Goal: Transaction & Acquisition: Purchase product/service

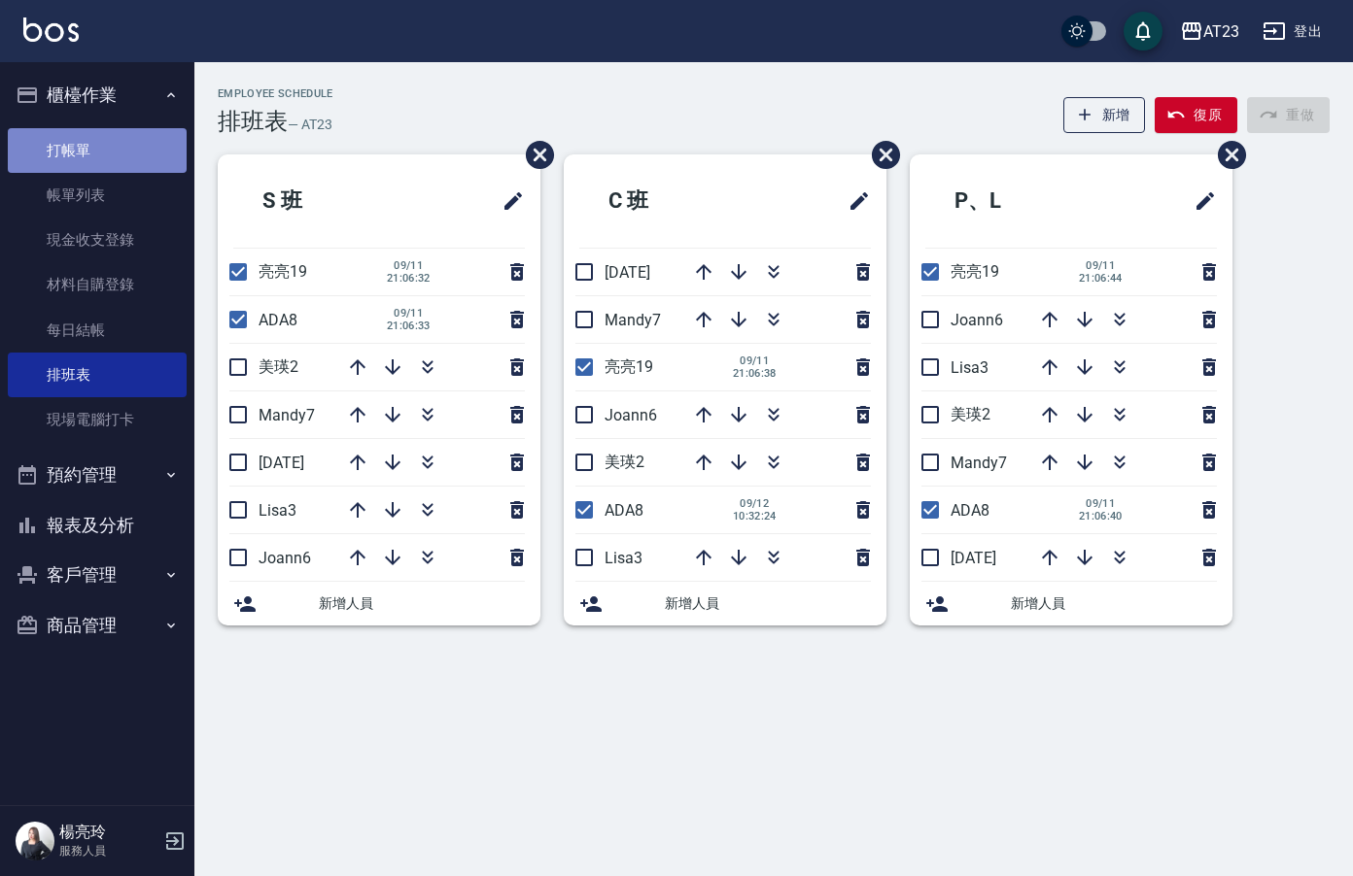
click at [117, 150] on link "打帳單" at bounding box center [97, 150] width 179 height 45
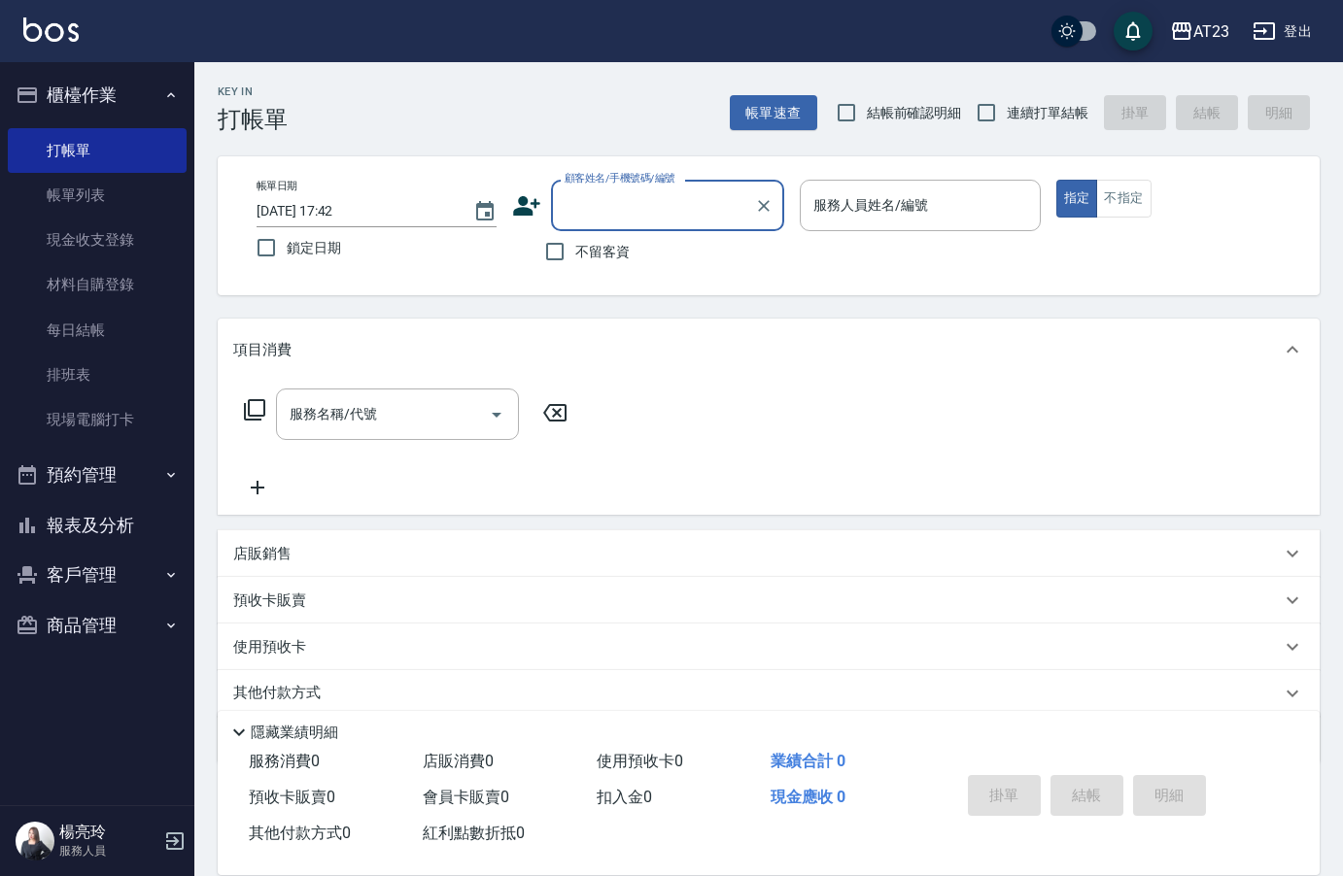
drag, startPoint x: 997, startPoint y: 110, endPoint x: 954, endPoint y: 120, distance: 43.8
click at [992, 111] on input "連續打單結帳" at bounding box center [986, 112] width 41 height 41
checkbox input "true"
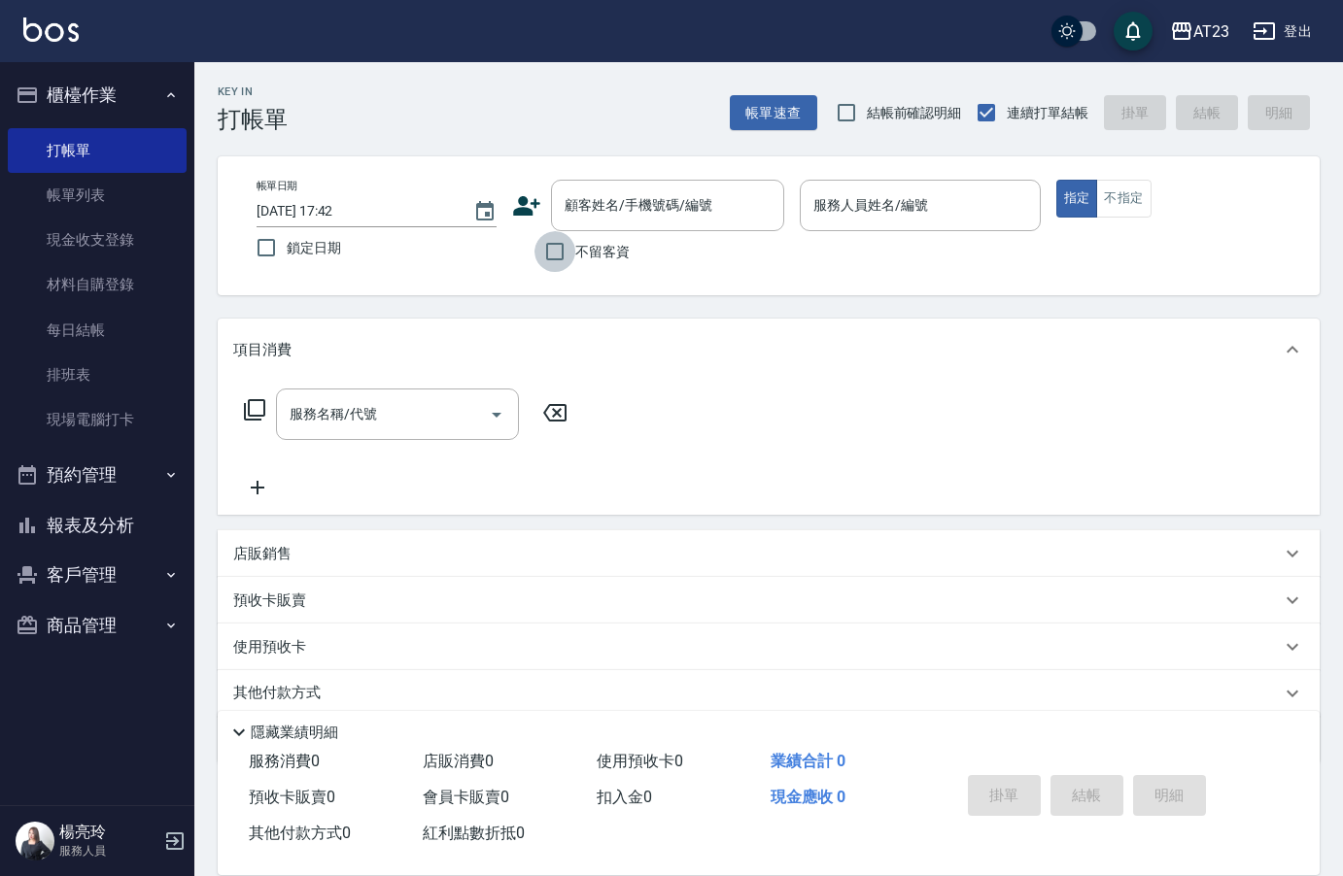
click at [565, 254] on input "不留客資" at bounding box center [554, 251] width 41 height 41
checkbox input "true"
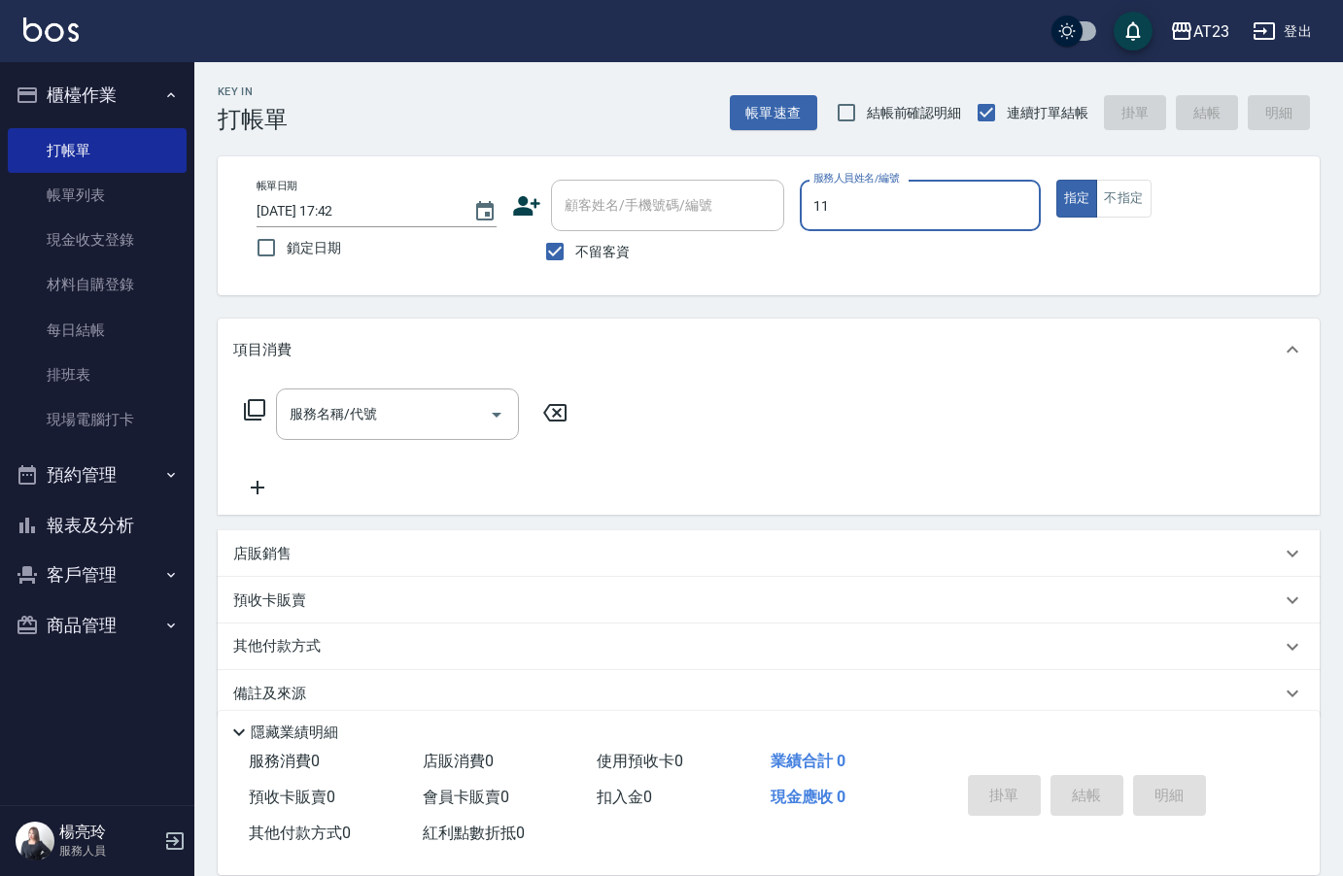
type input "JUN-11"
type button "true"
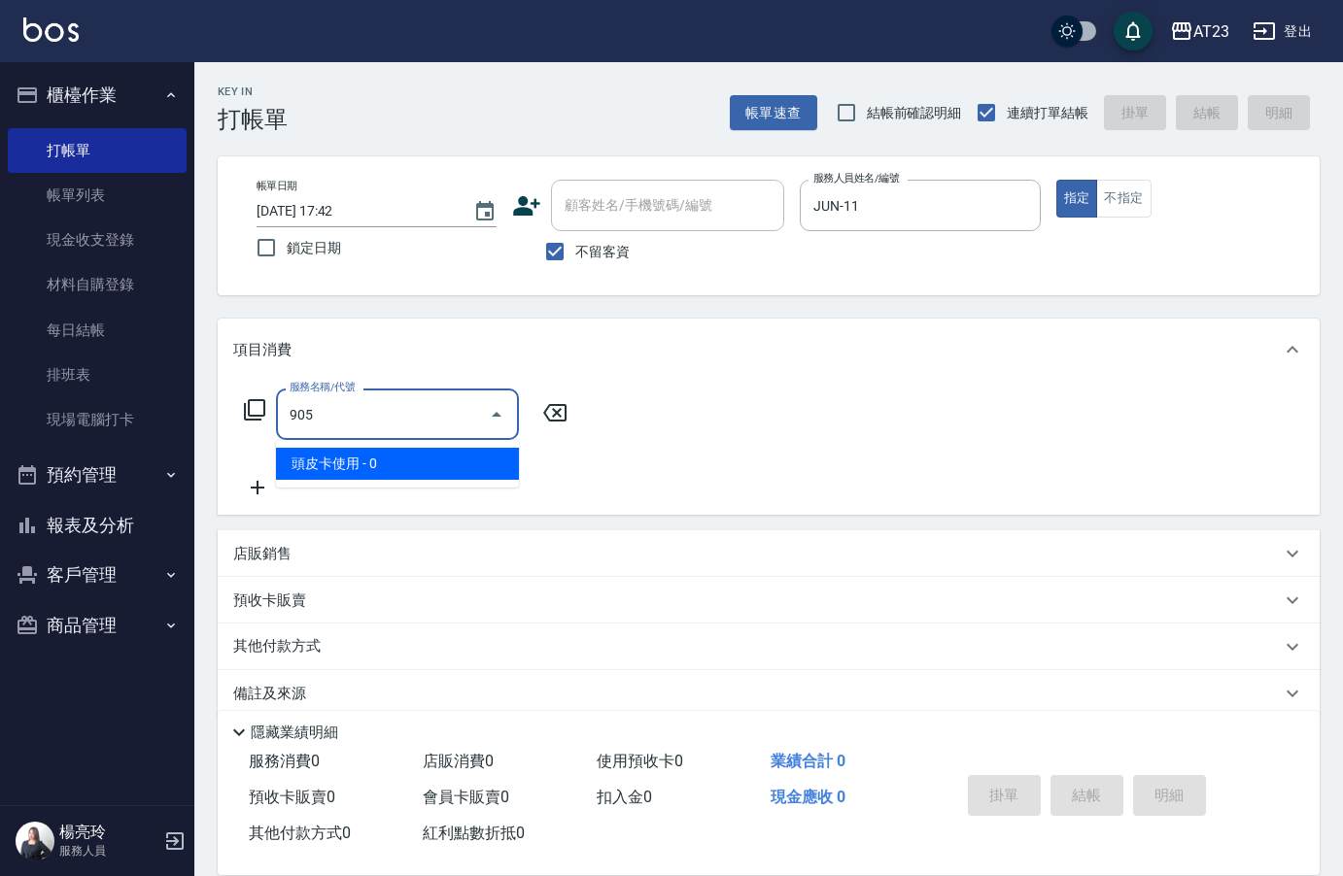
type input "頭皮卡使用(905)"
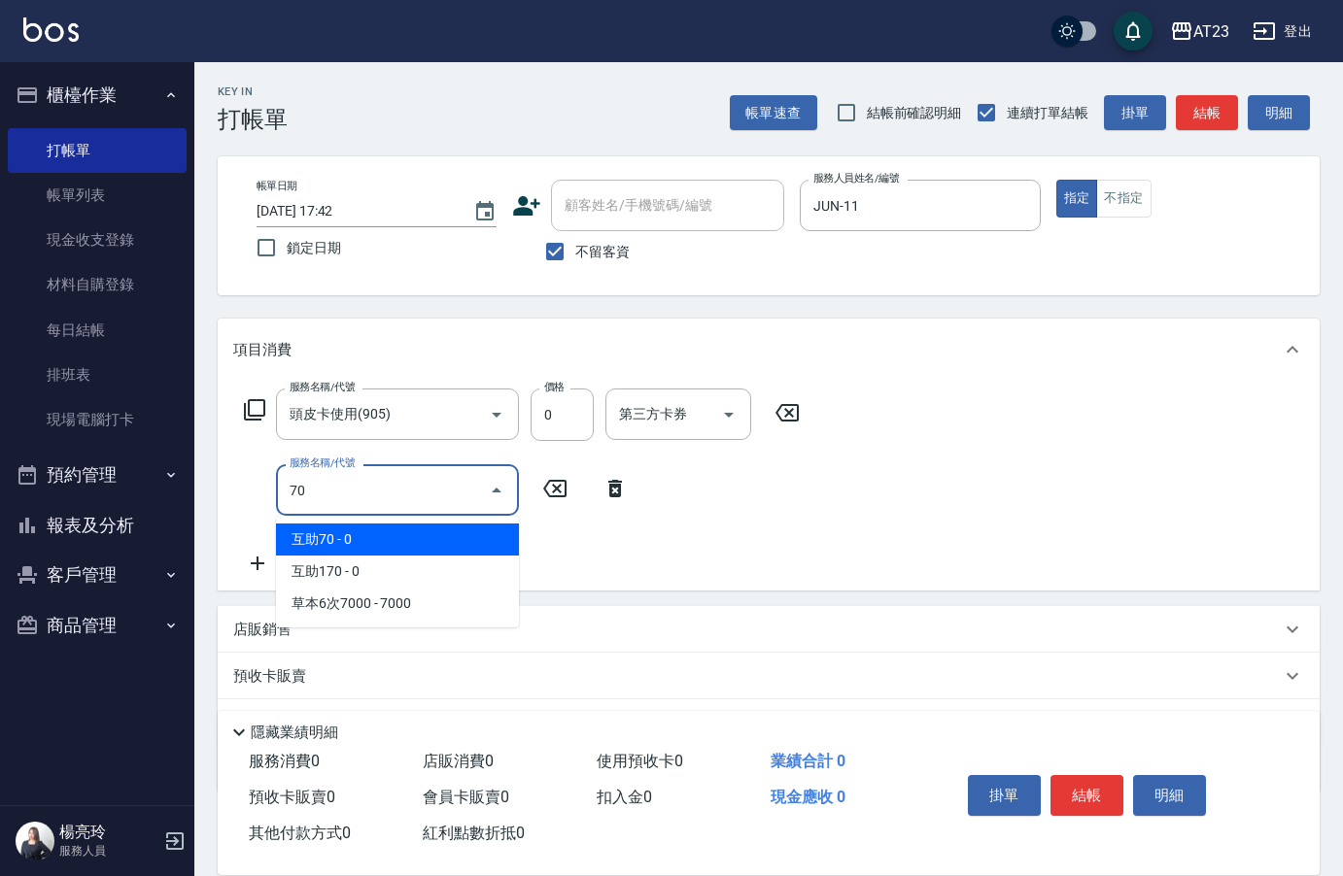
type input "7"
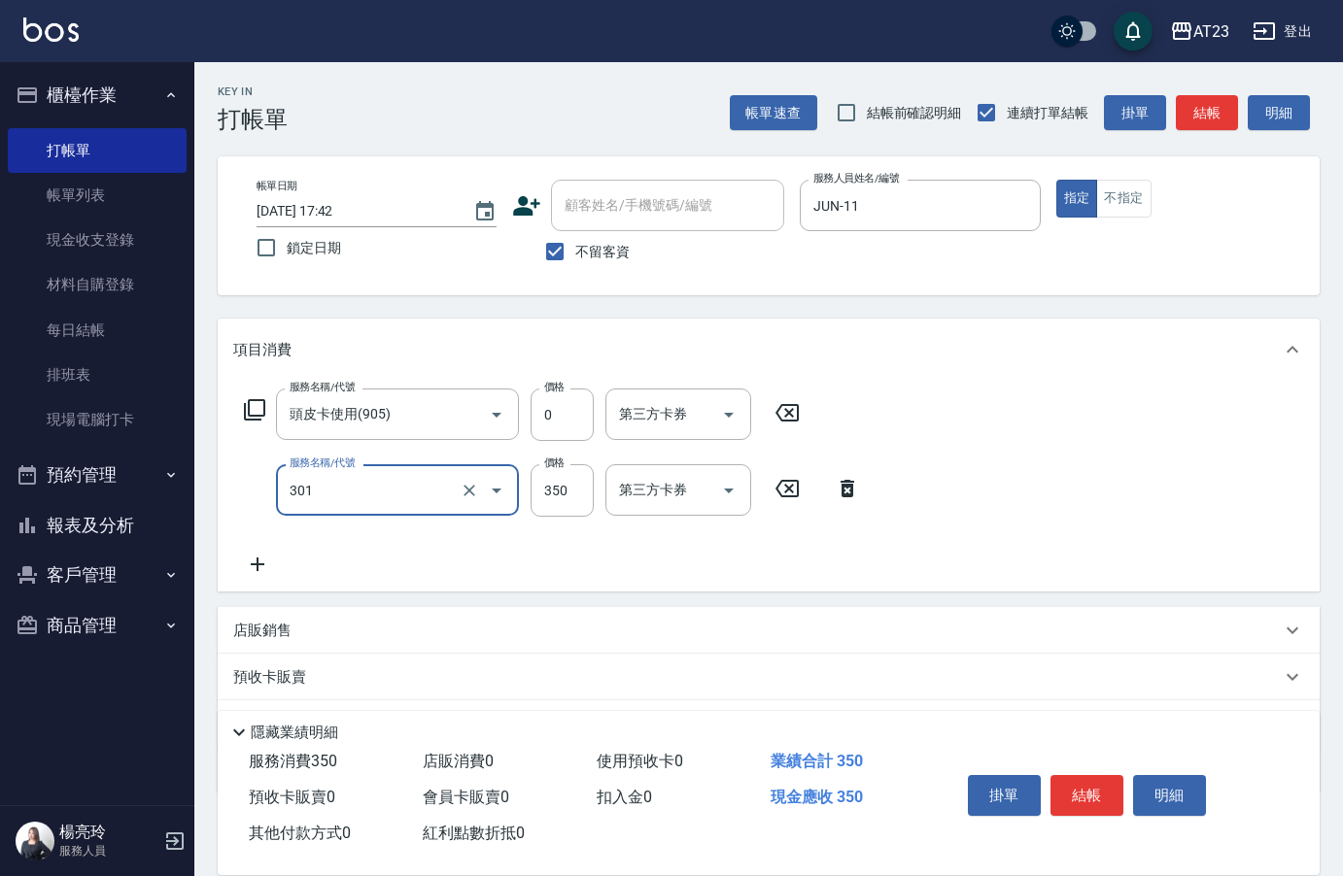
type input "造型剪髮(301)"
type input "400"
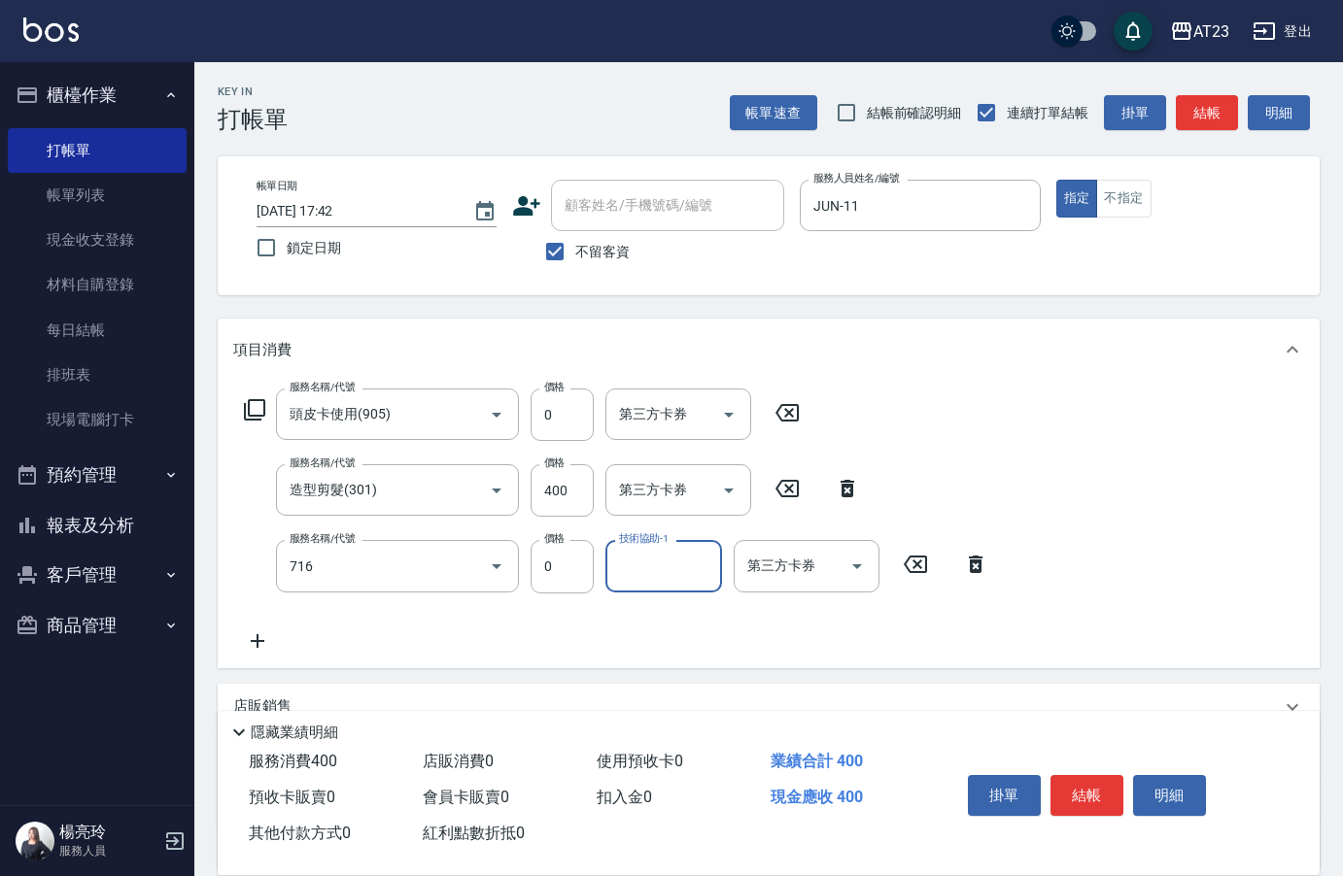
type input "互助160(716)"
type input "嚕咪-35"
click at [1114, 794] on button "結帳" at bounding box center [1086, 795] width 73 height 41
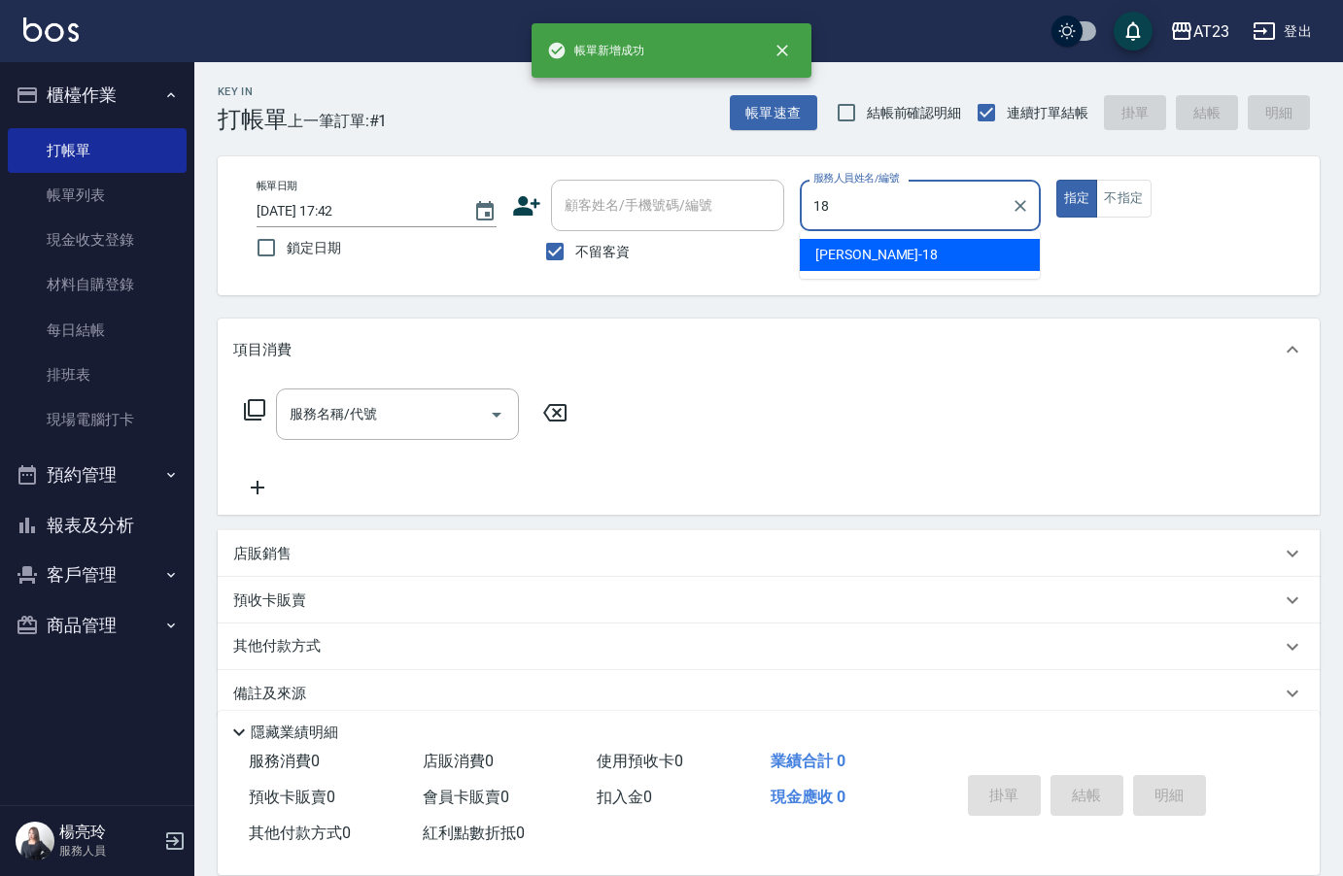
type input "[PERSON_NAME]-18"
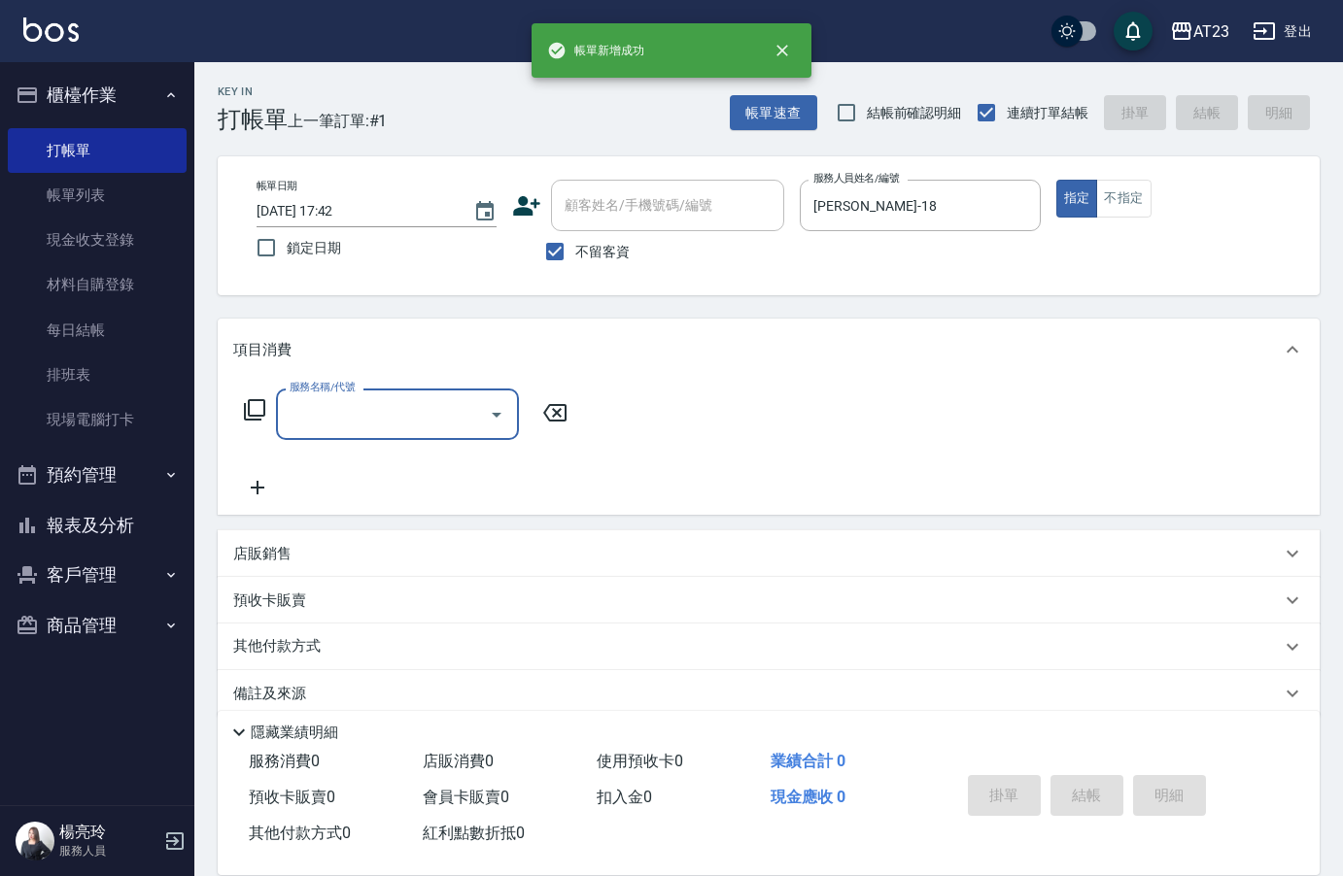
type input "0"
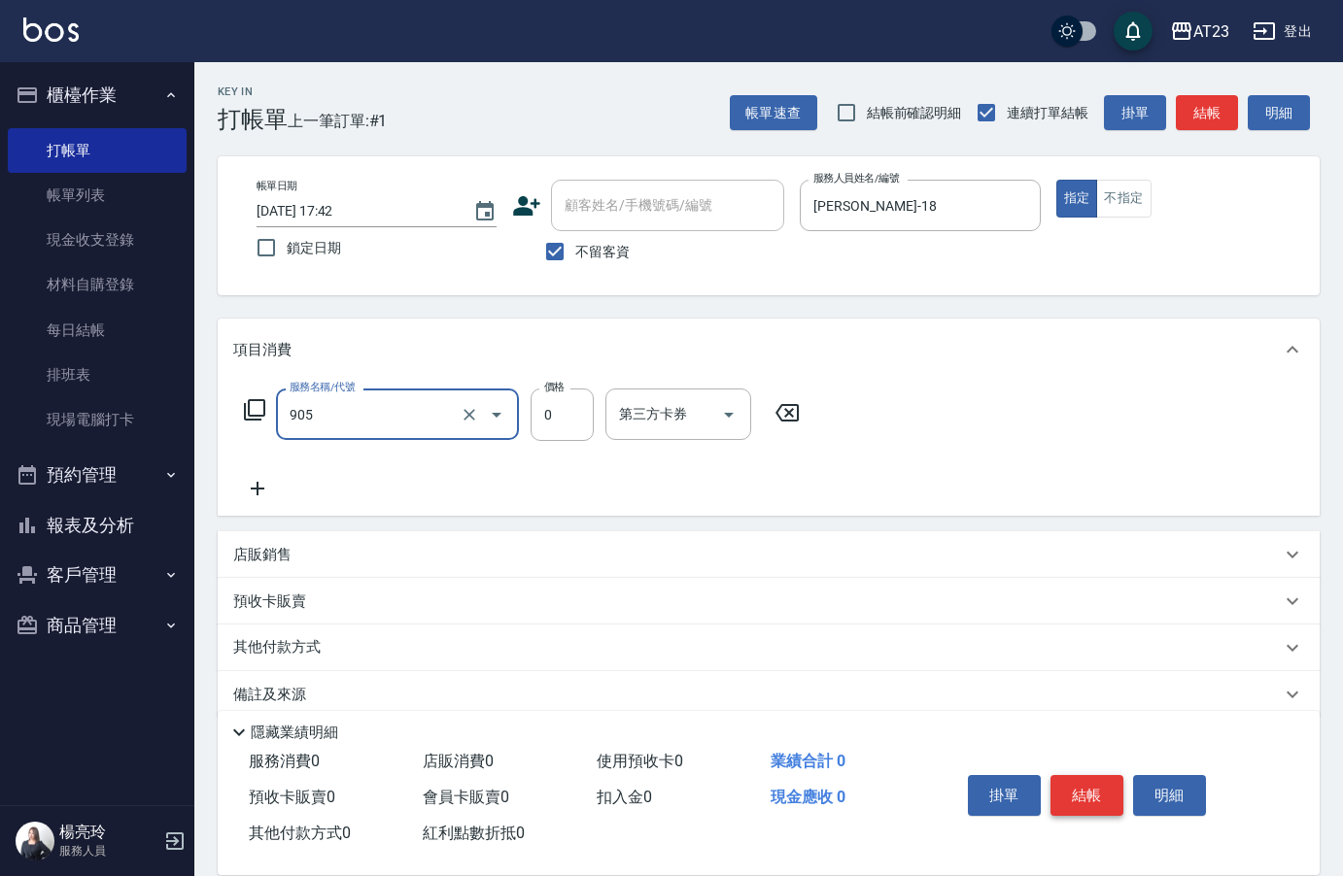
type input "頭皮卡使用(905)"
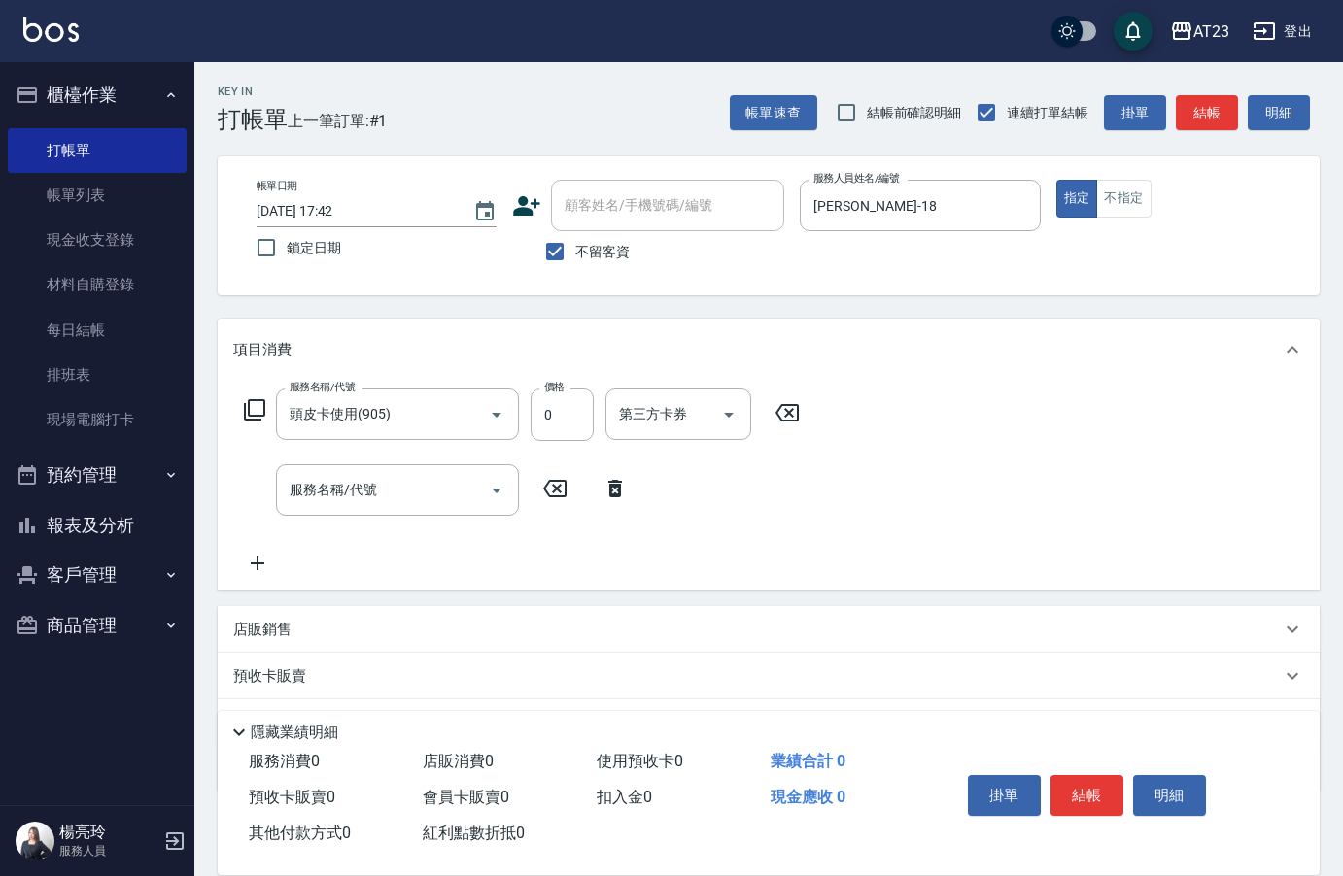
click at [625, 492] on icon at bounding box center [615, 488] width 49 height 23
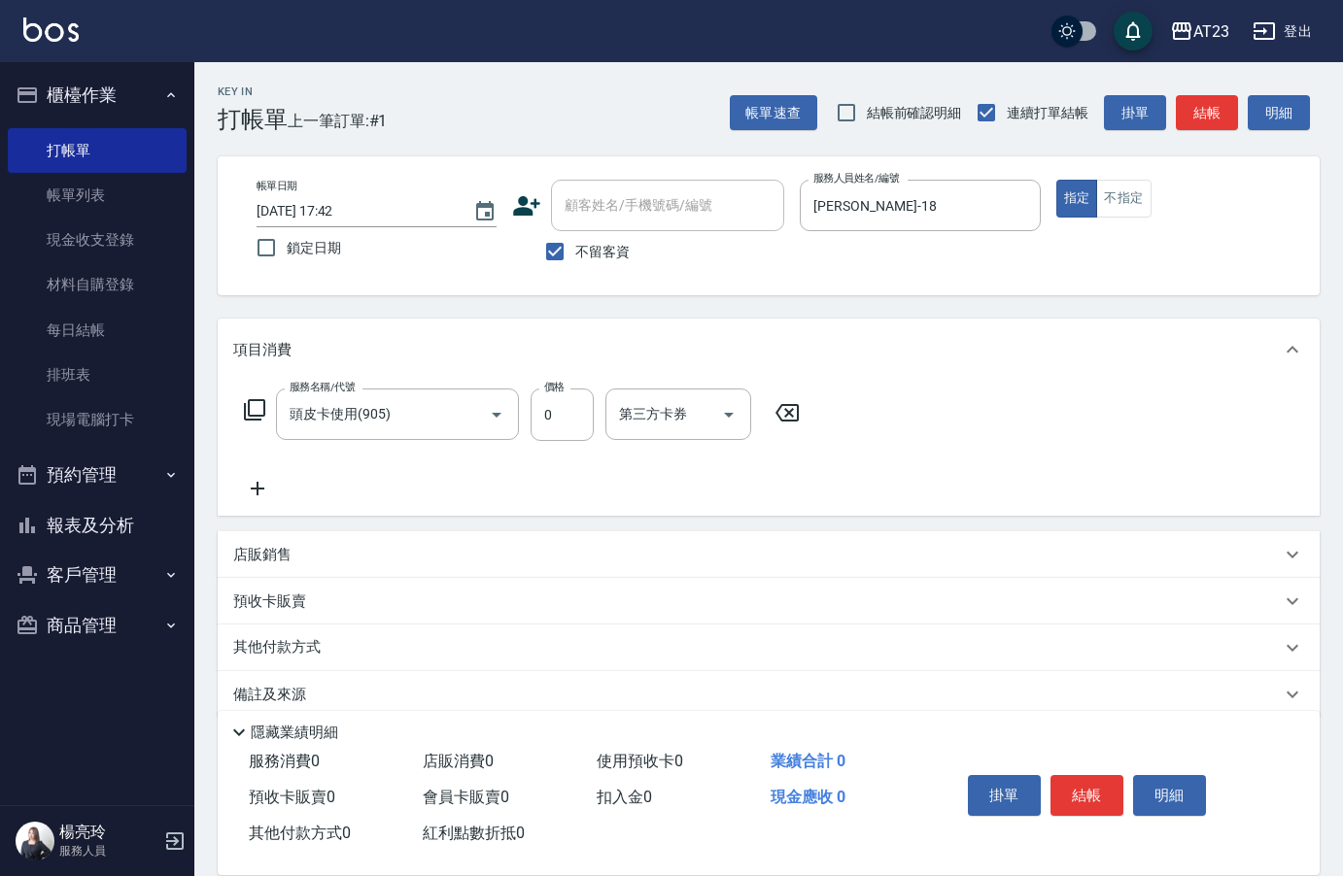
click at [241, 415] on div "服務名稱/代號 頭皮卡使用(905) 服務名稱/代號 價格 0 價格 第三方卡券 第三方卡券" at bounding box center [522, 415] width 578 height 52
click at [254, 411] on icon at bounding box center [254, 409] width 23 height 23
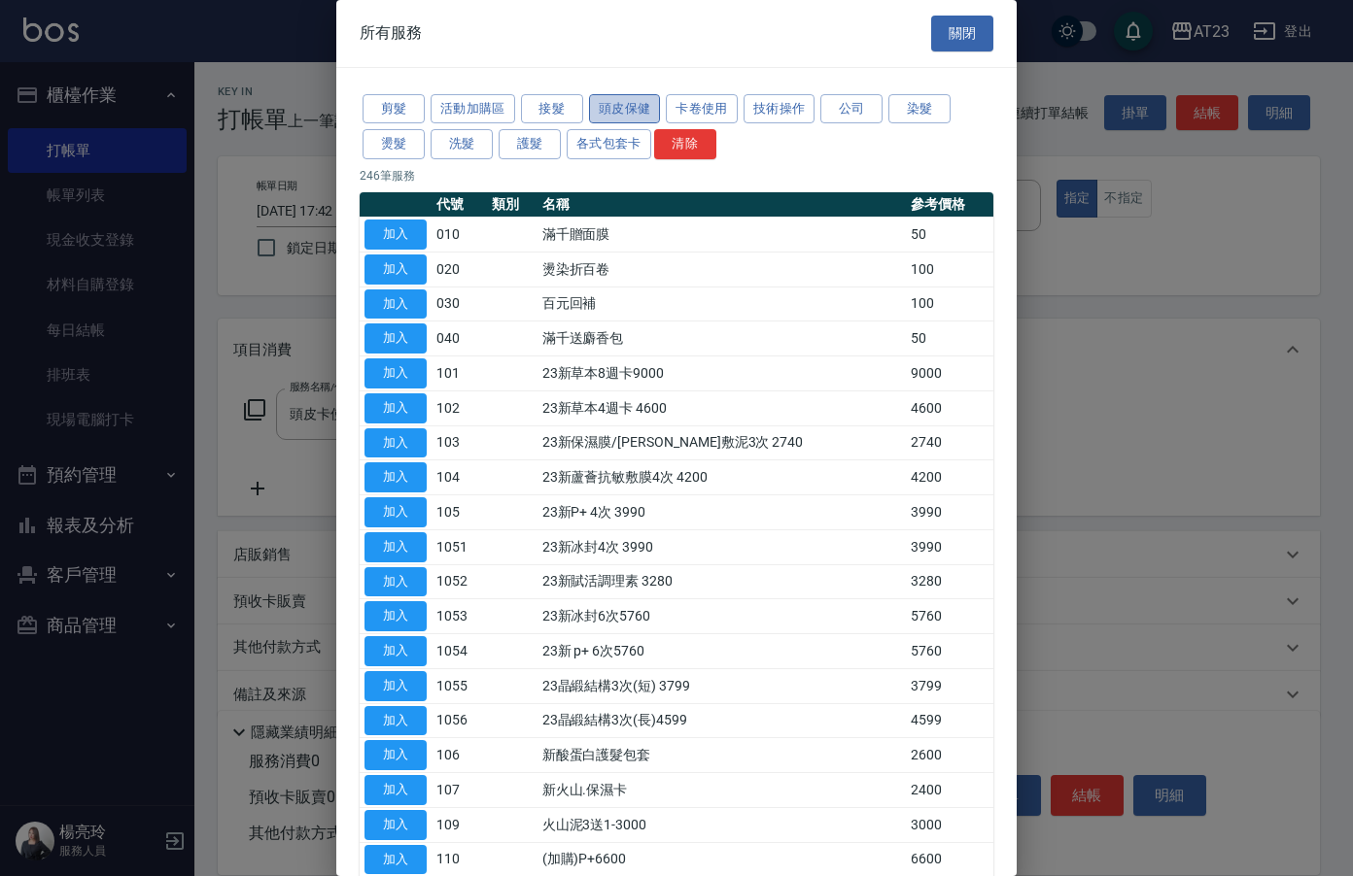
click at [624, 112] on button "頭皮保健" at bounding box center [625, 109] width 72 height 30
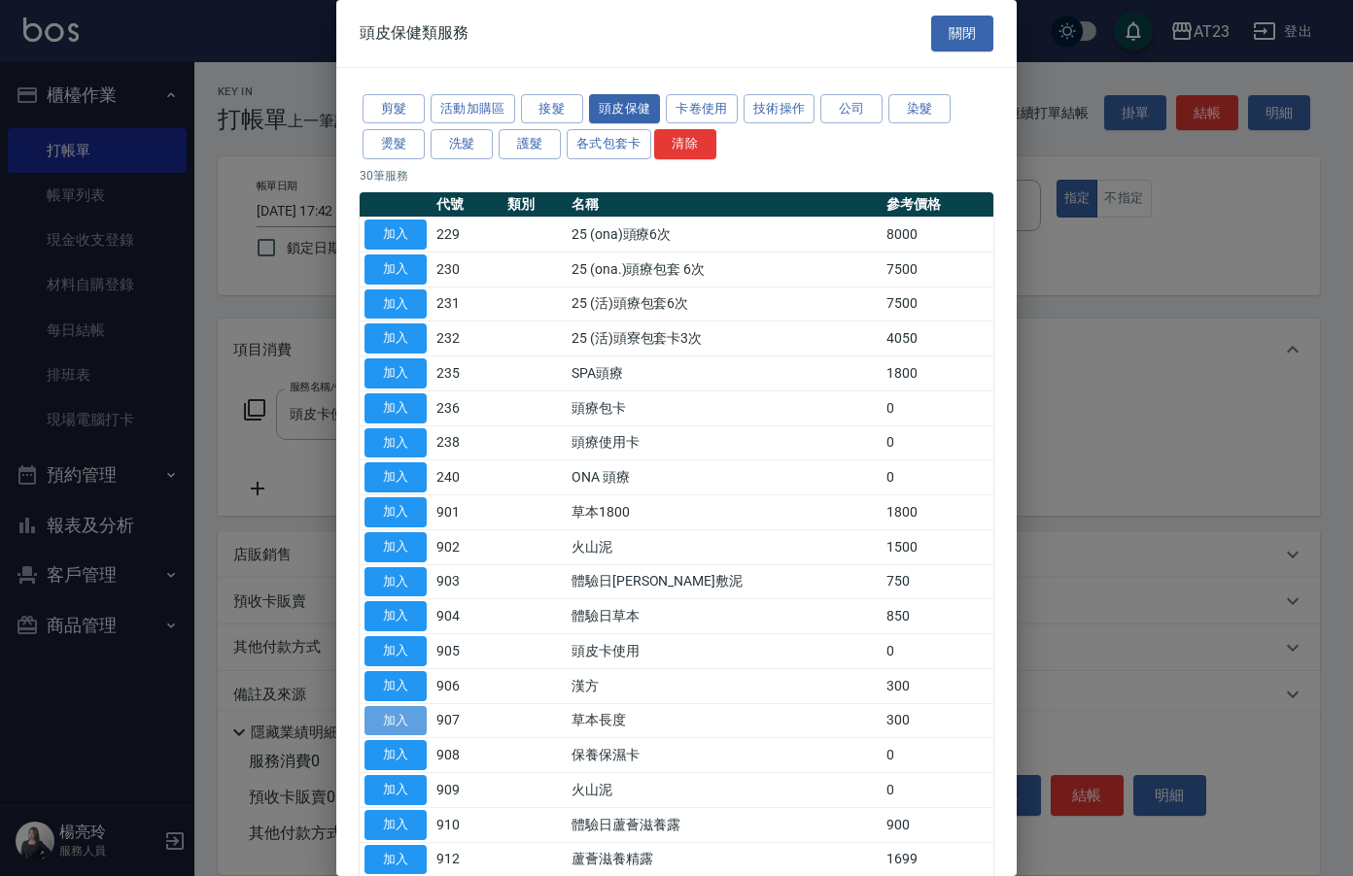
click at [406, 721] on button "加入" at bounding box center [395, 721] width 62 height 30
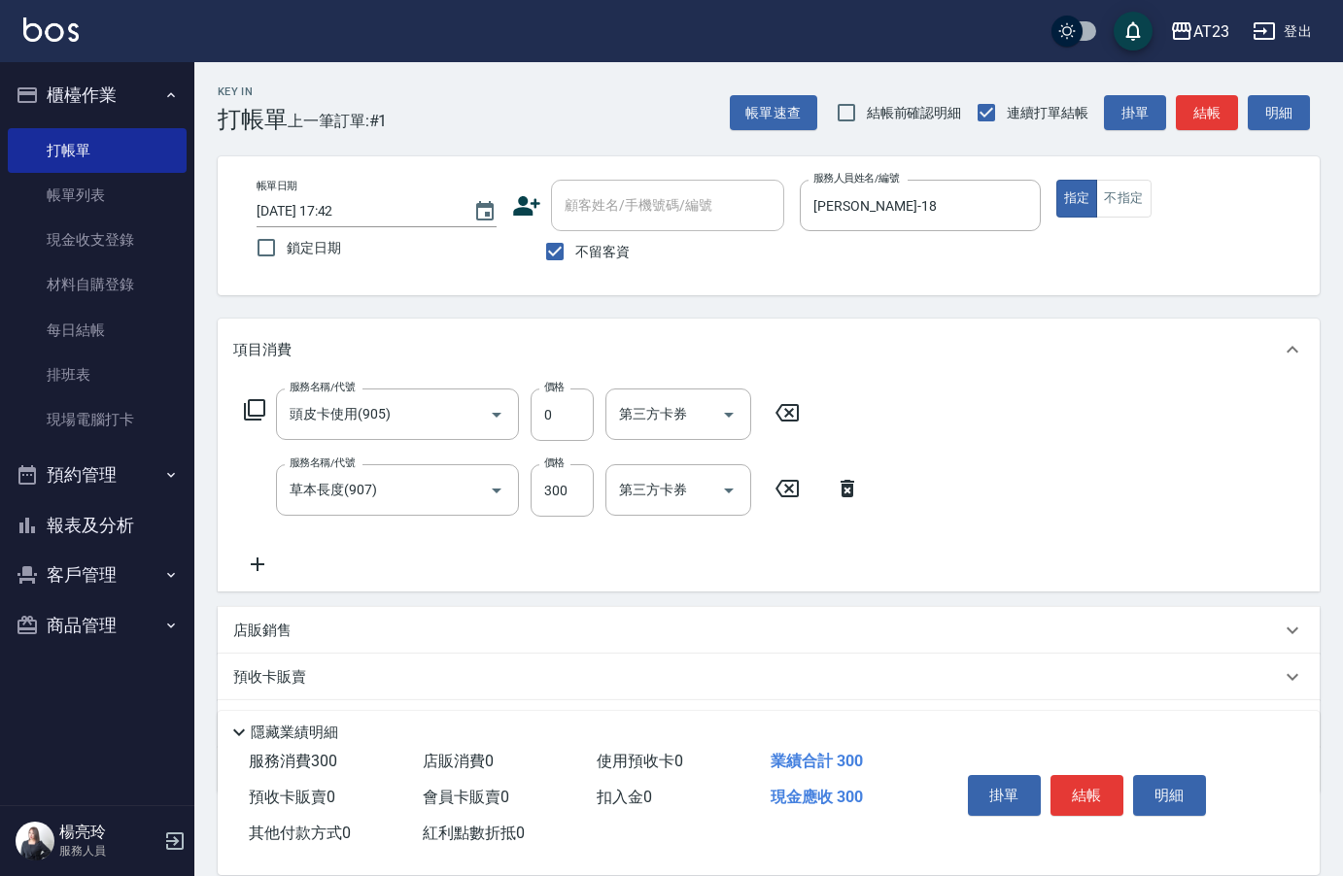
click at [245, 564] on icon at bounding box center [257, 564] width 49 height 23
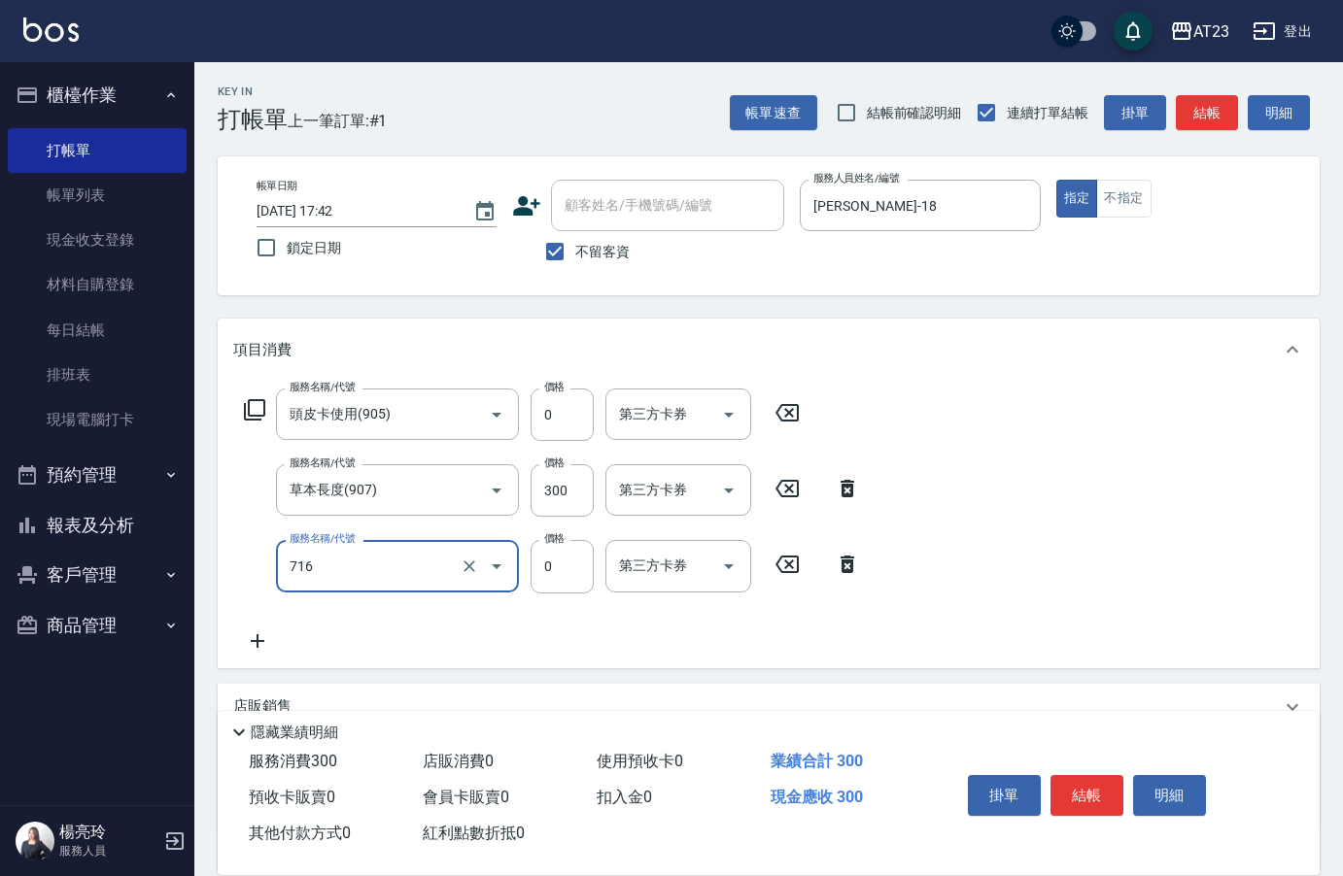
type input "互助160(716)"
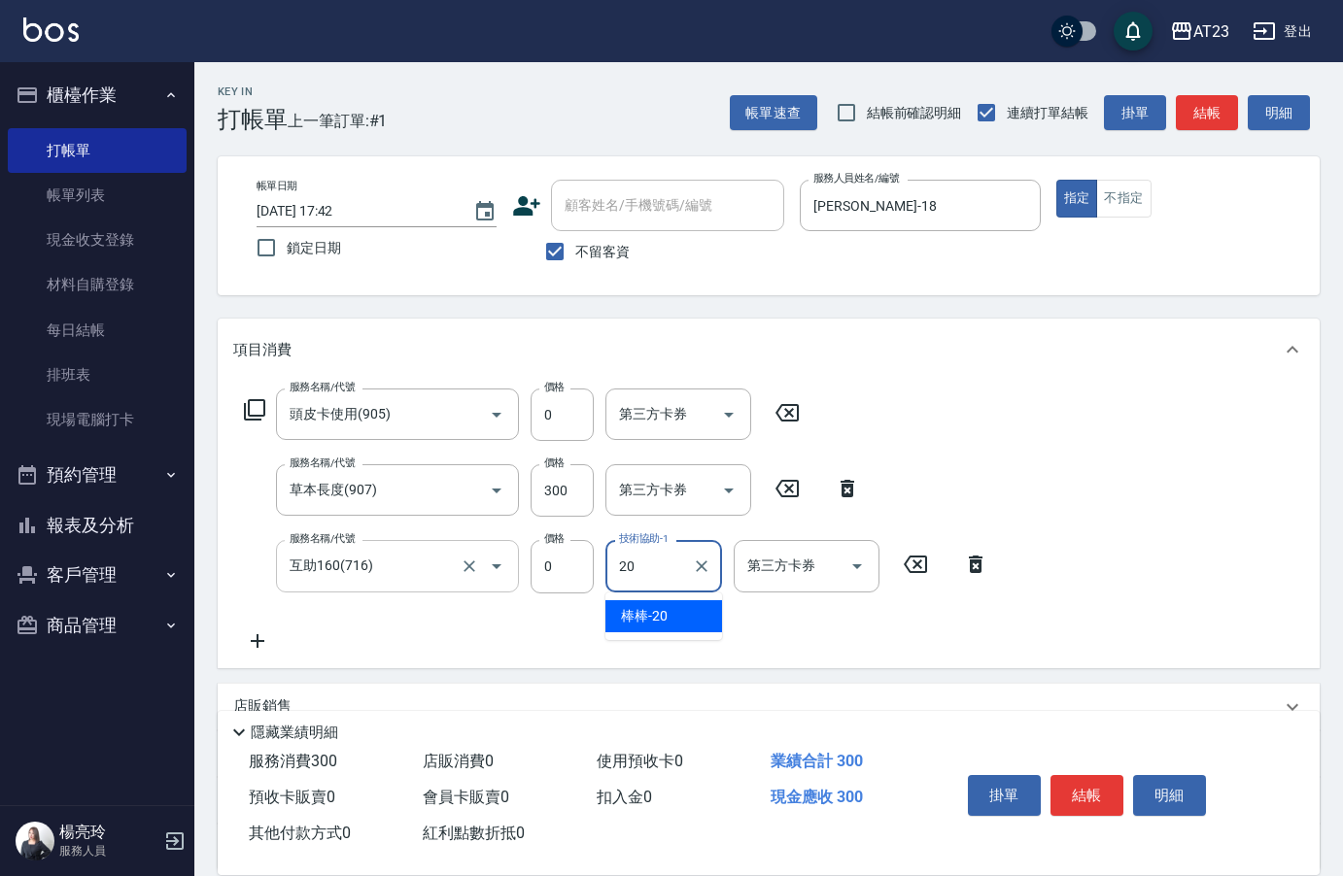
type input "棒棒-20"
click at [1078, 799] on button "結帳" at bounding box center [1086, 795] width 73 height 41
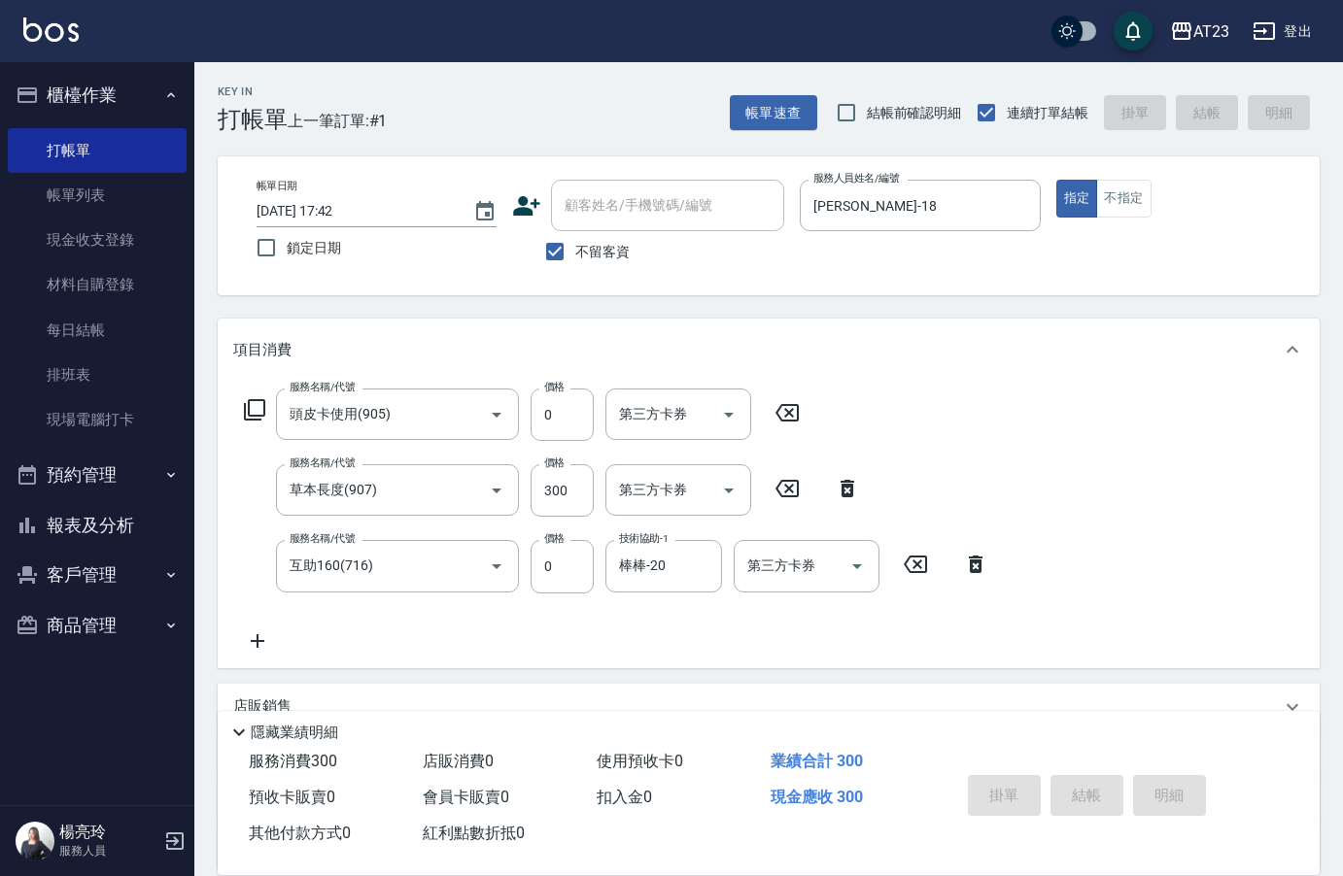
type input "[DATE] 17:43"
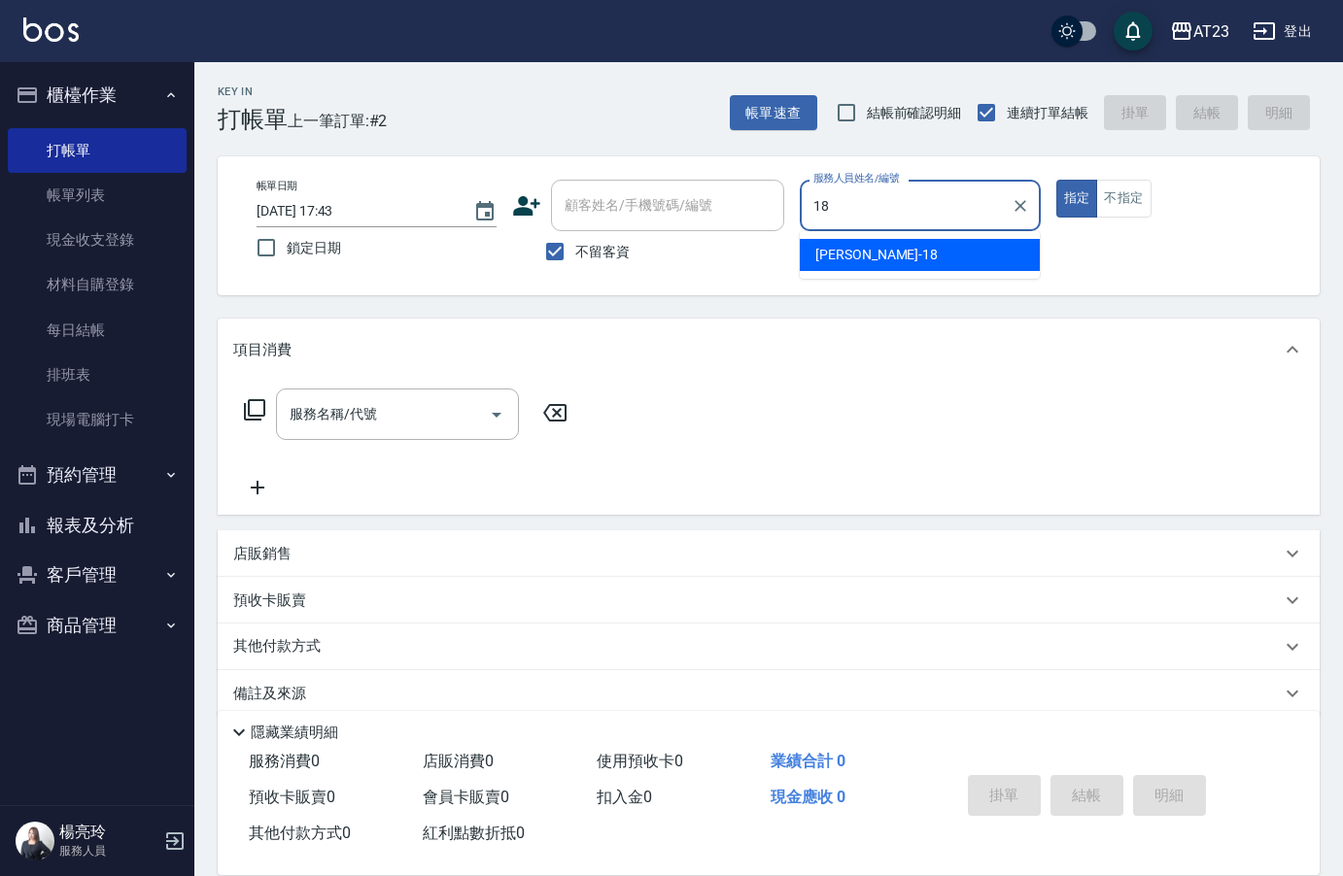
type input "[PERSON_NAME]-18"
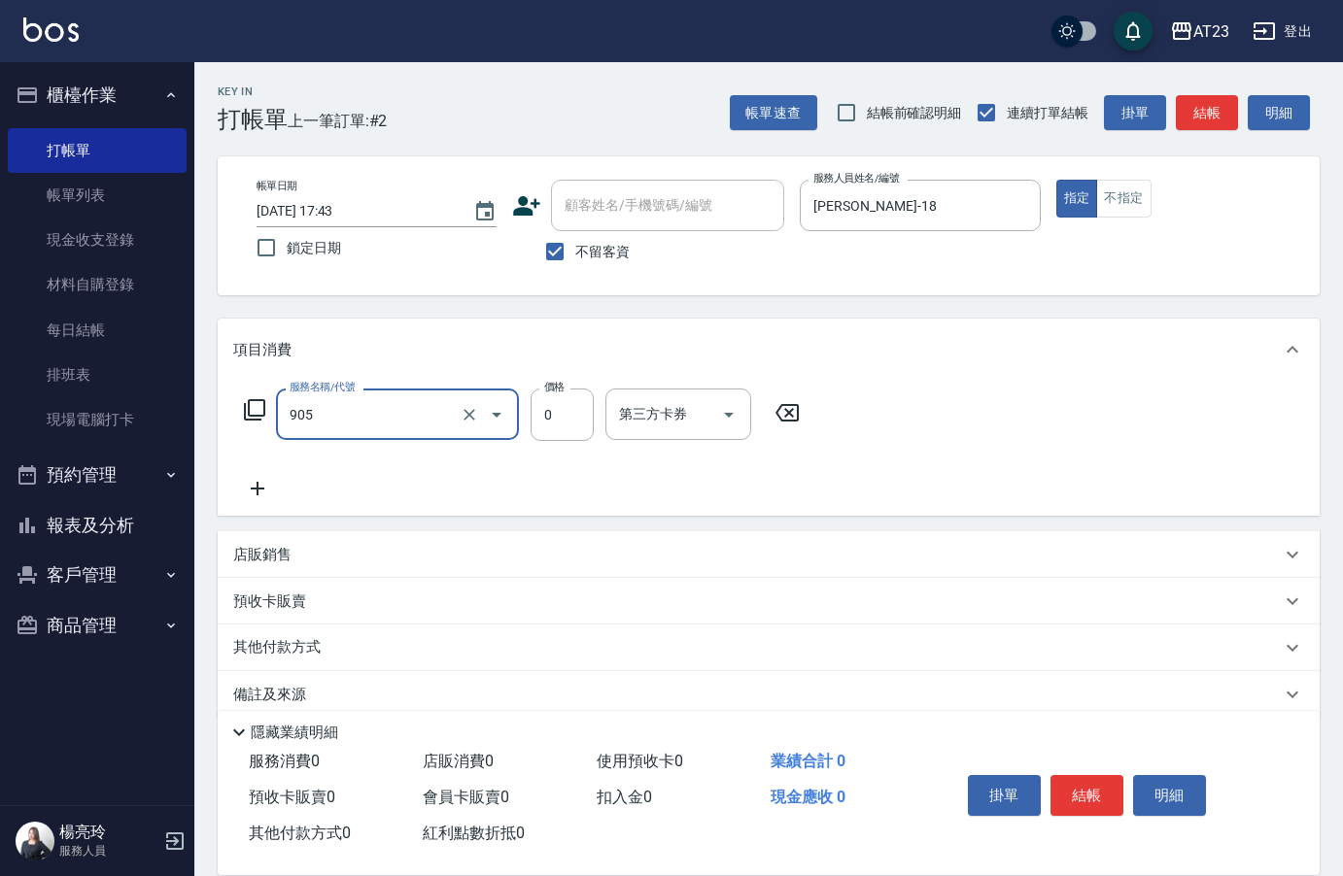
type input "頭皮卡使用(905)"
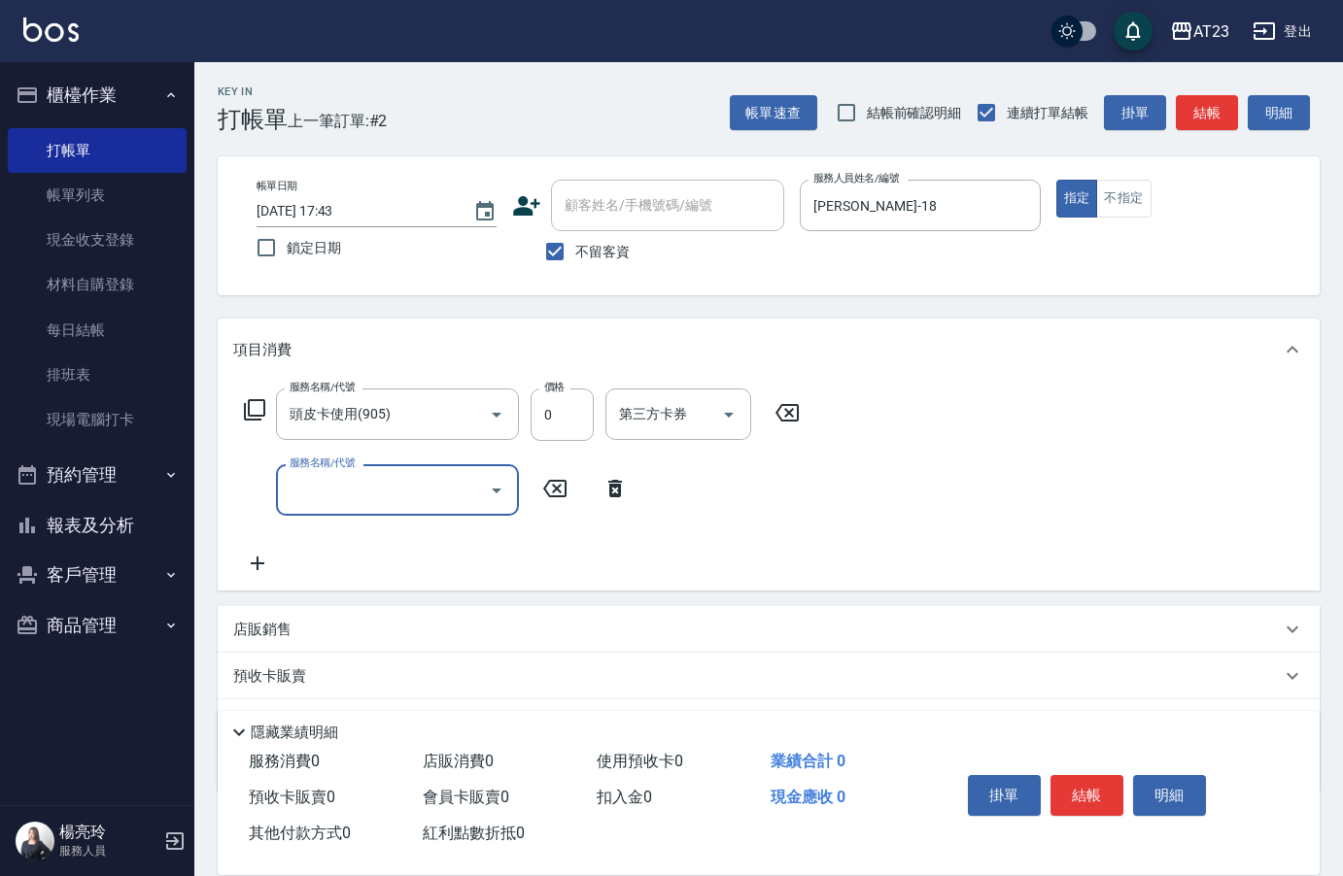
type input "."
type input "造型剪髮(301)"
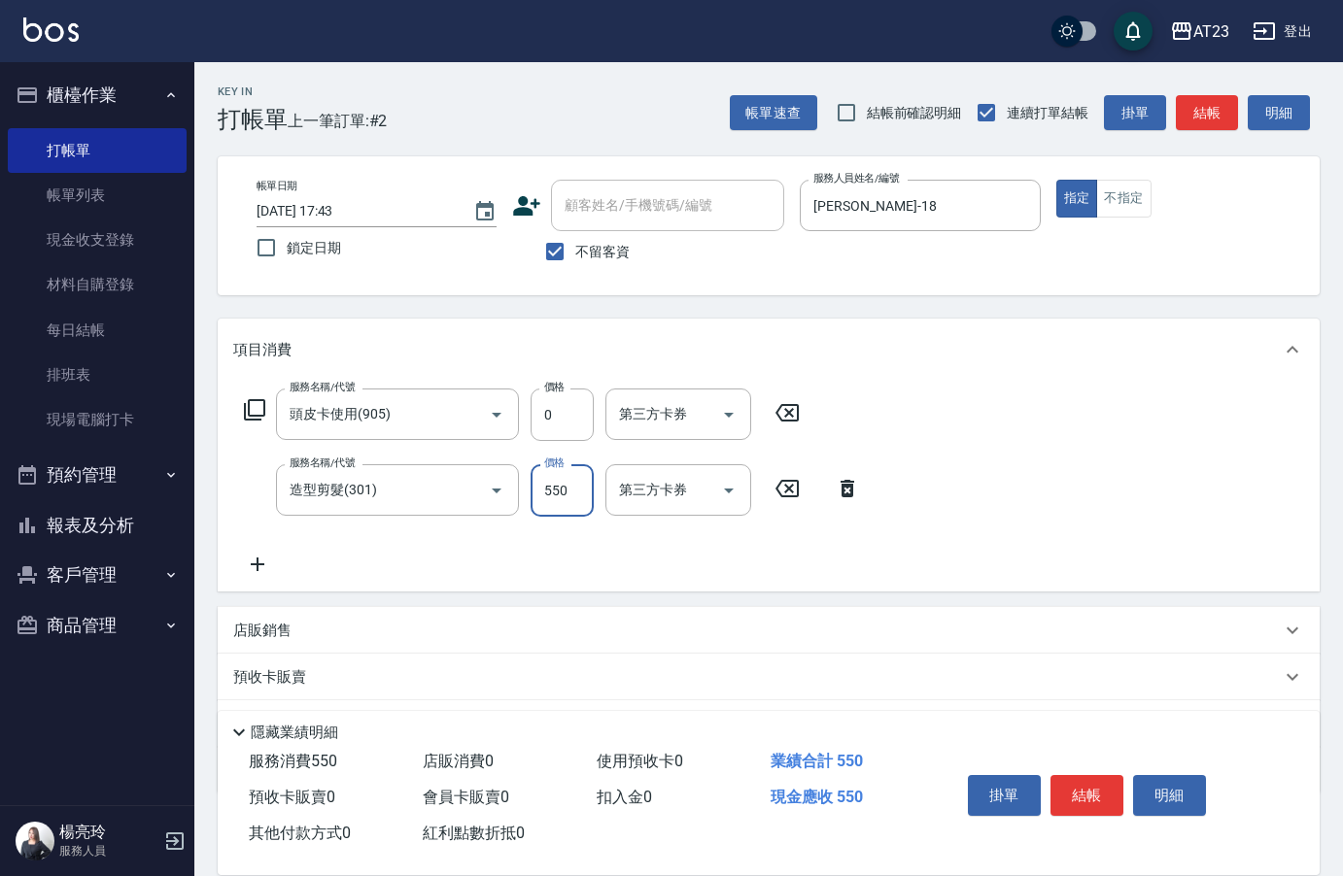
type input "550"
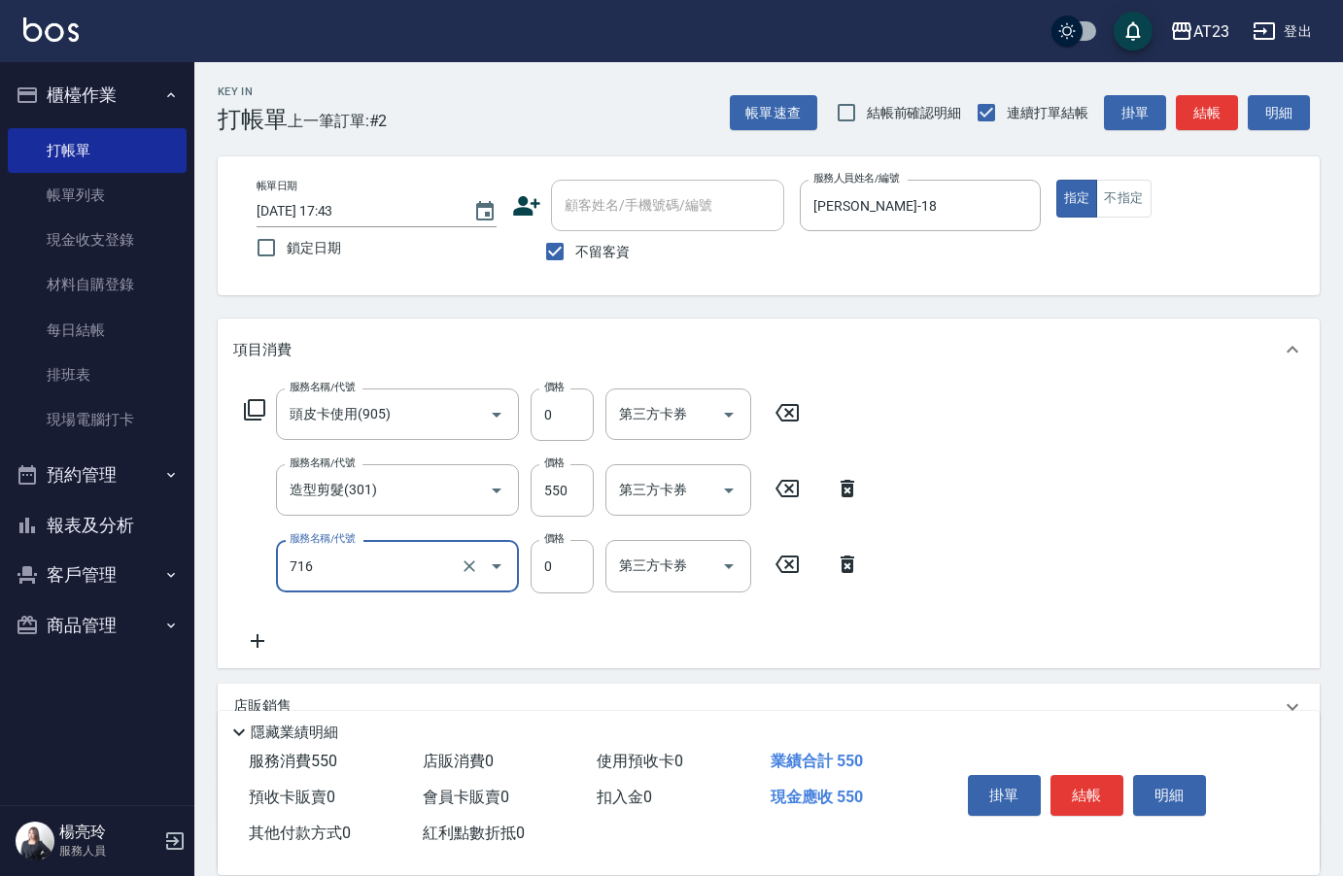
type input "互助160(716)"
type input "0"
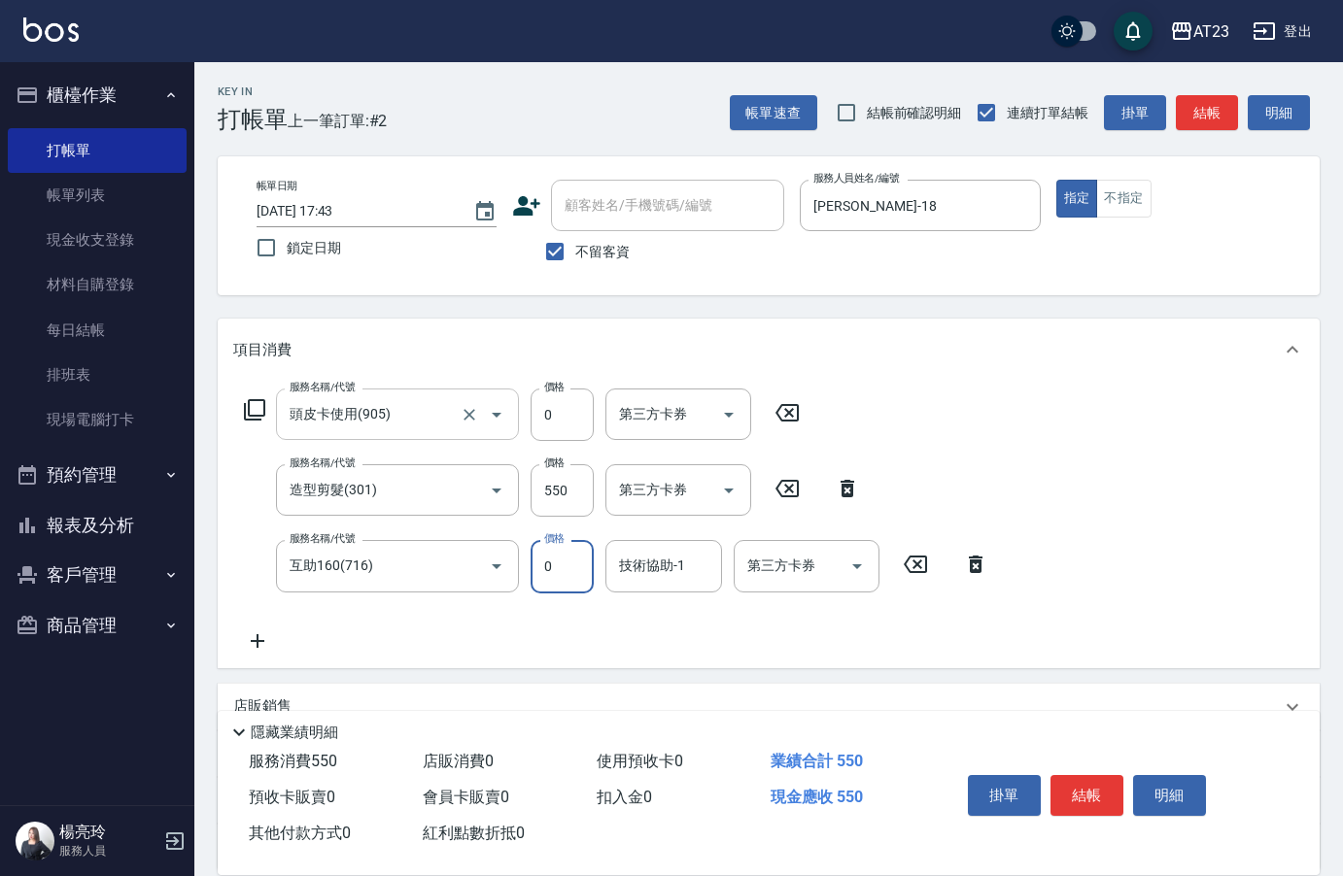
drag, startPoint x: 372, startPoint y: 441, endPoint x: 391, endPoint y: 423, distance: 26.1
click at [372, 441] on div "服務名稱/代號 頭皮卡使用(905) 服務名稱/代號" at bounding box center [397, 415] width 243 height 52
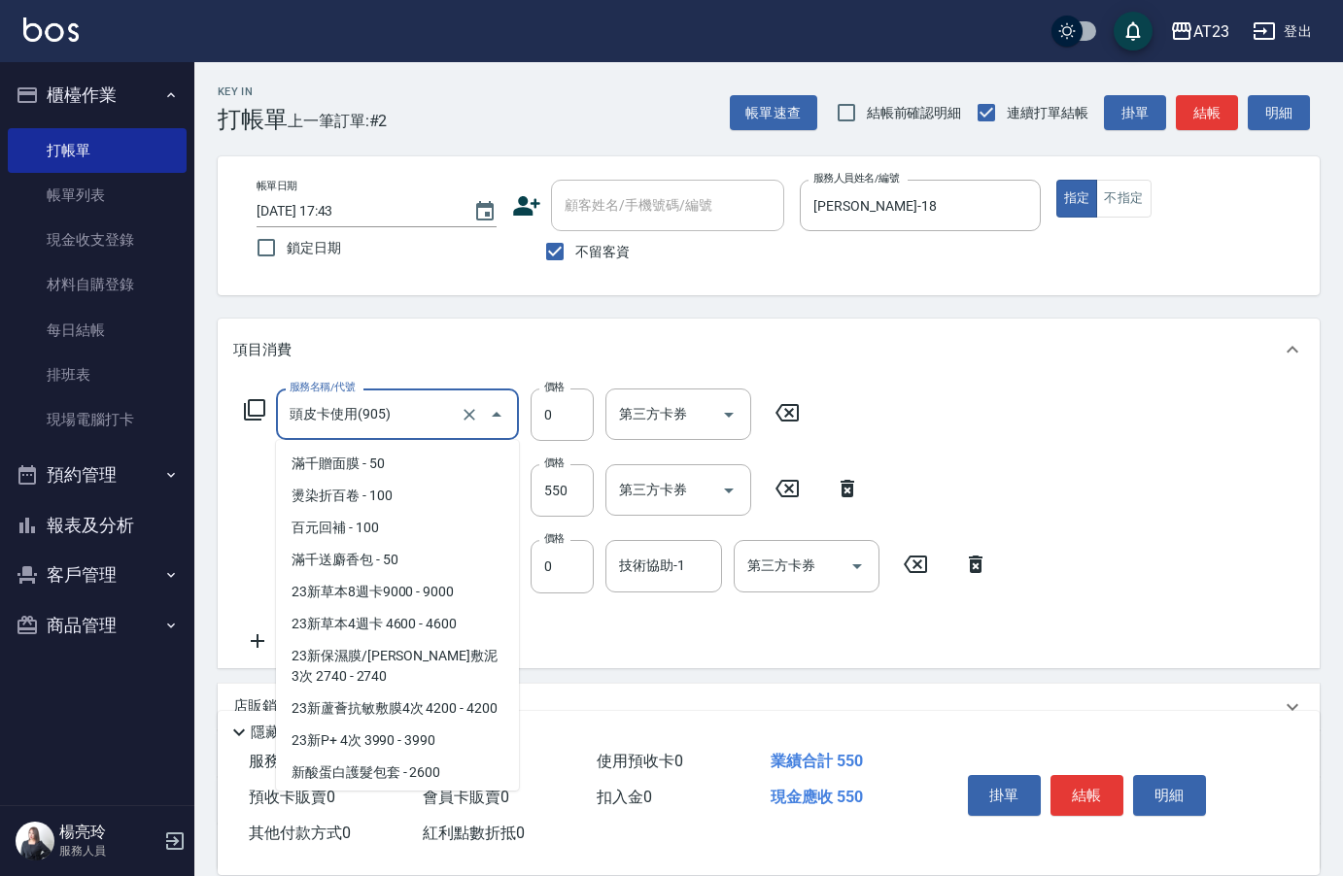
click at [391, 423] on input "頭皮卡使用(905)" at bounding box center [370, 414] width 171 height 34
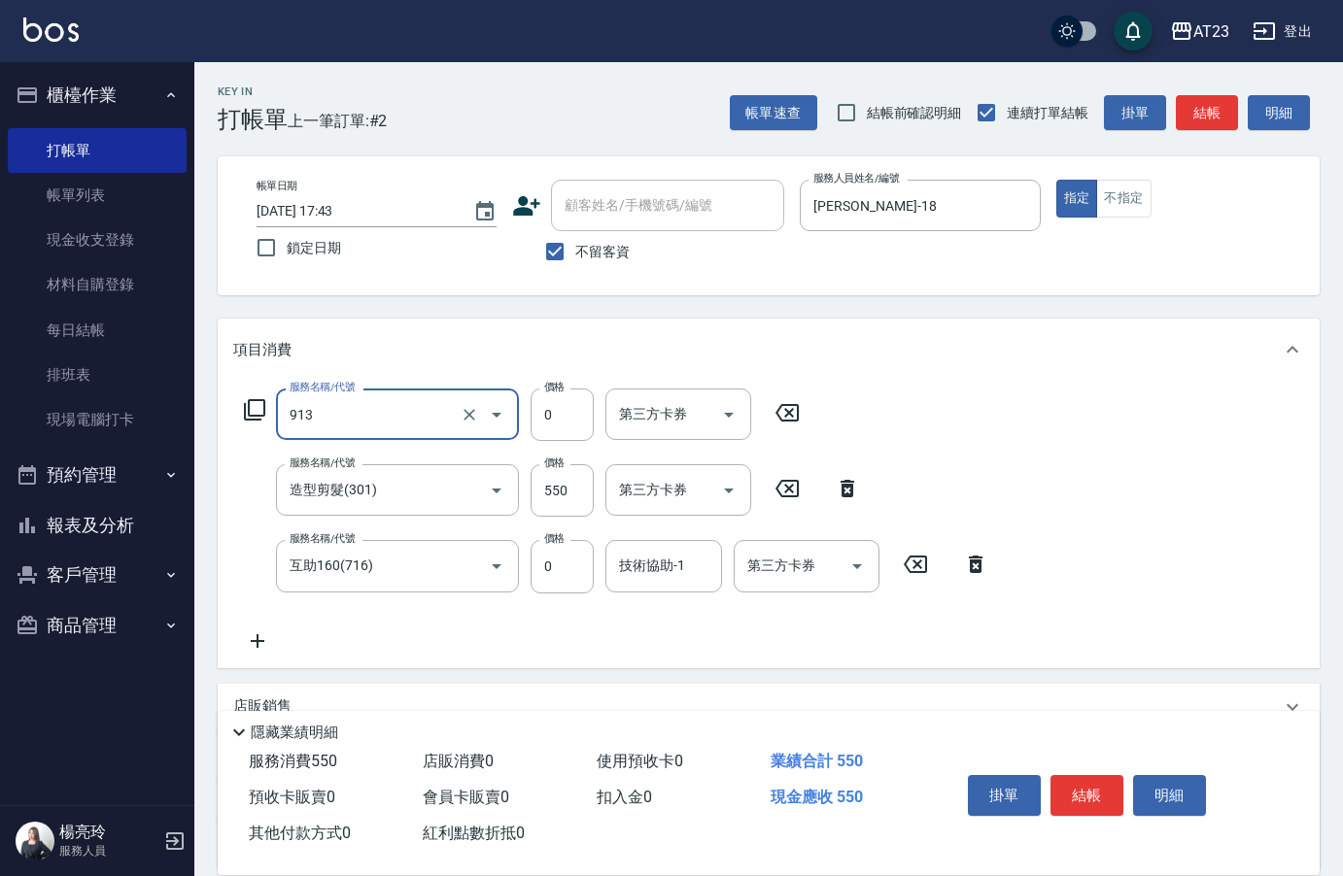
type input "蘆薈卡(913)"
click at [395, 585] on div "互助160(716) 服務名稱/代號" at bounding box center [397, 565] width 243 height 51
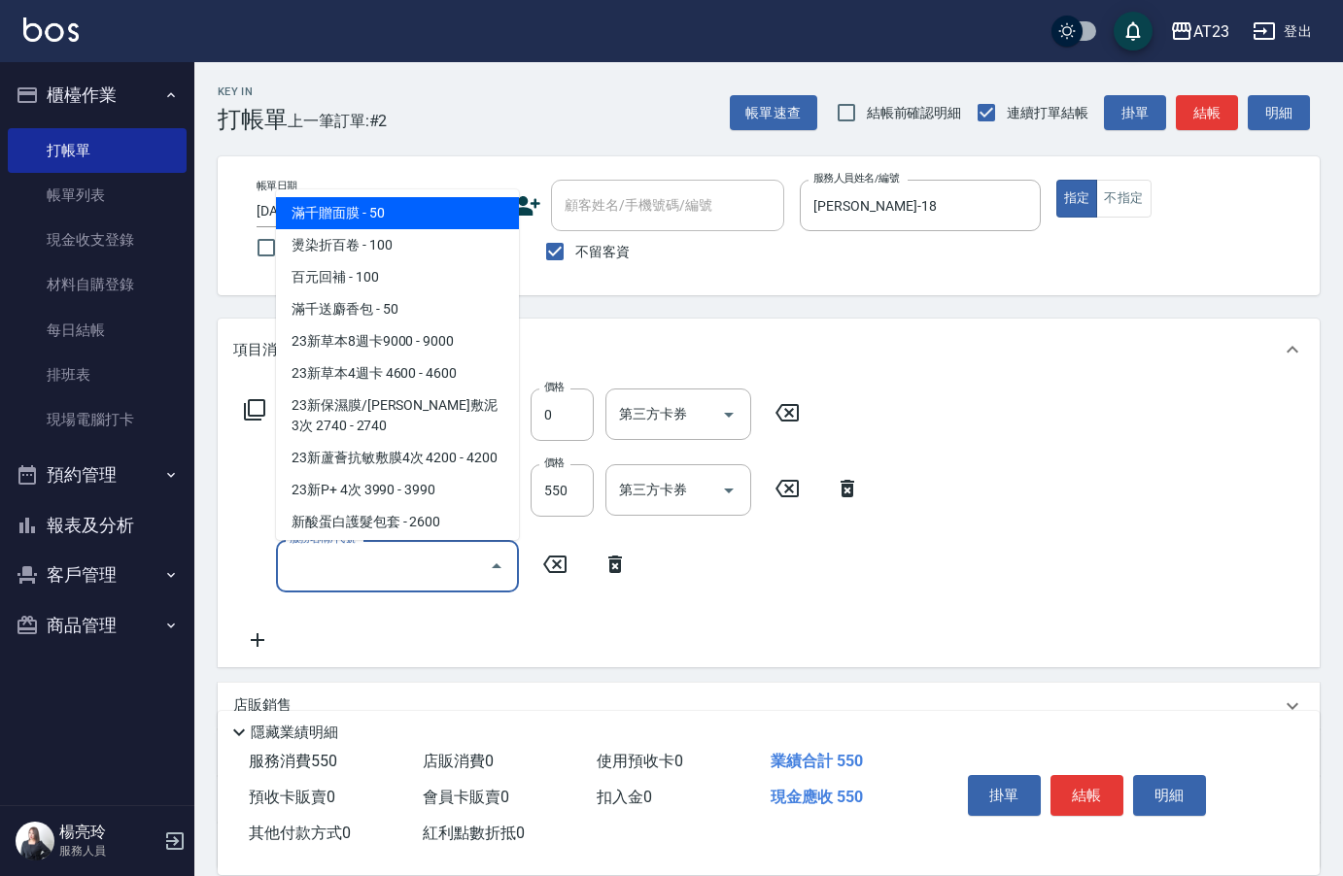
type input "0"
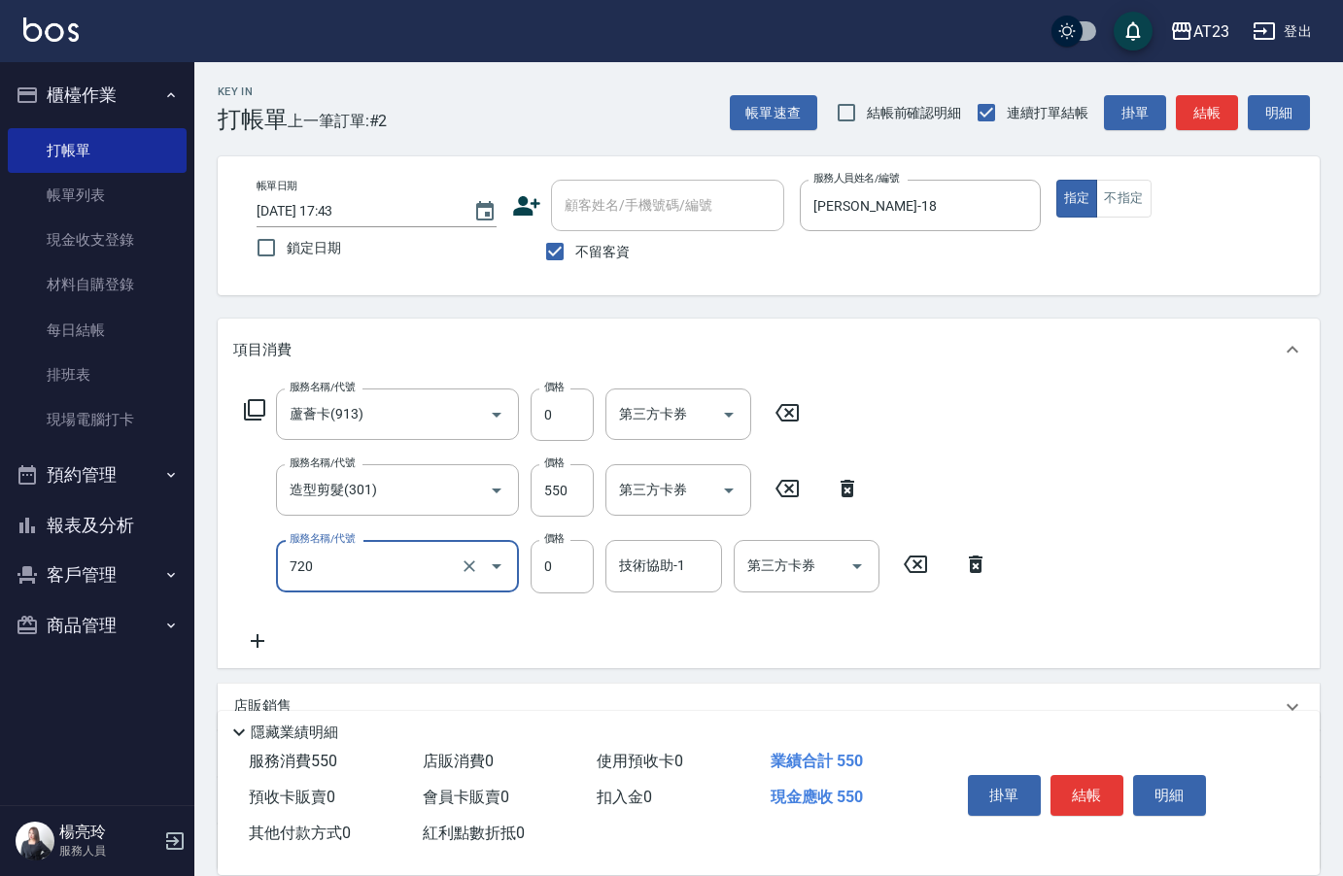
type input "互助200(720)"
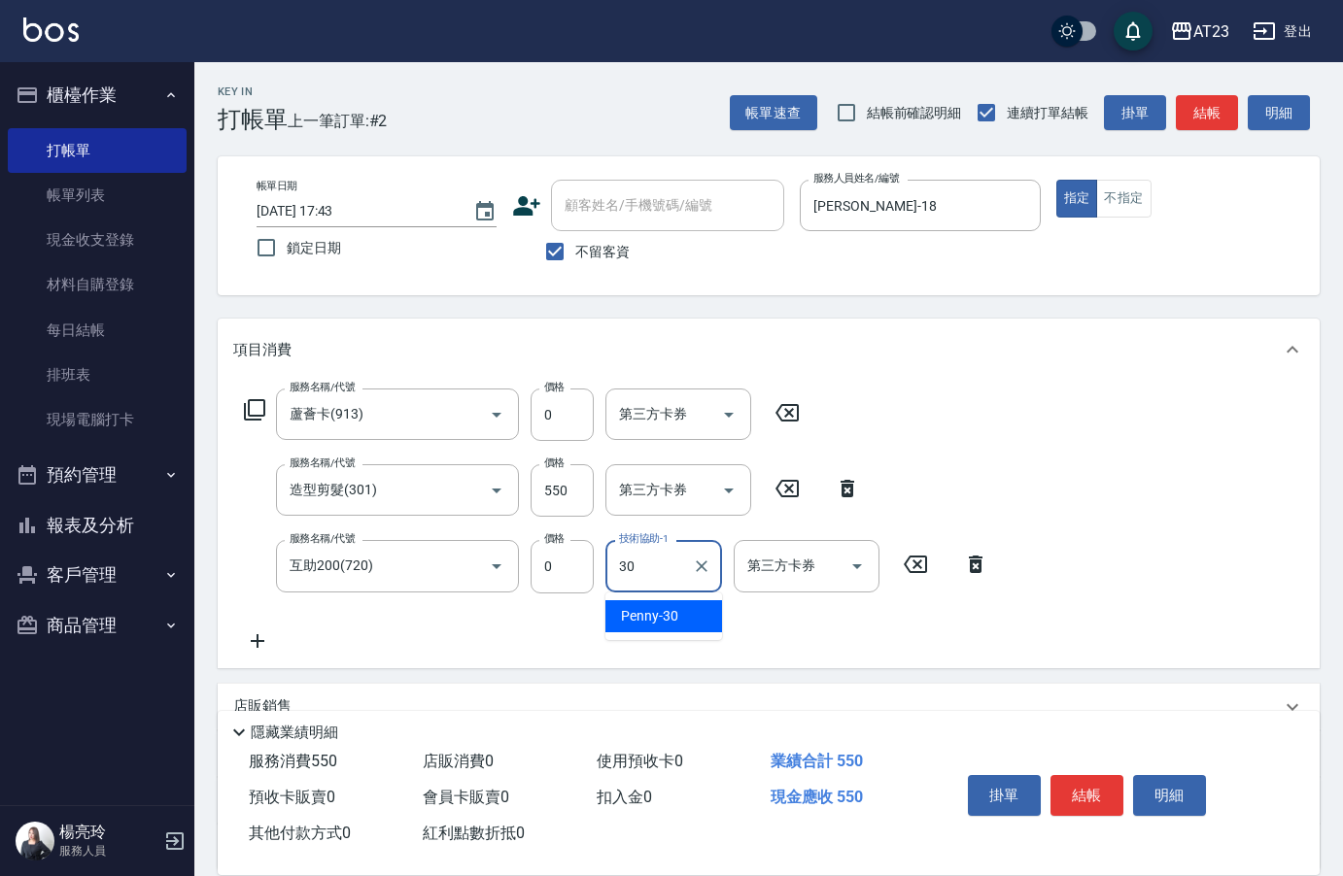
type input "Penny-30"
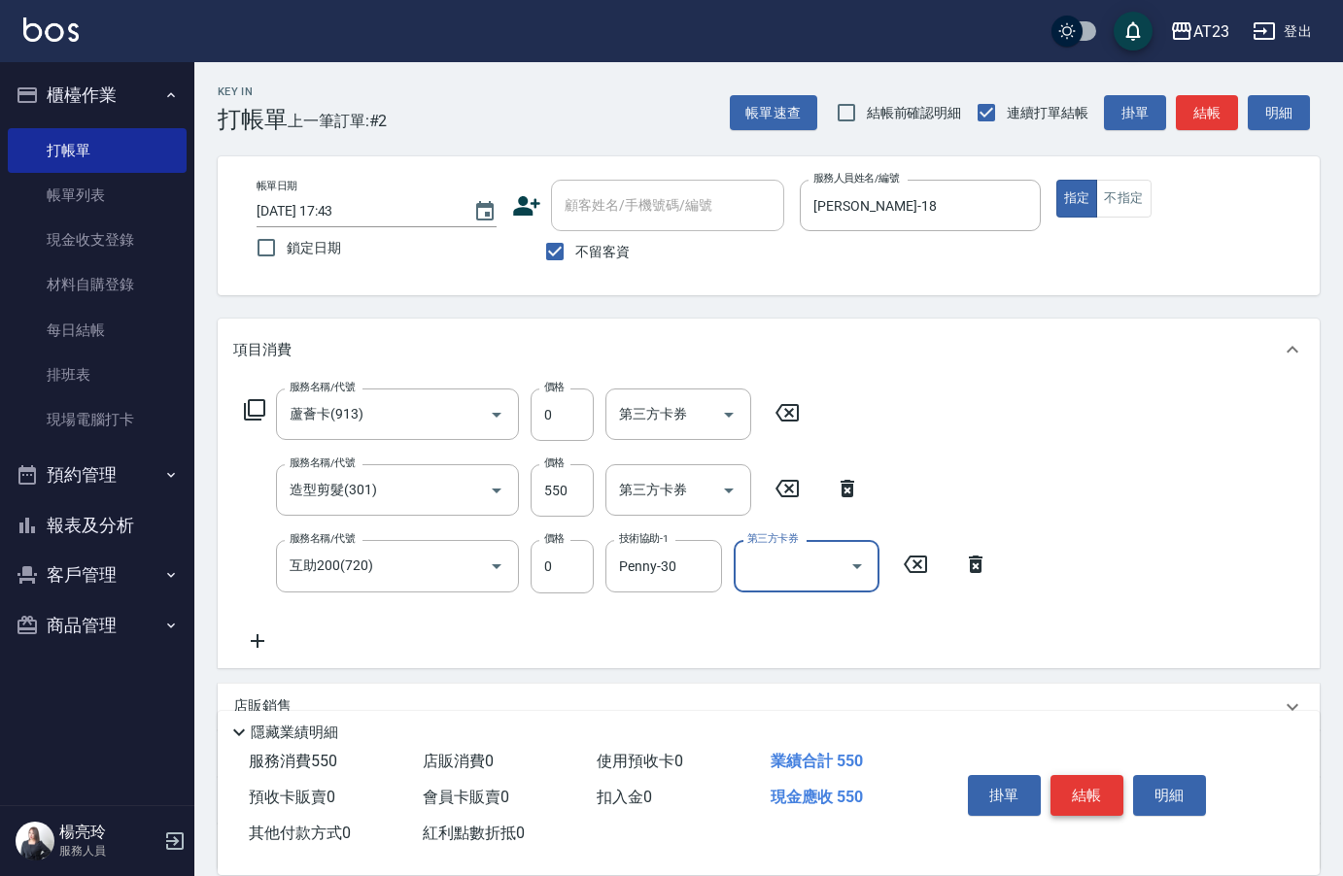
click at [1073, 787] on button "結帳" at bounding box center [1086, 795] width 73 height 41
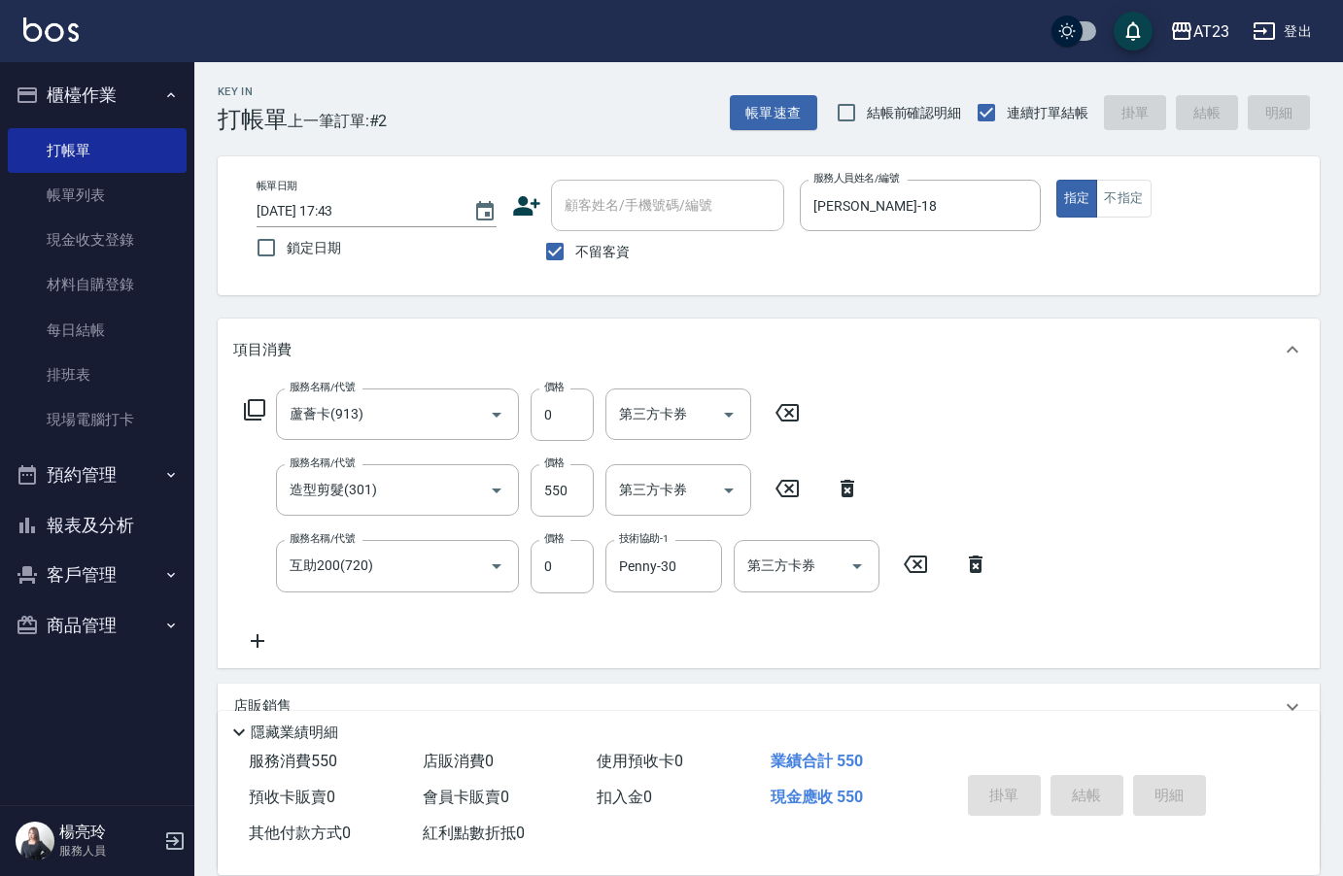
type input "[DATE] 17:46"
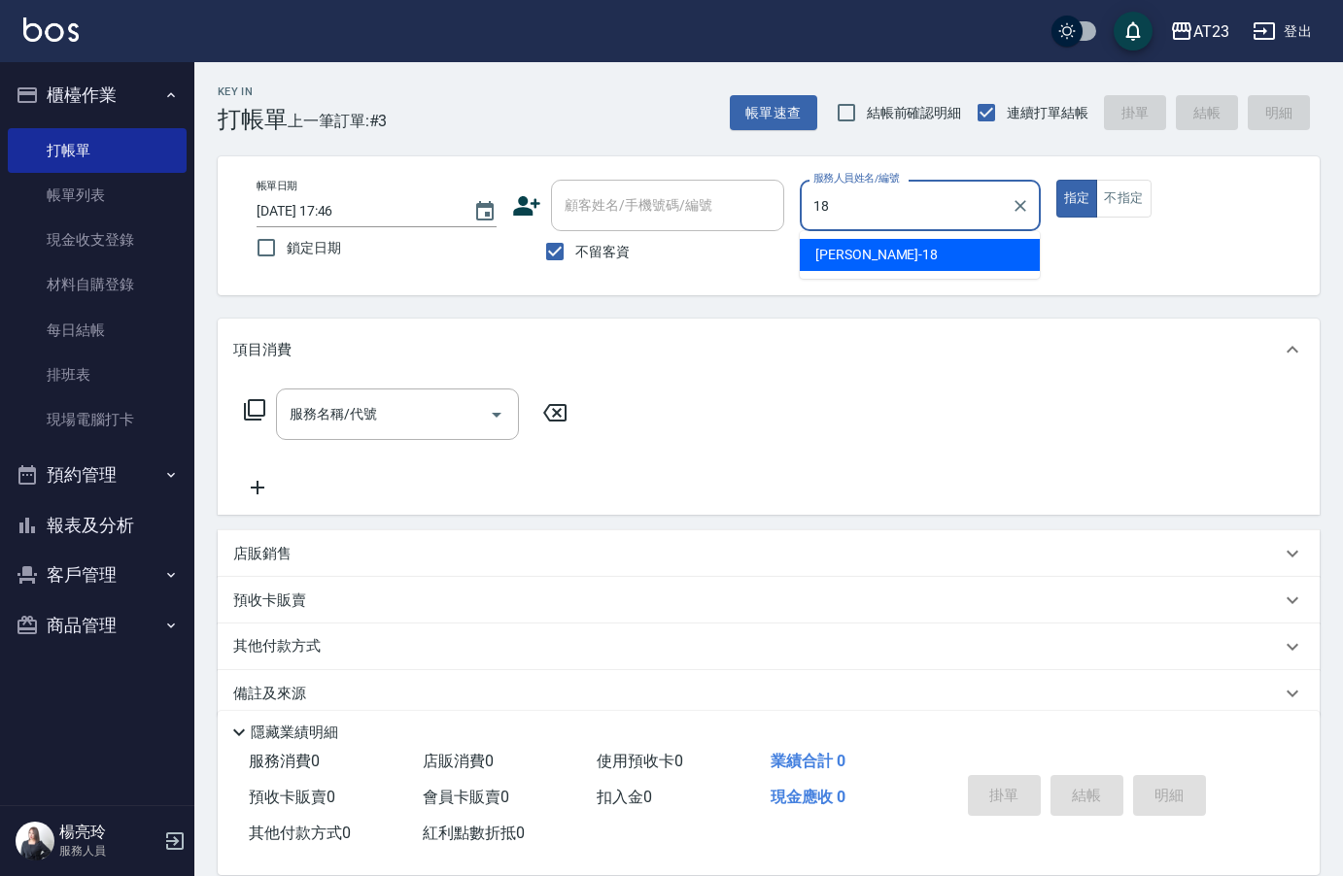
type input "[PERSON_NAME]-18"
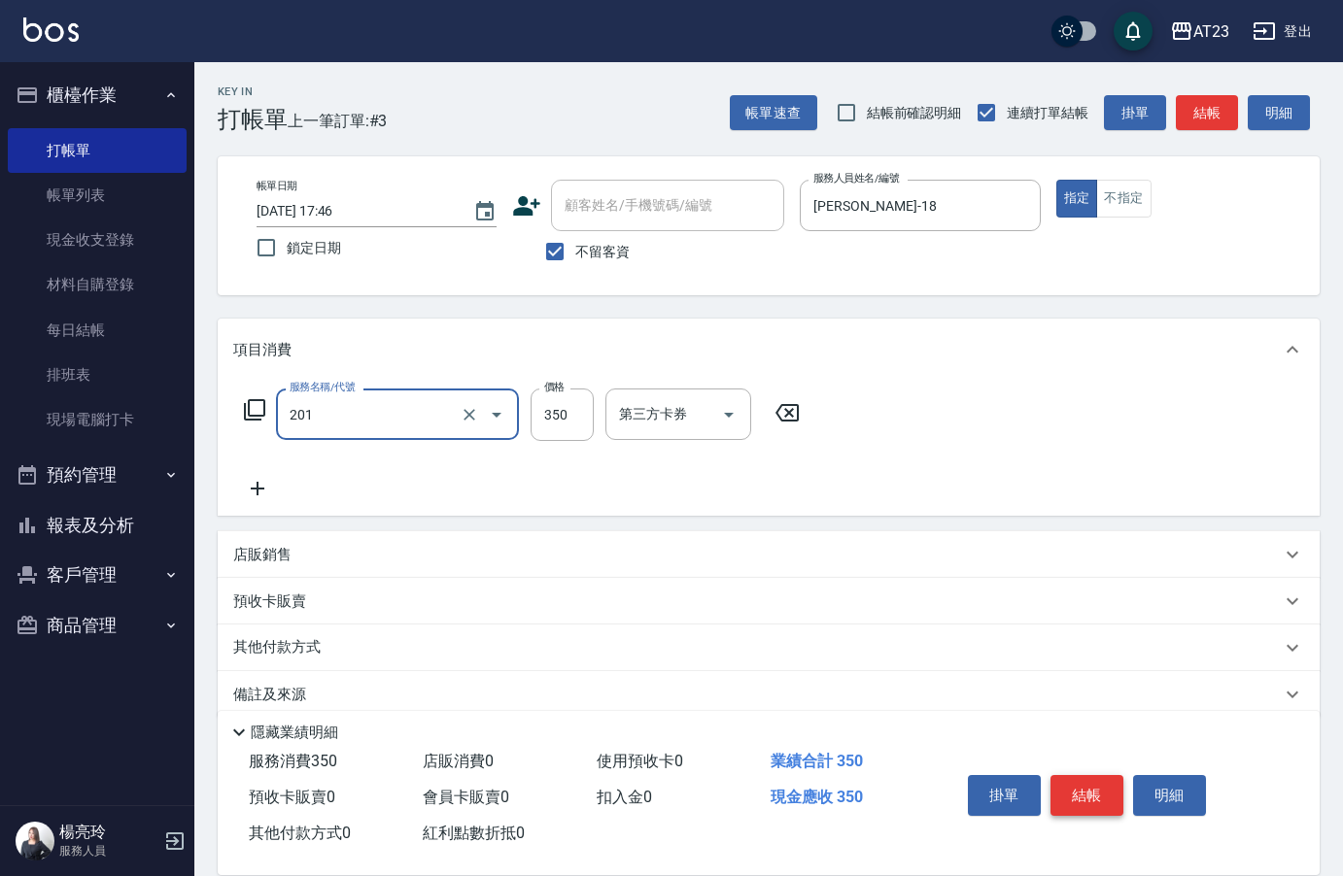
type input "一般洗髮(201)"
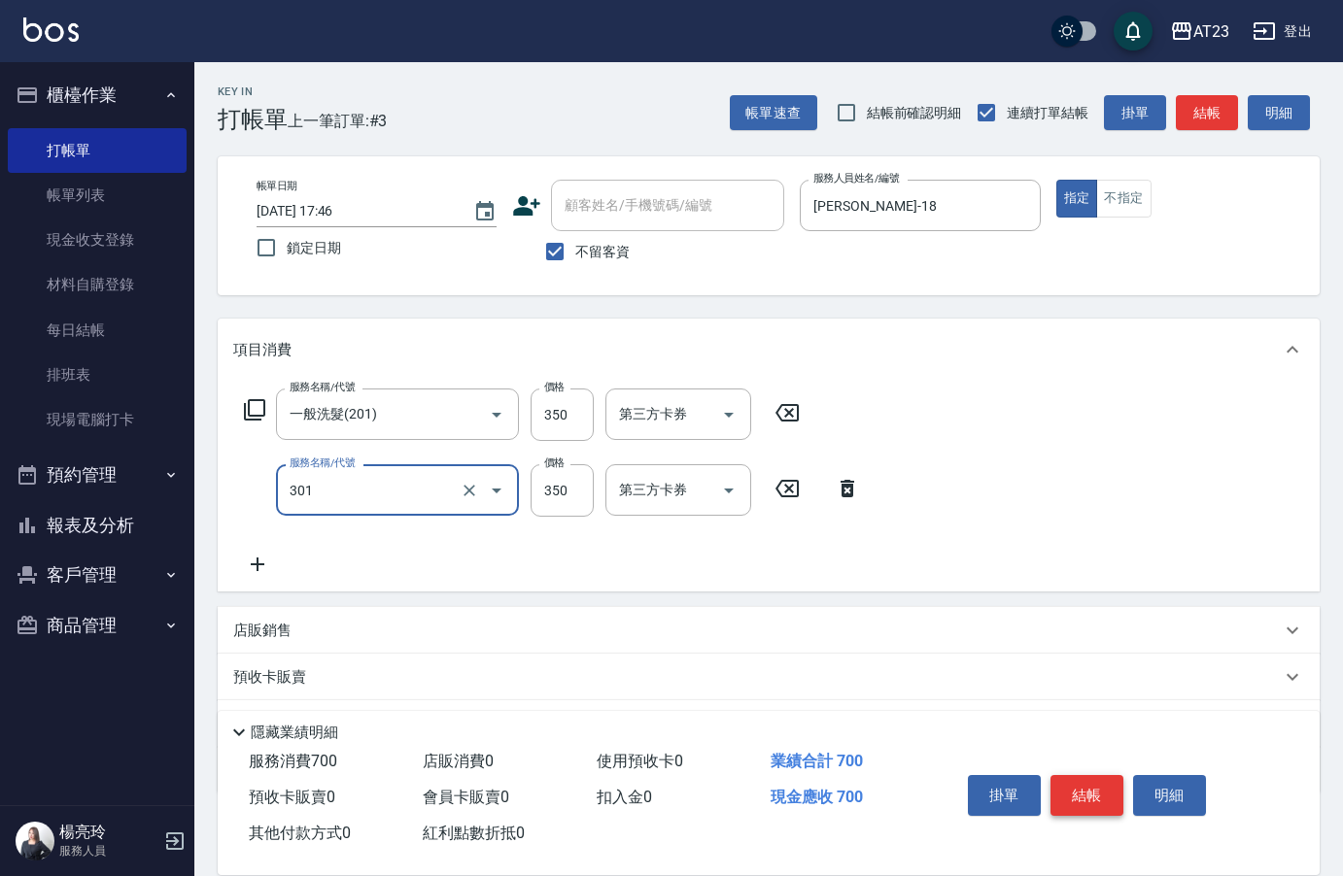
type input "造型剪髮(301)"
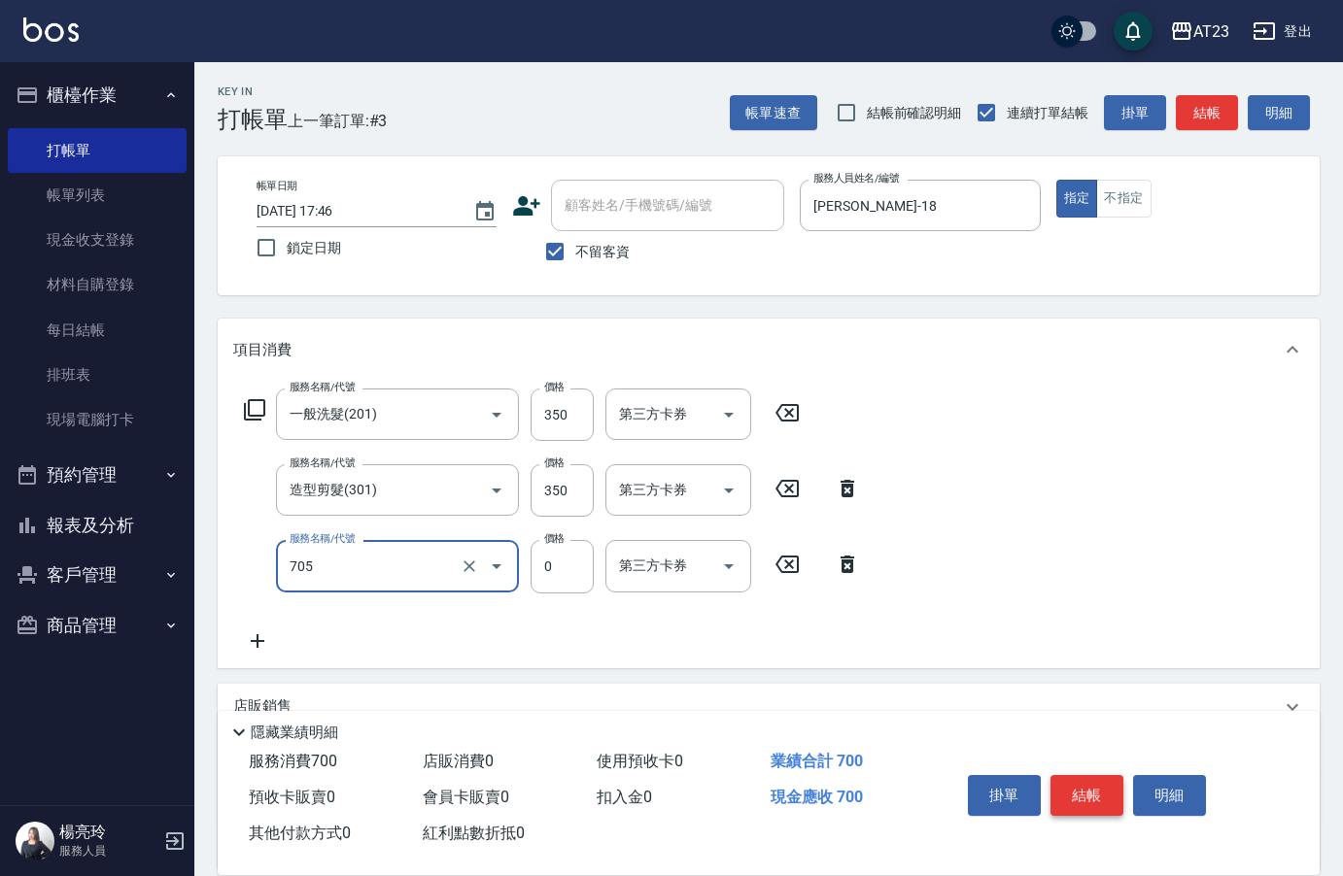
type input "互助50(705)"
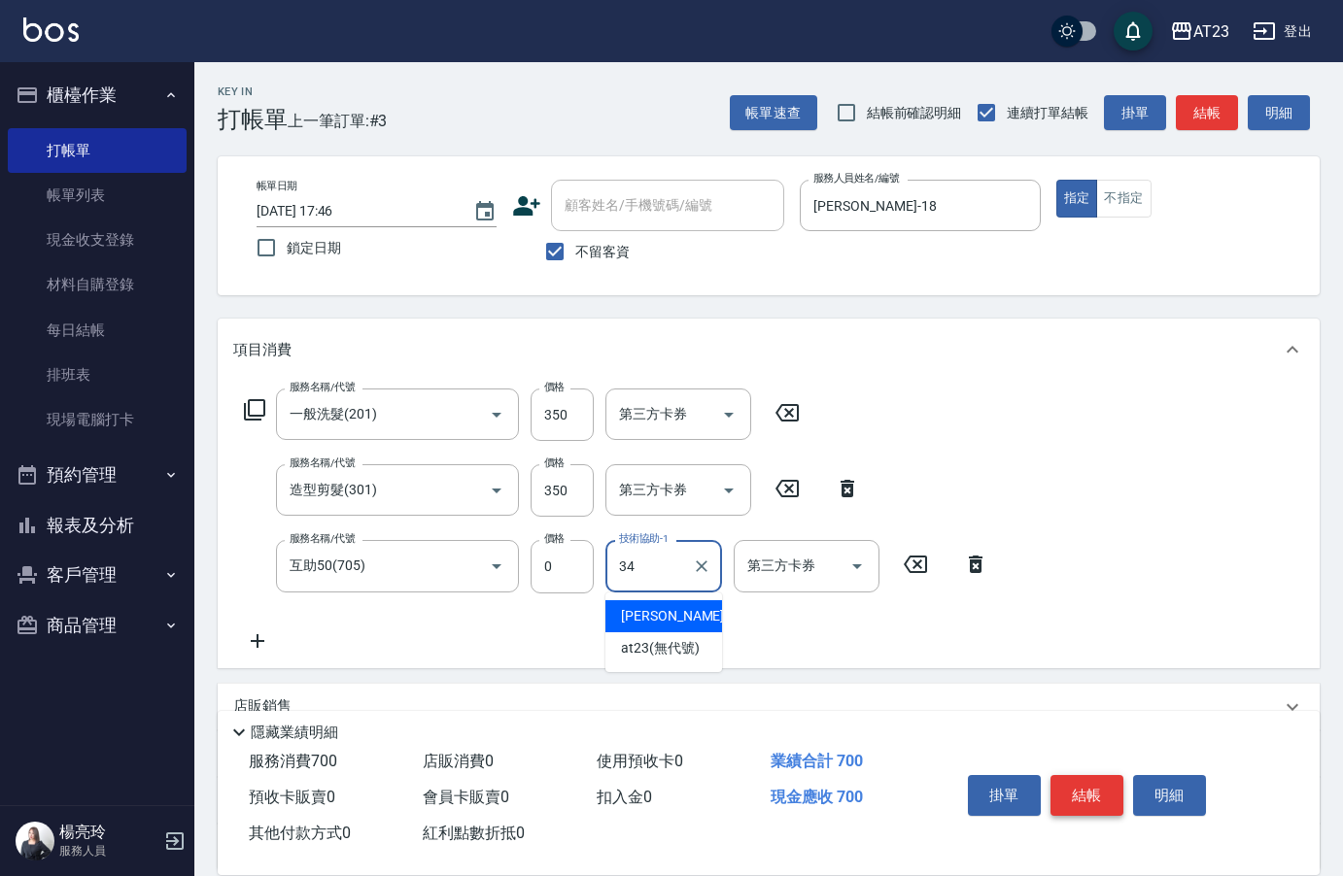
type input "[PERSON_NAME]-34"
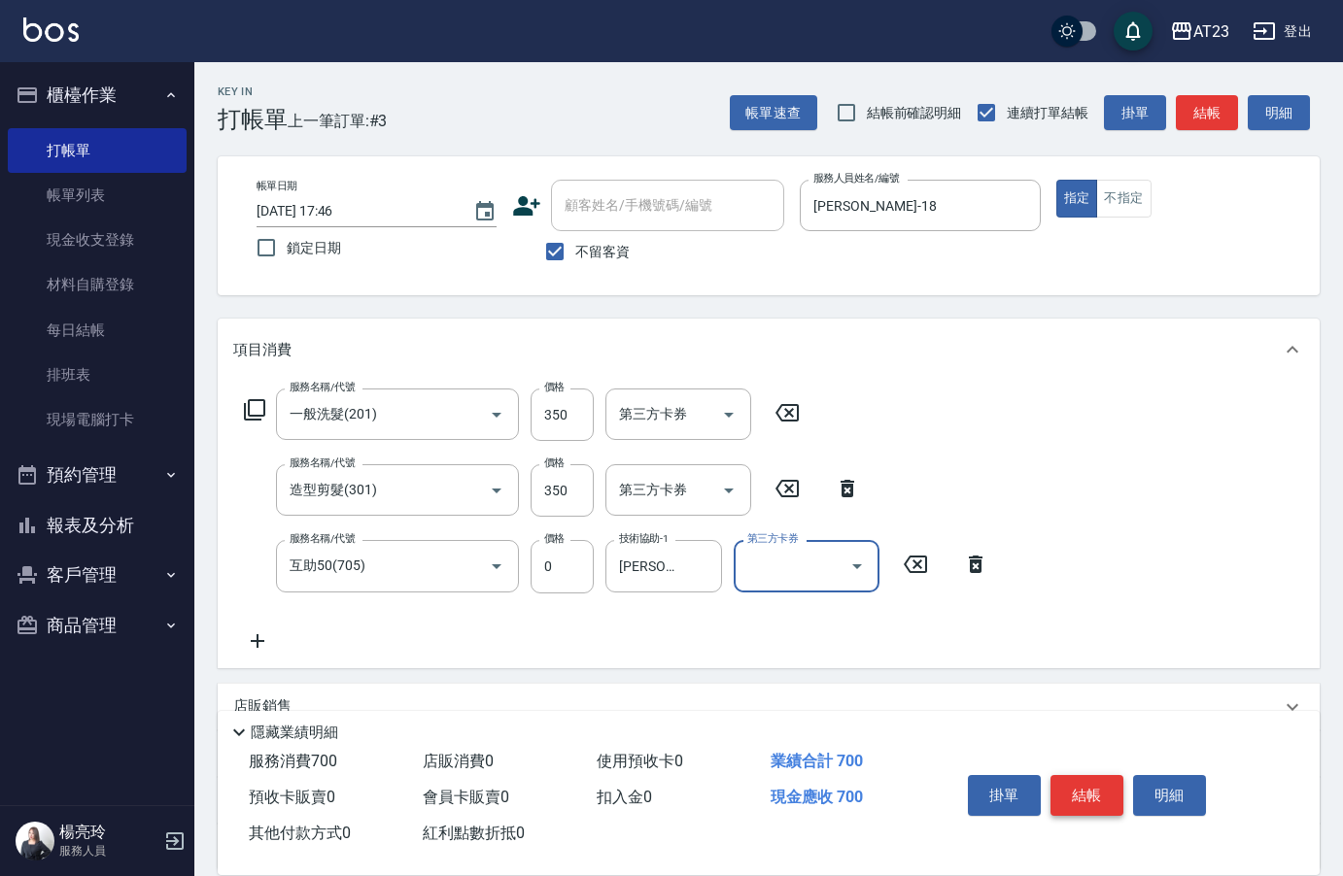
click at [1073, 787] on button "結帳" at bounding box center [1086, 795] width 73 height 41
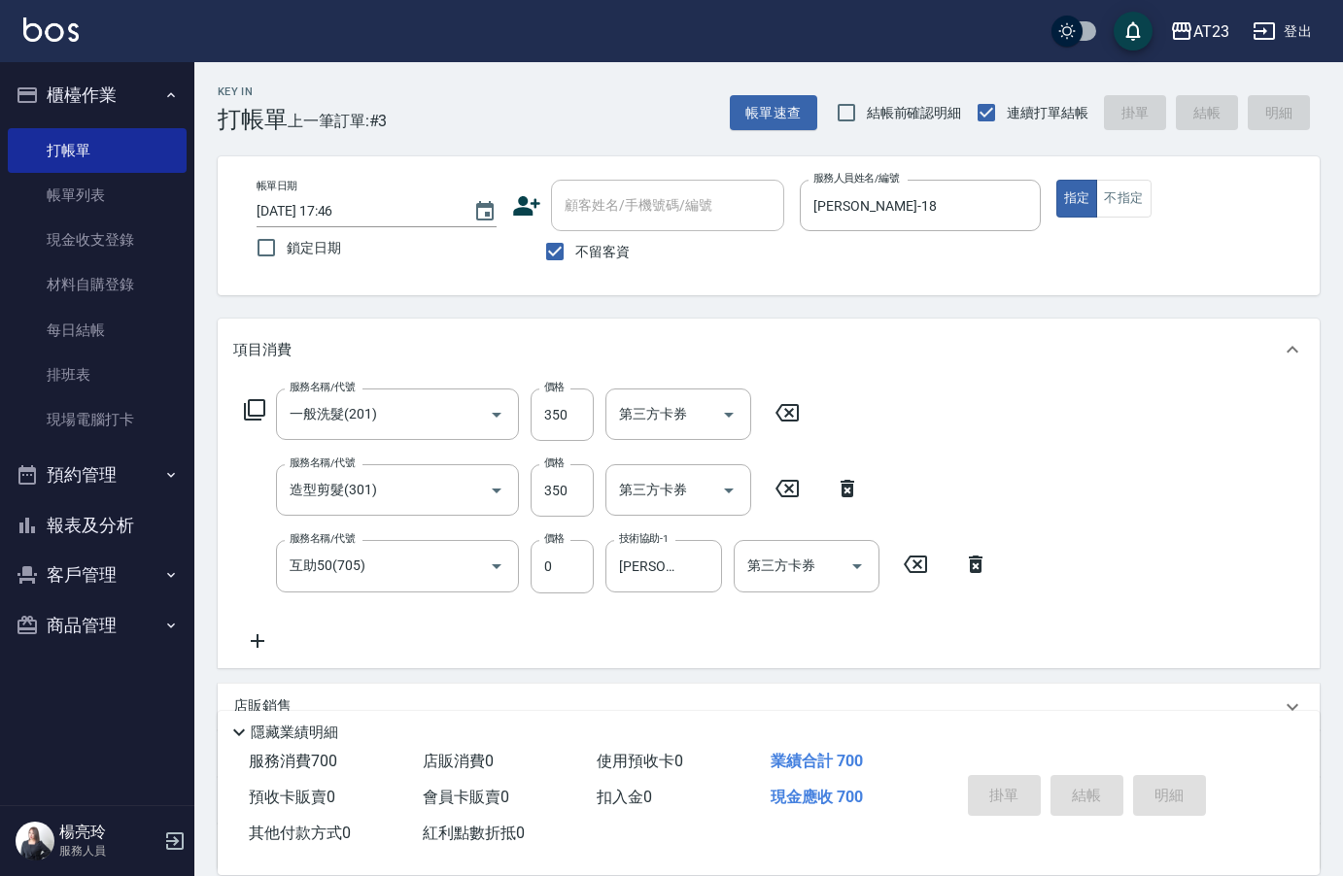
type input "[DATE] 17:47"
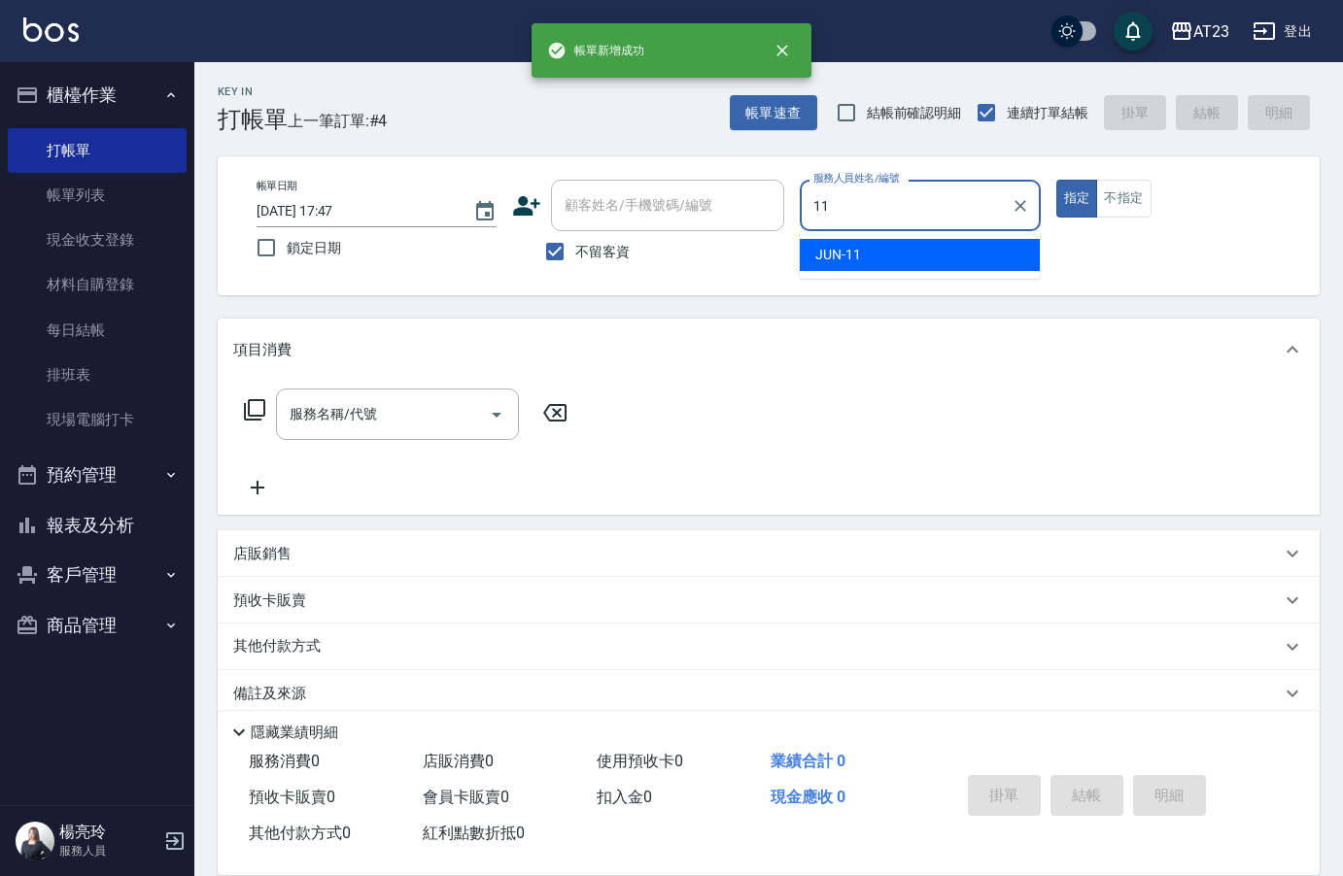
type input "JUN-11"
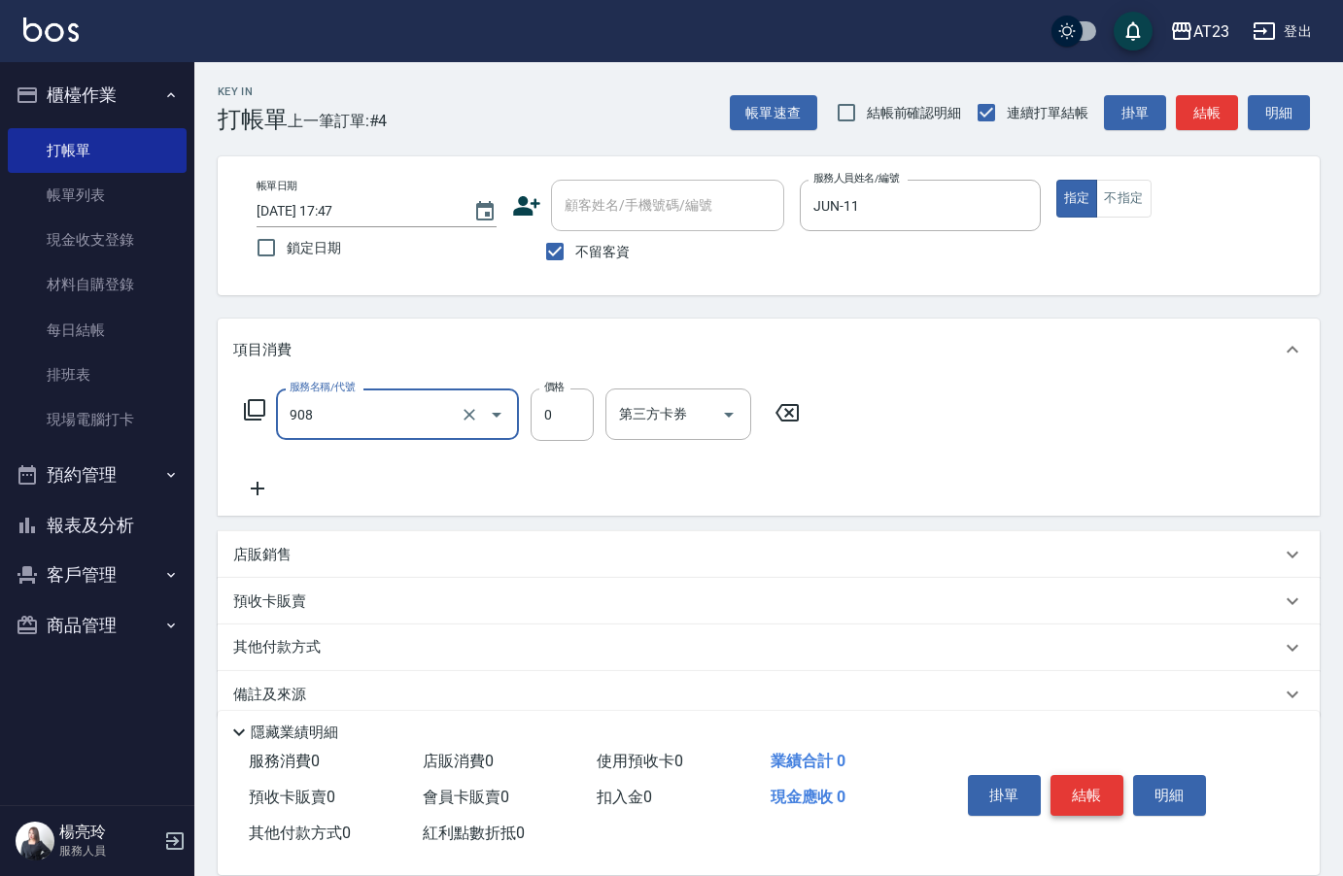
type input "保養保濕卡(908)"
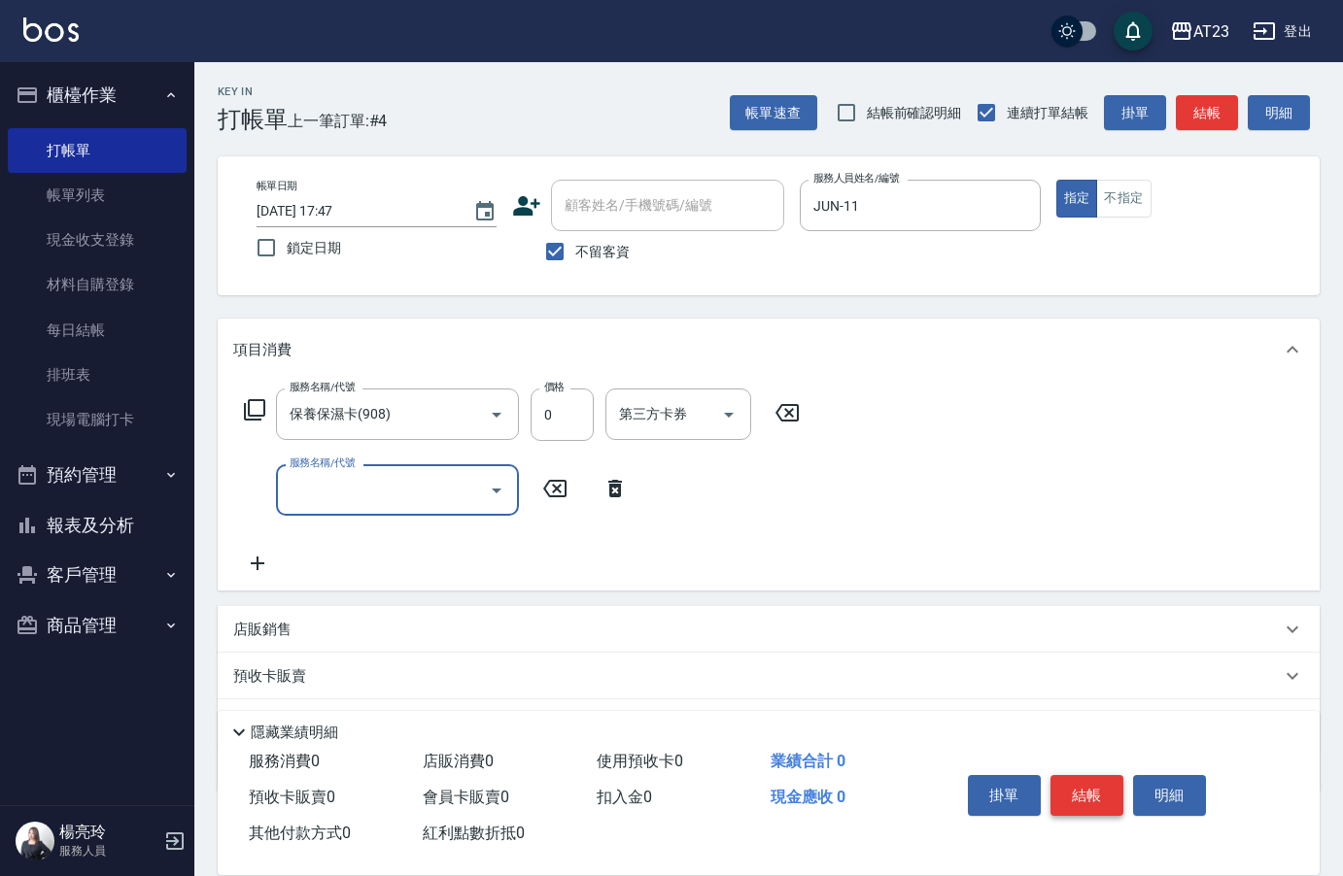
click at [1073, 787] on button "結帳" at bounding box center [1086, 795] width 73 height 41
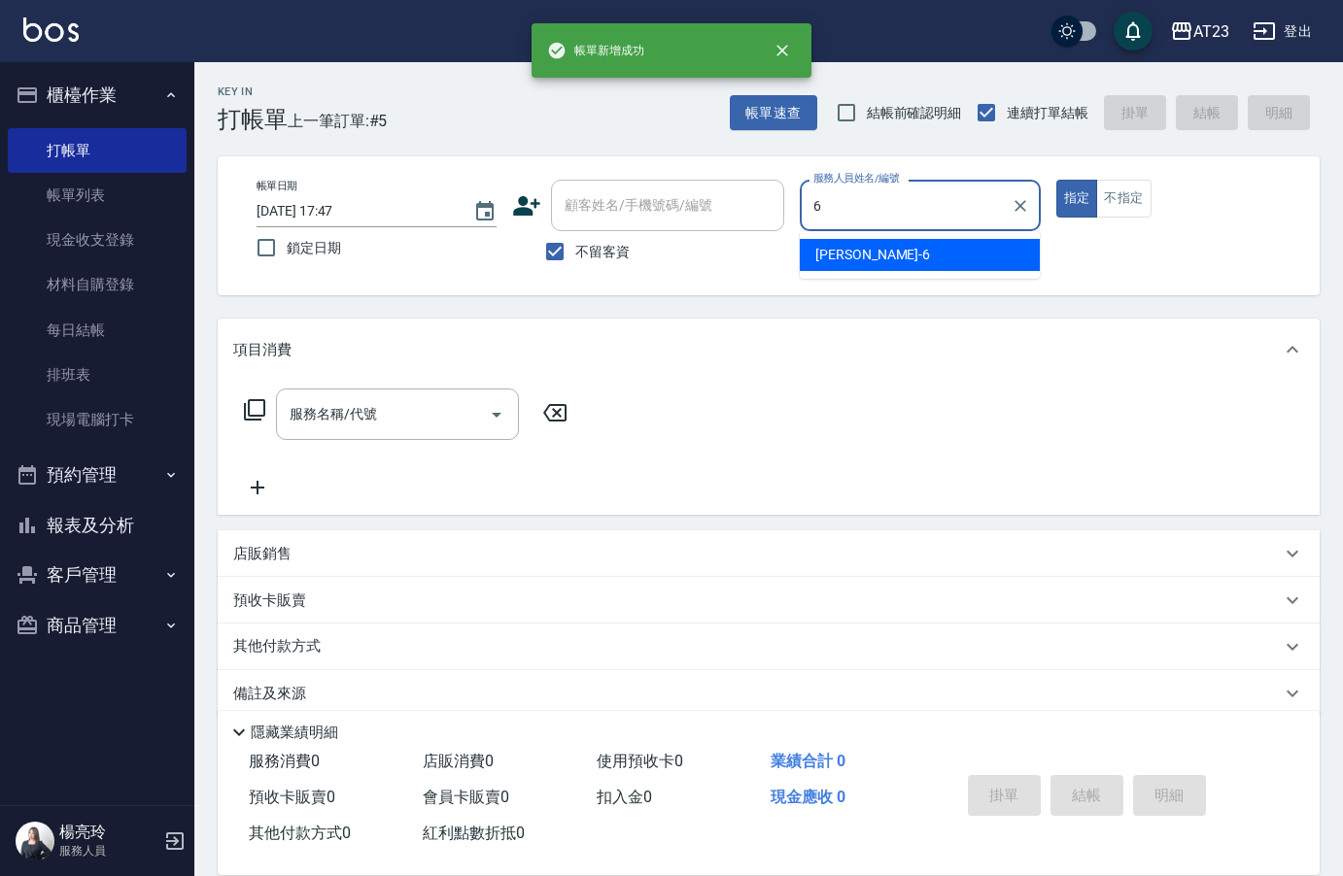
type input "Joann-6"
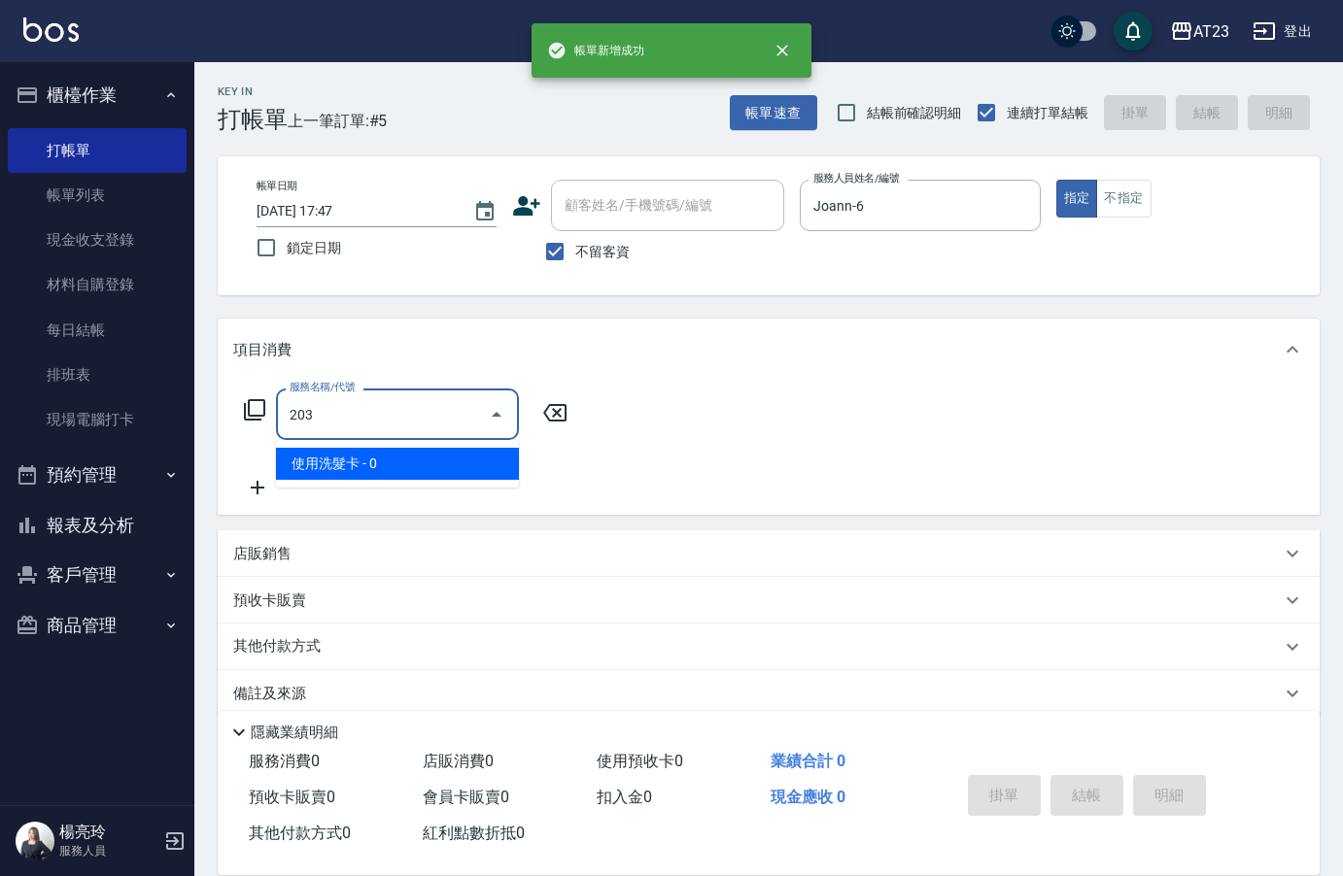
type input "使用洗髮卡(203)"
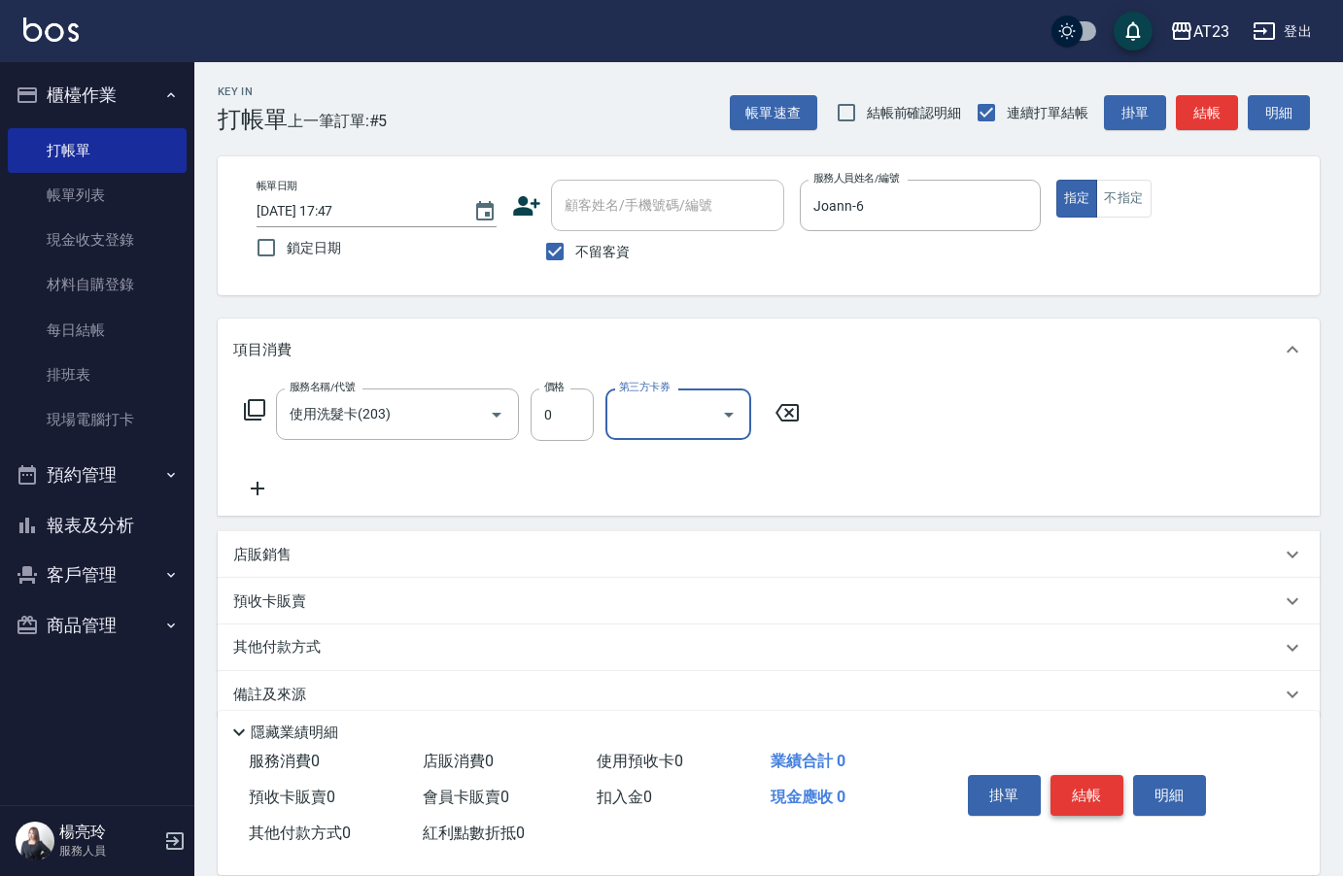
click at [1073, 787] on button "結帳" at bounding box center [1086, 795] width 73 height 41
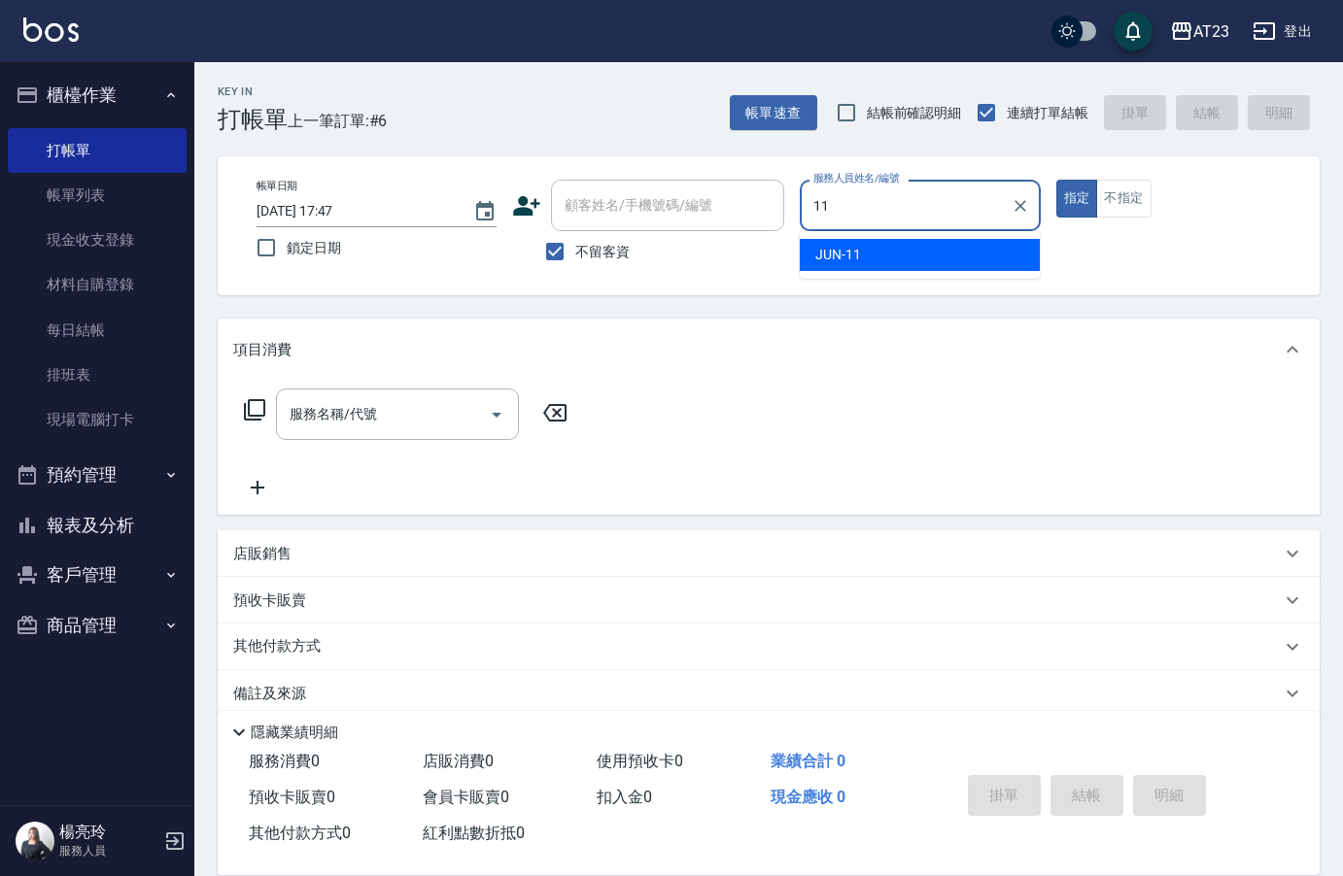
type input "JUN-11"
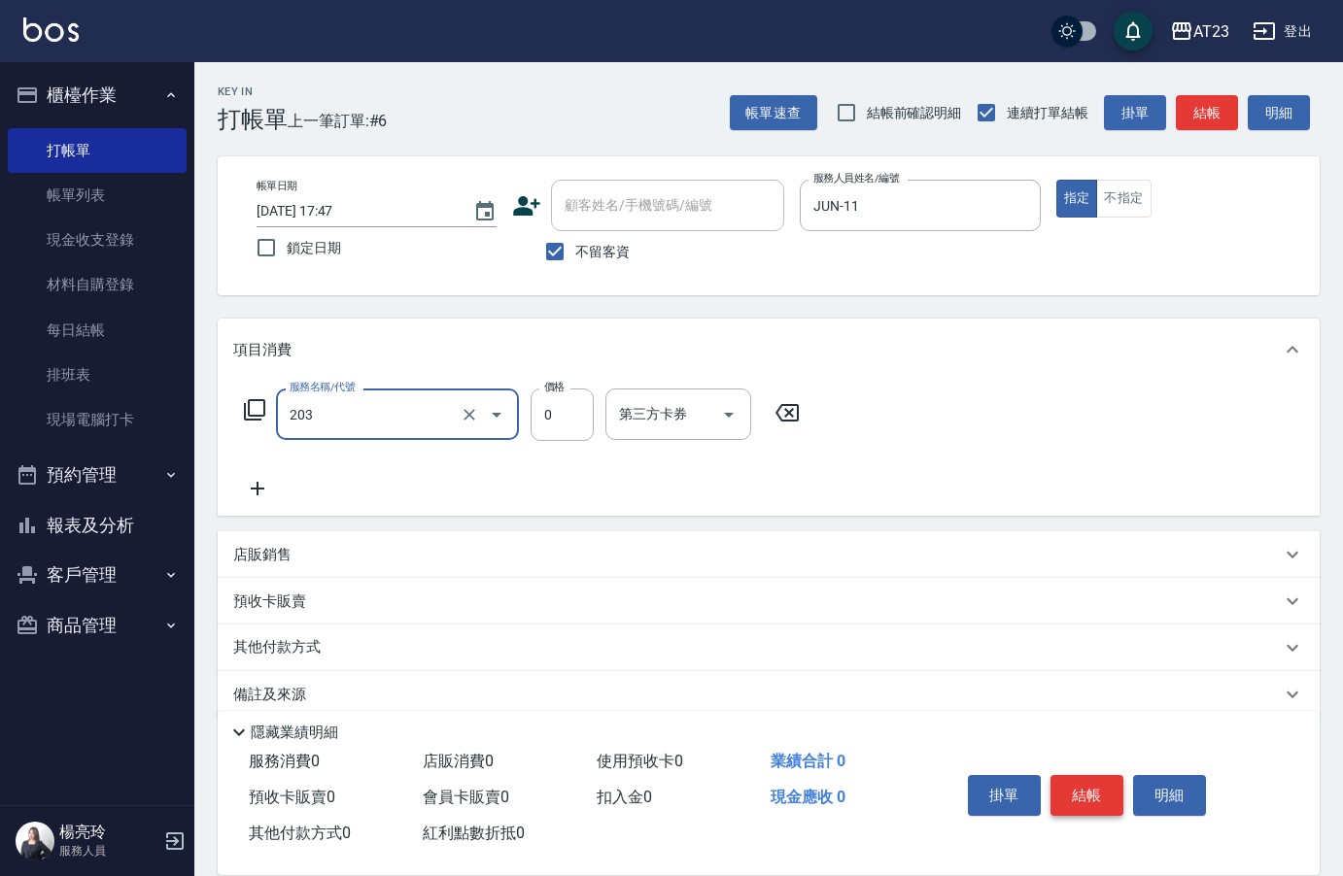
type input "使用洗髮卡(203)"
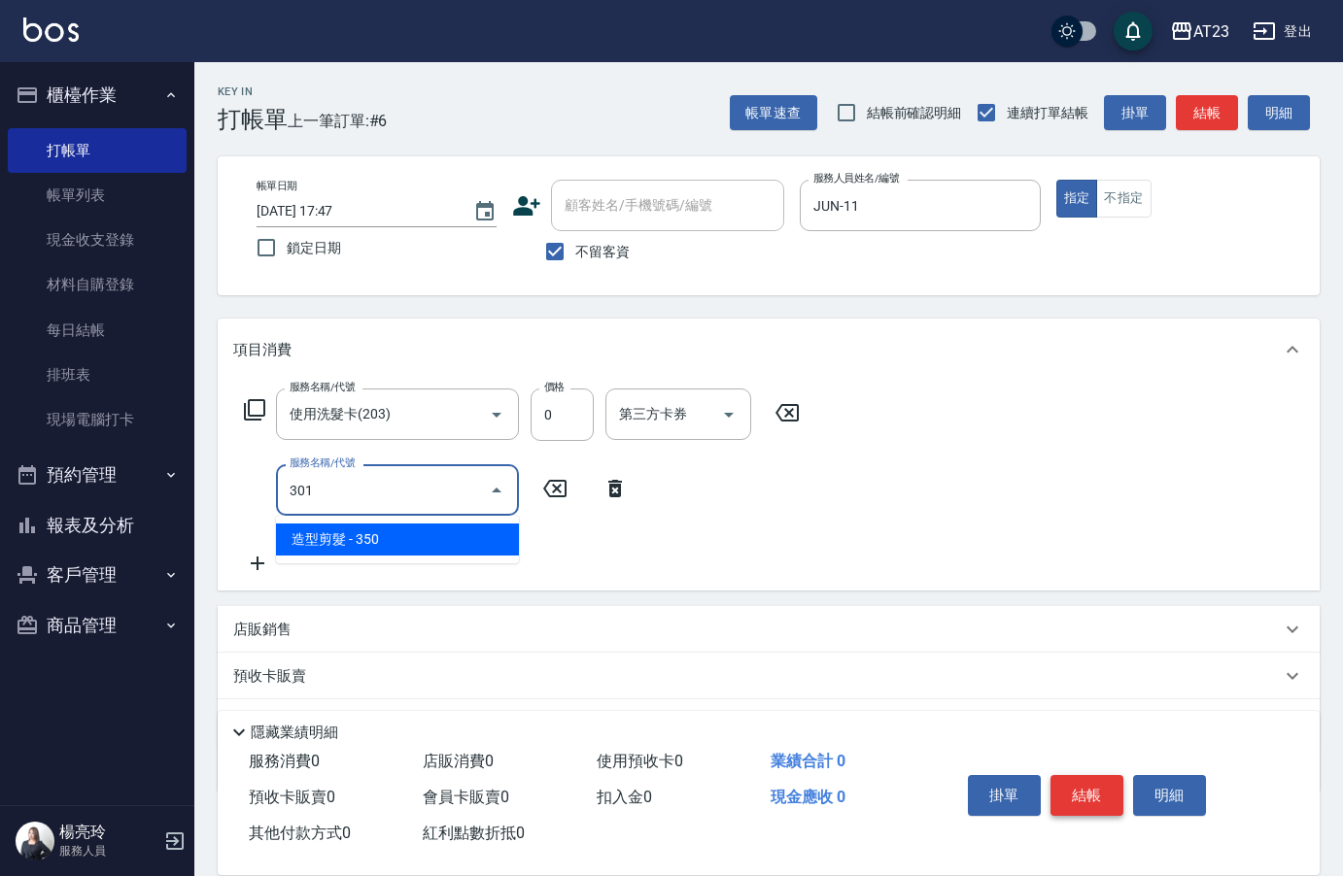
type input "造型剪髮(301)"
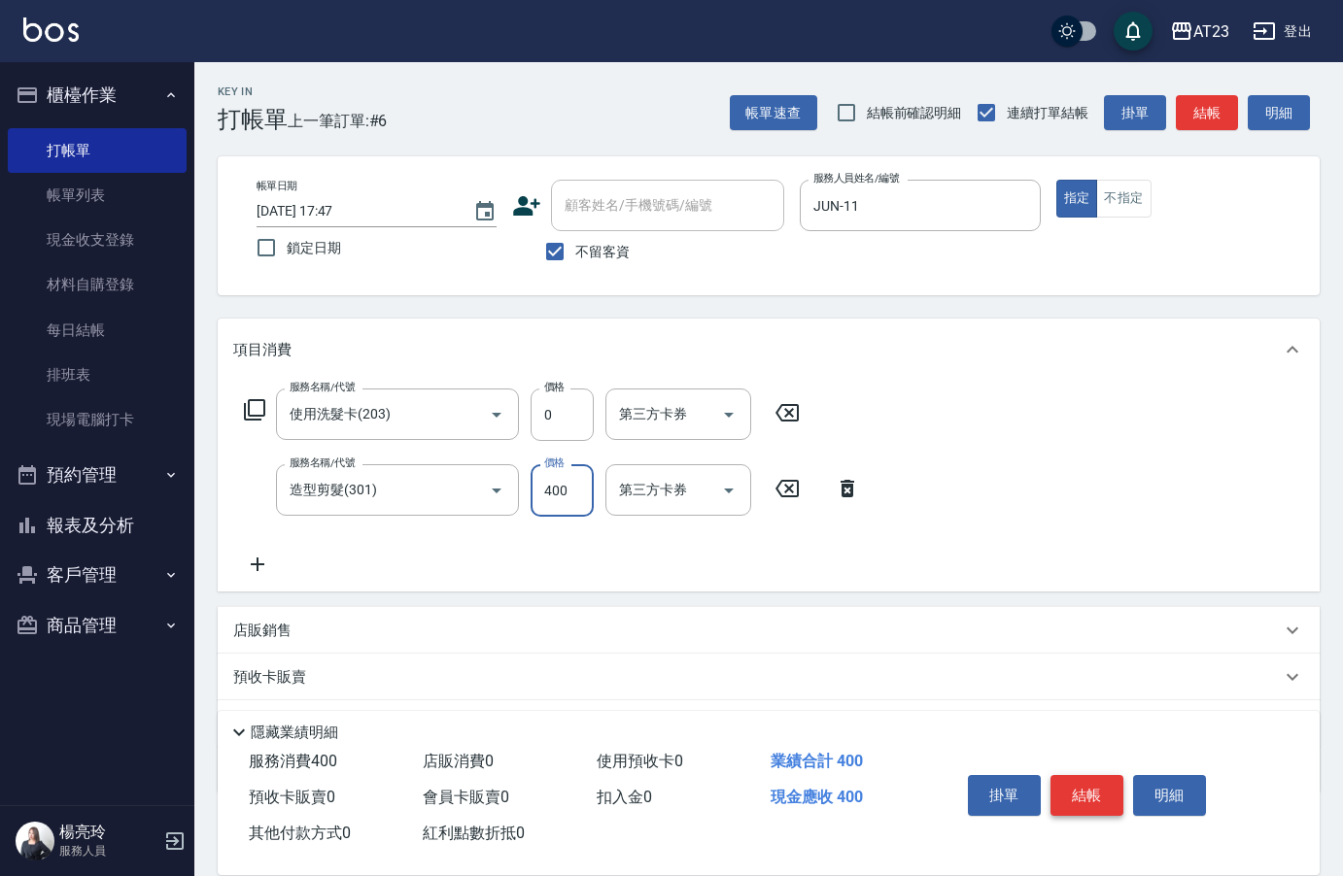
type input "400"
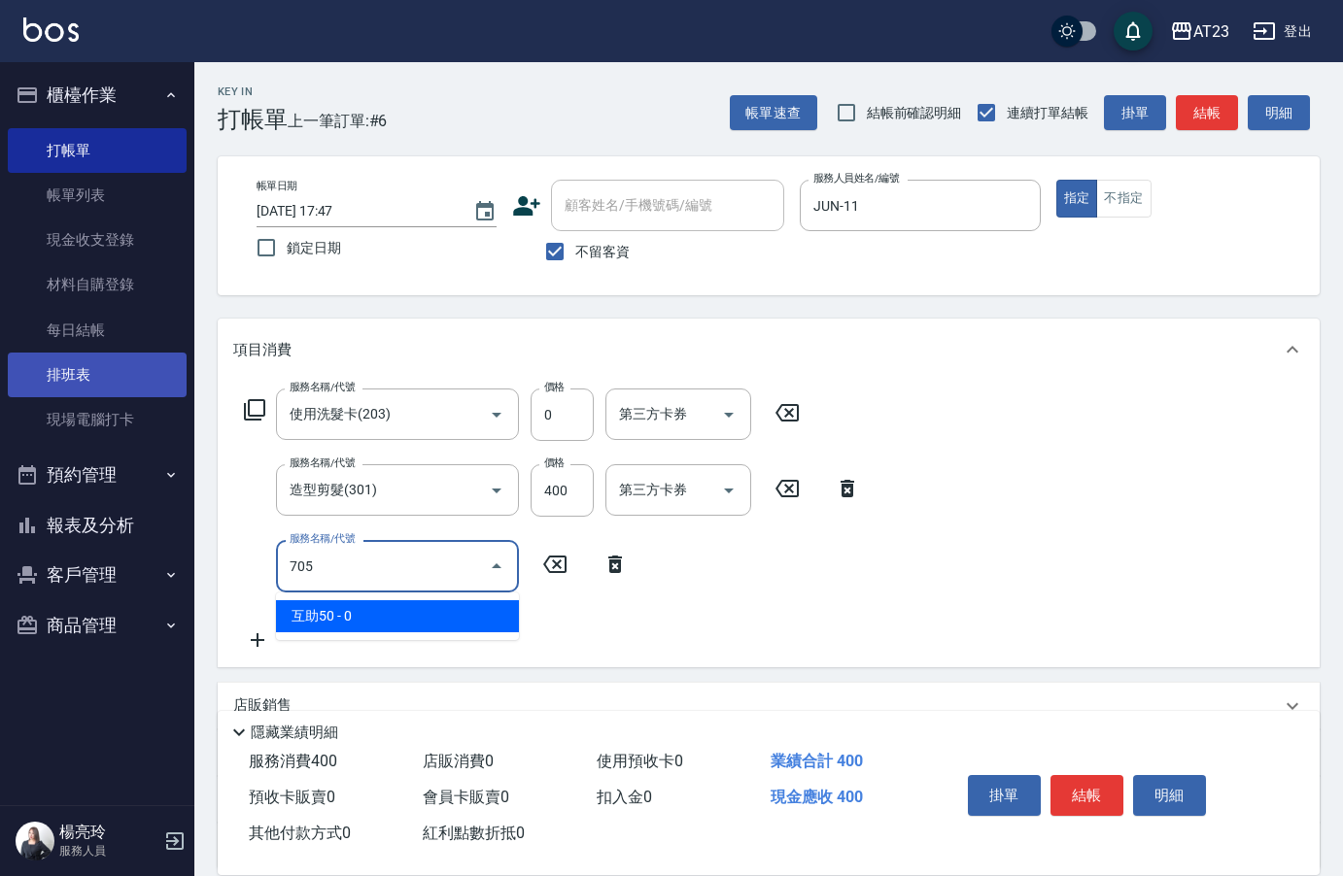
type input "互助50(705)"
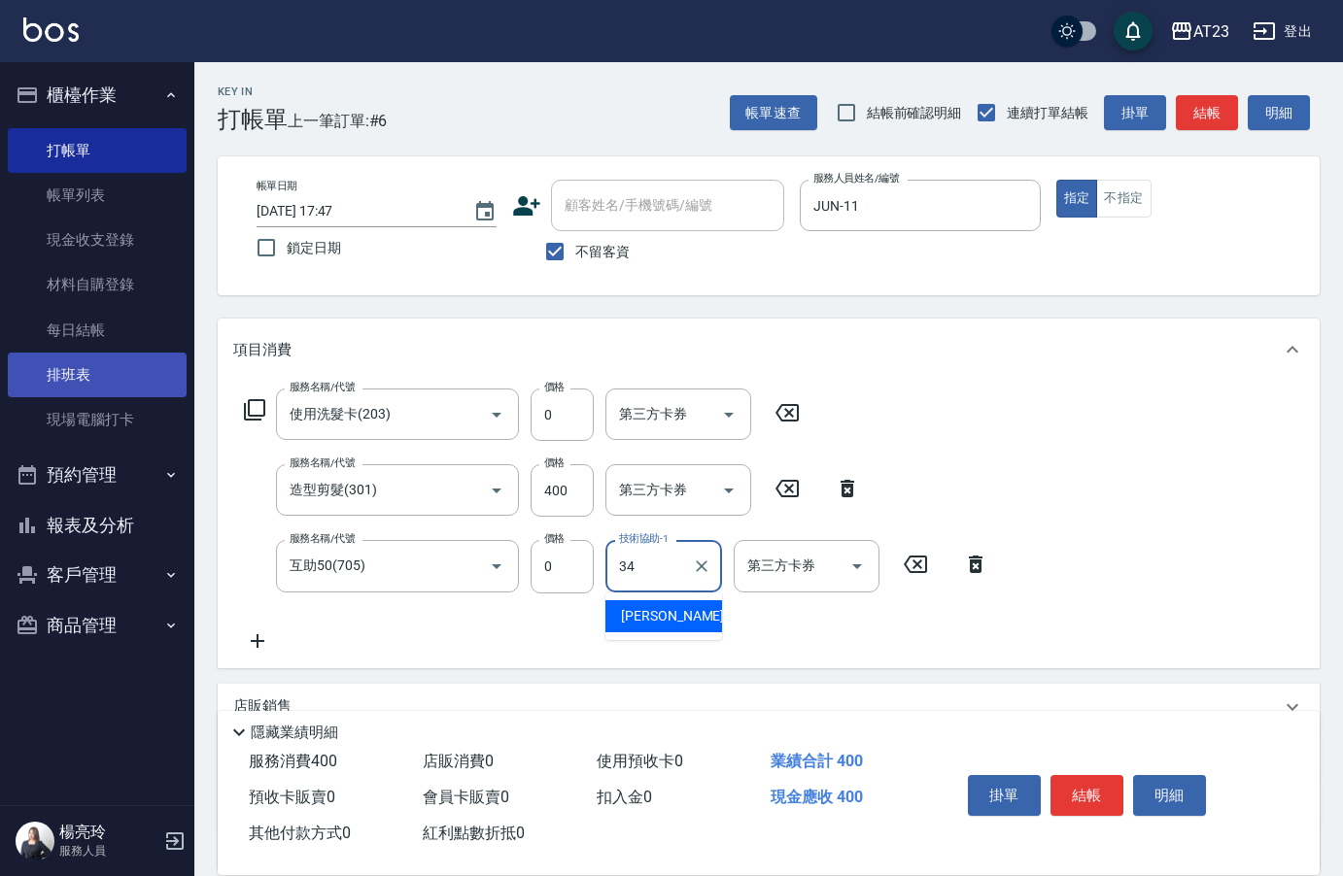
type input "[PERSON_NAME]-34"
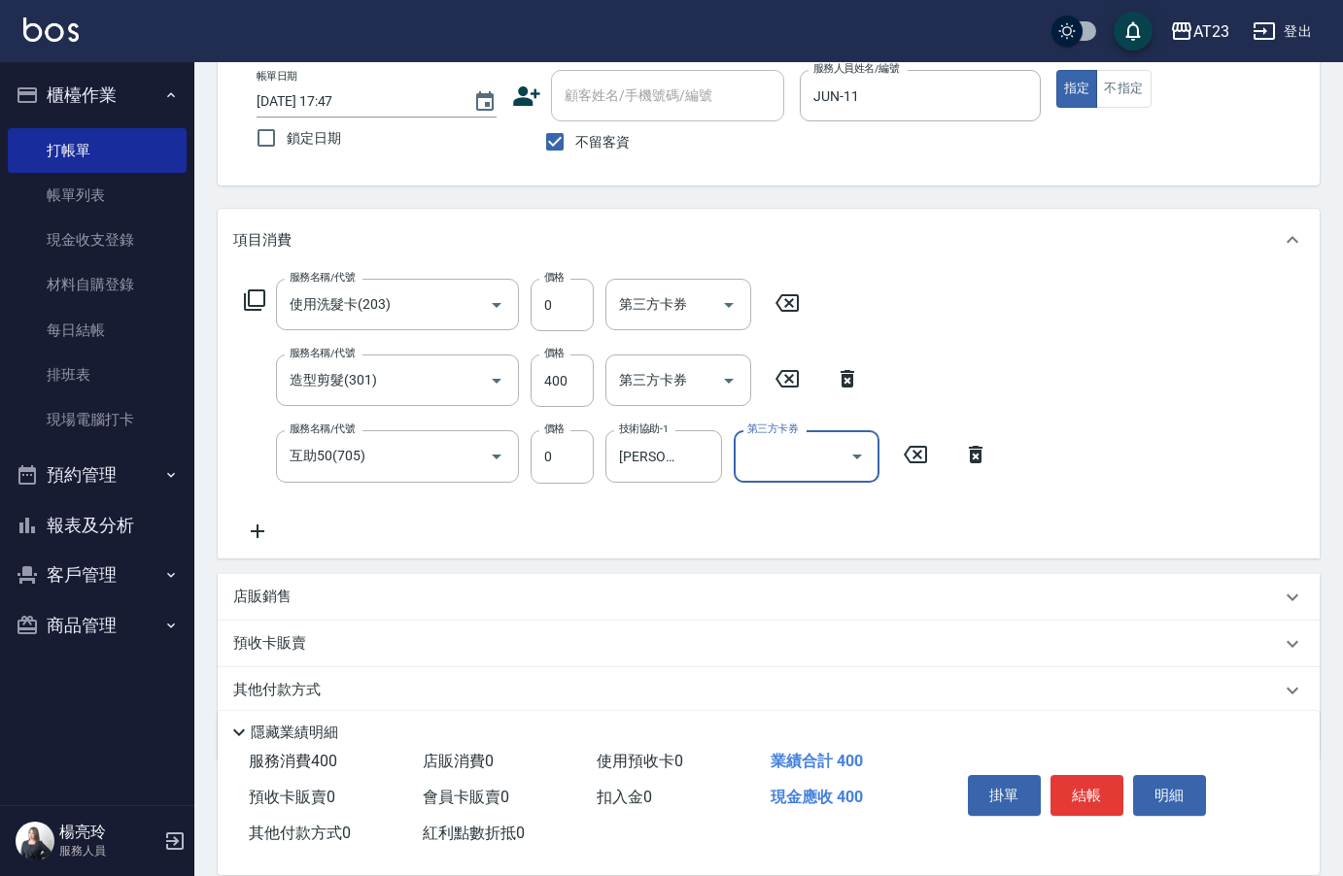
scroll to position [181, 0]
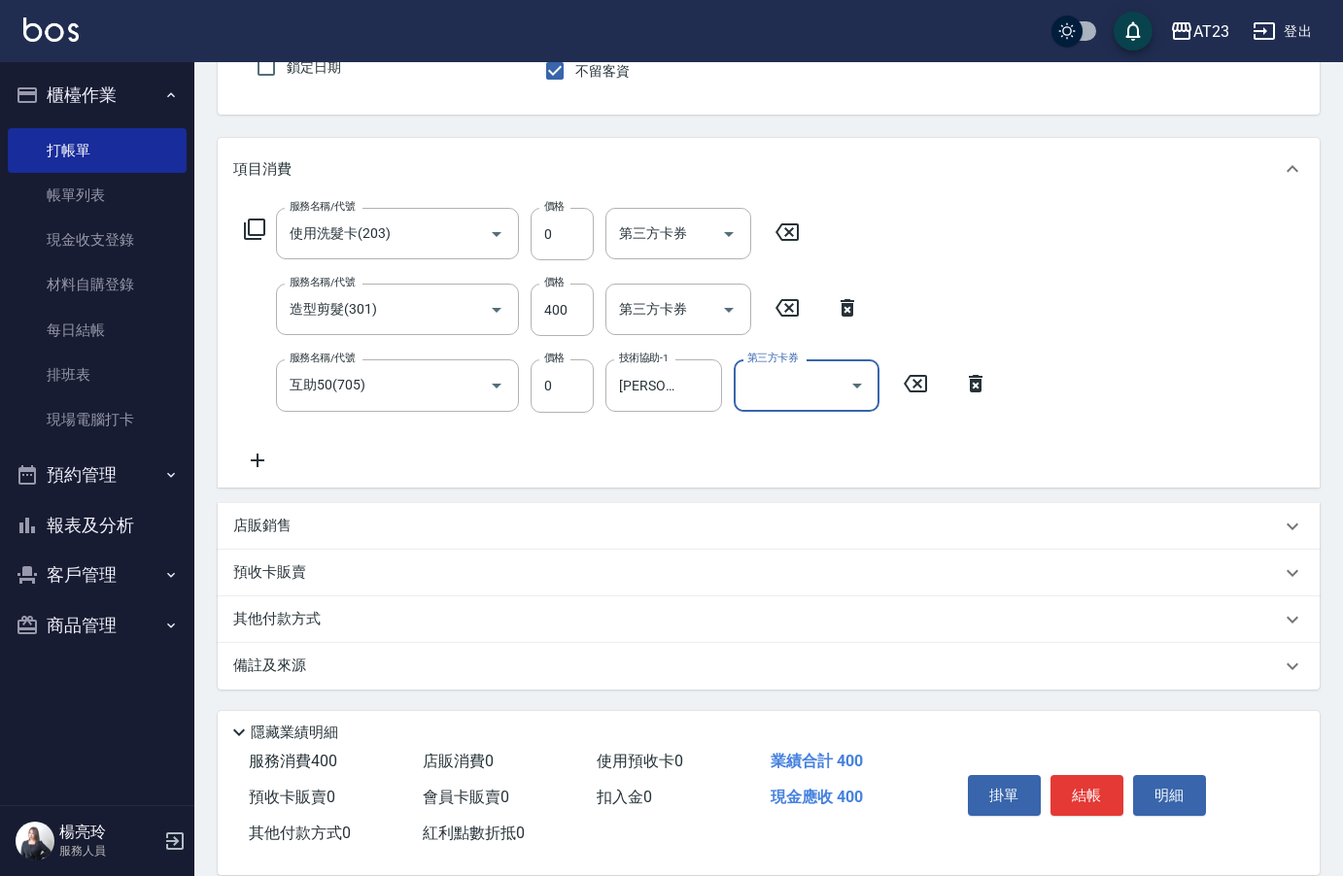
drag, startPoint x: 258, startPoint y: 505, endPoint x: 253, endPoint y: 546, distance: 41.2
click at [252, 546] on div "店販銷售" at bounding box center [769, 526] width 1102 height 47
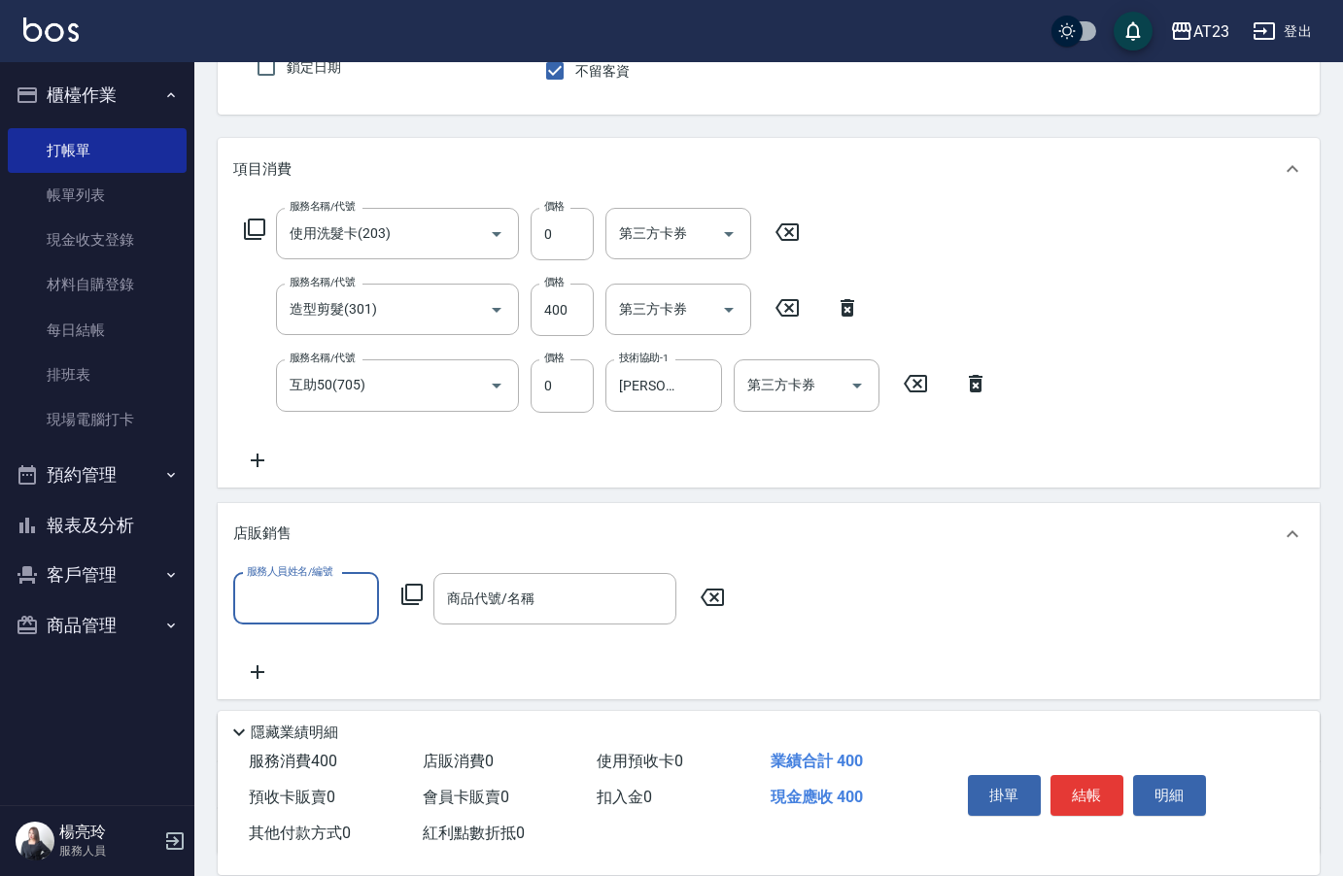
scroll to position [0, 0]
type input "JUN-11"
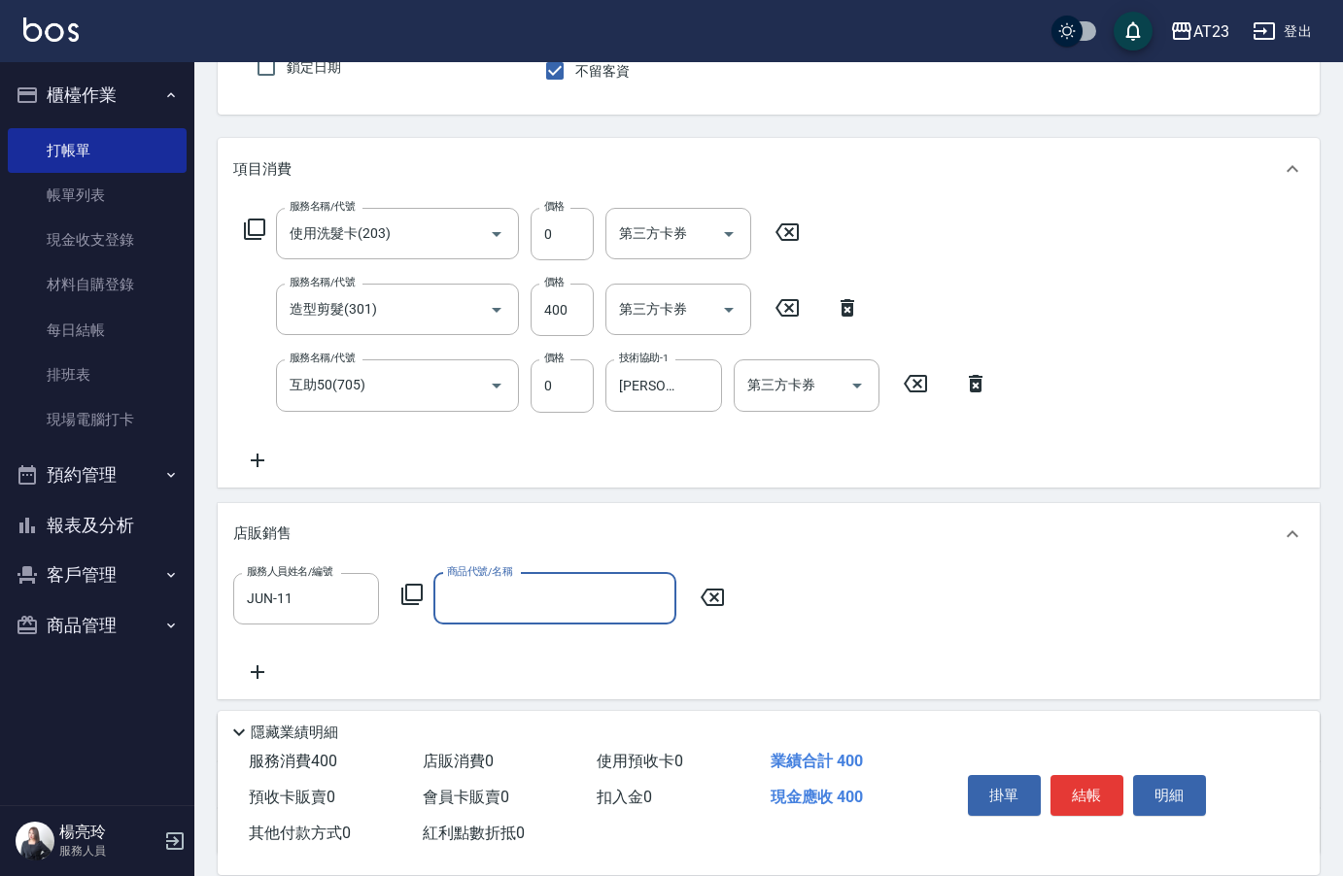
click at [411, 593] on icon at bounding box center [411, 594] width 23 height 23
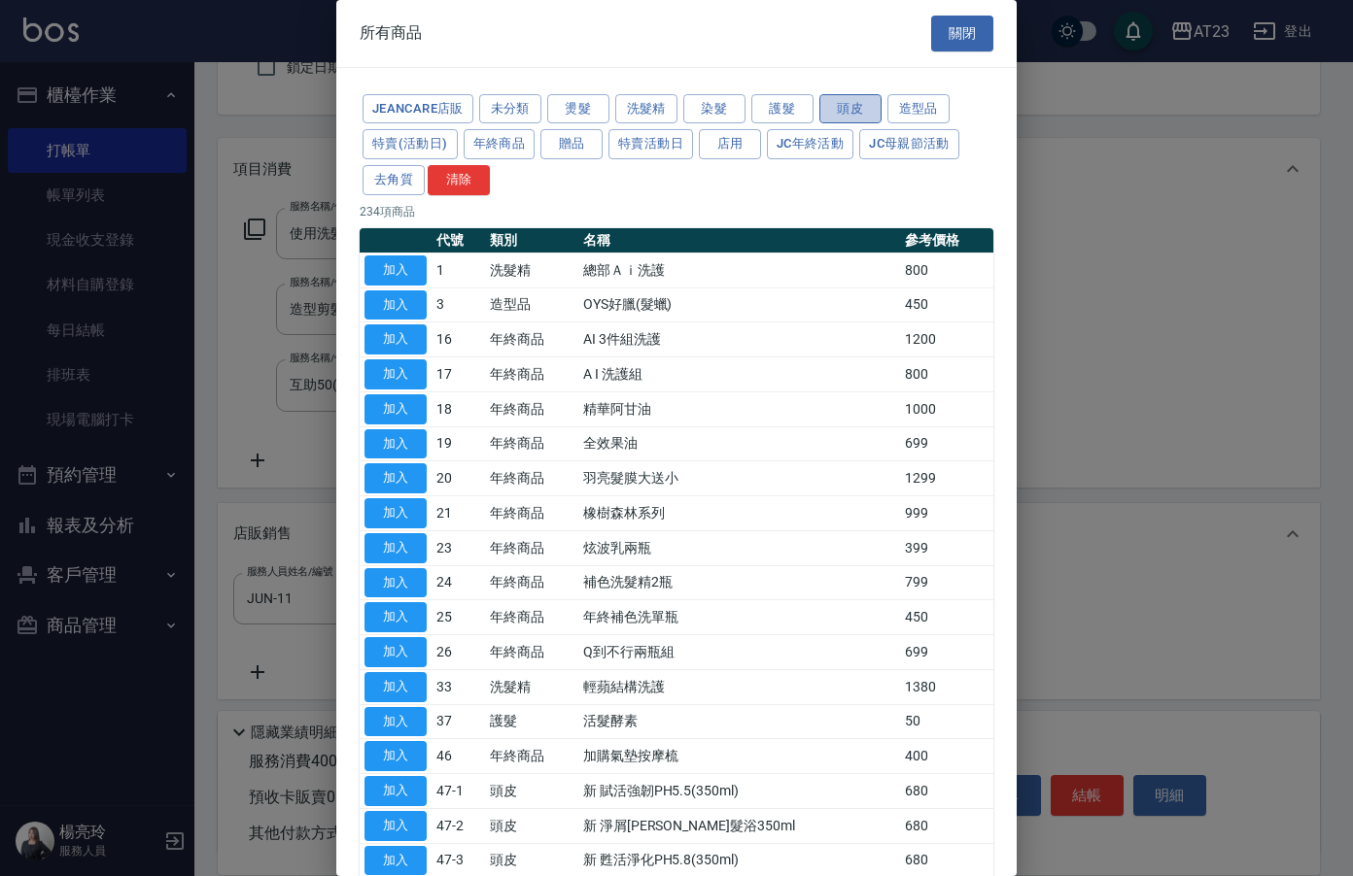
click at [823, 106] on button "頭皮" at bounding box center [850, 109] width 62 height 30
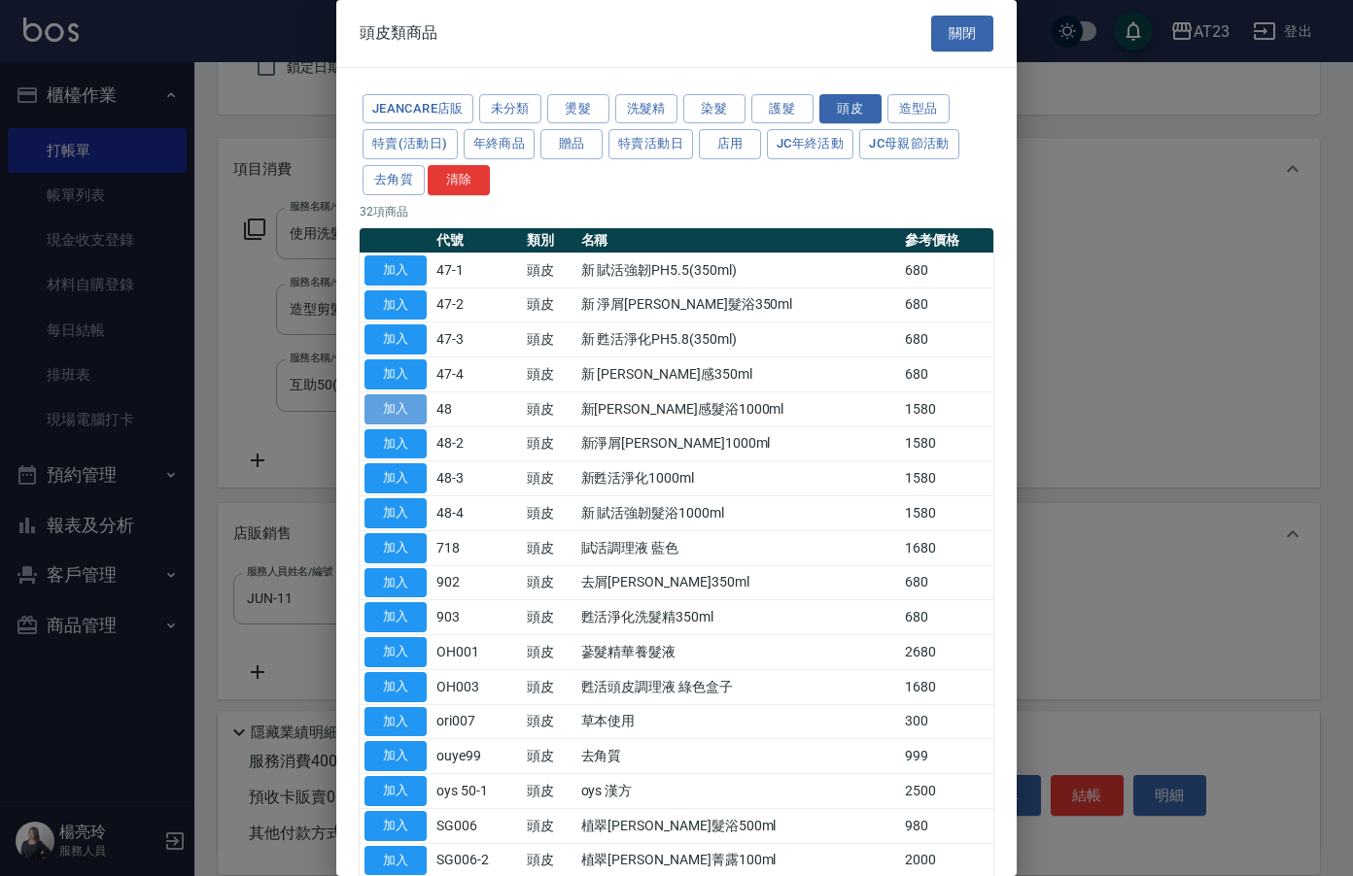
click at [392, 411] on button "加入" at bounding box center [395, 410] width 62 height 30
type input "新[PERSON_NAME]感髮浴1000ml"
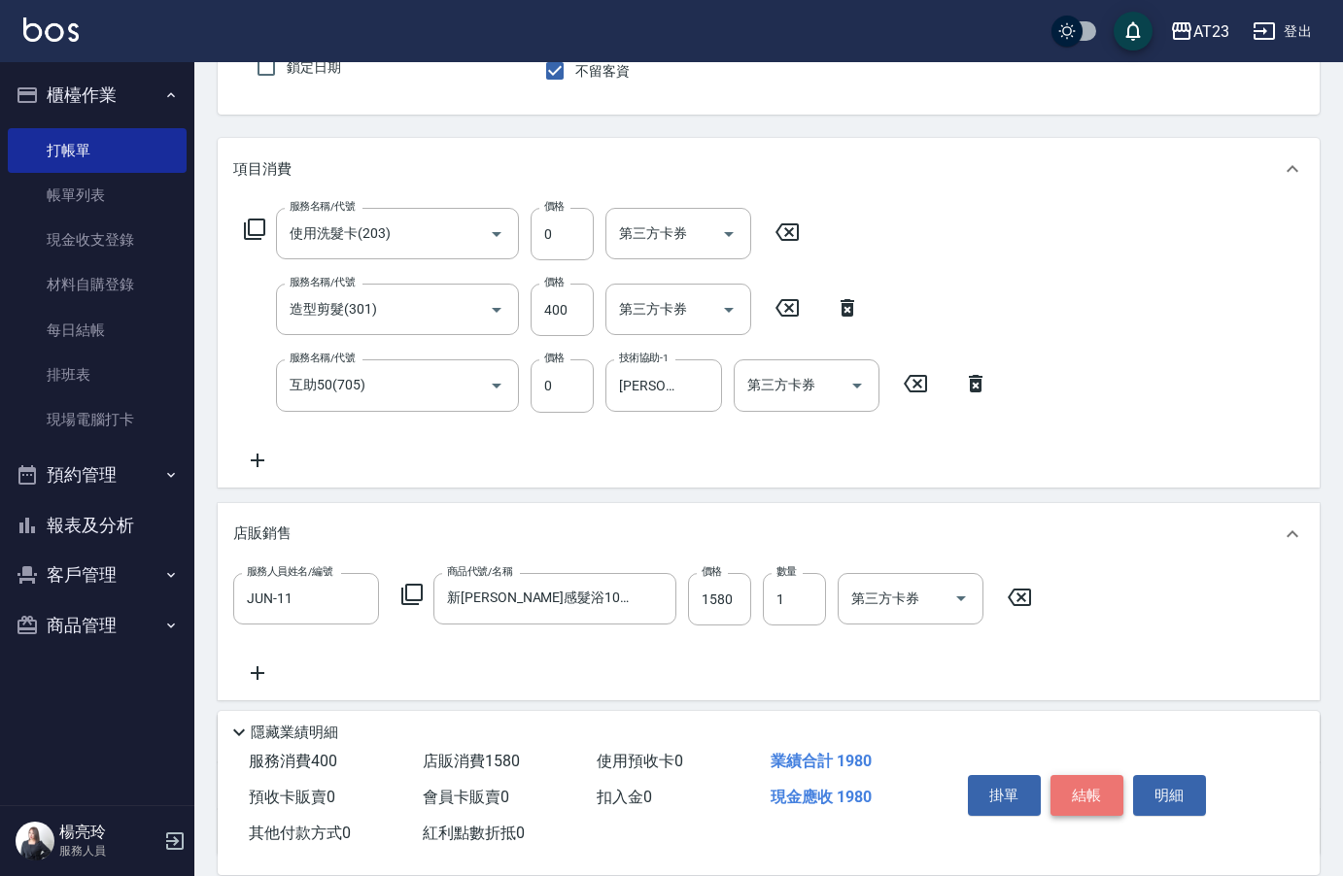
click at [1072, 797] on button "結帳" at bounding box center [1086, 795] width 73 height 41
type input "[DATE] 17:48"
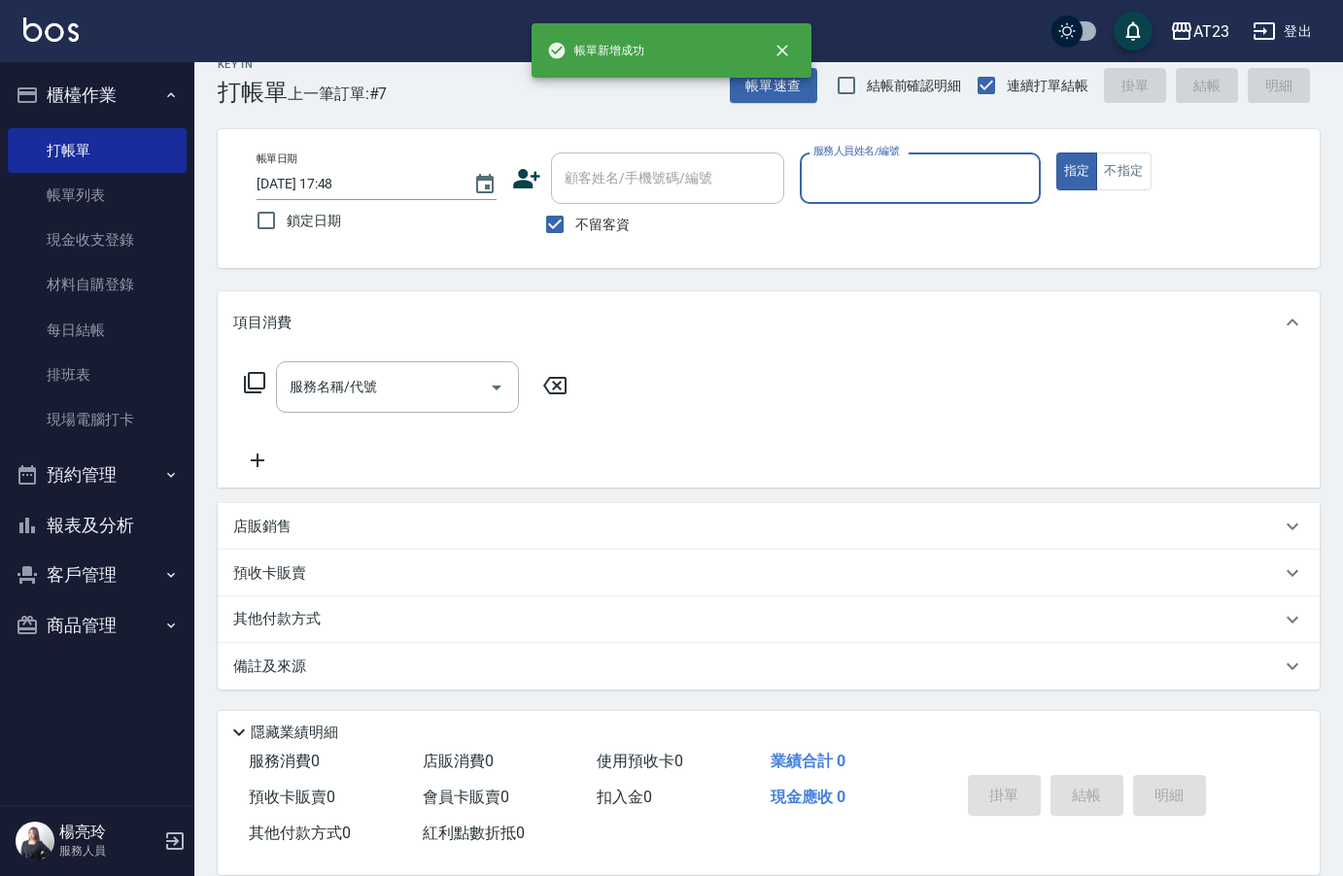
scroll to position [27, 0]
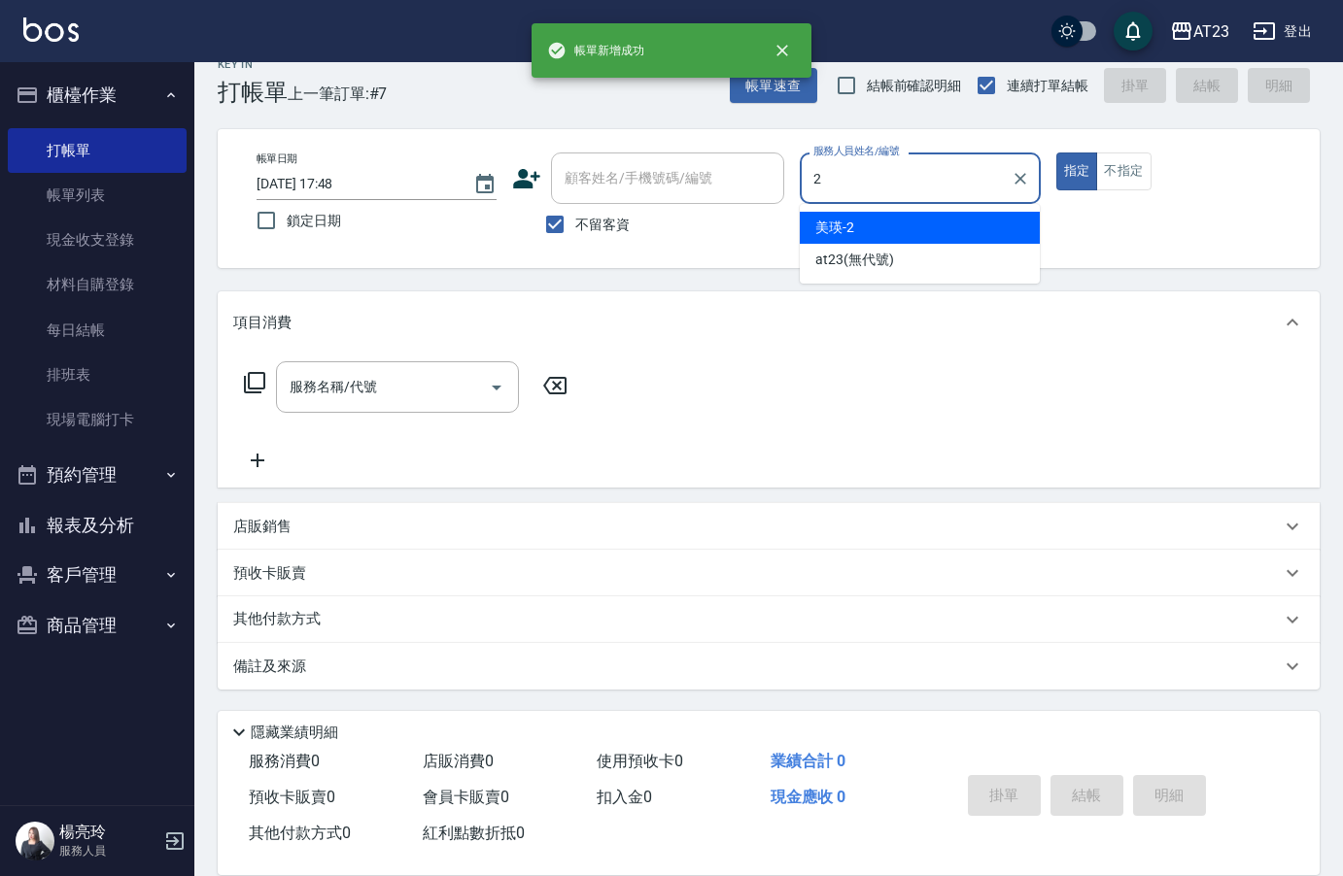
type input "美瑛-2"
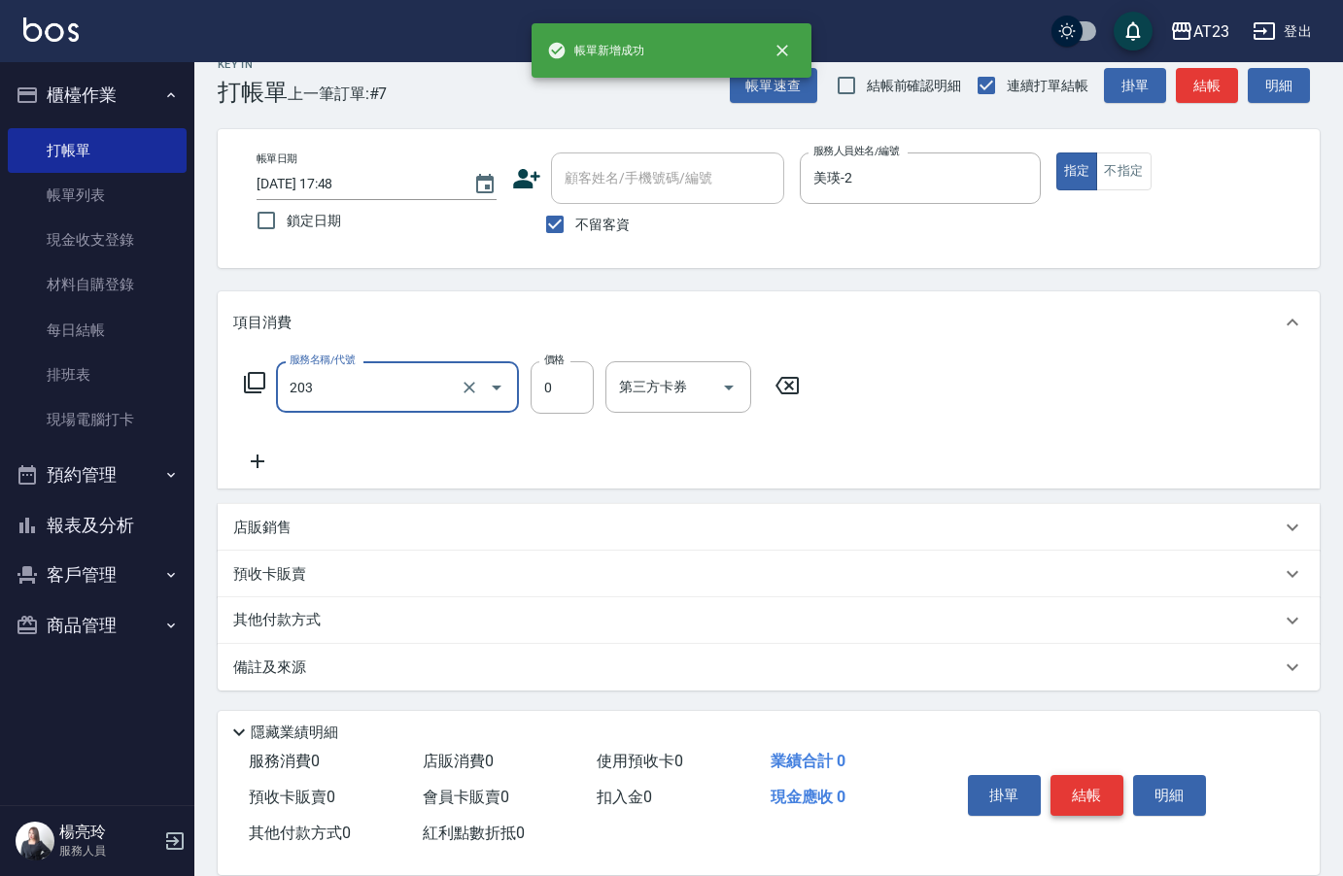
type input "使用洗髮卡(203)"
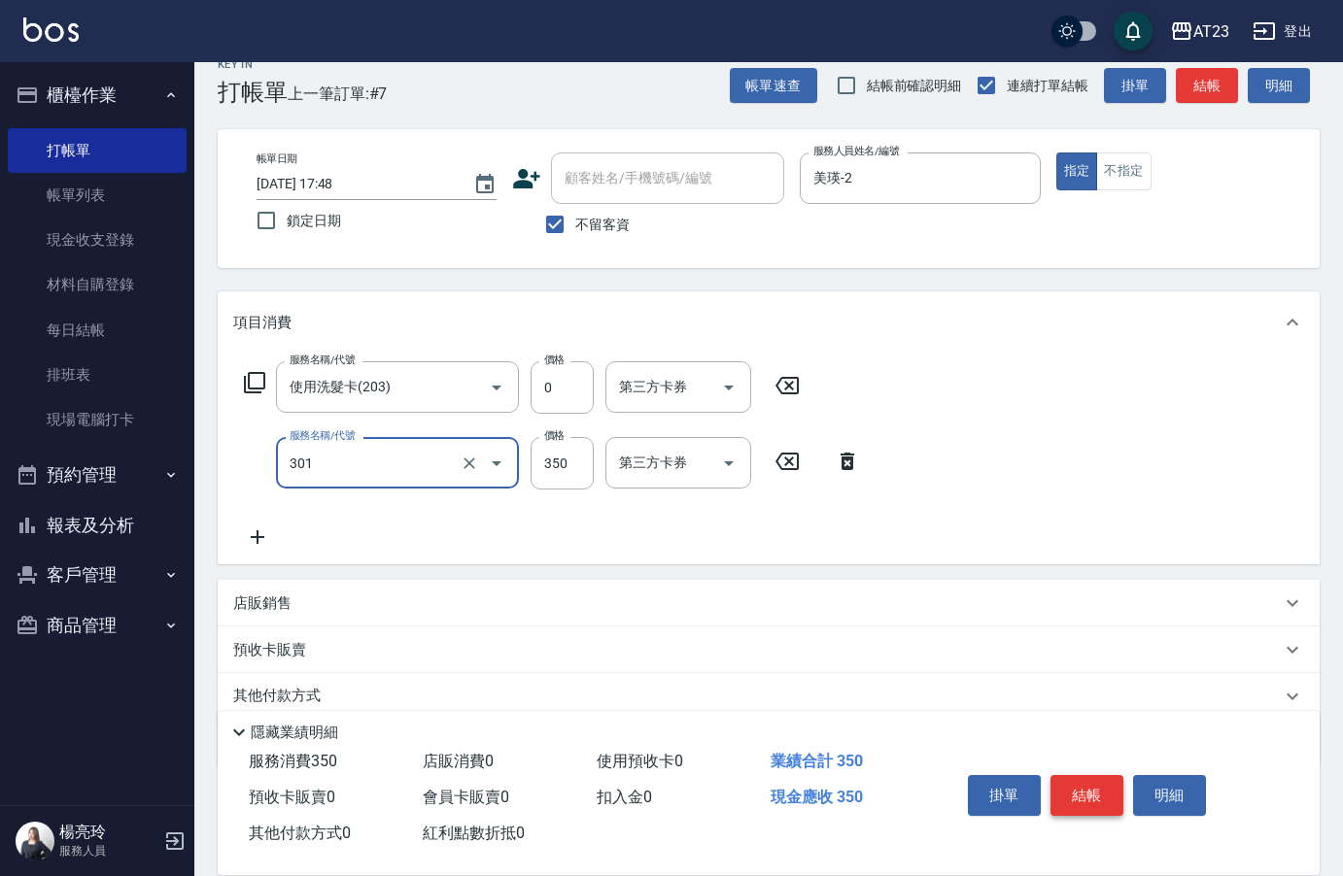
type input "造型剪髮(301)"
type input "500"
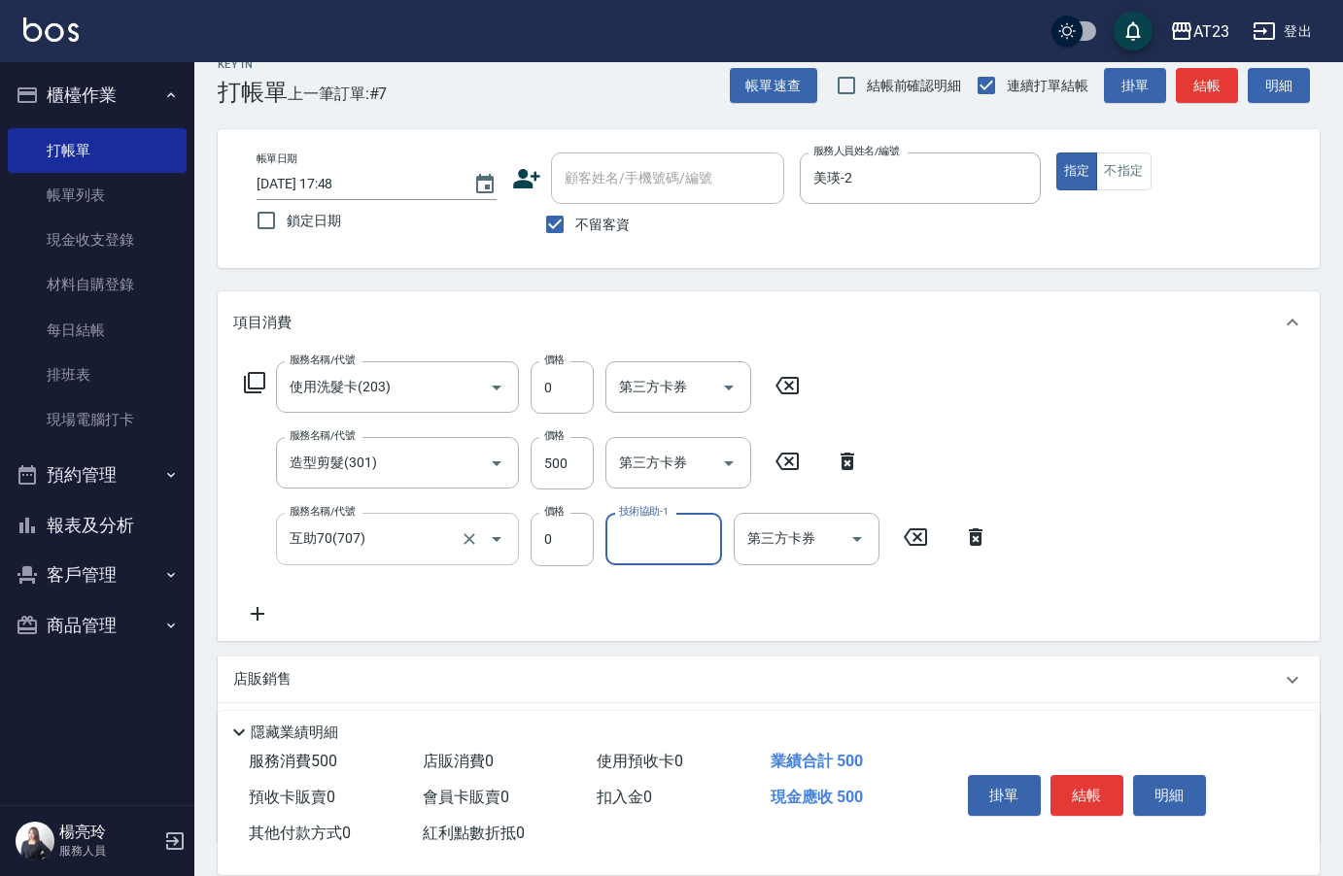
click at [399, 532] on input "互助70(707)" at bounding box center [370, 539] width 171 height 34
type input "互助50(705)"
type input "[PERSON_NAME]-34"
click at [1113, 786] on button "結帳" at bounding box center [1086, 795] width 73 height 41
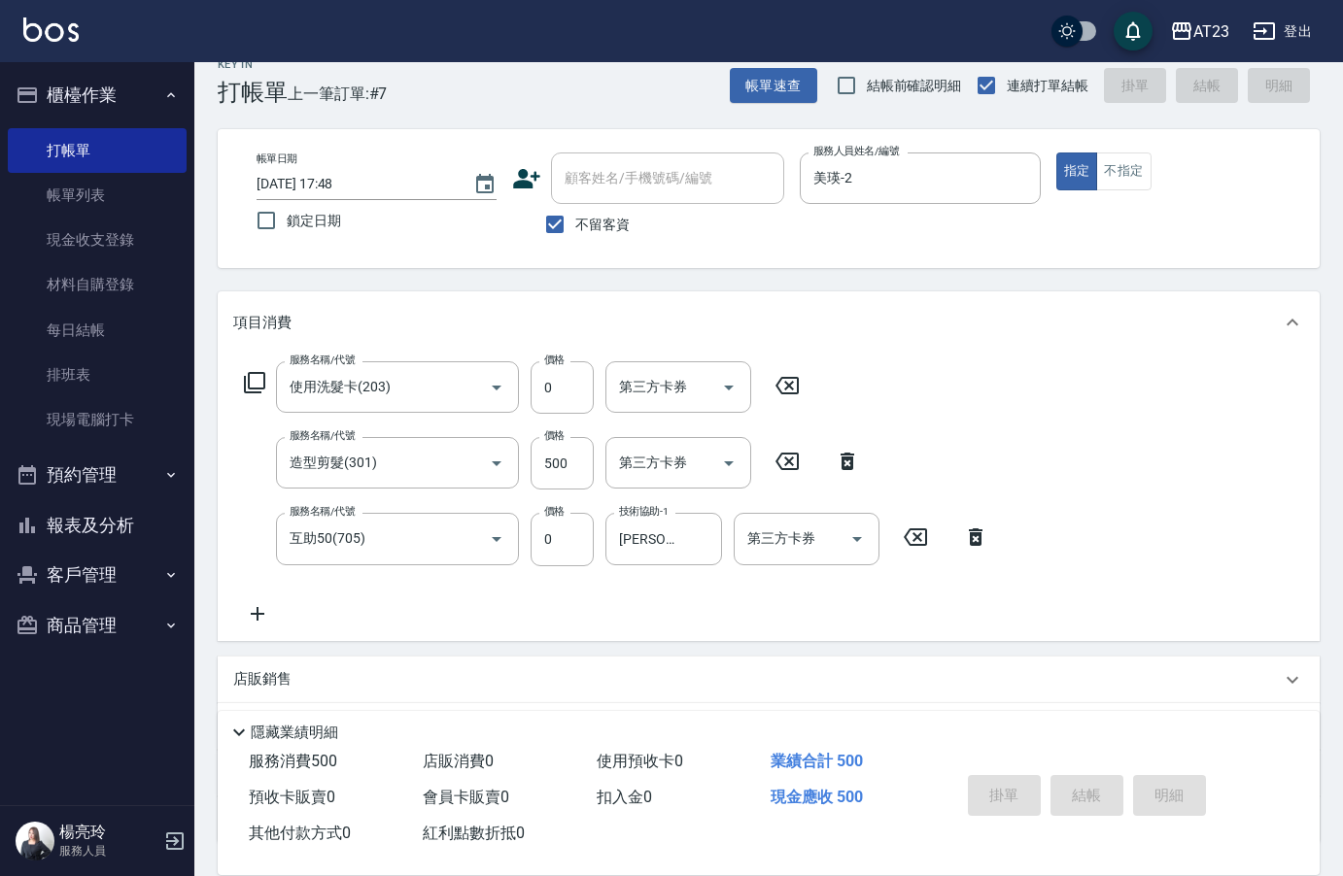
type input "[DATE] 17:50"
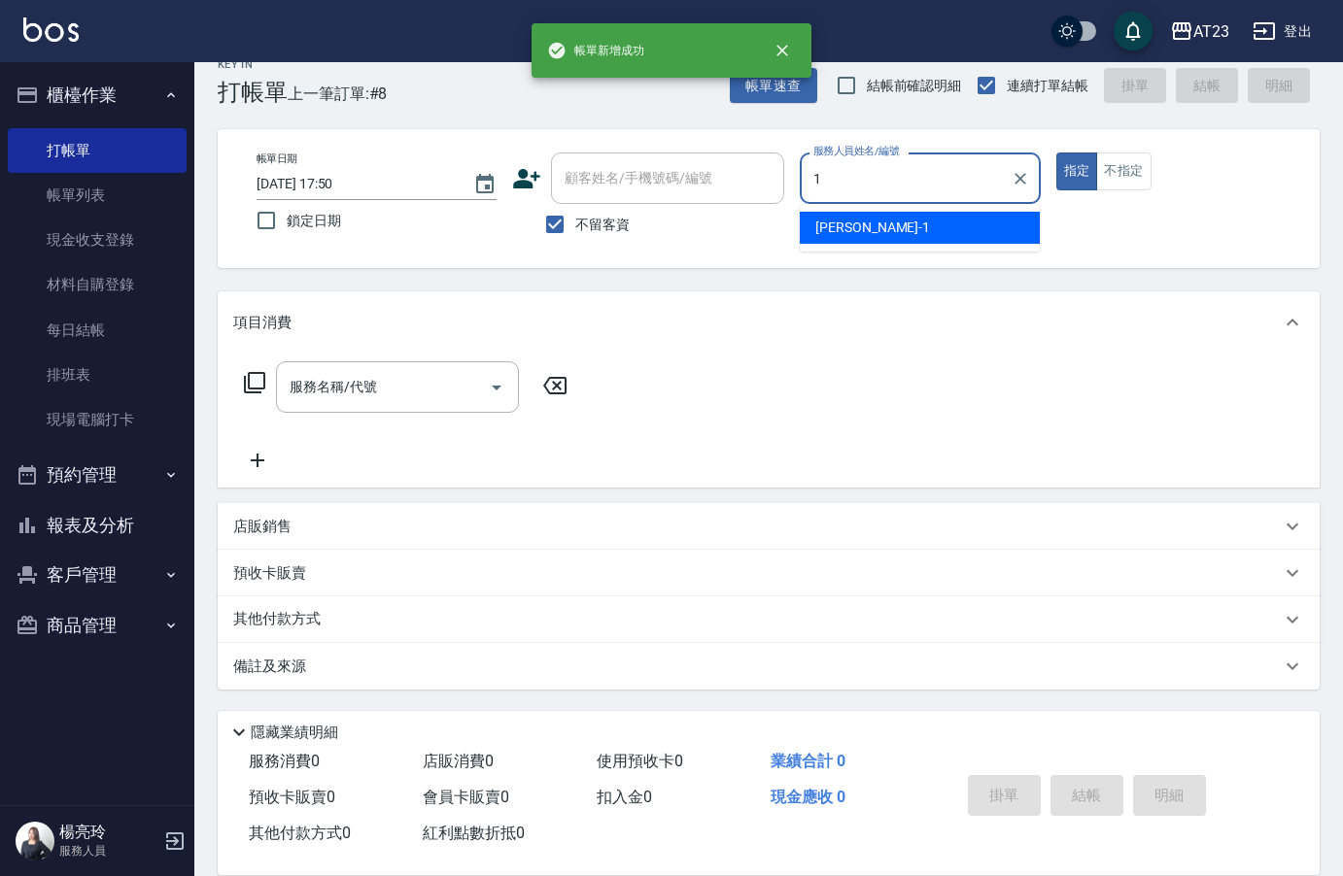
type input "[PERSON_NAME]-1"
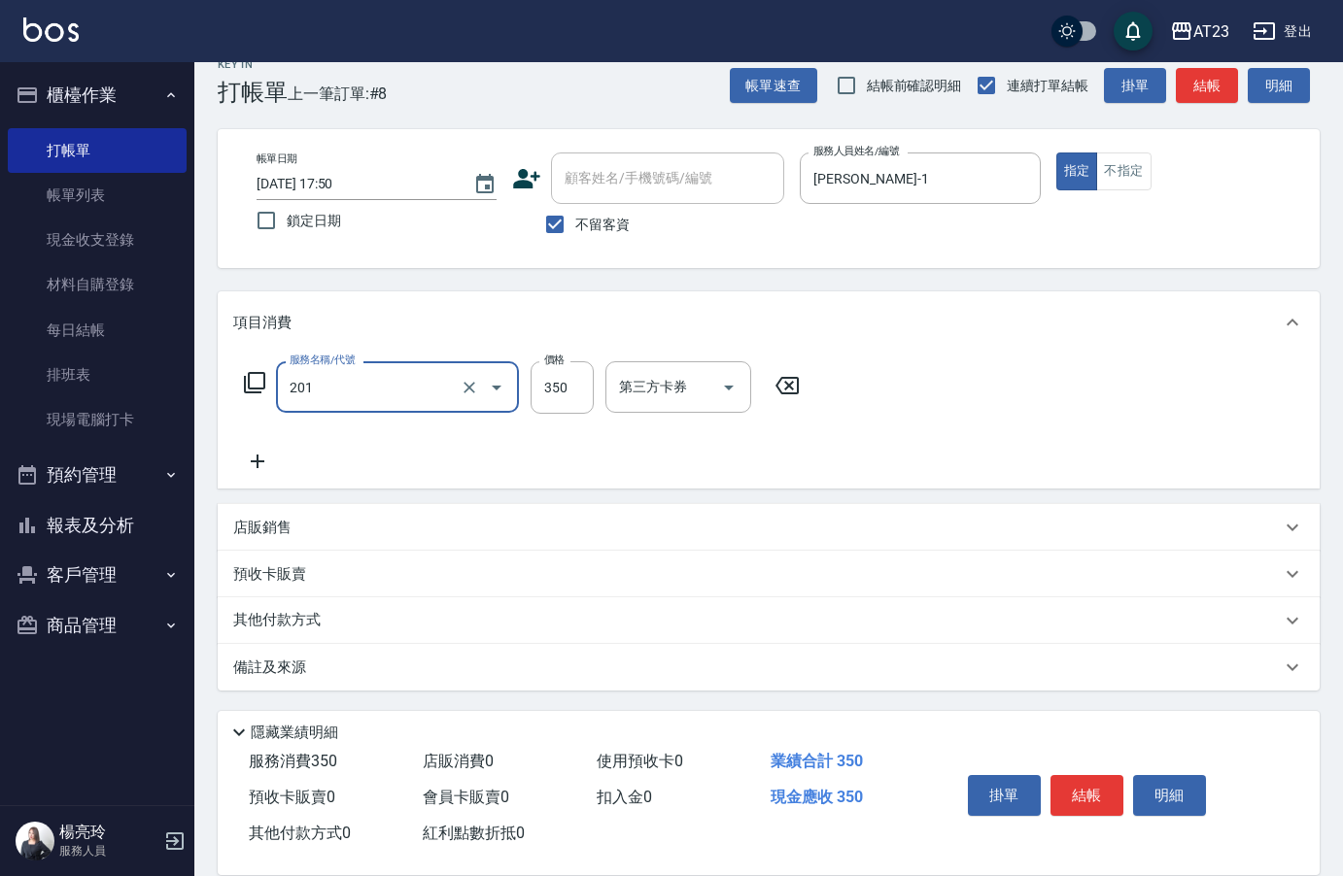
type input "一般洗髮(201)"
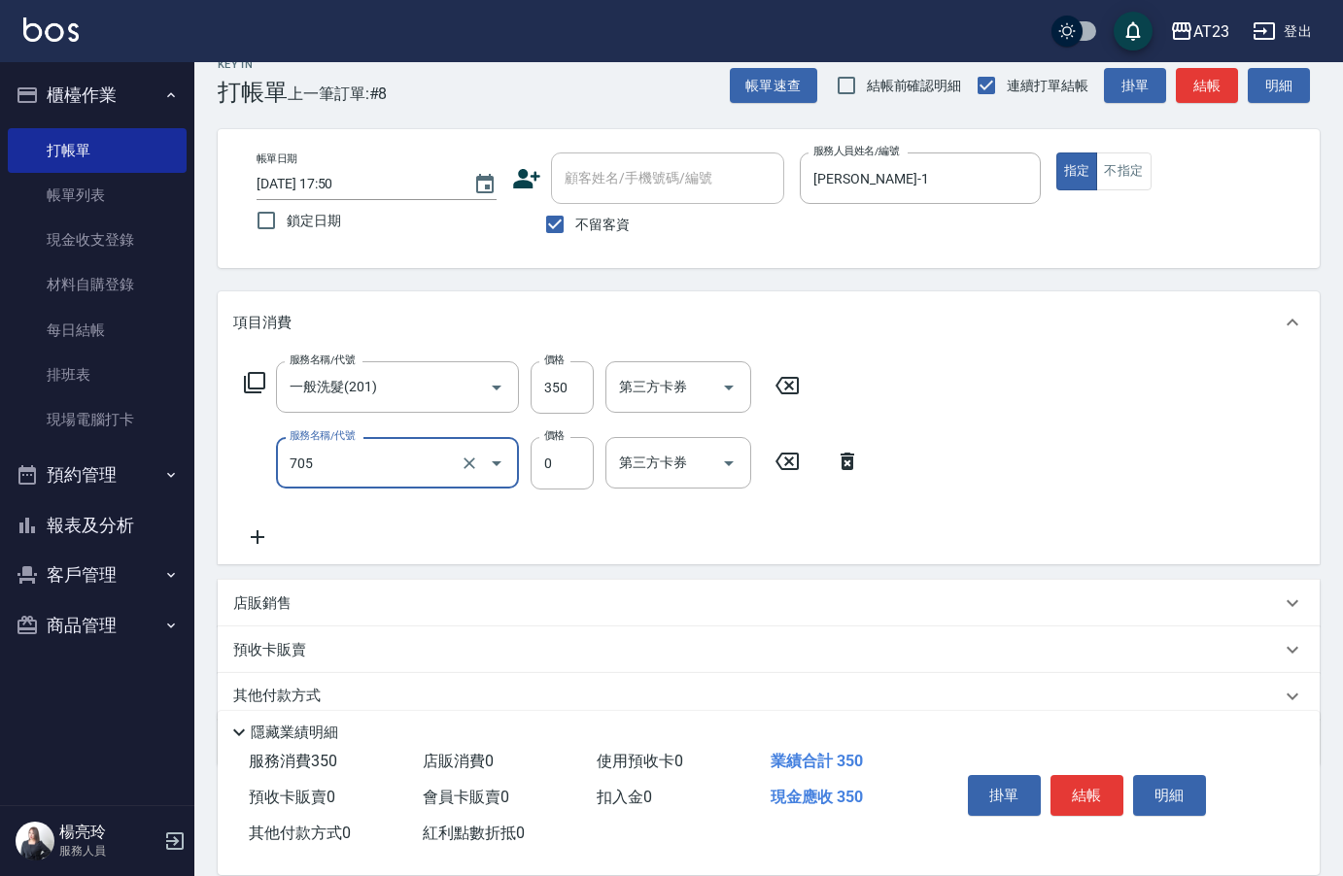
type input "互助50(705)"
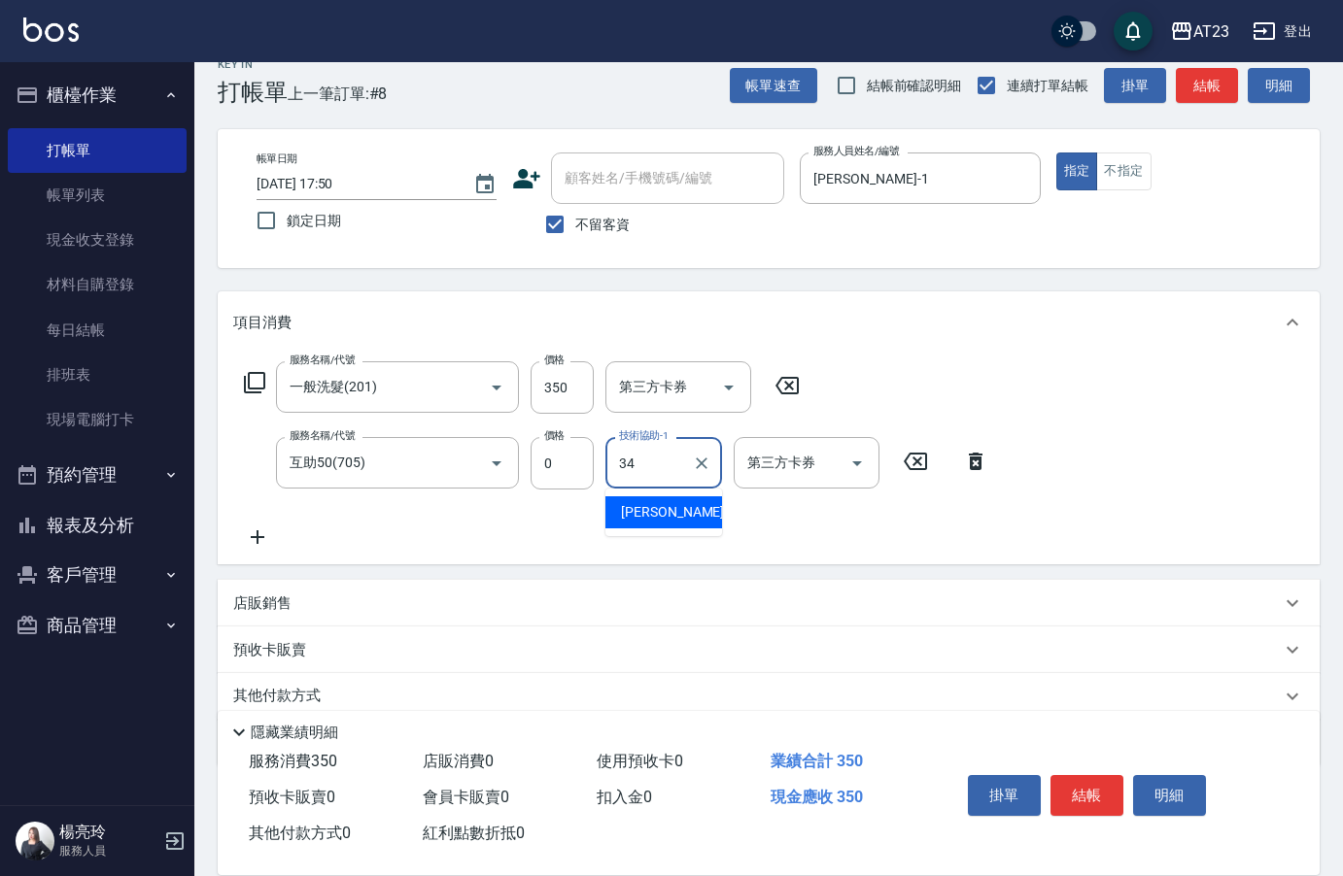
type input "[PERSON_NAME]-34"
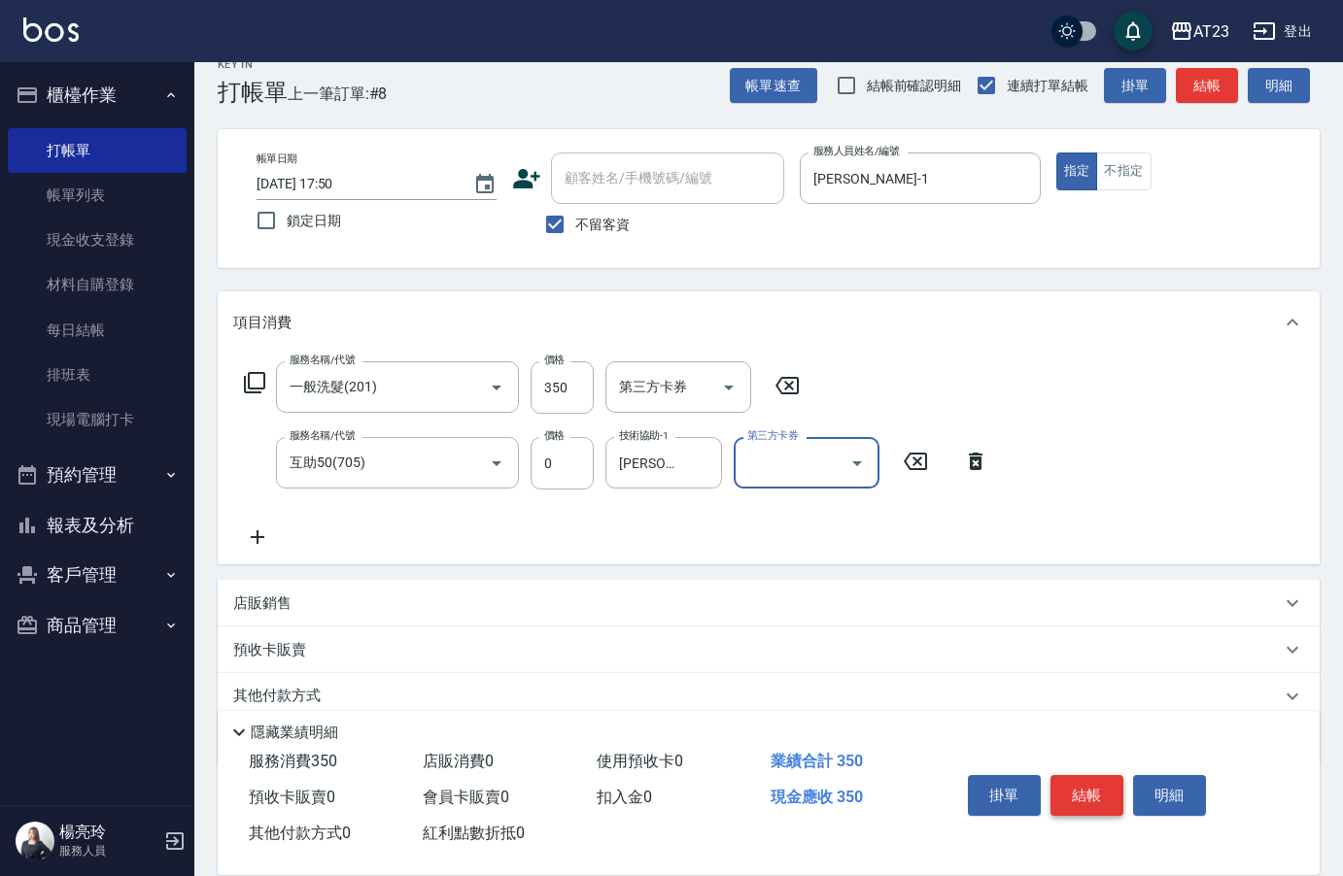
click at [1062, 778] on button "結帳" at bounding box center [1086, 795] width 73 height 41
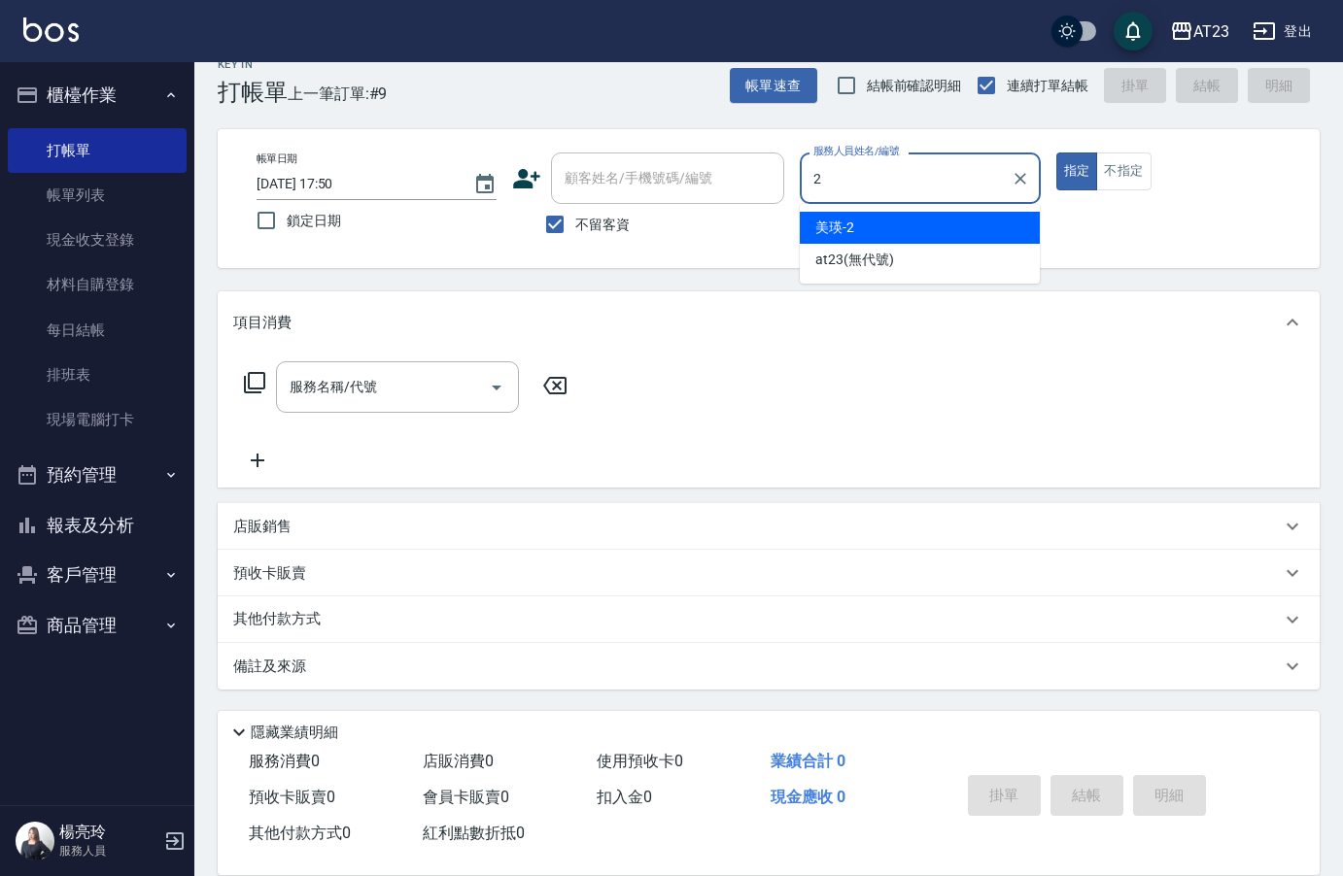
type input "美瑛-2"
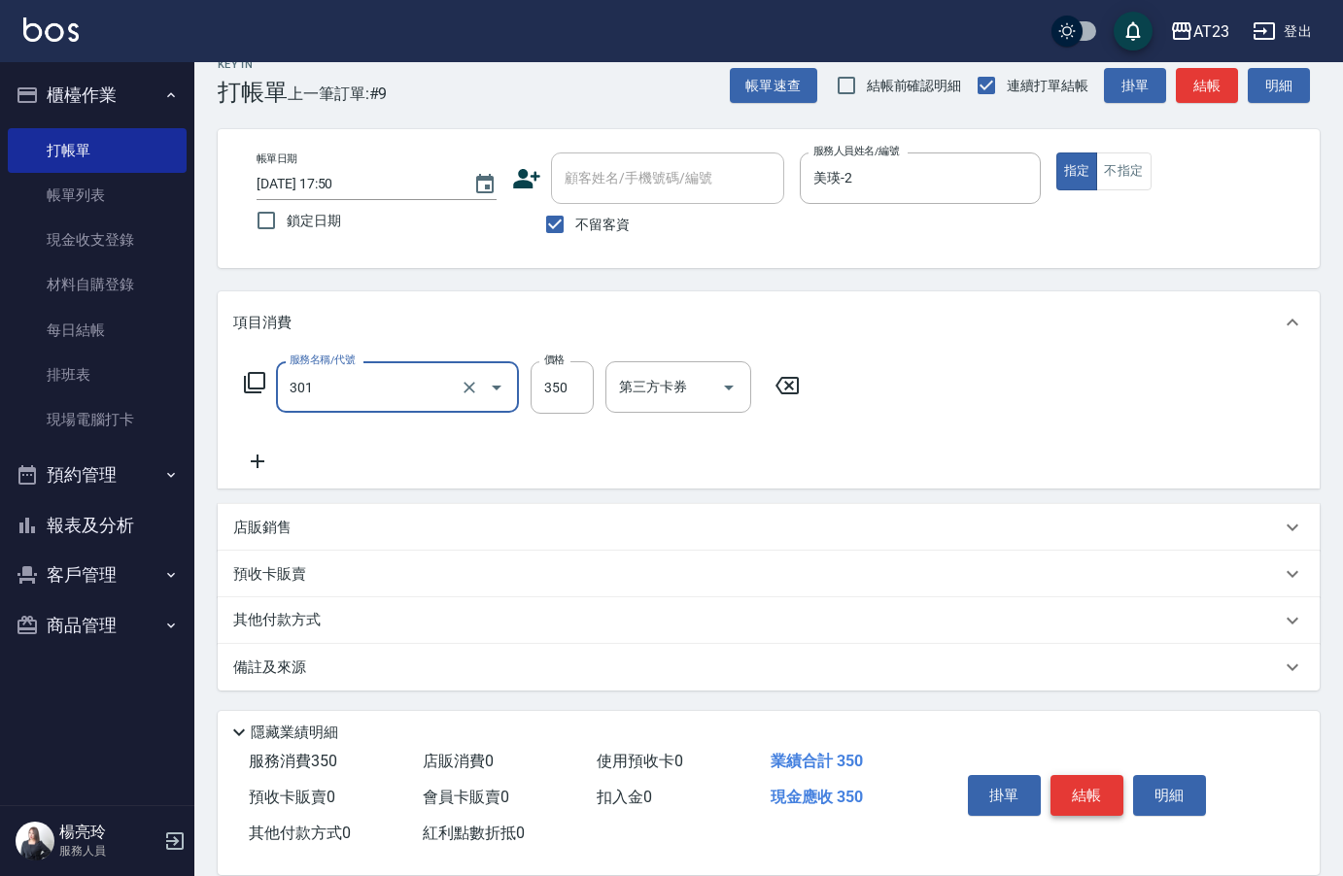
type input "造型剪髮(301)"
click at [570, 387] on input "350" at bounding box center [562, 387] width 63 height 52
type input "300"
click at [1080, 788] on button "結帳" at bounding box center [1086, 795] width 73 height 41
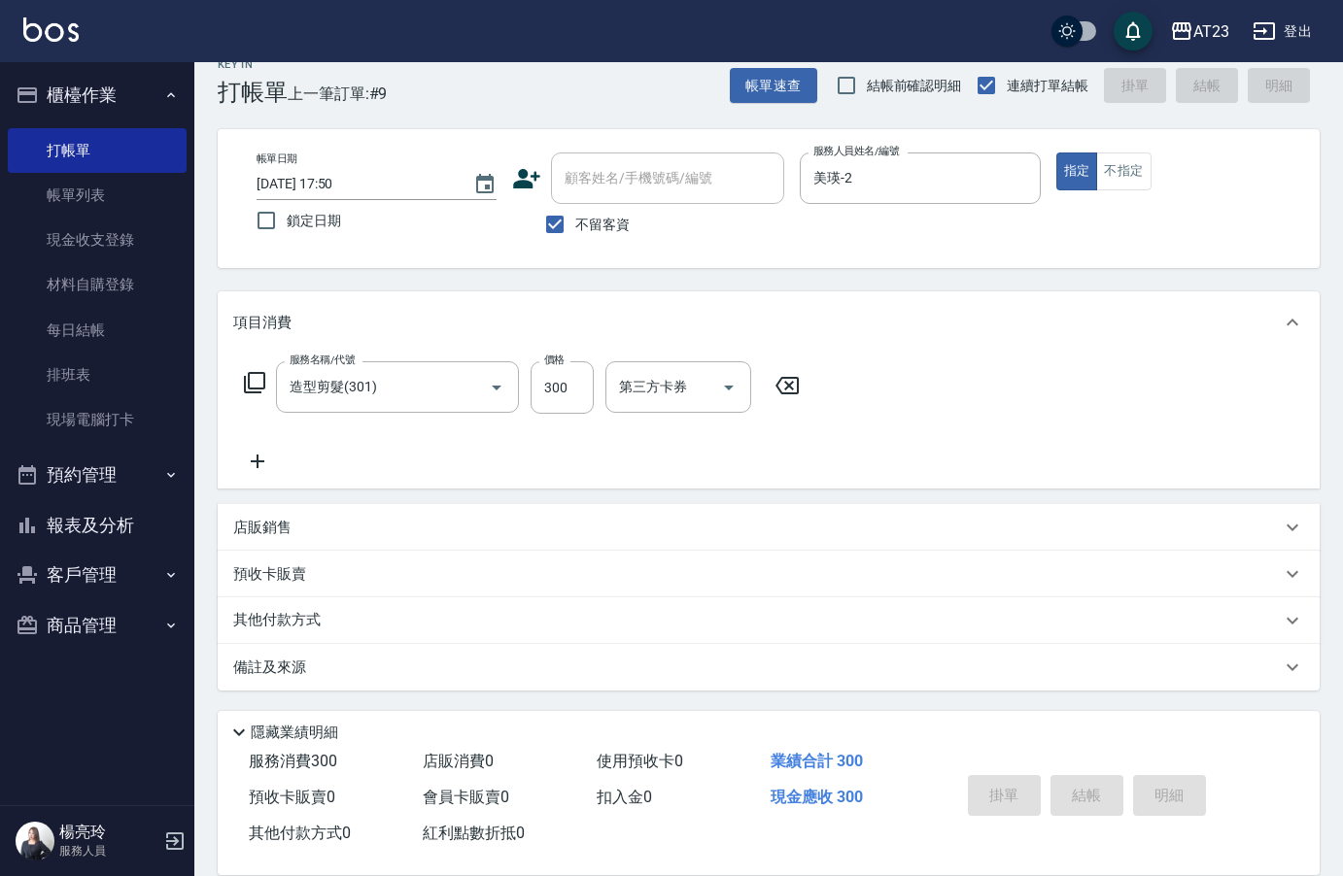
type input "[DATE] 17:54"
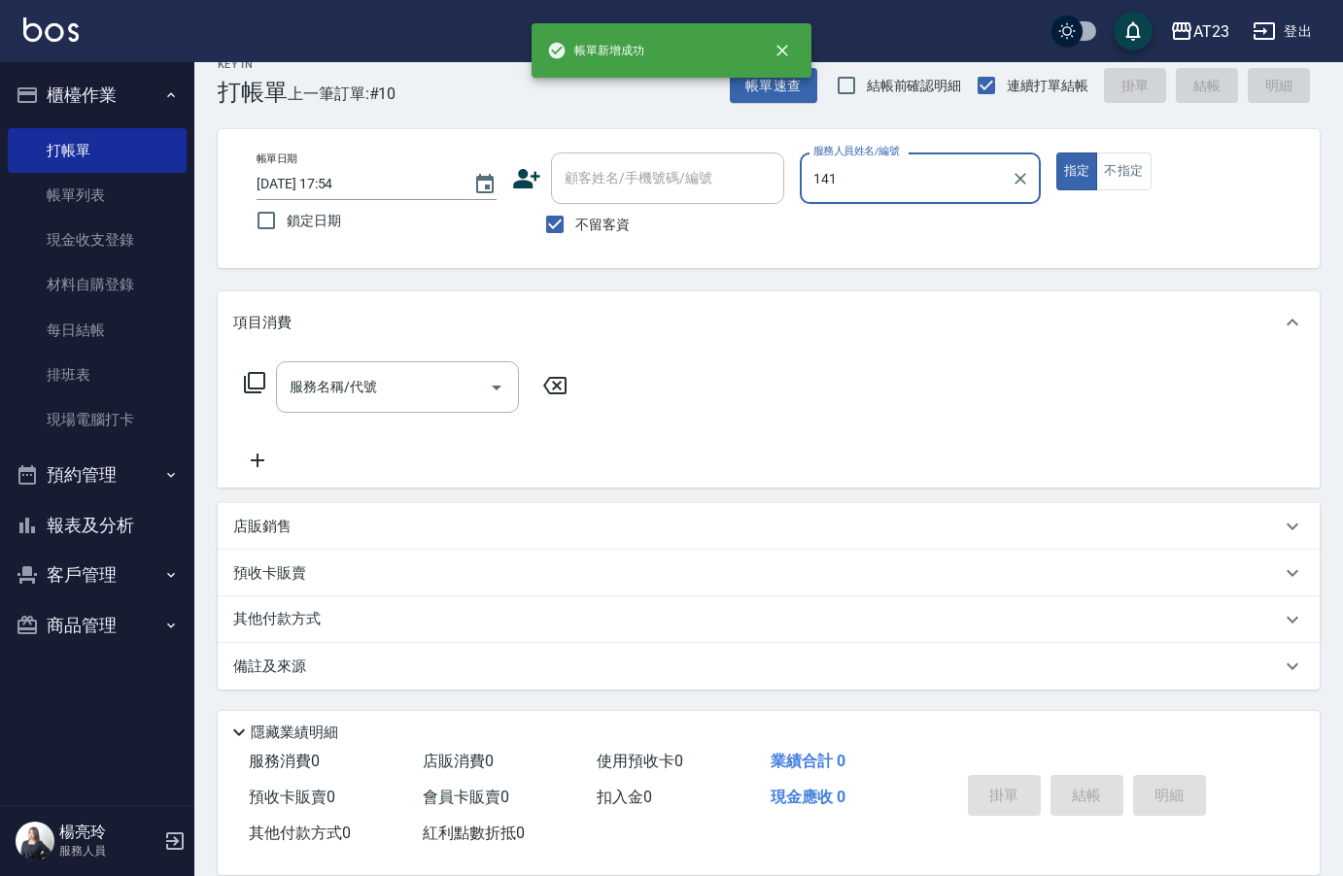
type input "141"
click at [1056, 153] on button "指定" at bounding box center [1077, 172] width 42 height 38
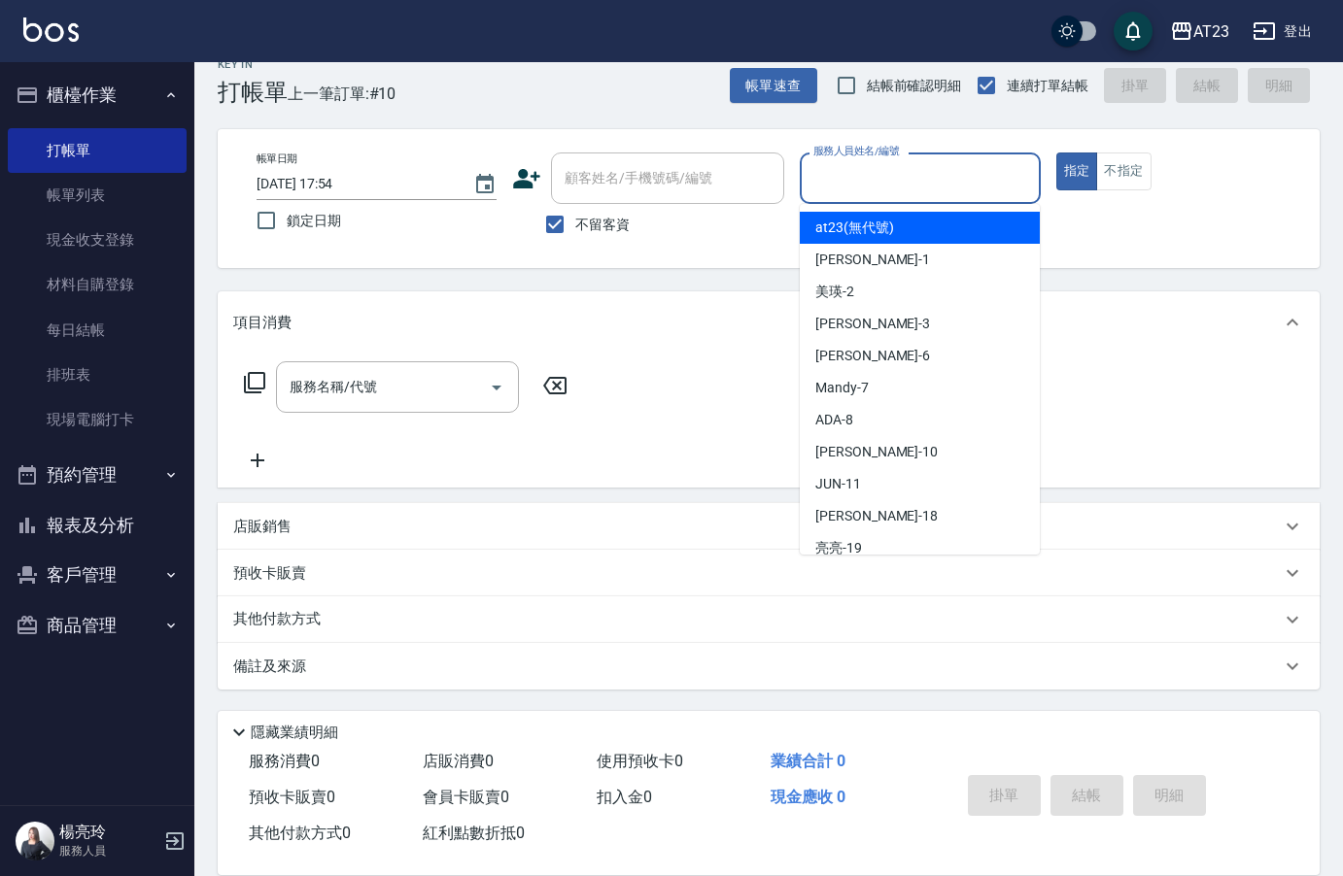
click at [879, 184] on input "服務人員姓名/編號" at bounding box center [919, 178] width 223 height 34
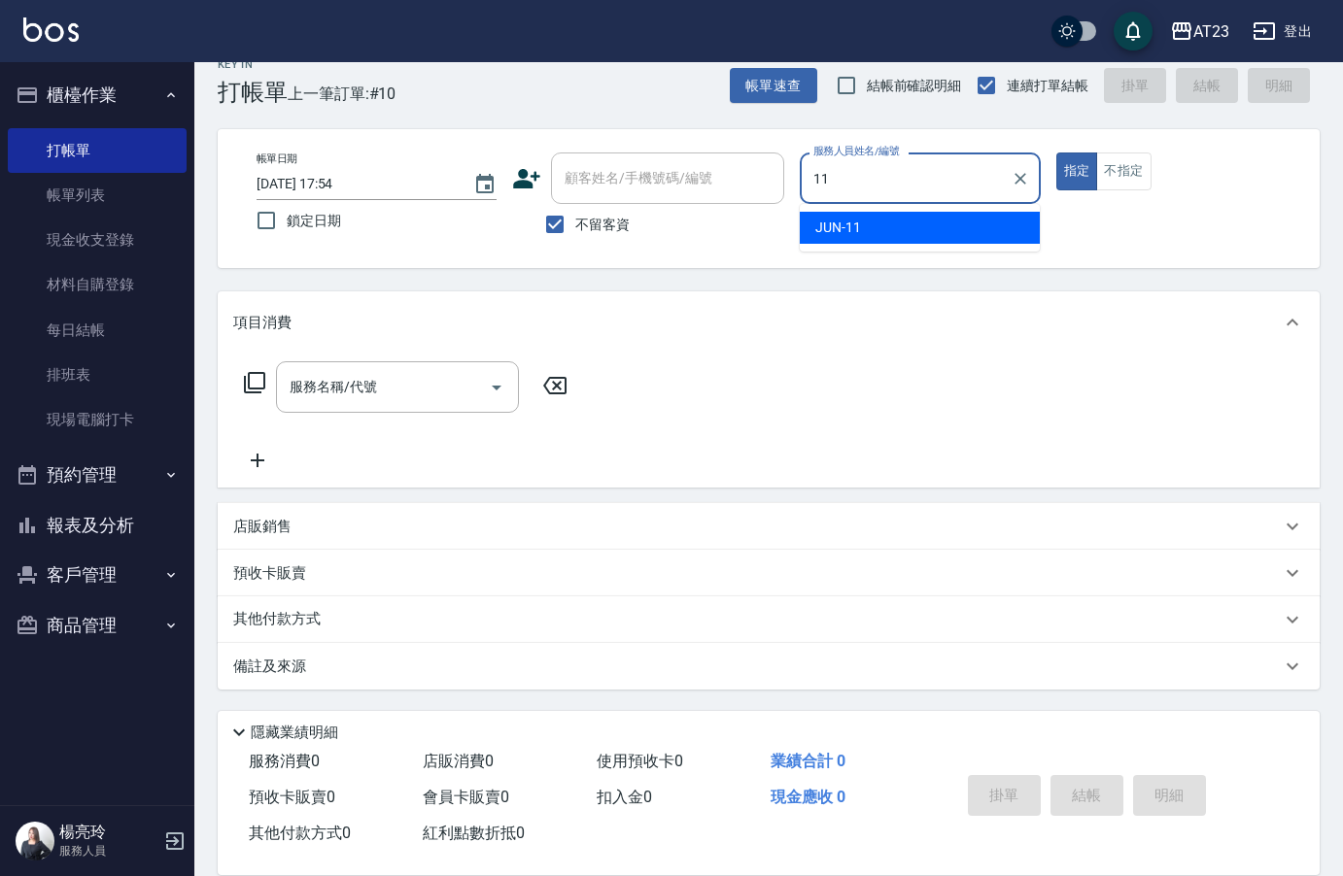
type input "JUN-11"
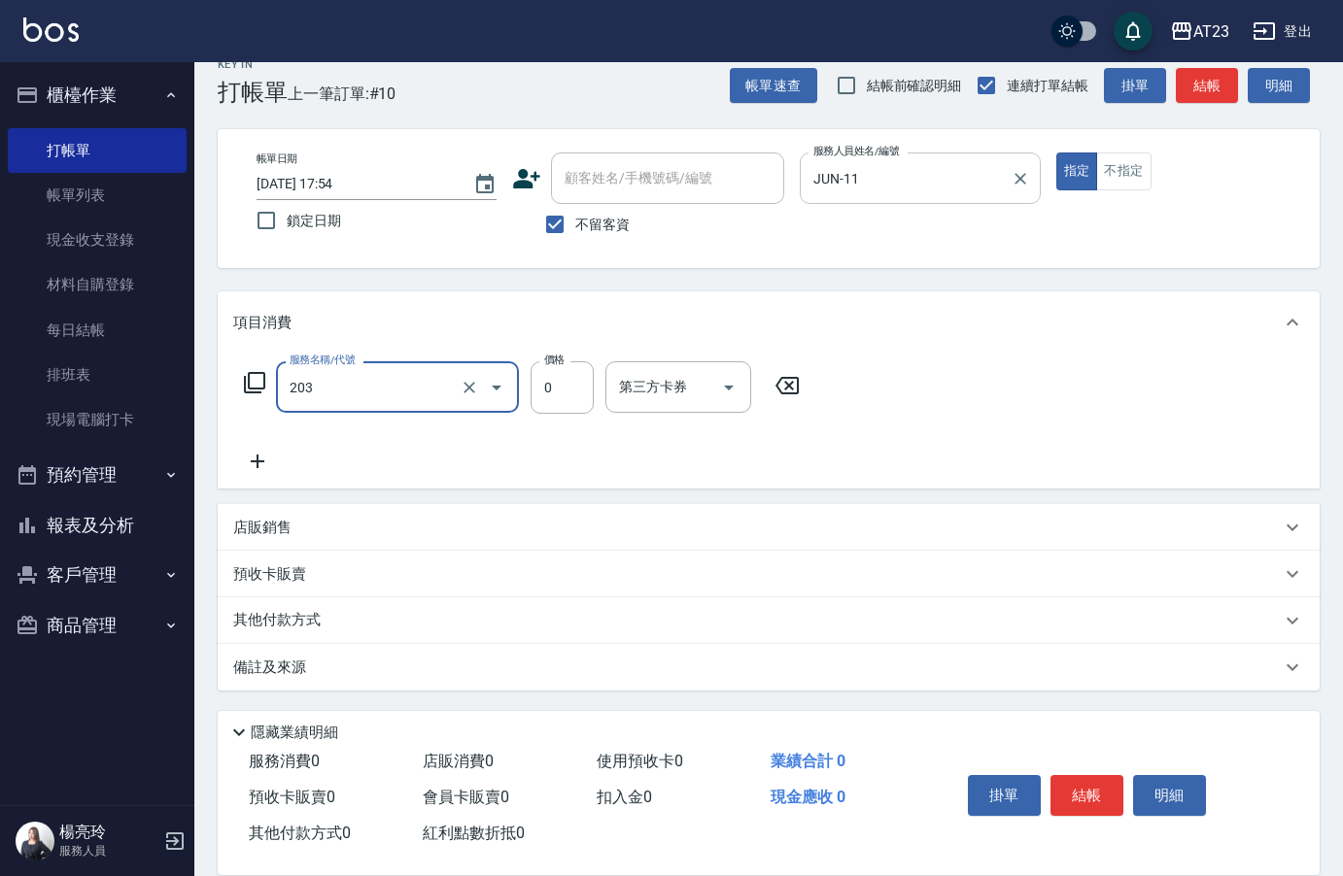
type input "使用洗髮卡(203)"
click at [245, 383] on icon at bounding box center [254, 382] width 21 height 21
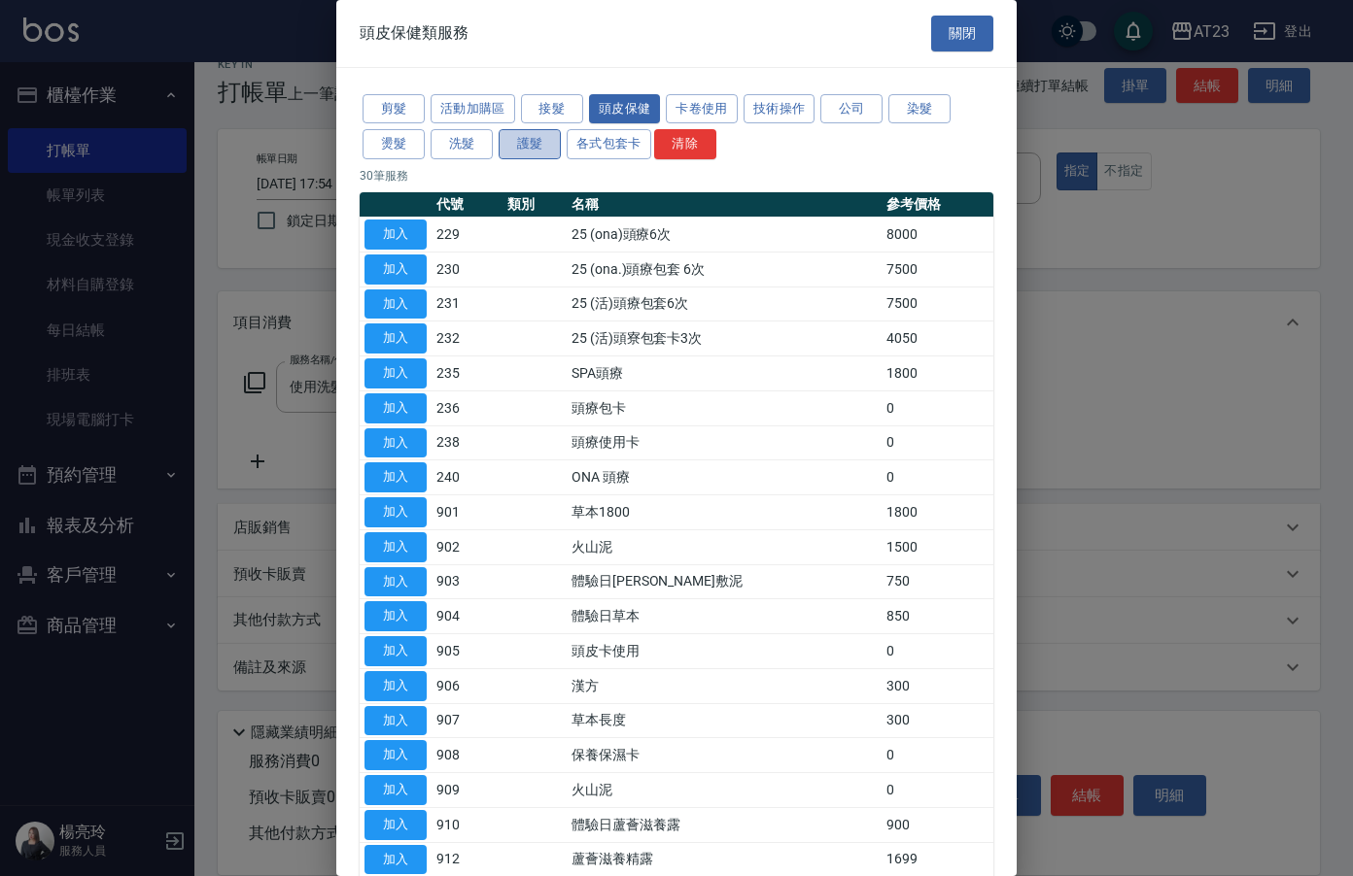
click at [545, 142] on button "護髮" at bounding box center [529, 144] width 62 height 30
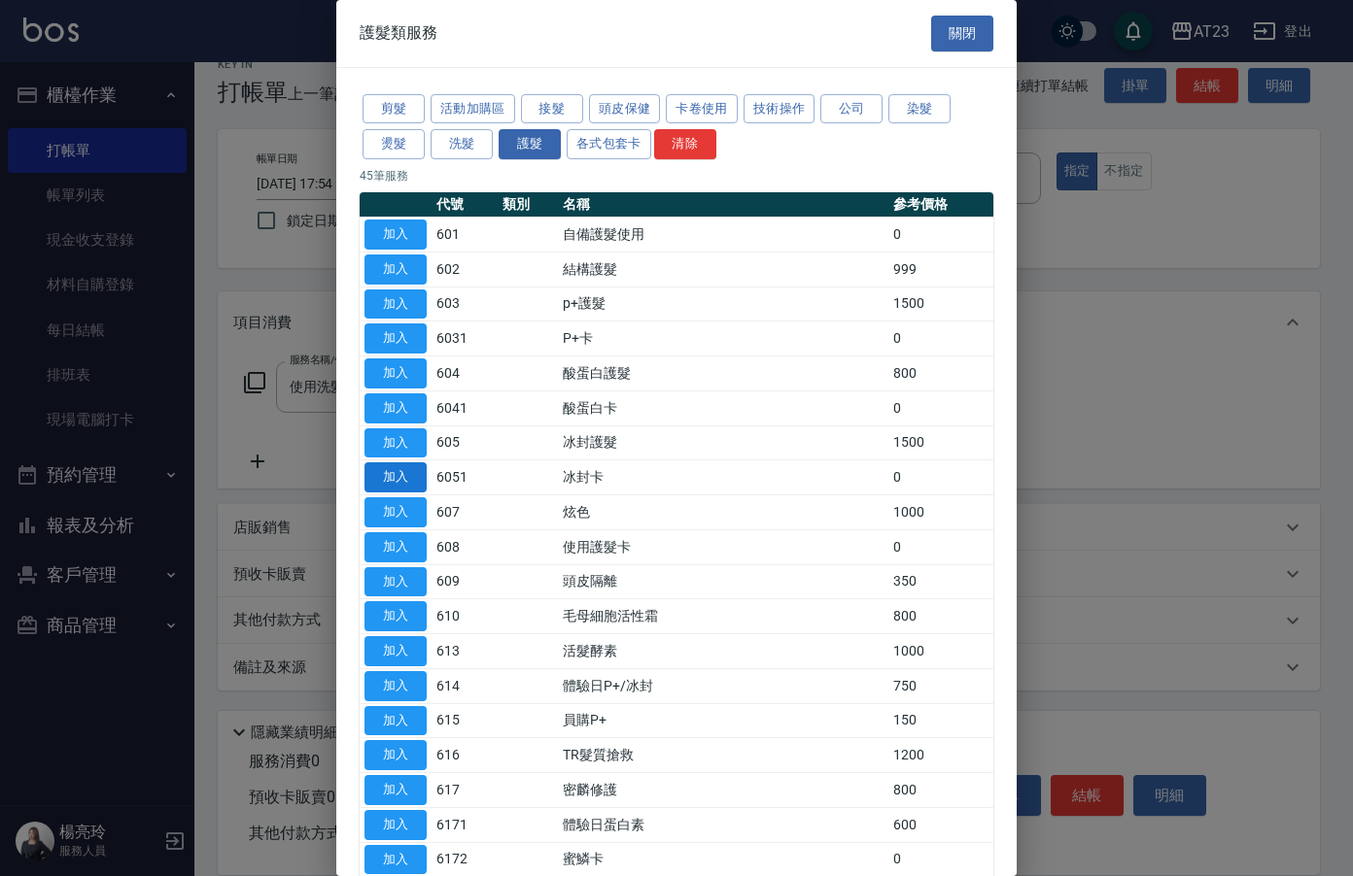
click at [419, 486] on button "加入" at bounding box center [395, 478] width 62 height 30
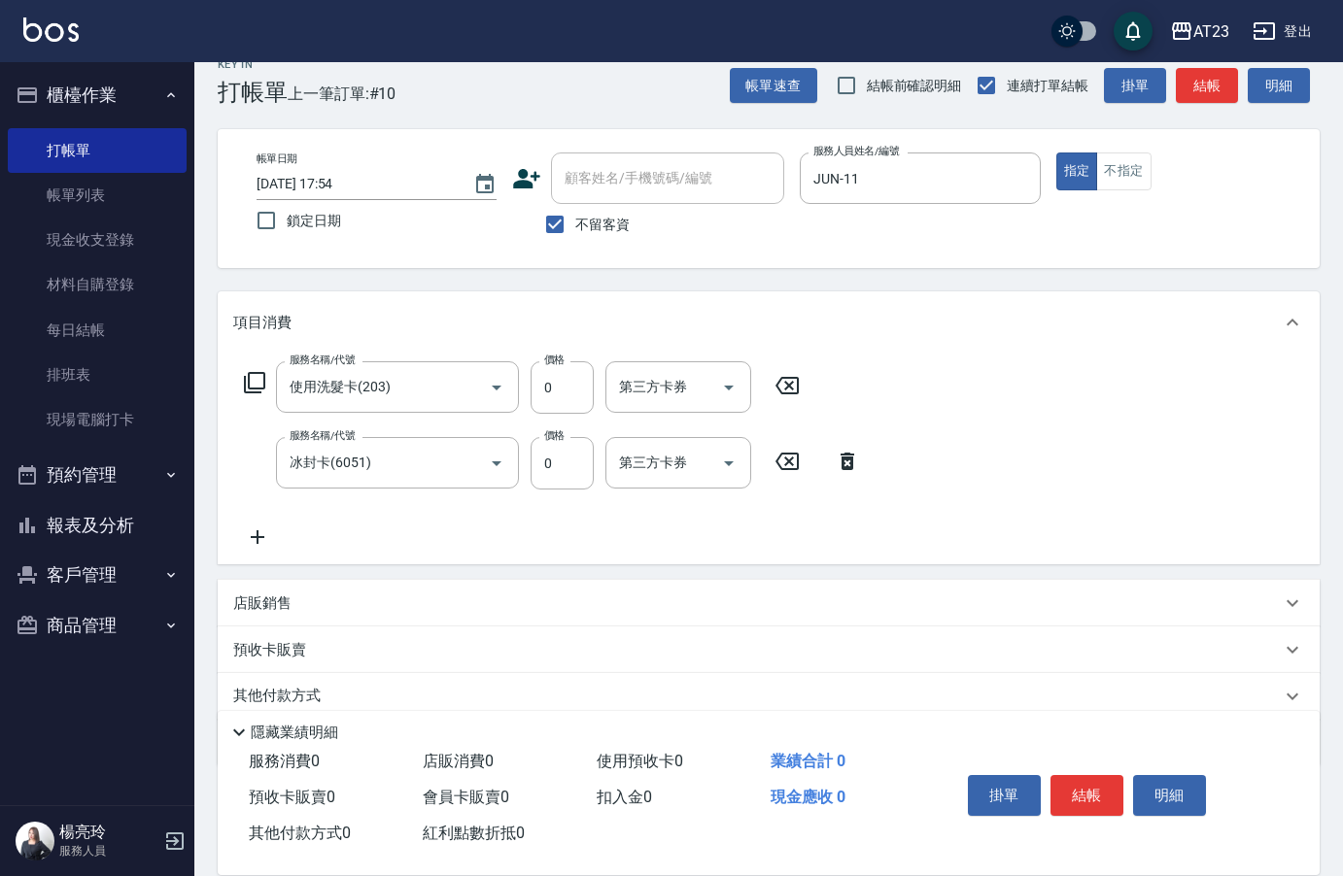
click at [244, 376] on icon at bounding box center [254, 382] width 23 height 23
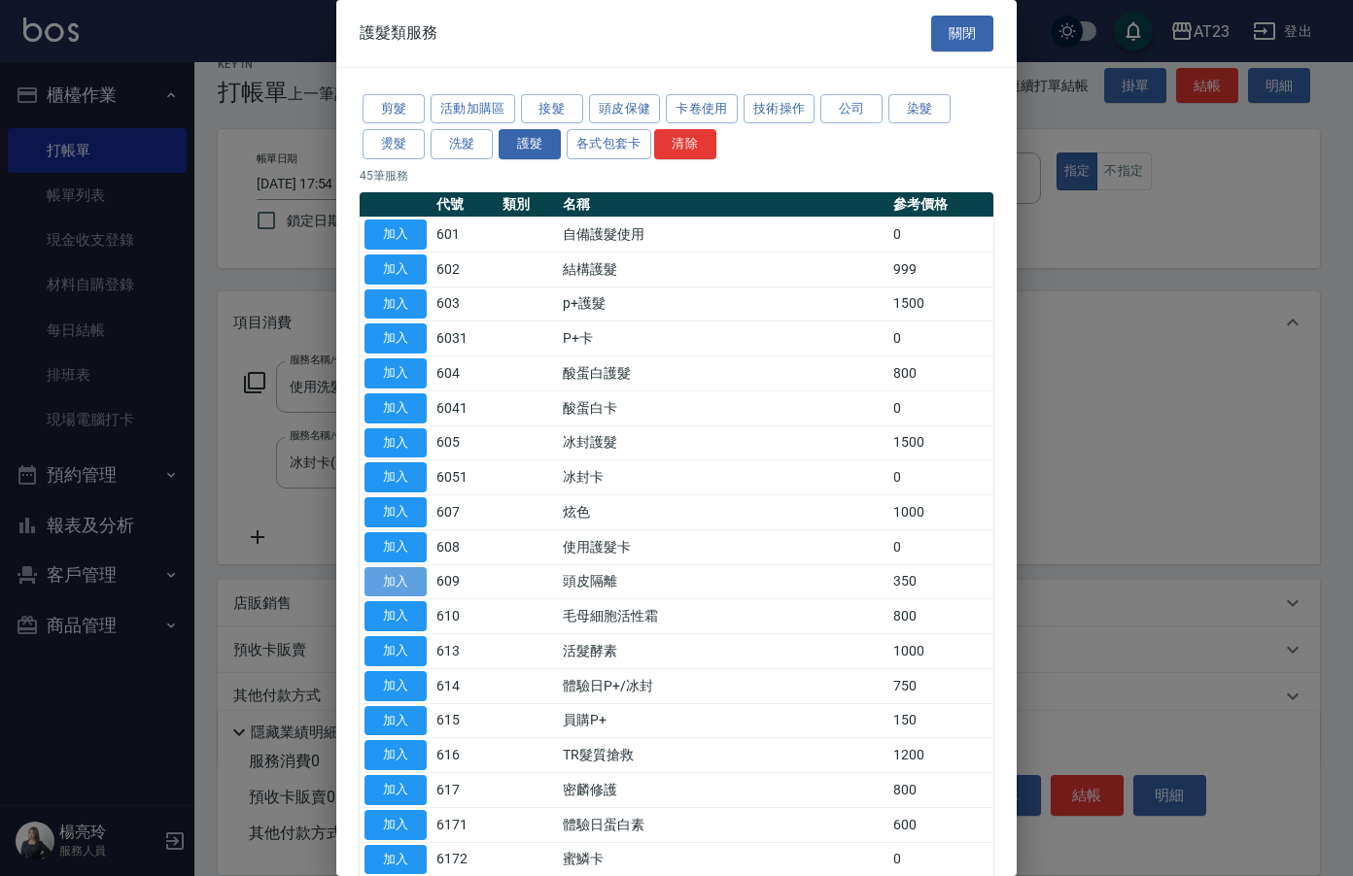
click at [365, 595] on button "加入" at bounding box center [395, 582] width 62 height 30
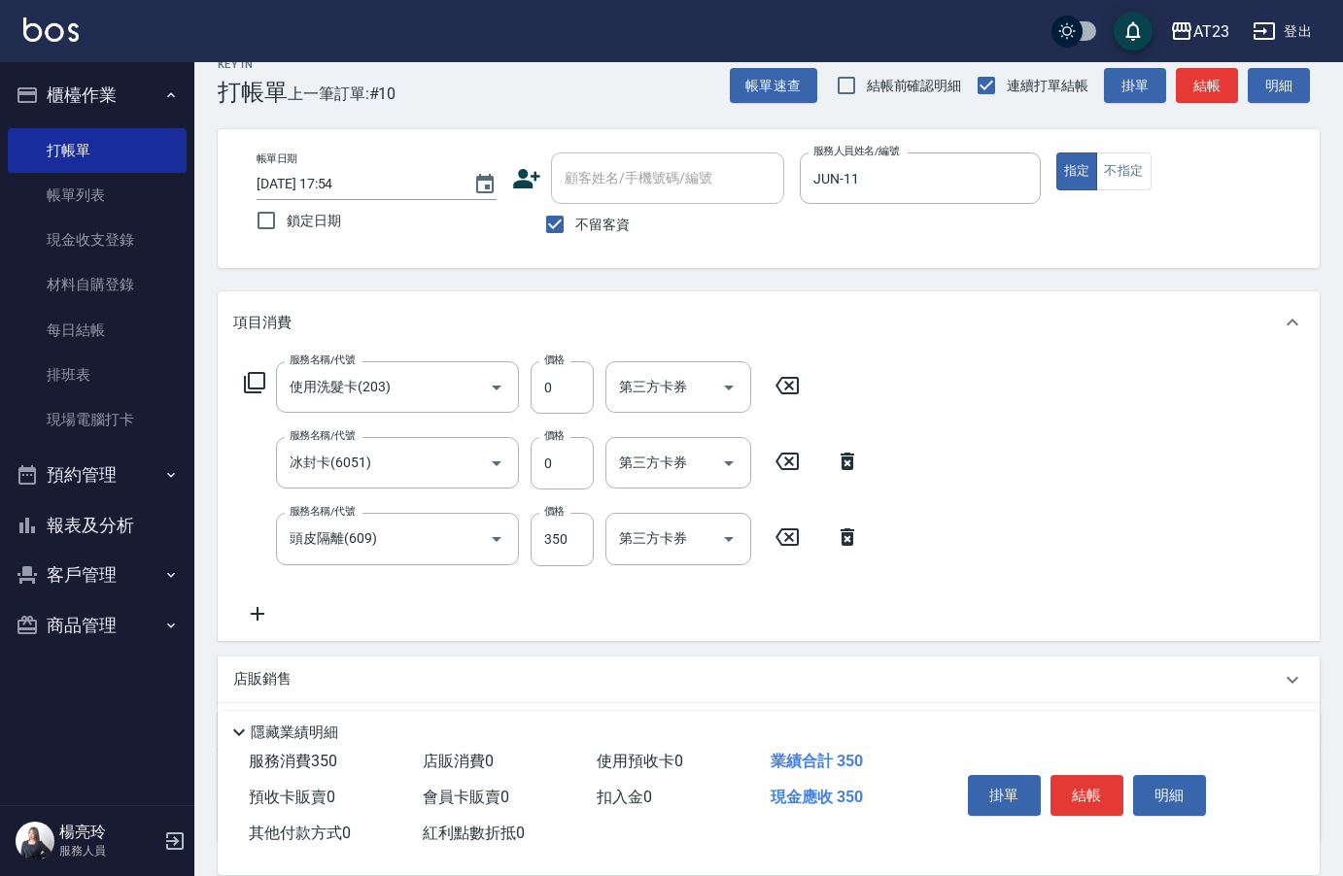
click at [270, 610] on icon at bounding box center [257, 613] width 49 height 23
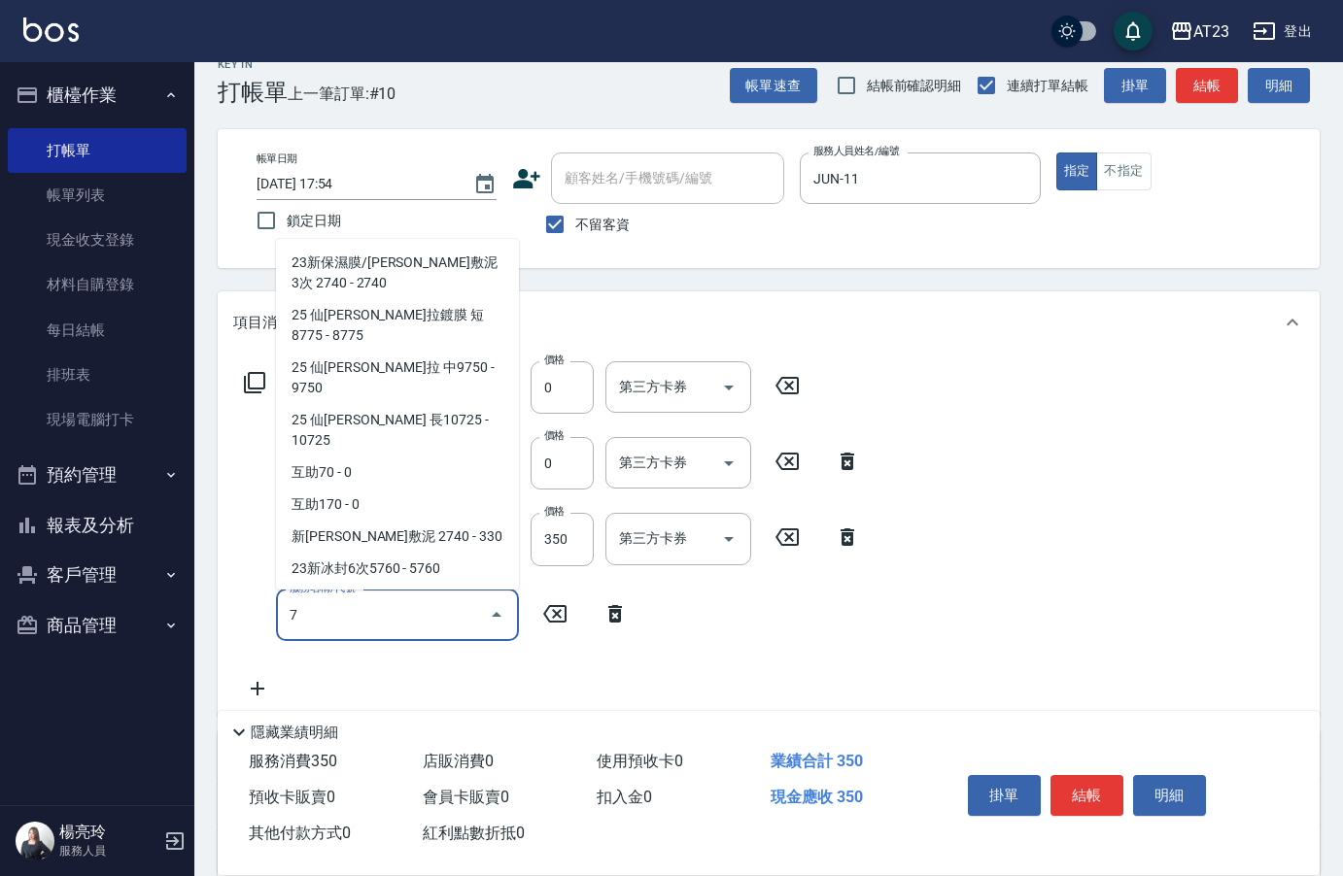
click at [419, 635] on div "7 服務名稱/代號" at bounding box center [397, 615] width 243 height 51
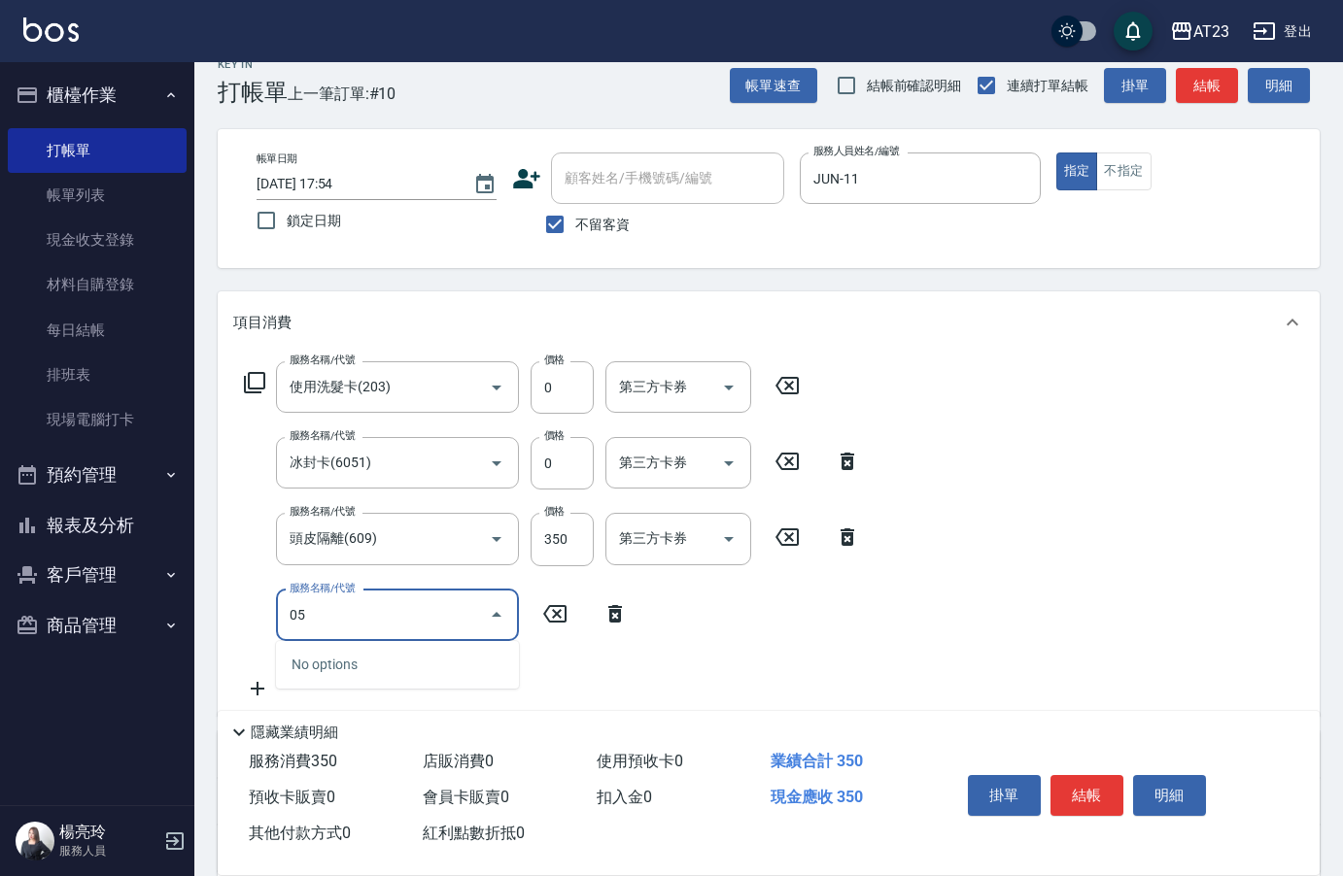
type input "0"
type input "互助50(705)"
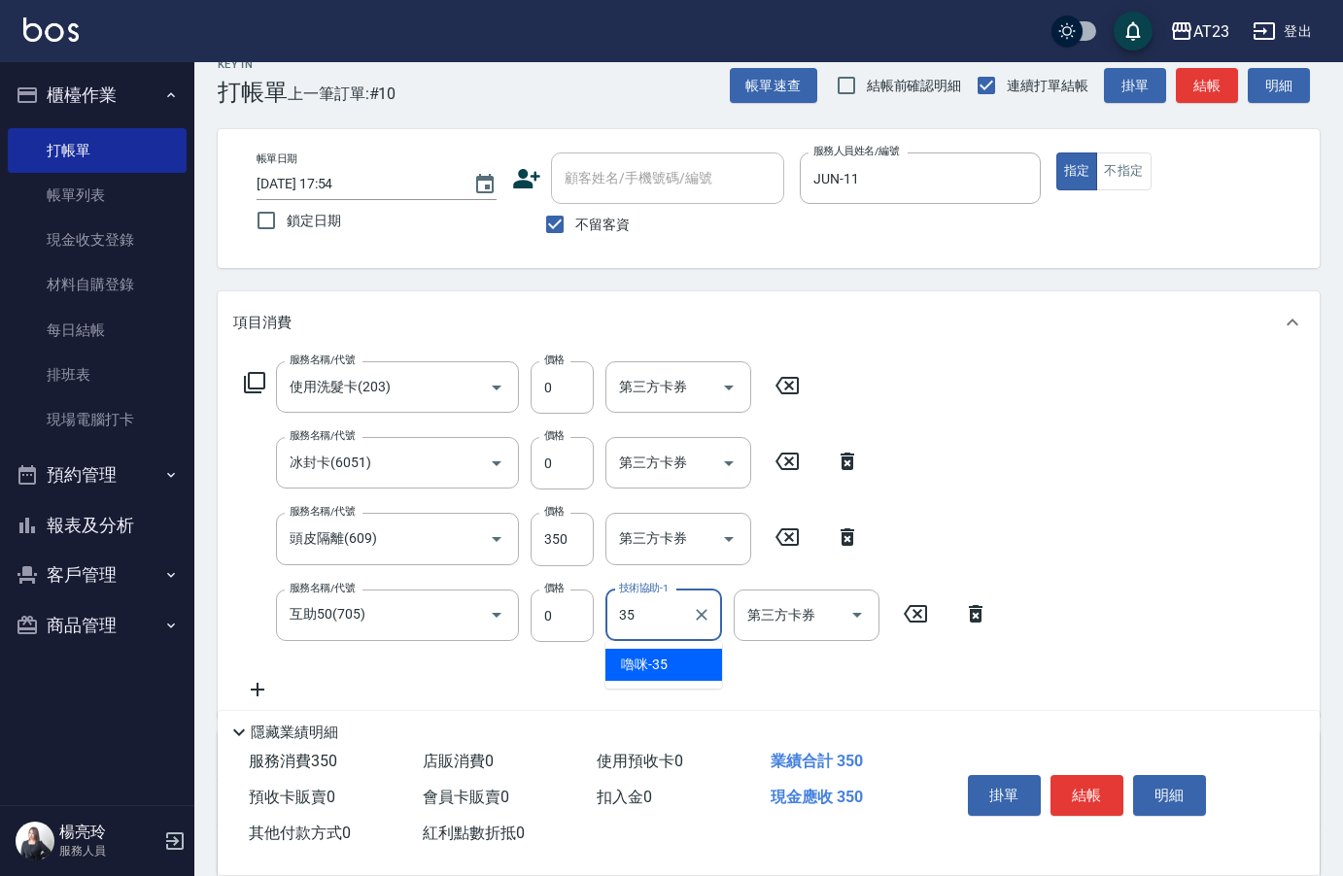
type input "嚕咪-35"
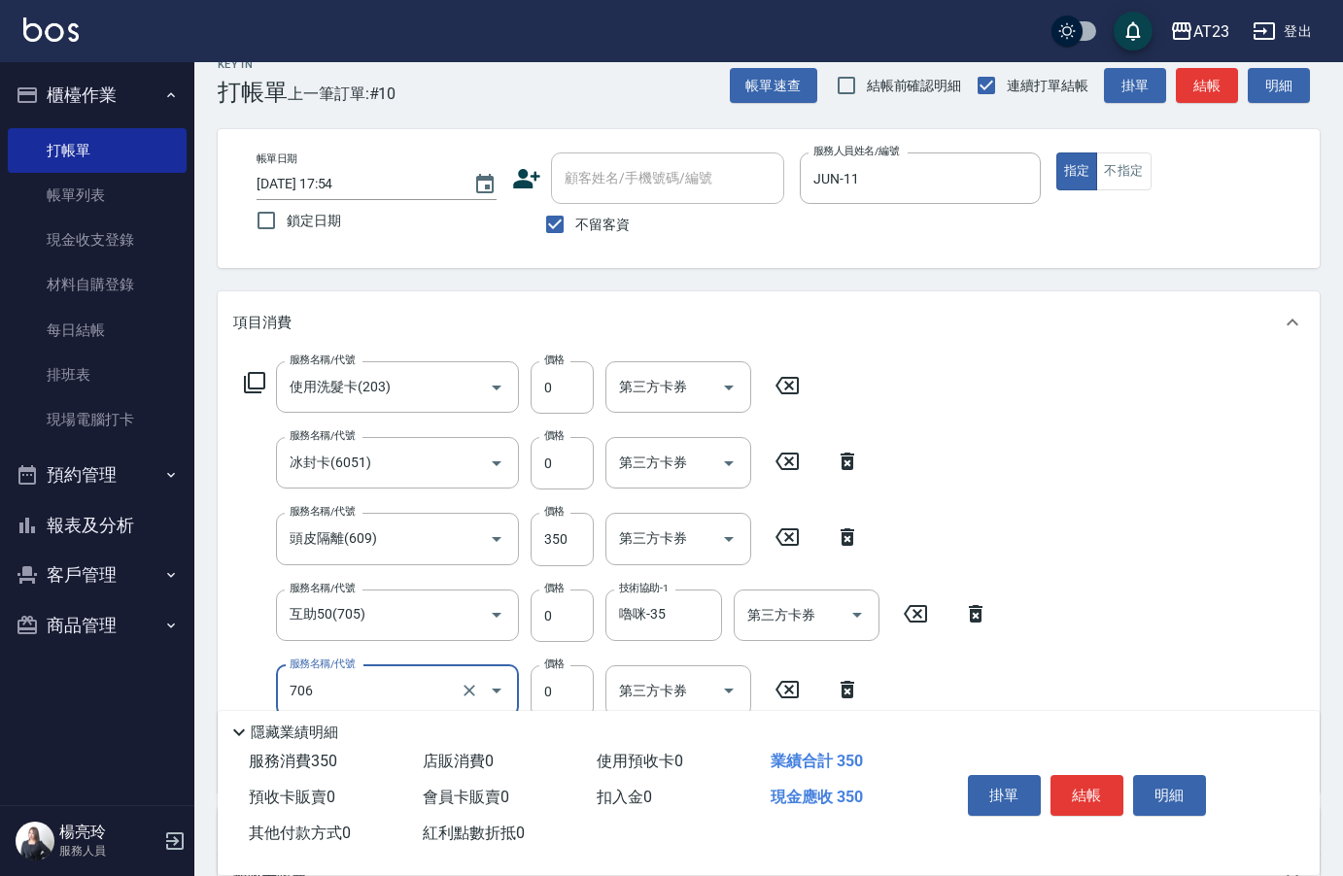
type input "互助60(706)"
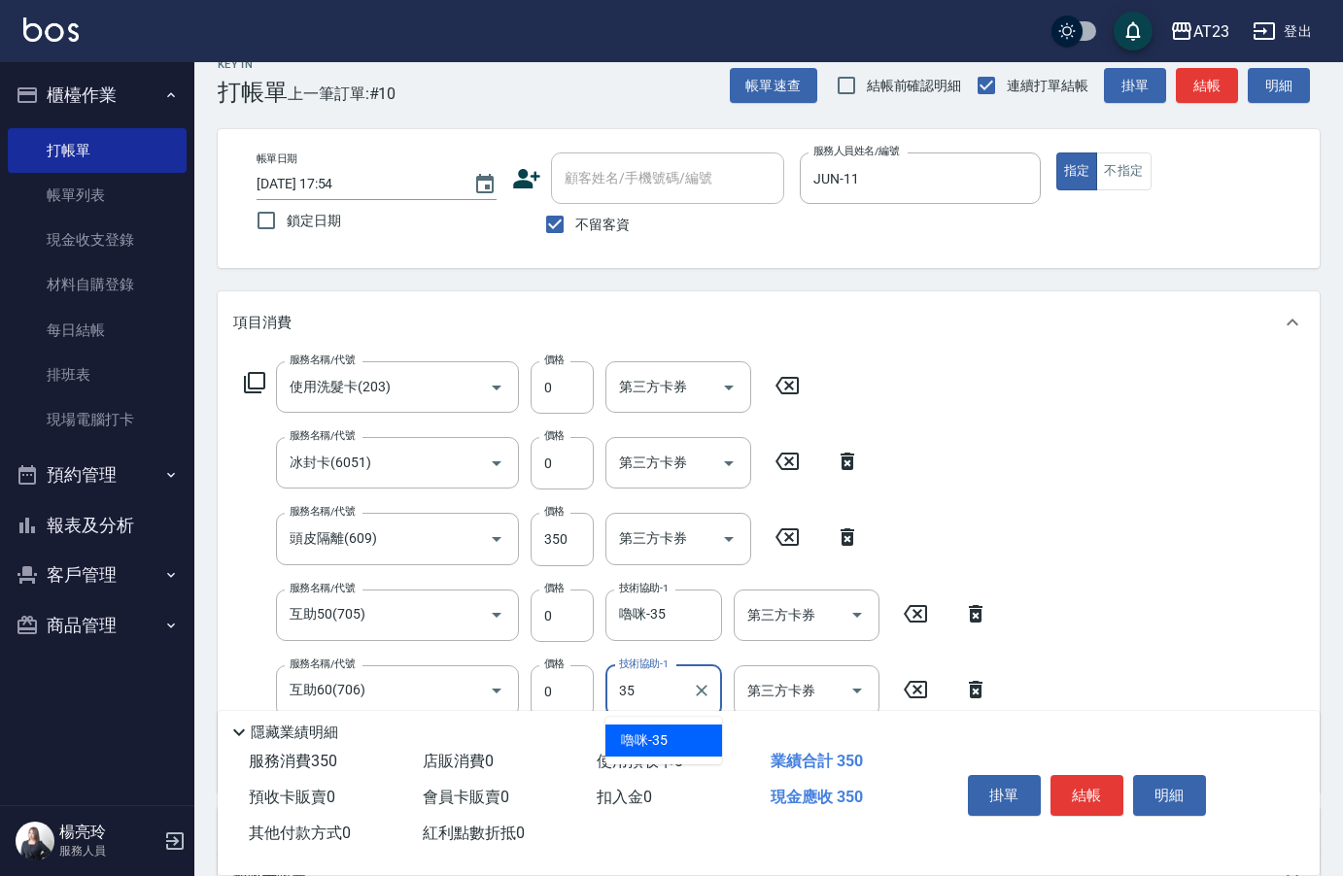
type input "嚕咪-35"
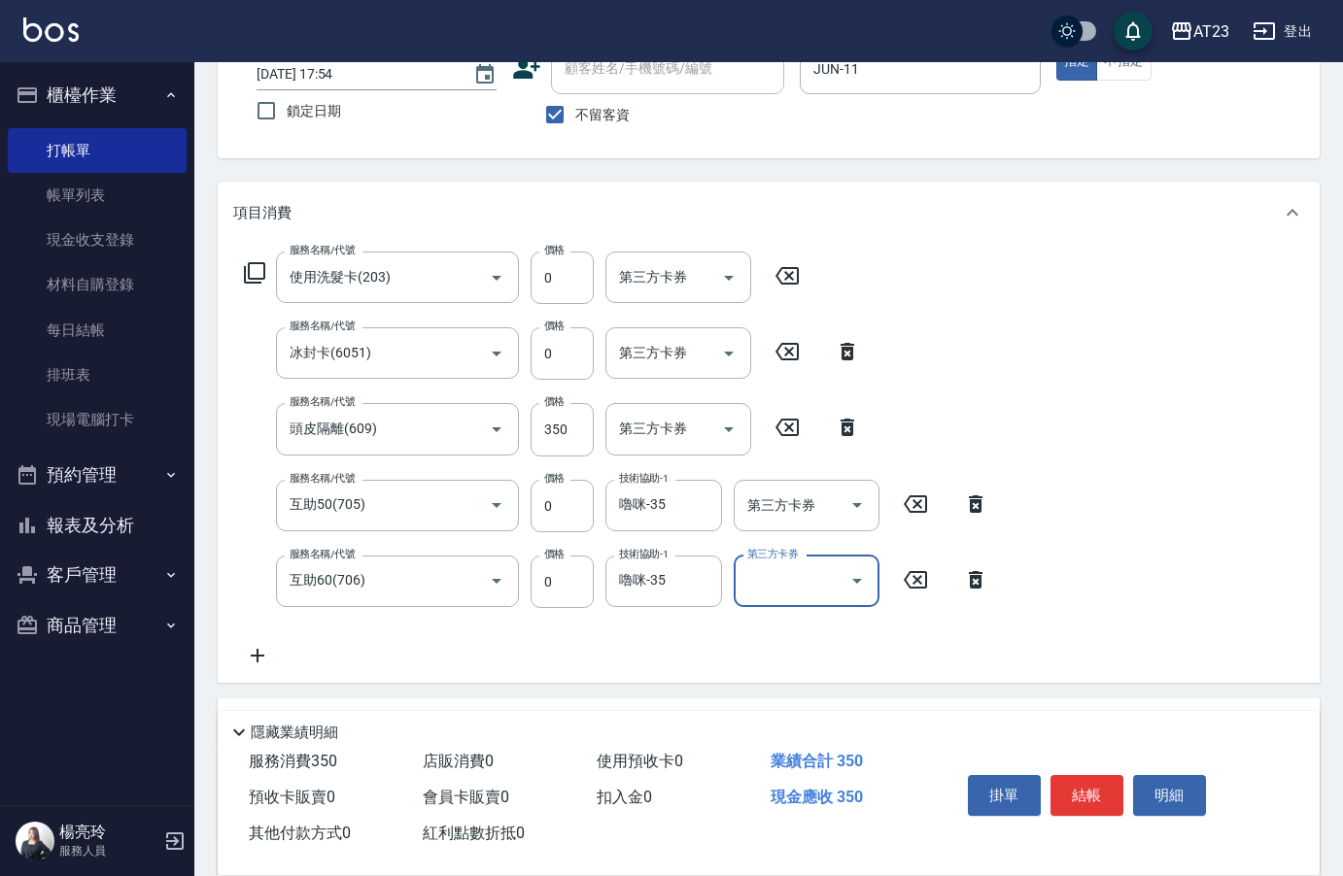
scroll to position [319, 0]
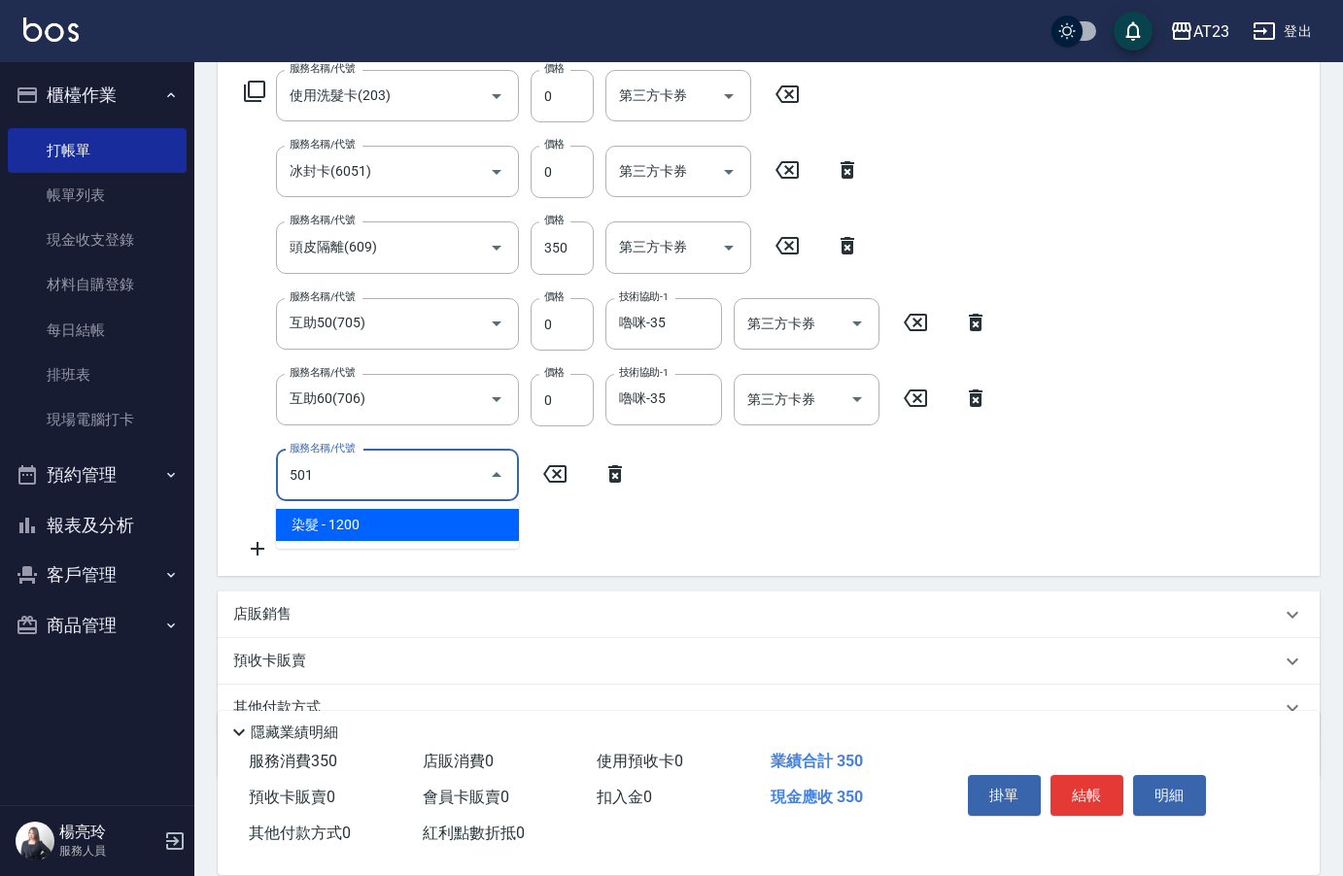
type input "染髮(501)"
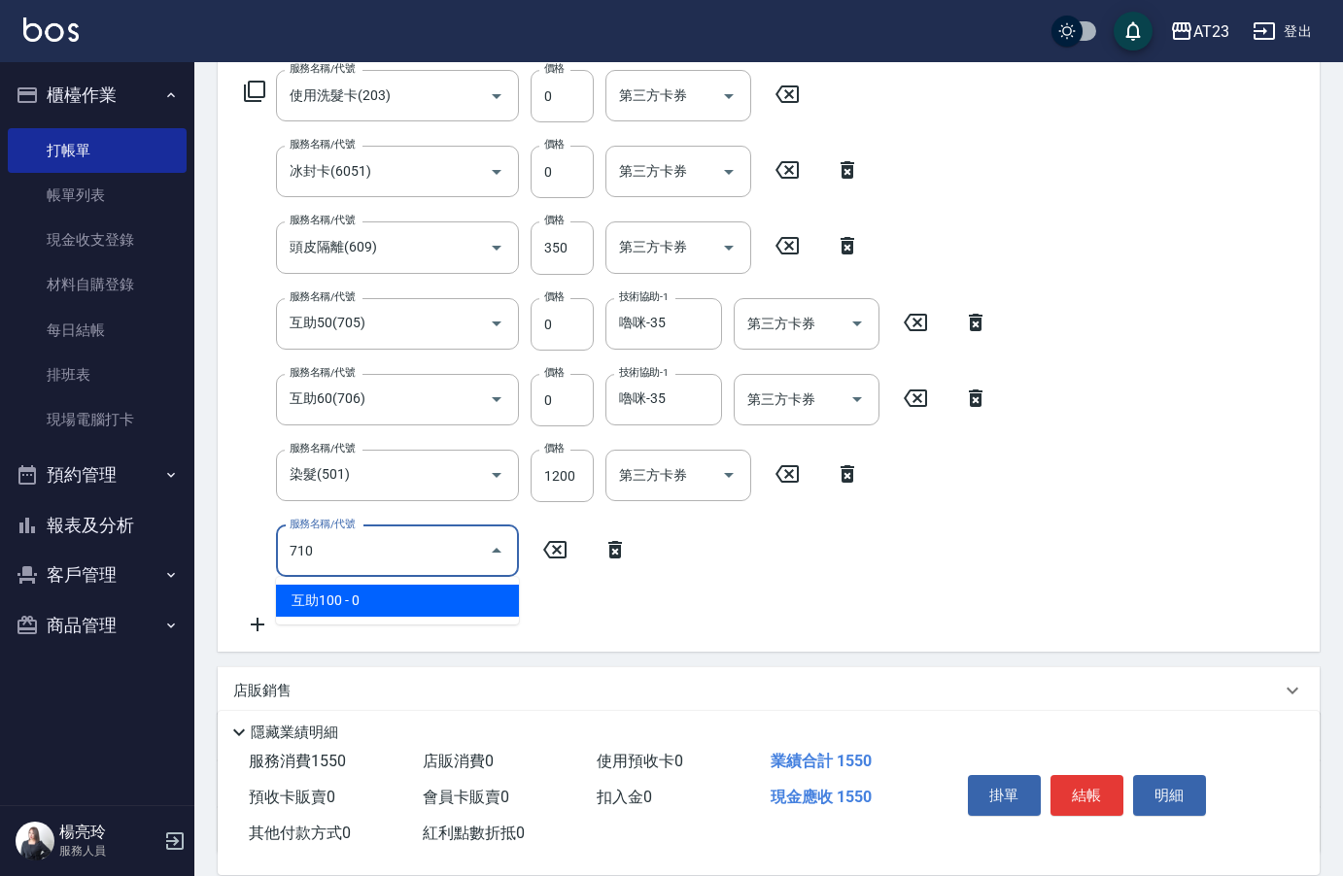
type input "互助100(710)"
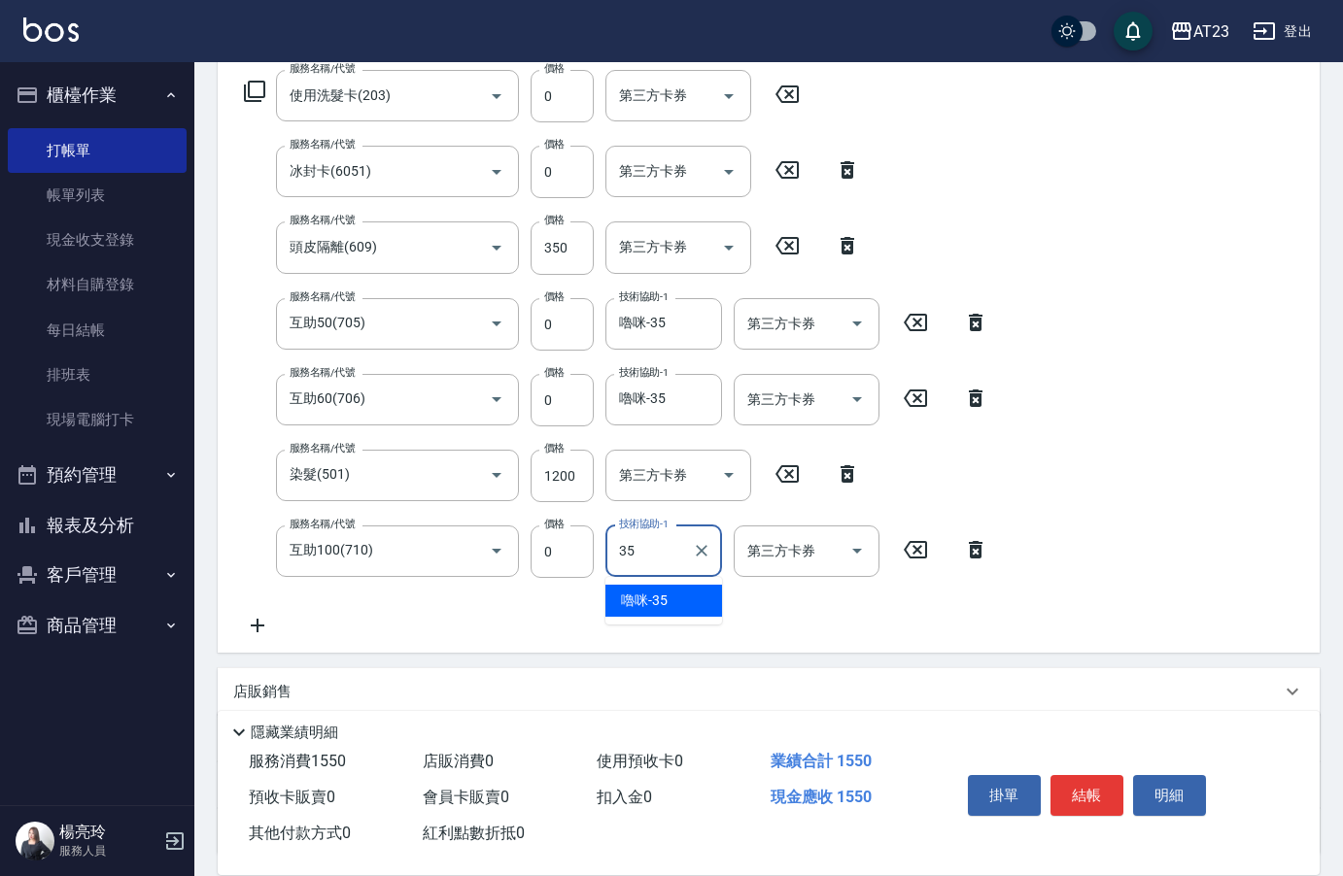
type input "嚕咪-35"
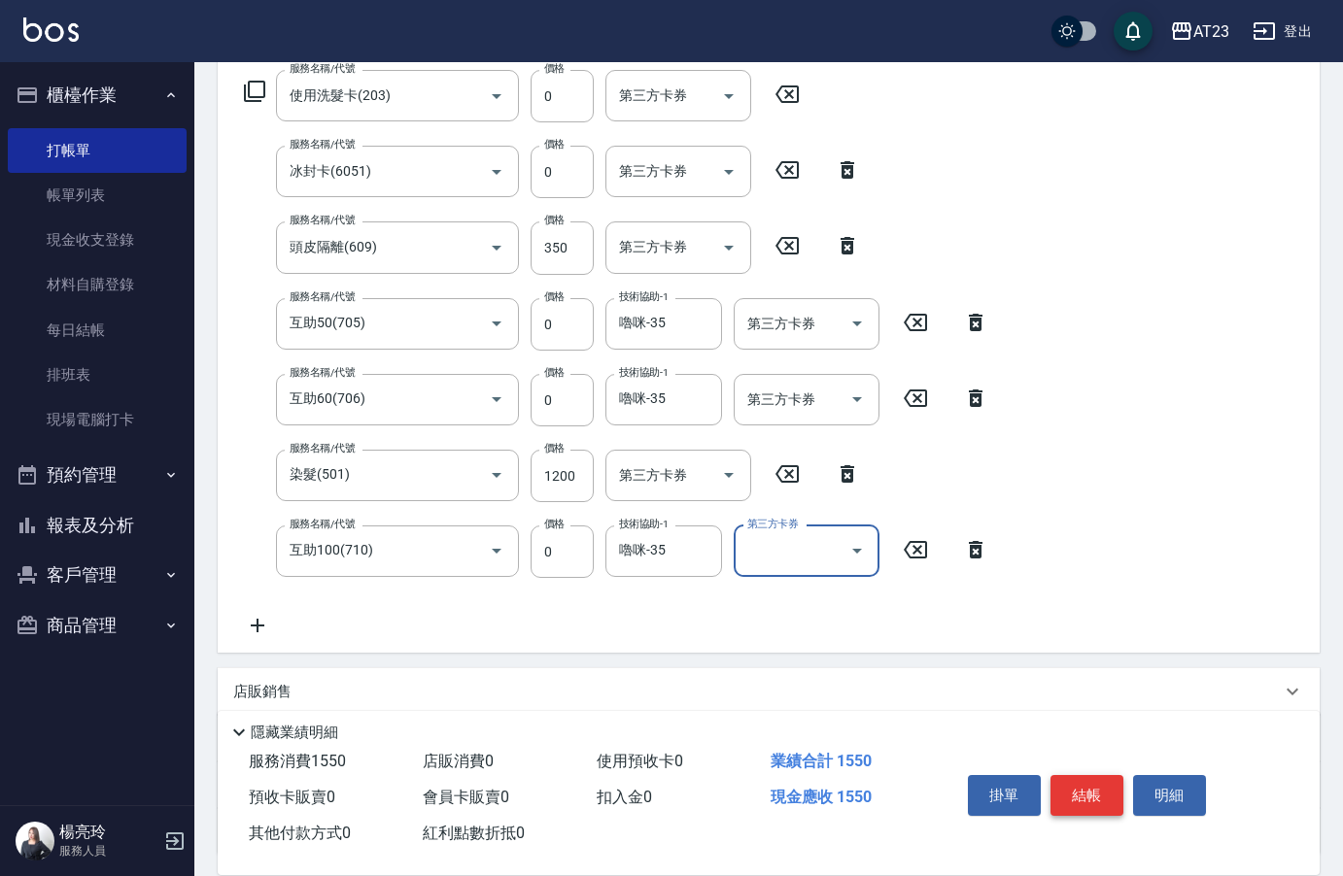
click at [1118, 790] on button "結帳" at bounding box center [1086, 795] width 73 height 41
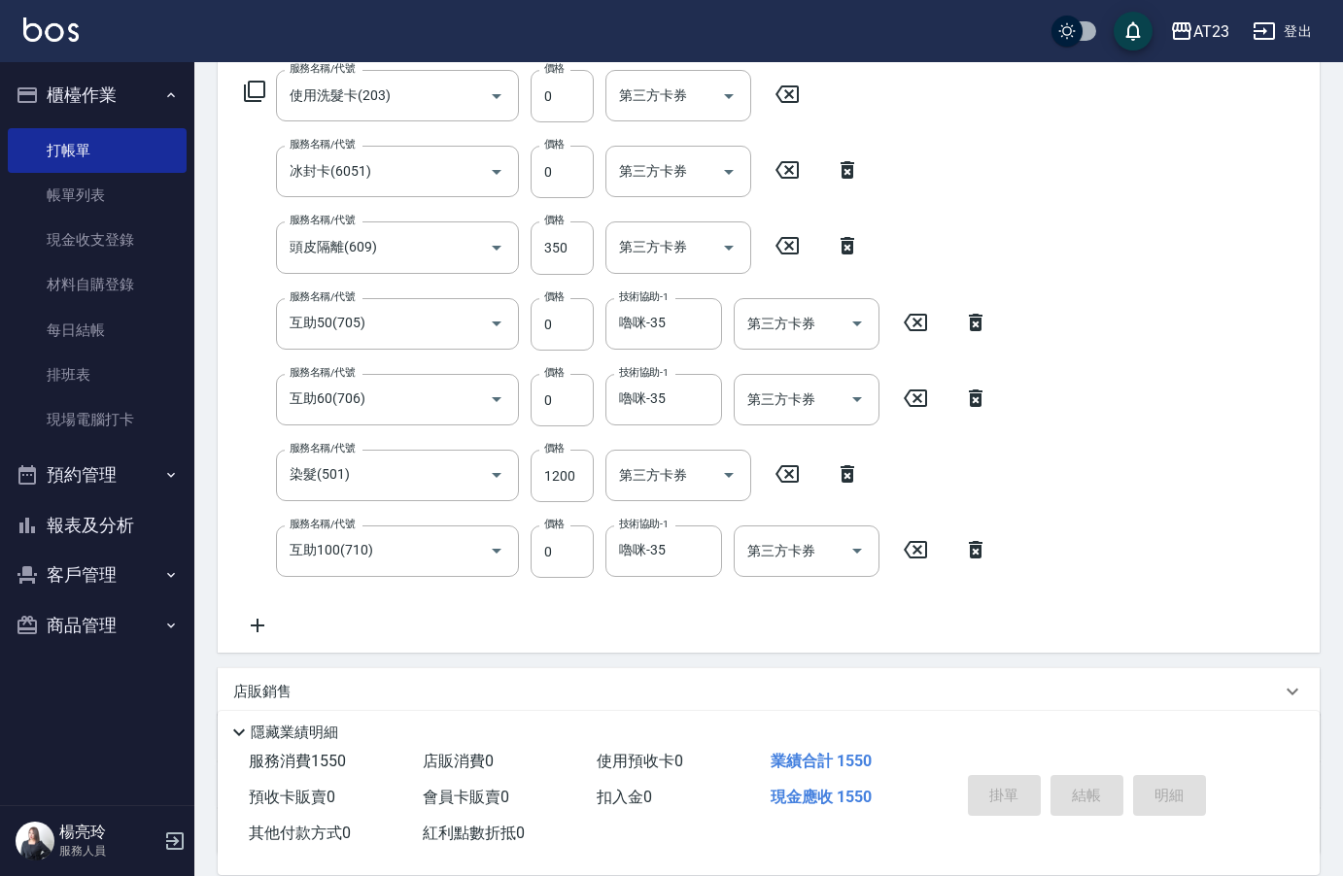
type input "[DATE] 17:55"
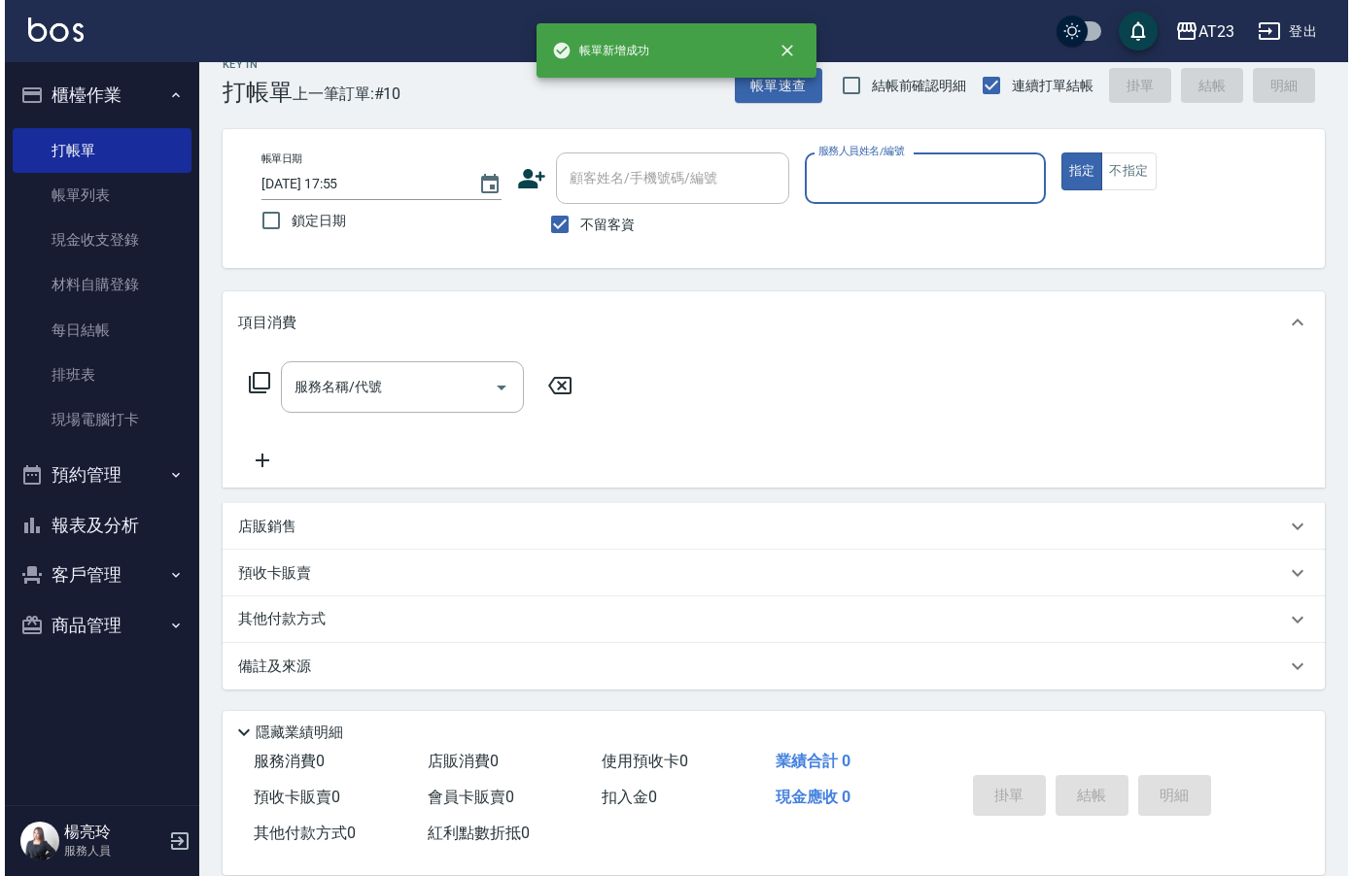
scroll to position [27, 0]
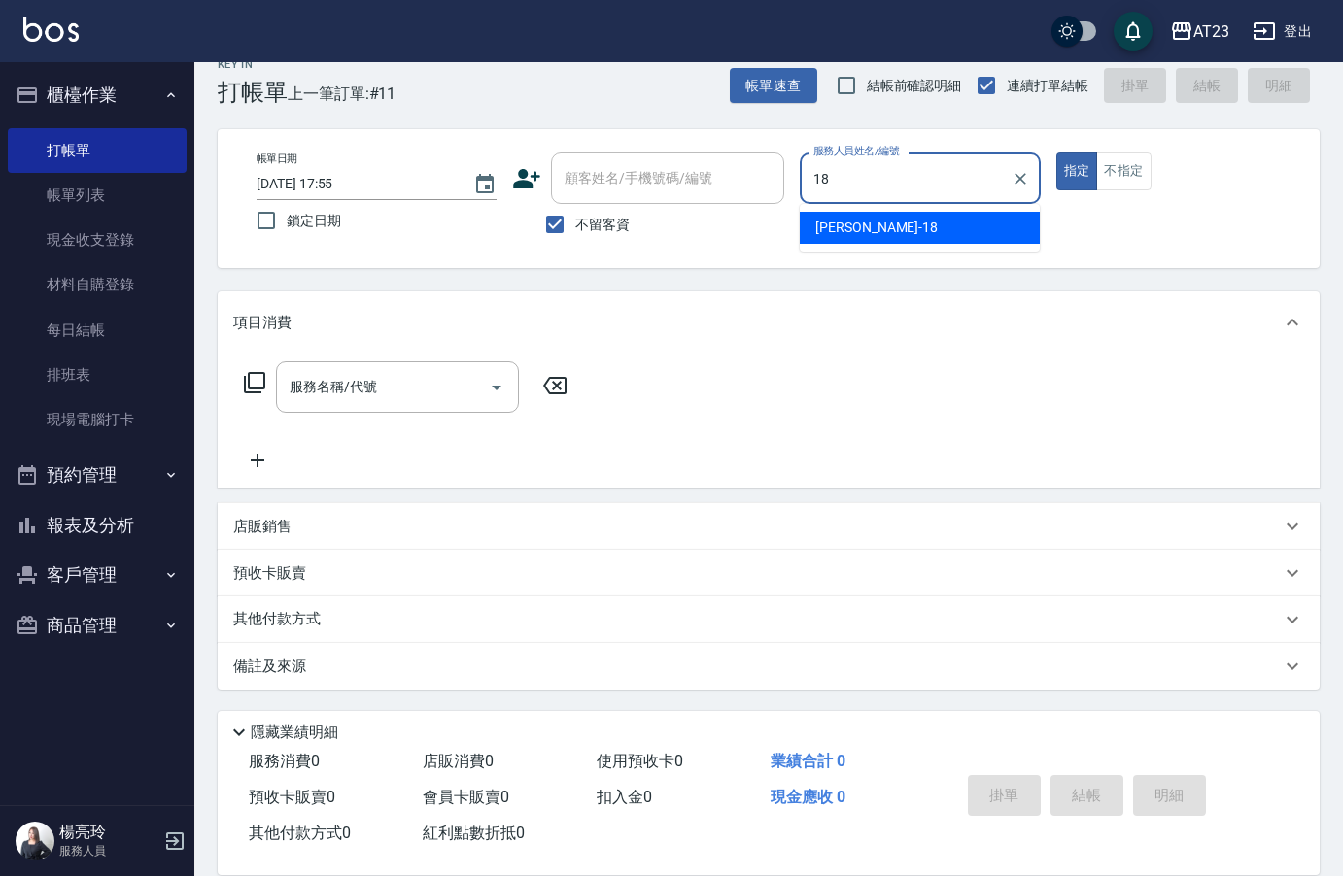
type input "[PERSON_NAME]-18"
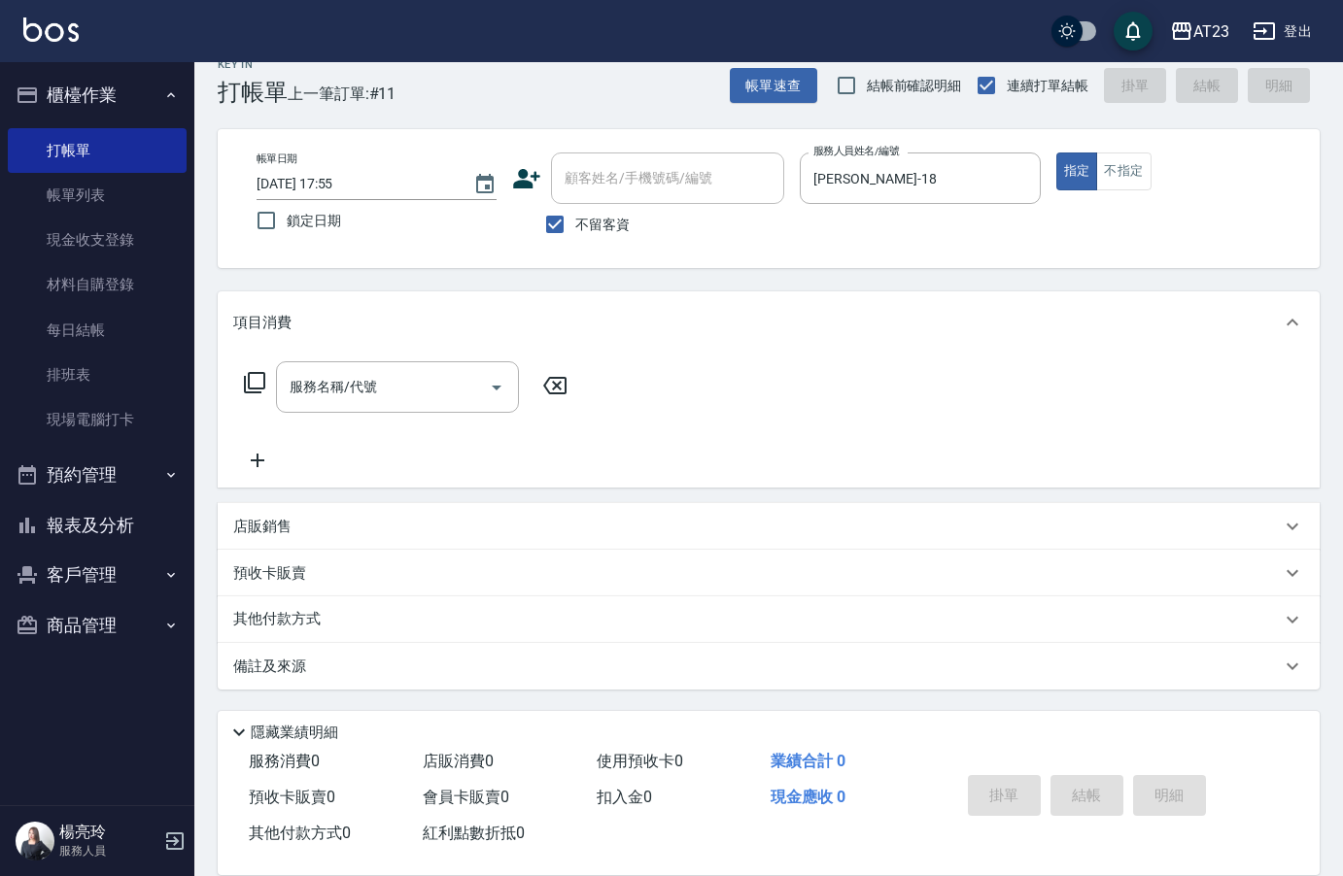
click at [254, 390] on icon at bounding box center [254, 382] width 21 height 21
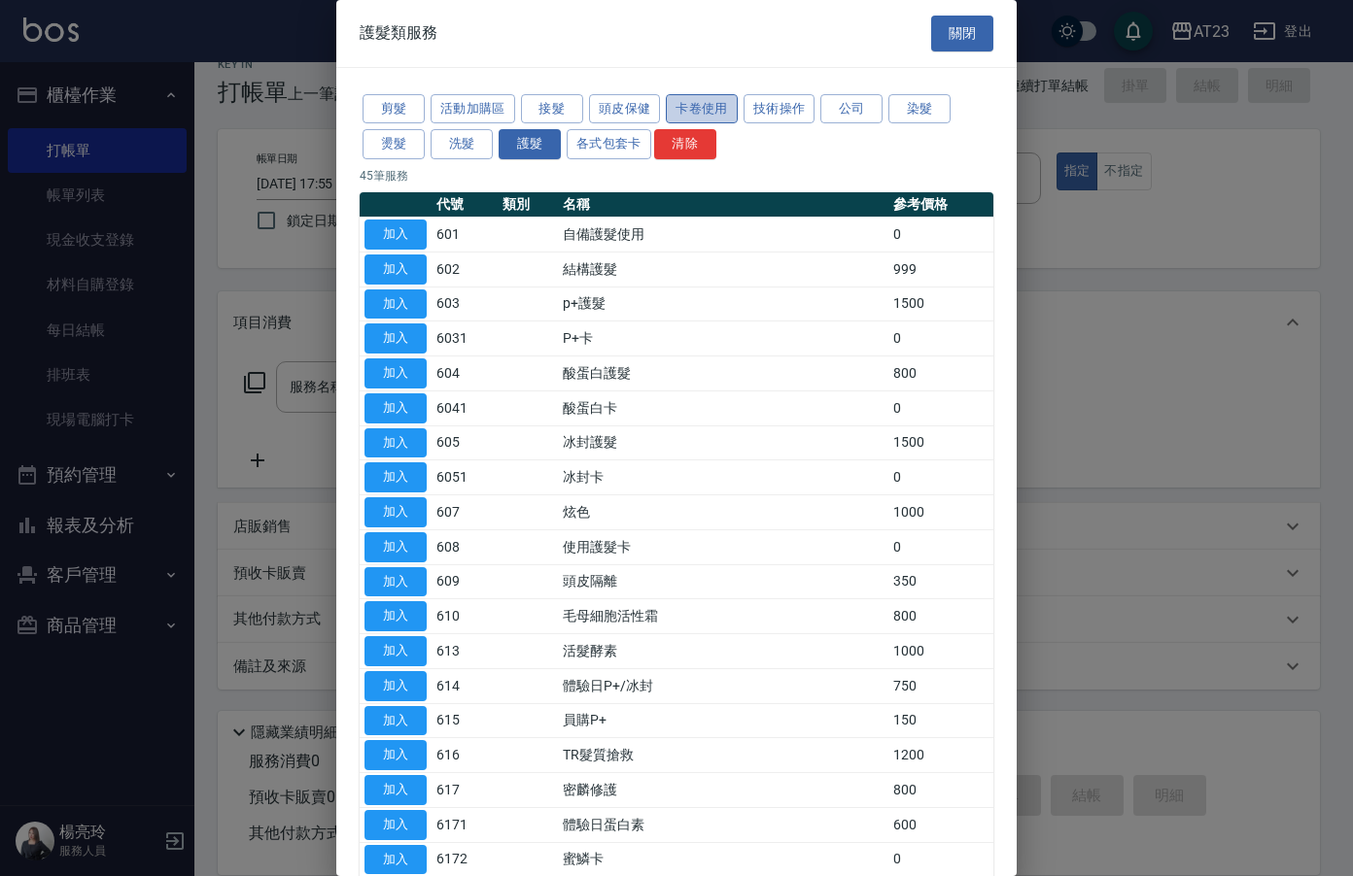
click at [676, 107] on button "卡卷使用" at bounding box center [702, 109] width 72 height 30
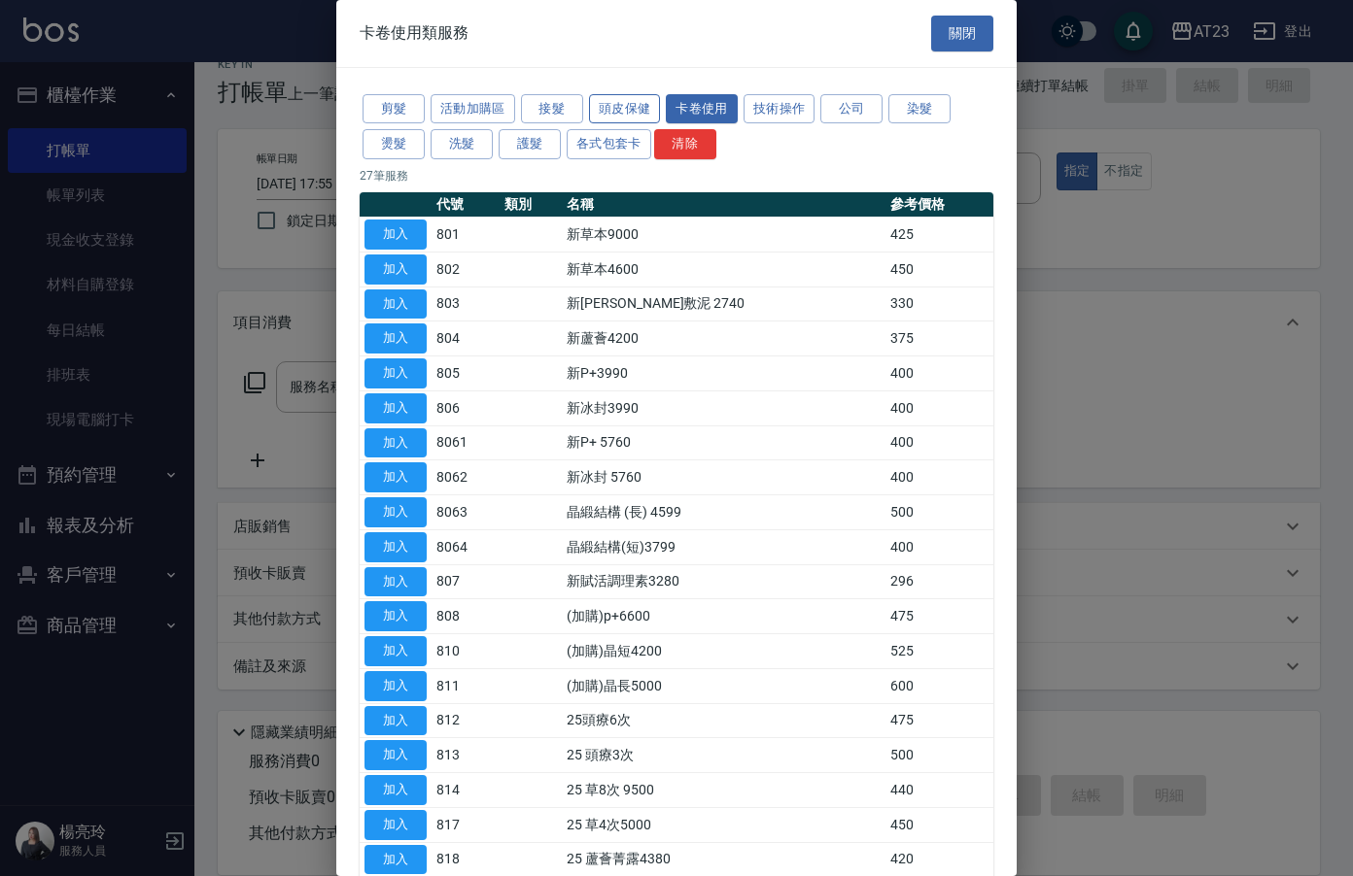
click at [631, 107] on button "頭皮保健" at bounding box center [625, 109] width 72 height 30
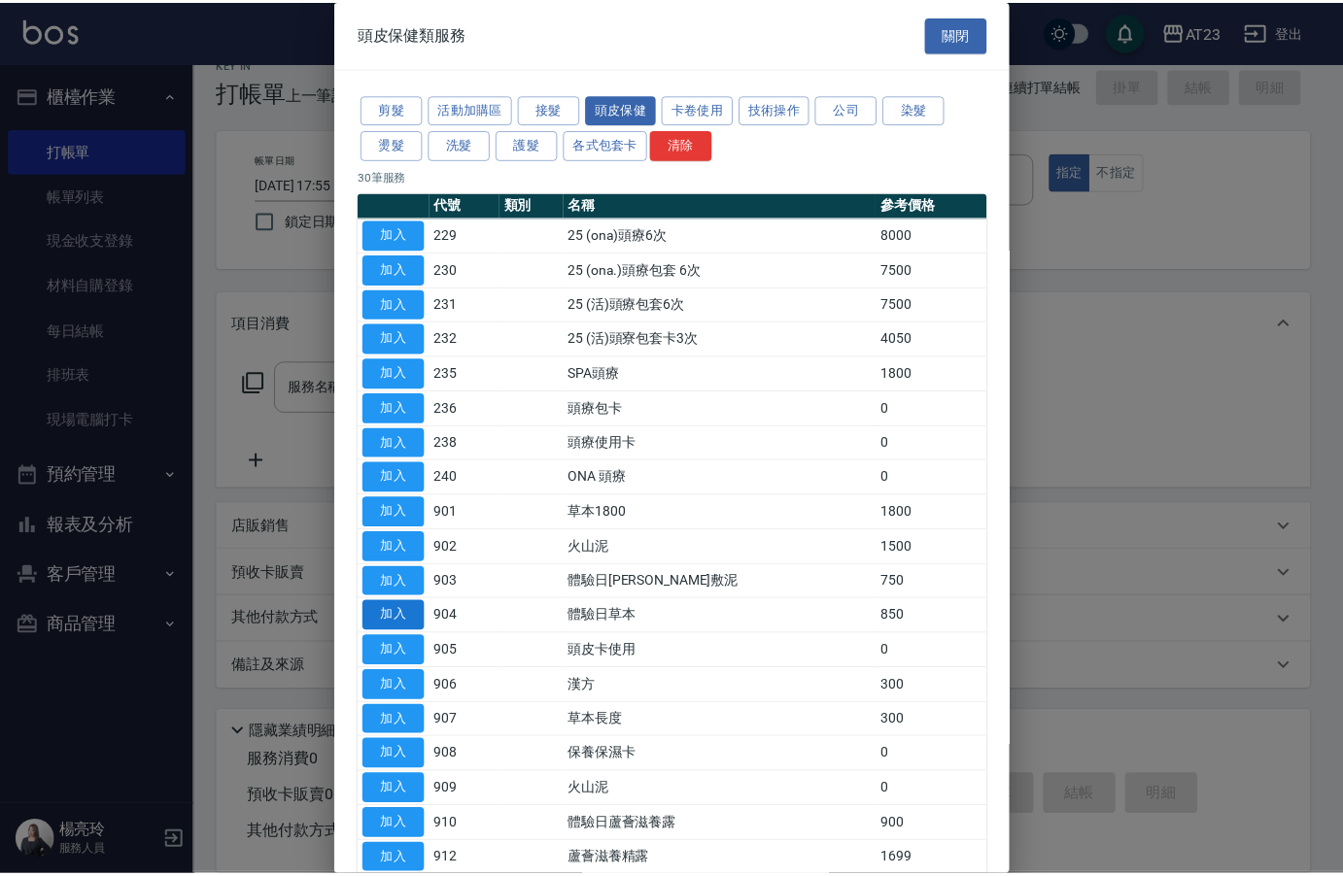
scroll to position [389, 0]
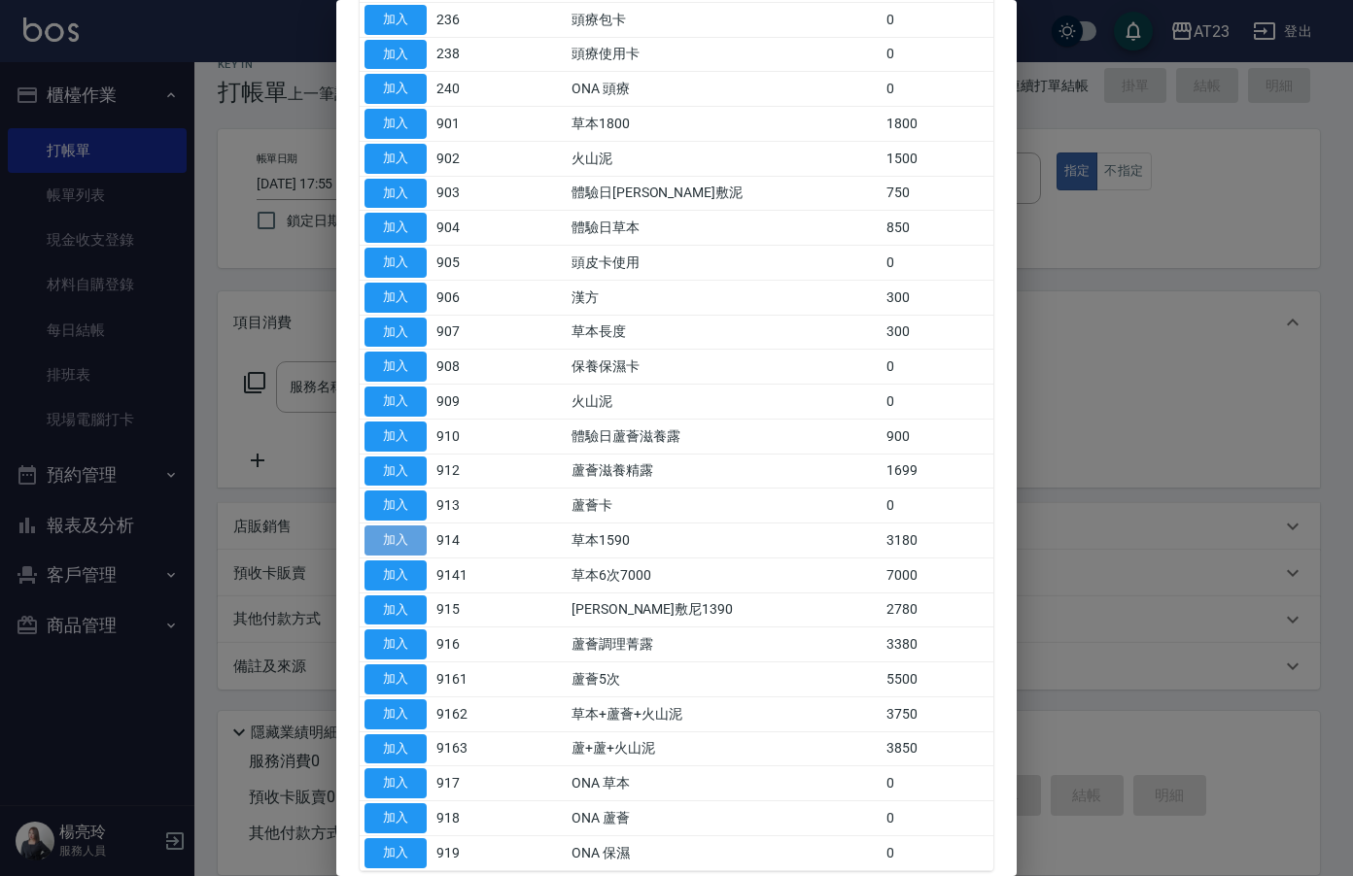
click at [376, 546] on button "加入" at bounding box center [395, 541] width 62 height 30
type input "草本1590(914)"
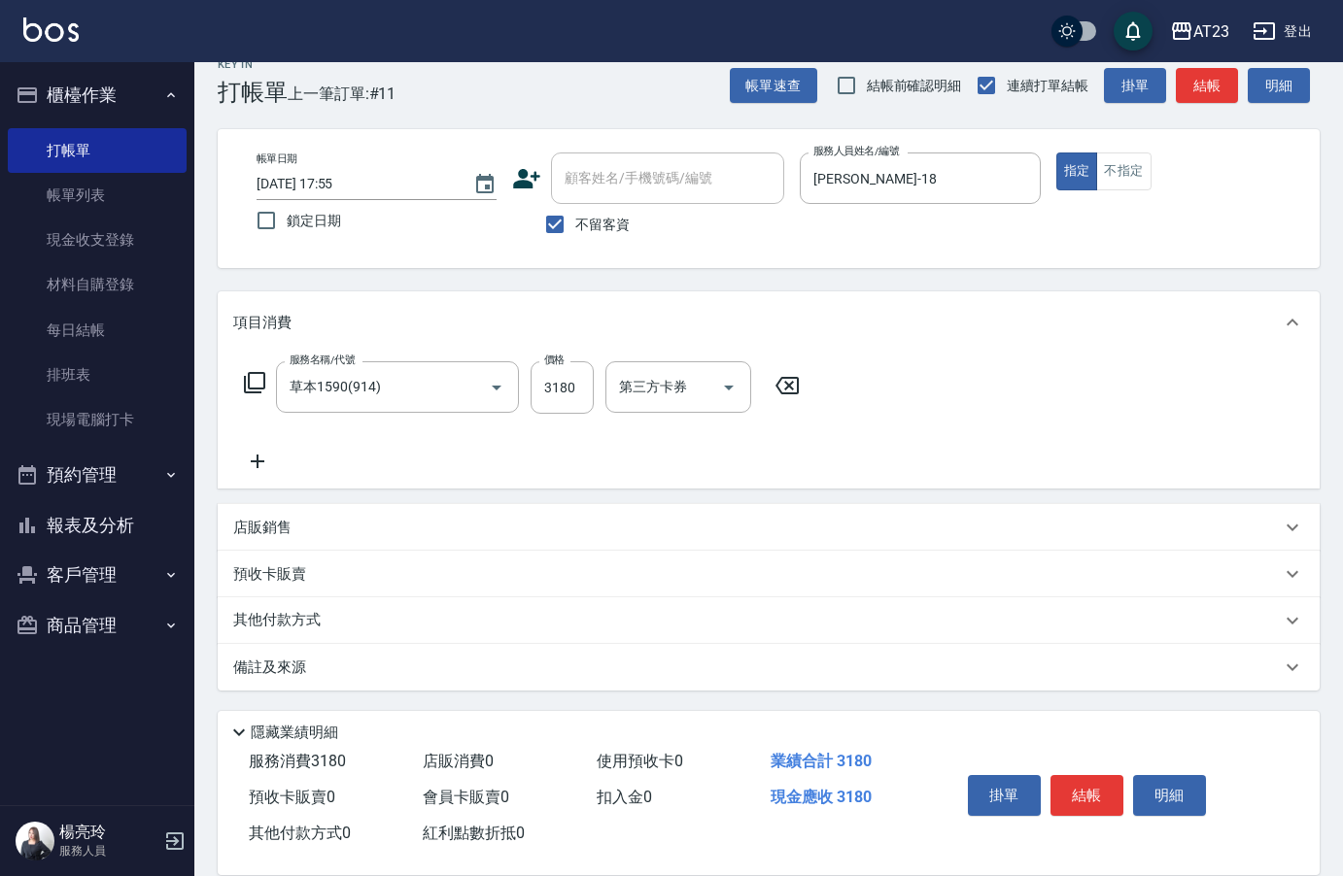
click at [261, 464] on icon at bounding box center [257, 461] width 49 height 23
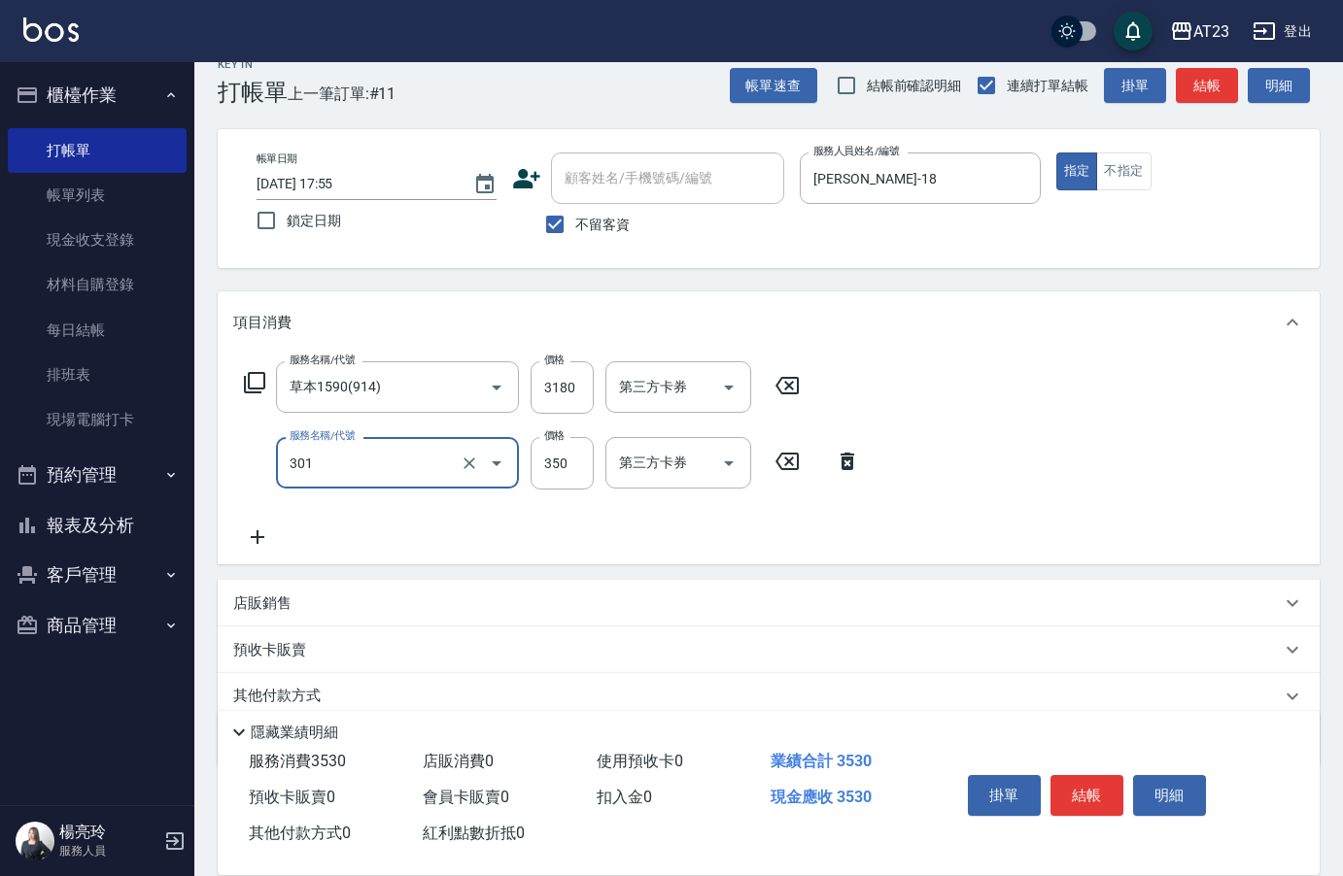
type input "造型剪髮(301)"
type input "550"
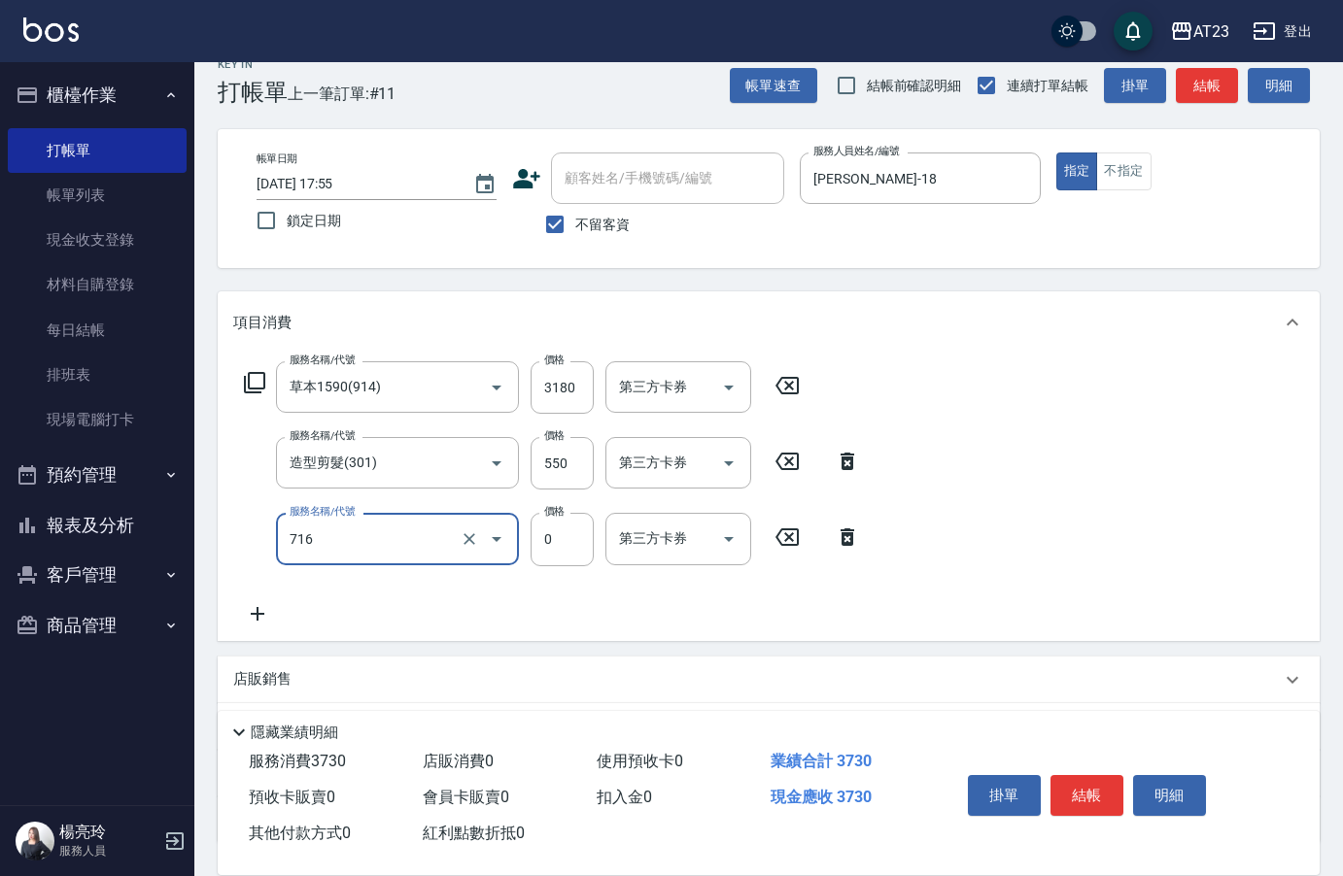
type input "互助160(716)"
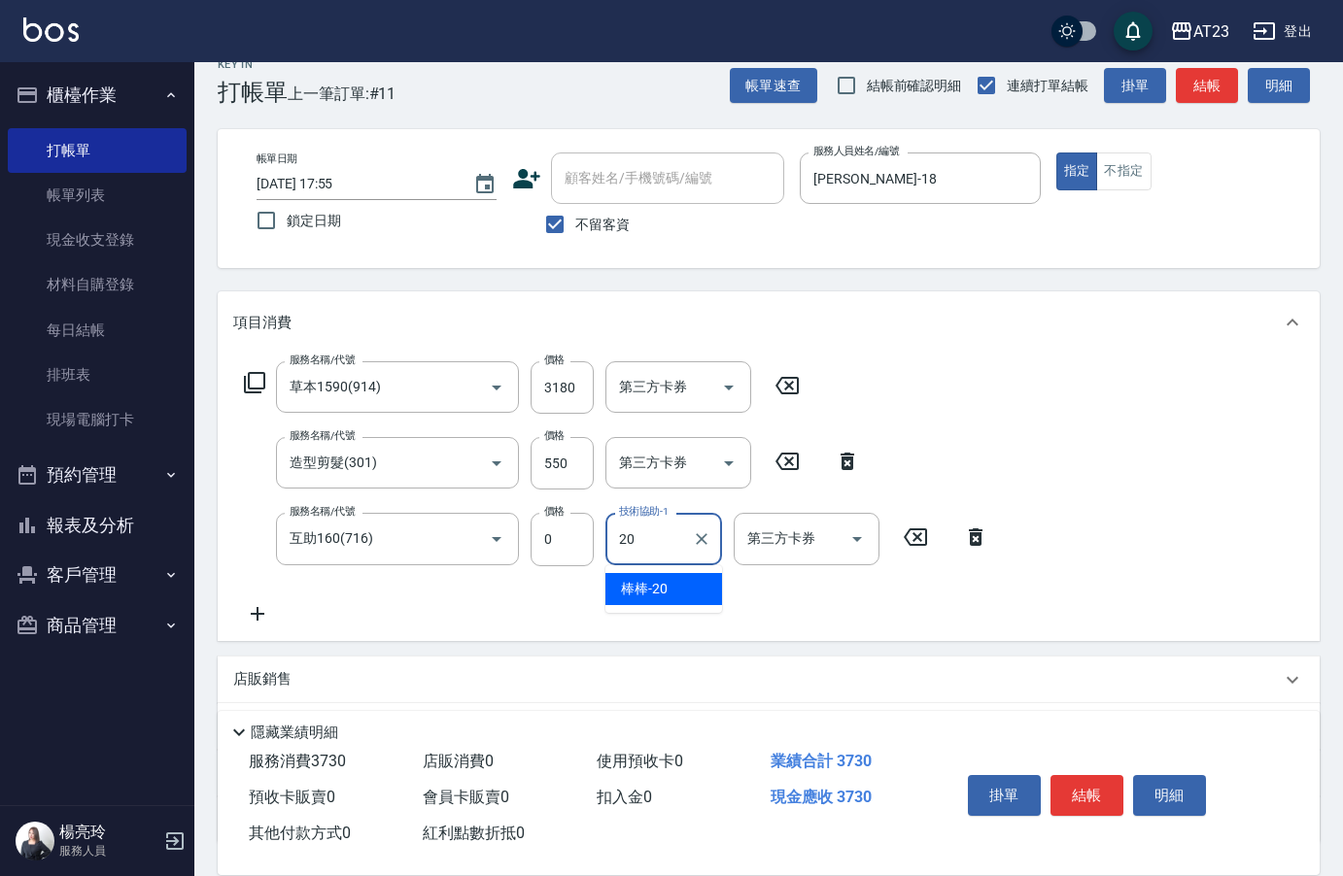
type input "棒棒-20"
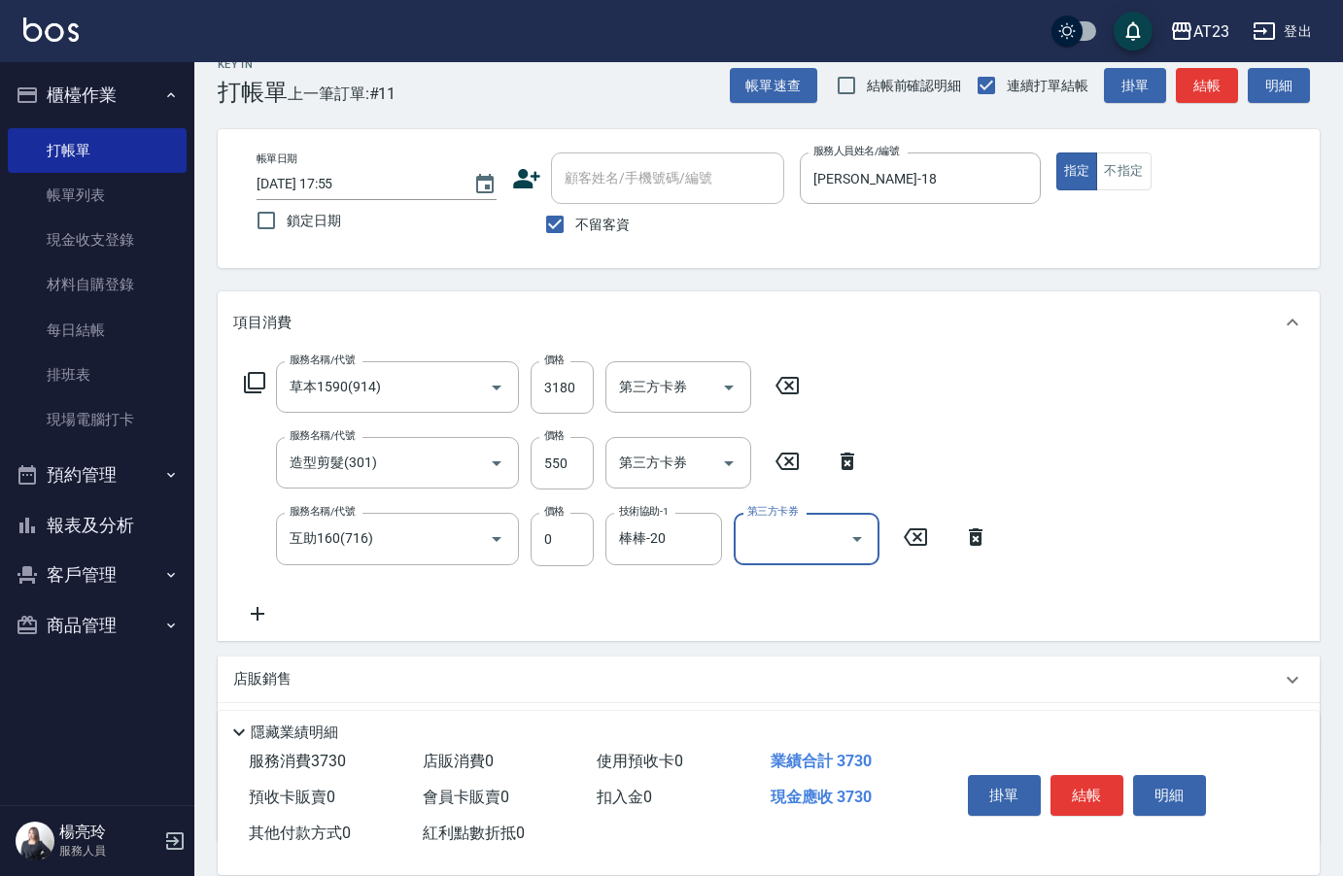
click at [258, 391] on icon at bounding box center [254, 382] width 23 height 23
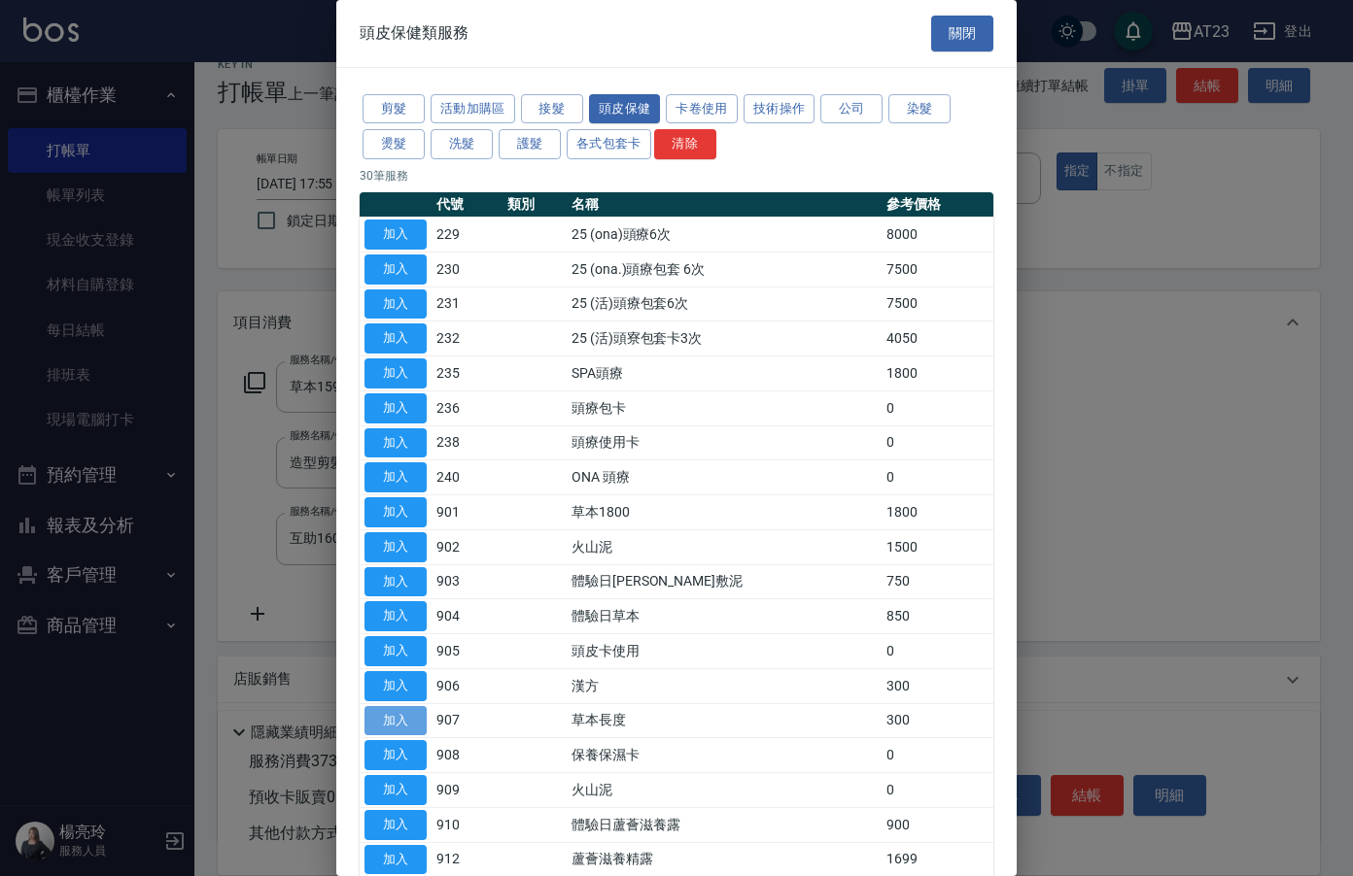
click at [388, 729] on button "加入" at bounding box center [395, 721] width 62 height 30
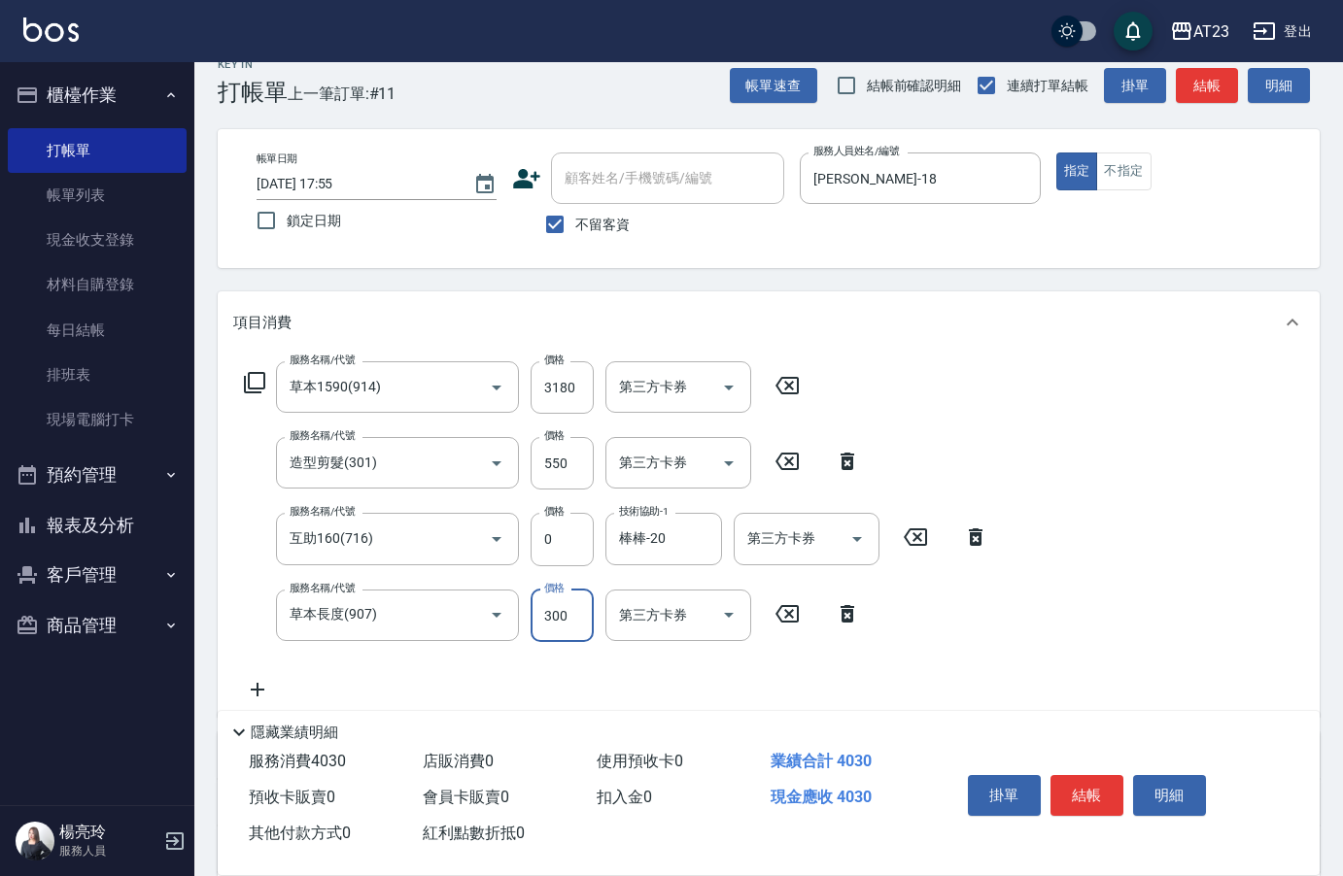
click at [538, 619] on input "300" at bounding box center [562, 616] width 63 height 52
type input "600"
click at [1089, 784] on button "結帳" at bounding box center [1086, 795] width 73 height 41
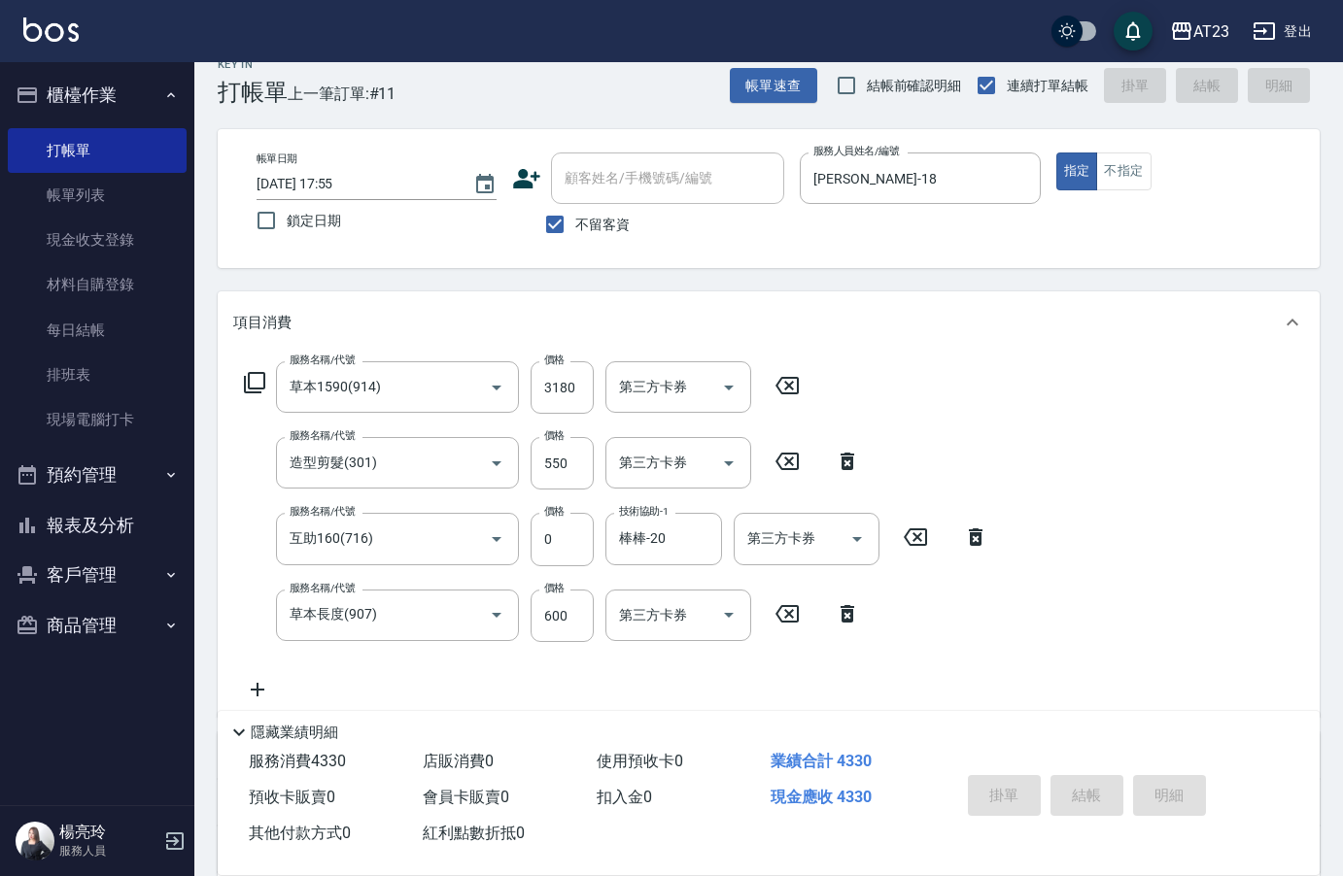
type input "[DATE] 17:56"
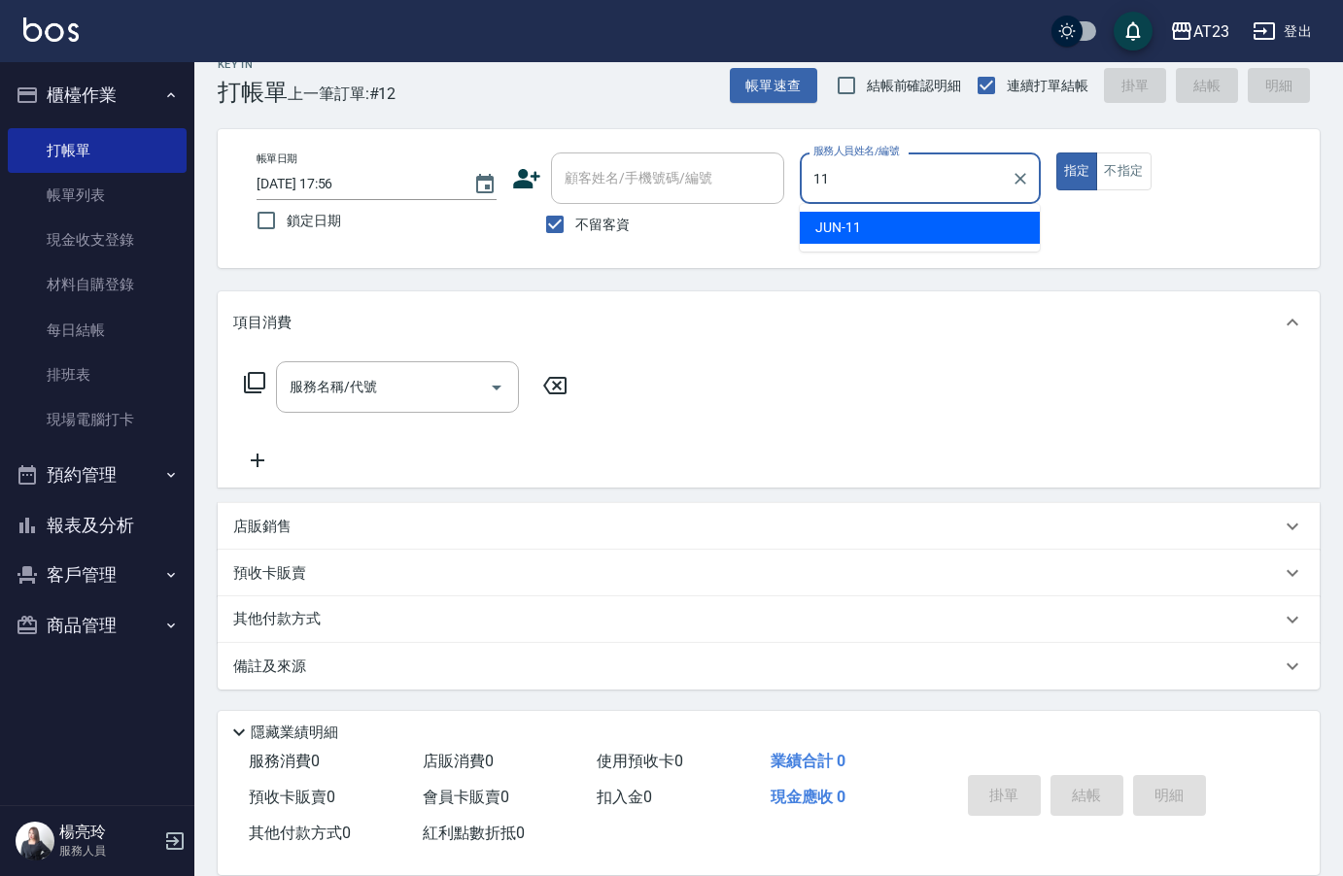
type input "JUN-11"
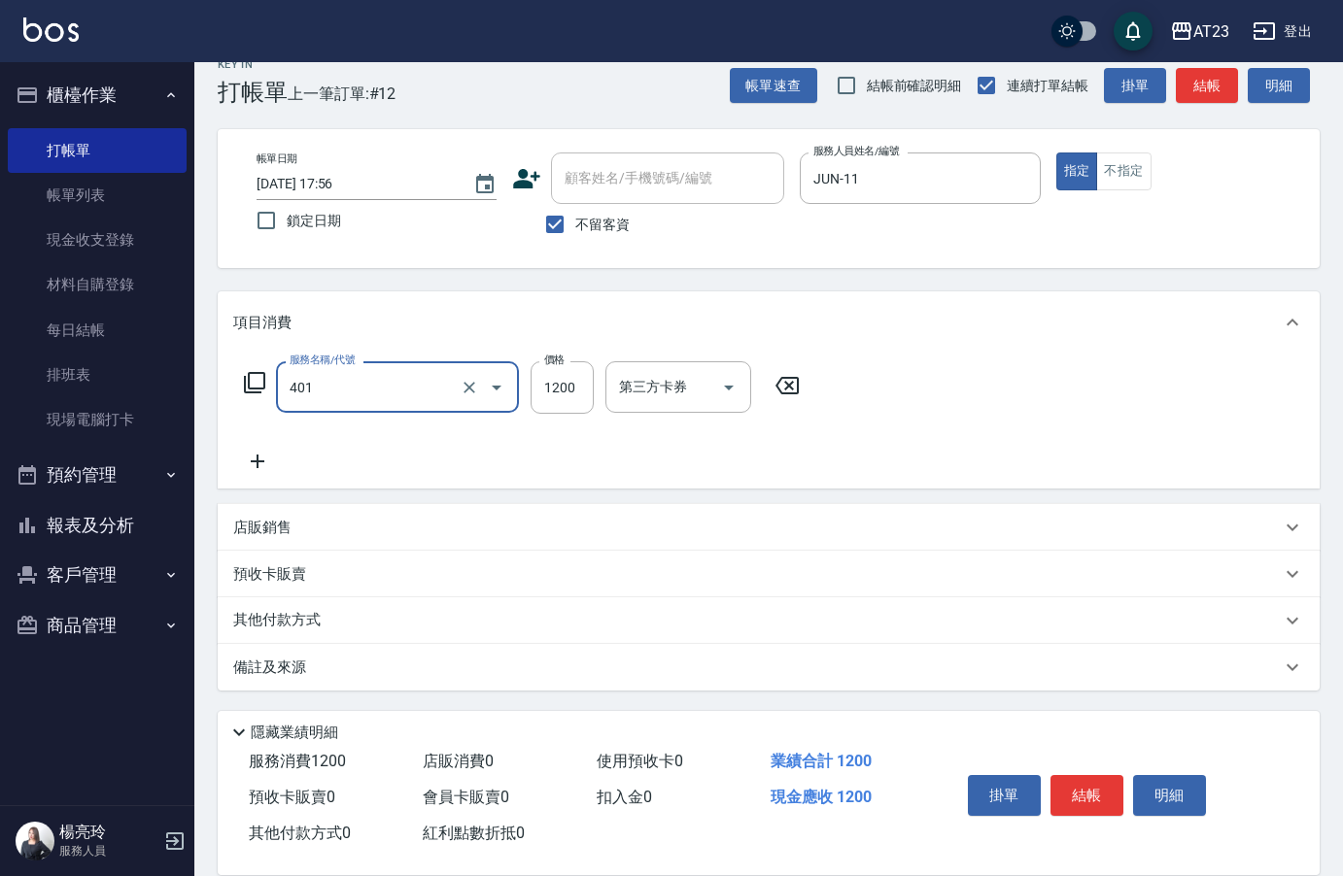
type input "燙髮(401)"
type input "2500"
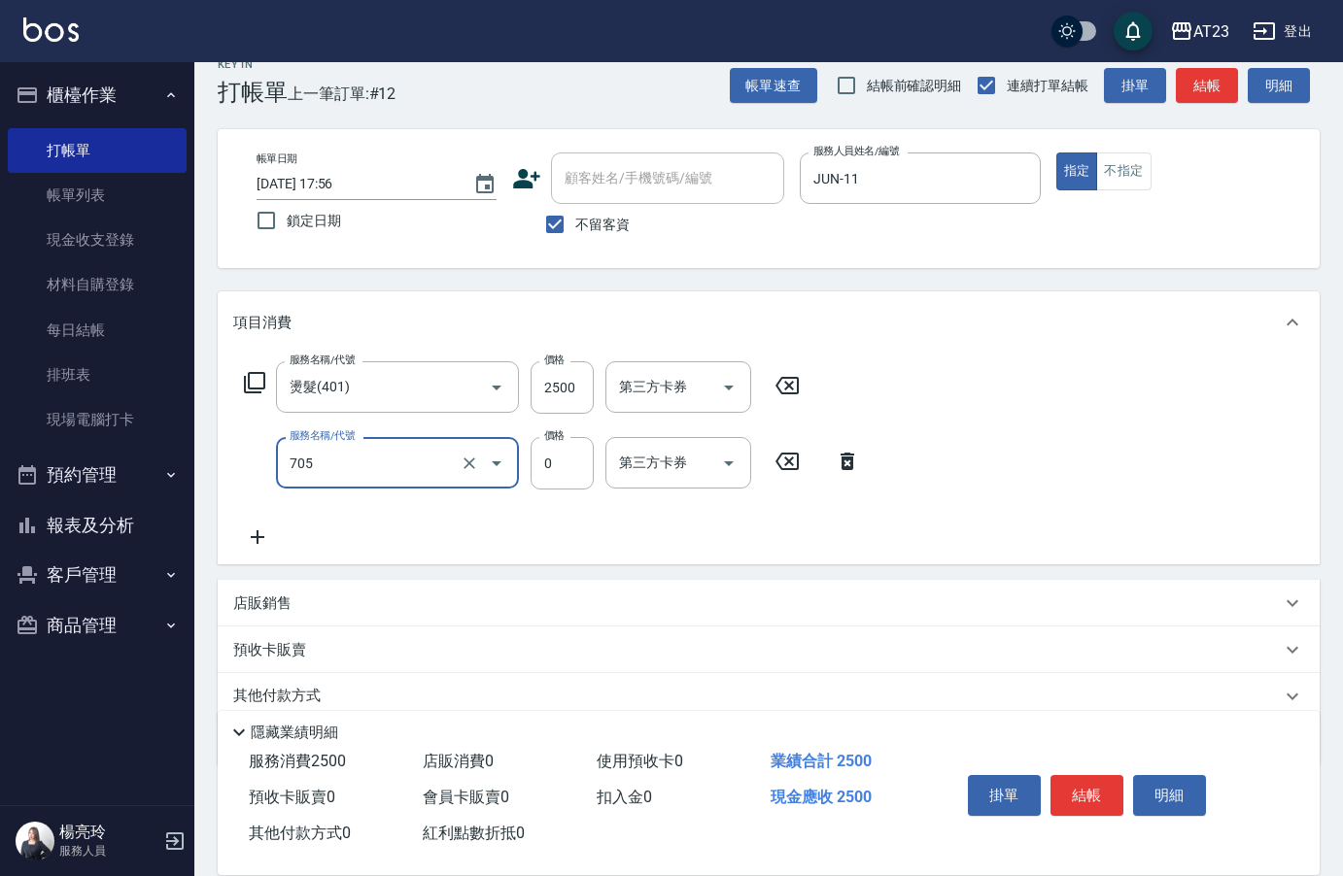
type input "互助50(705)"
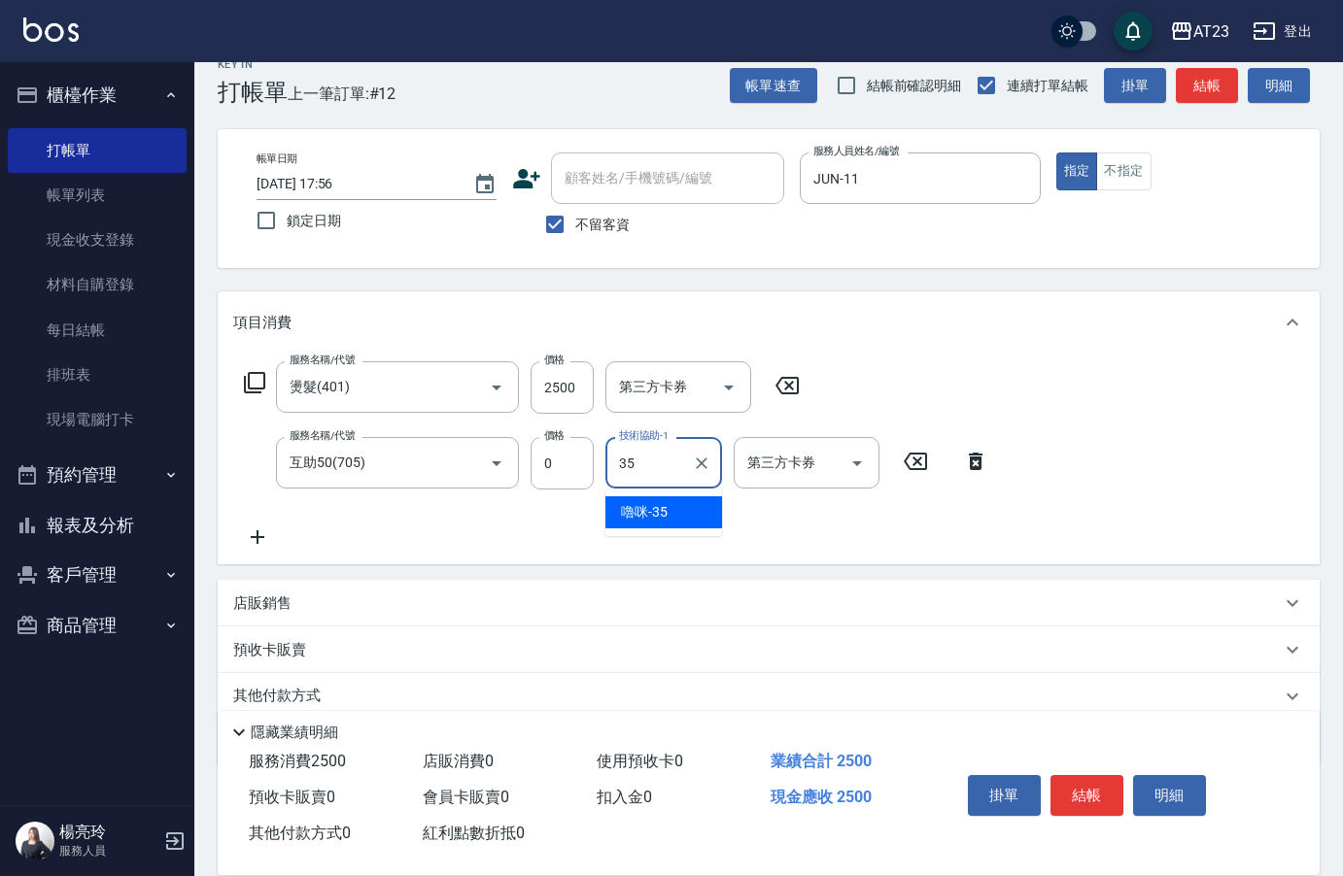
type input "嚕咪-35"
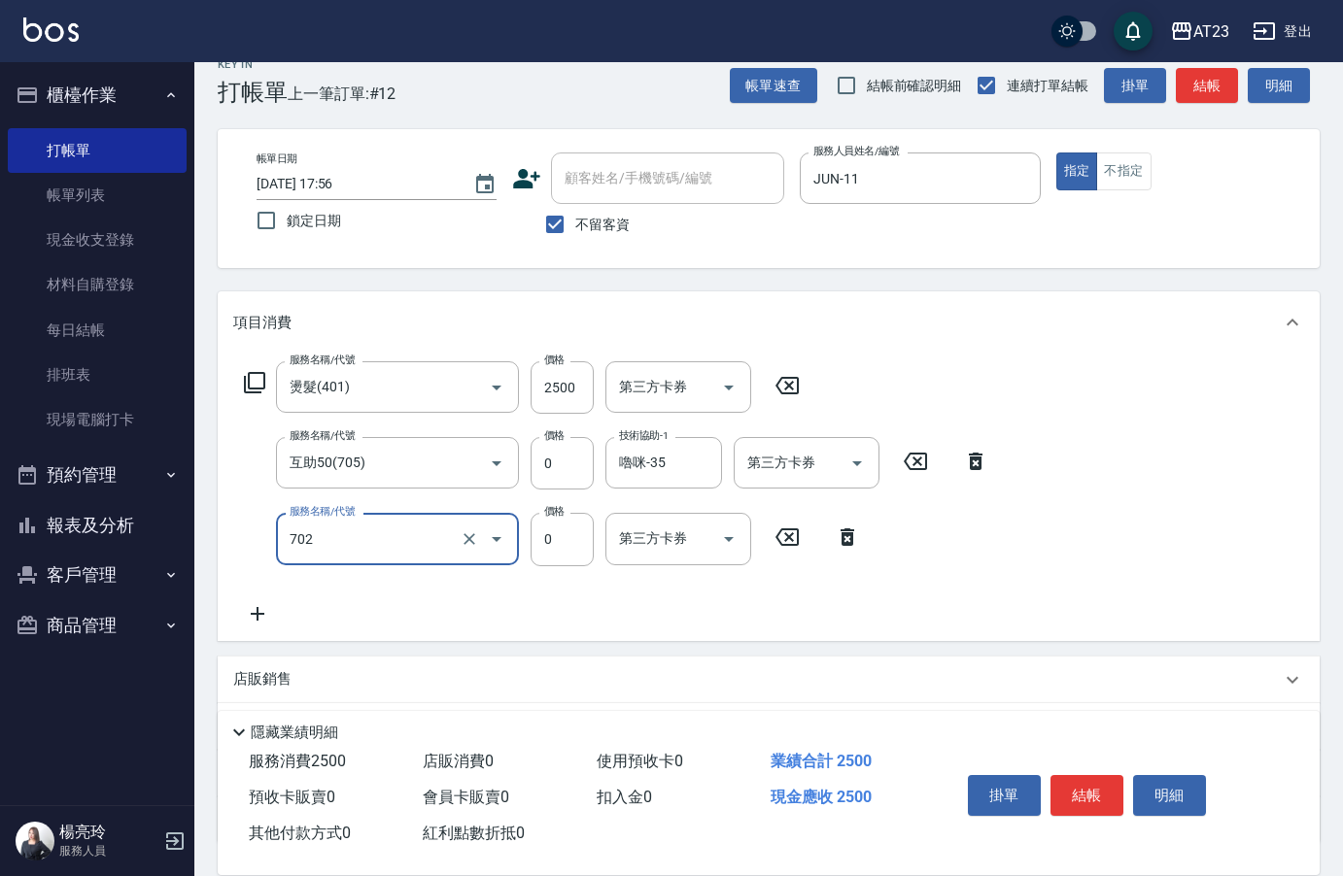
type input "互助20(702)"
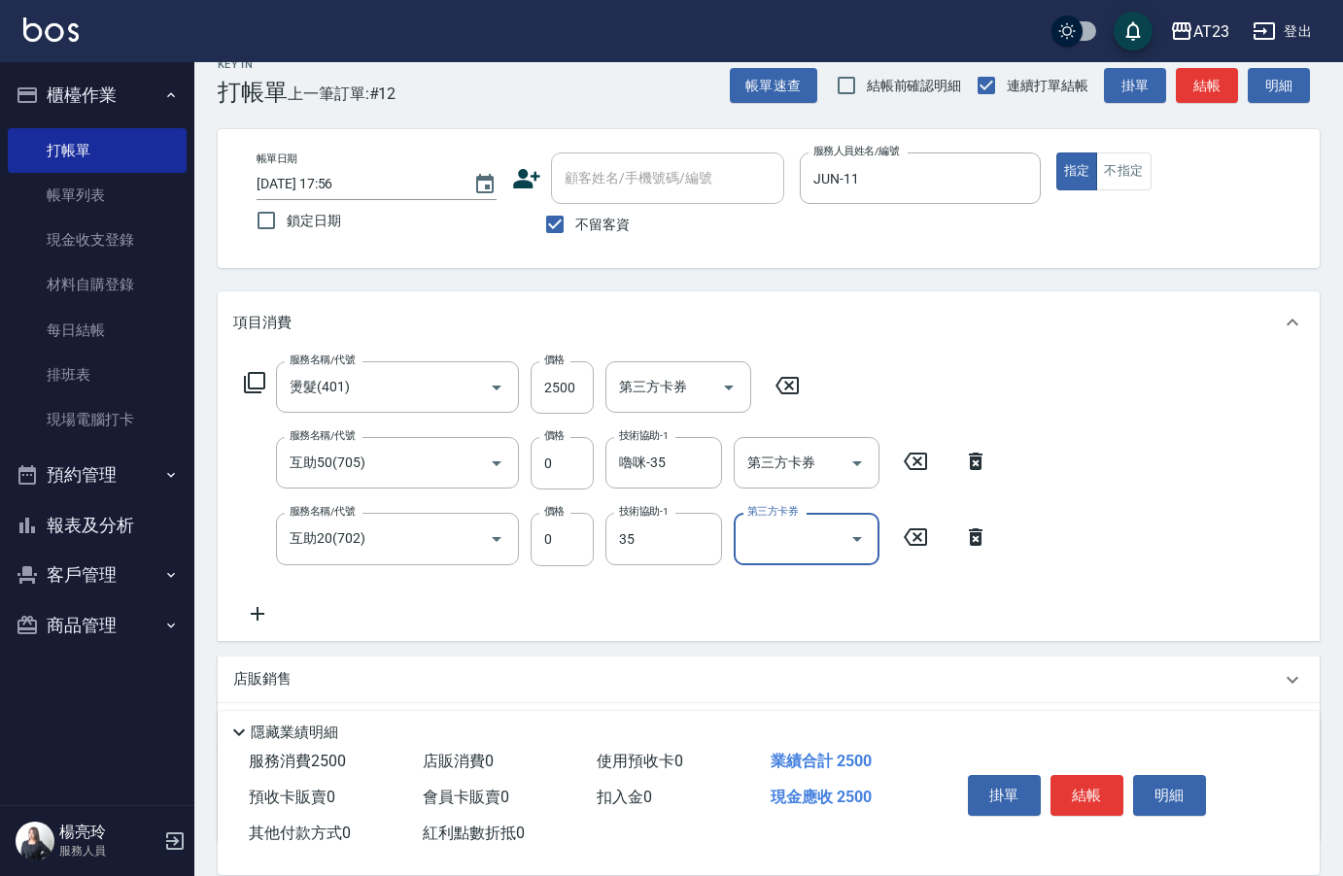
type input "嚕咪-35"
click at [1063, 786] on button "結帳" at bounding box center [1086, 795] width 73 height 41
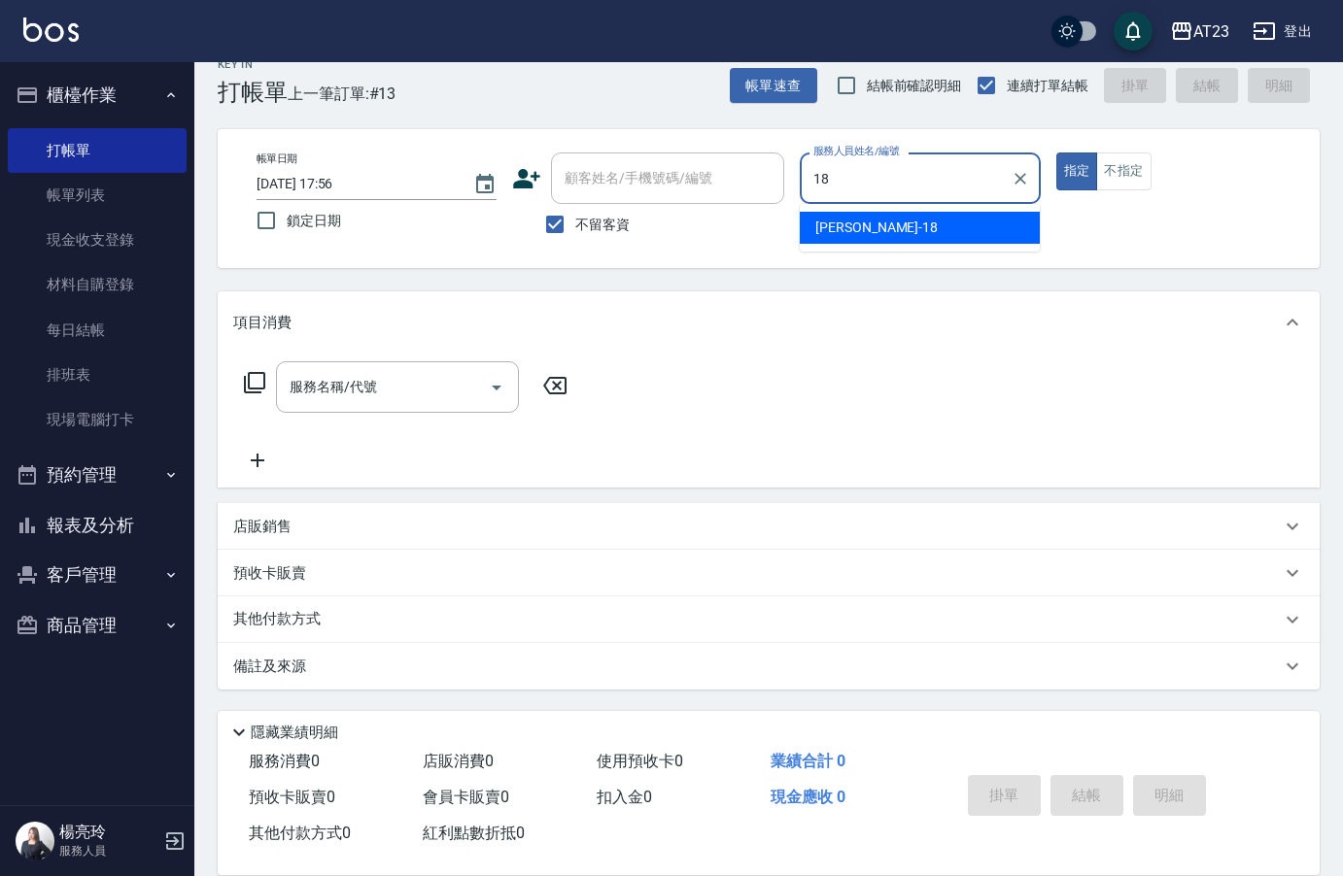
type input "[PERSON_NAME]-18"
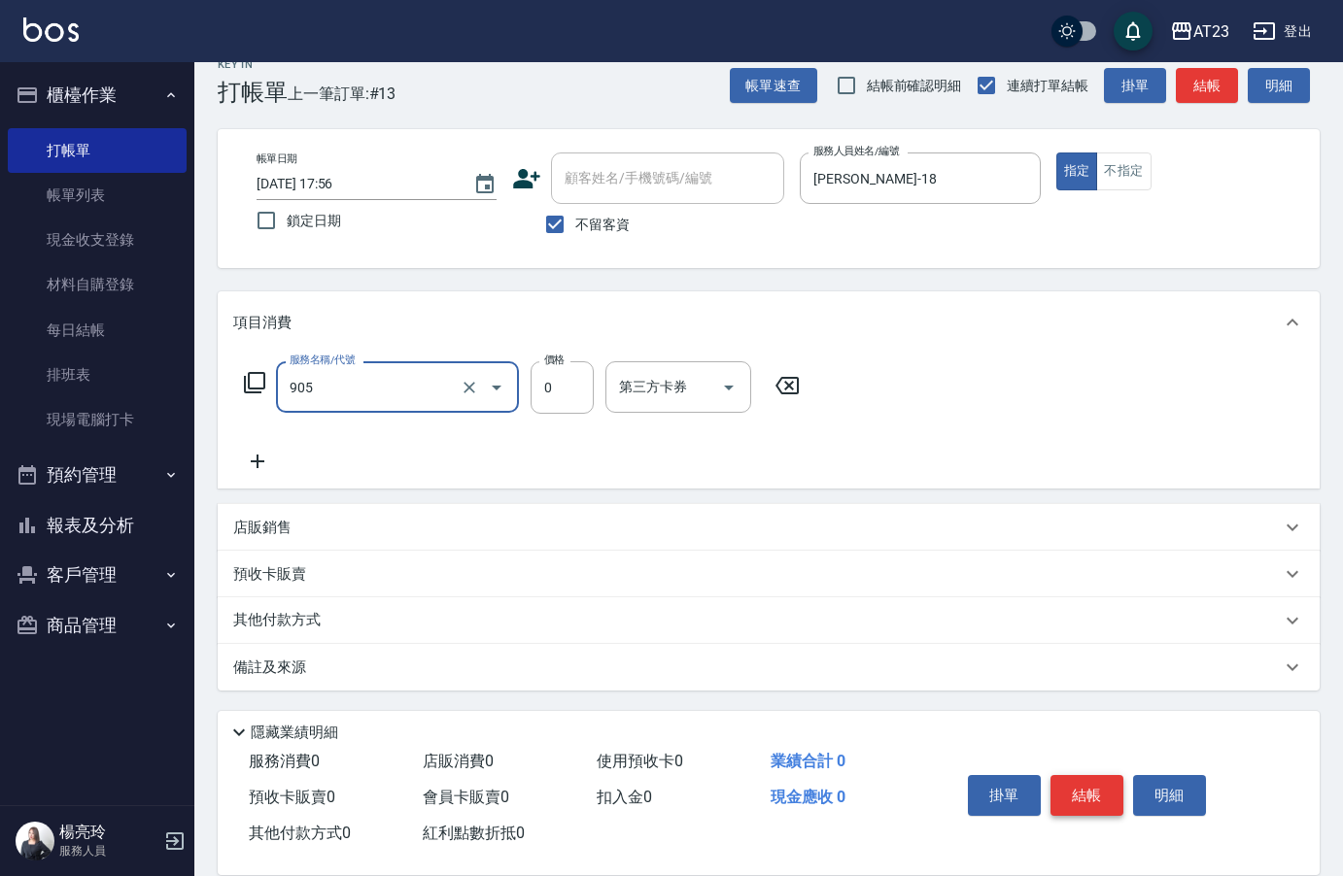
type input "頭皮卡使用(905)"
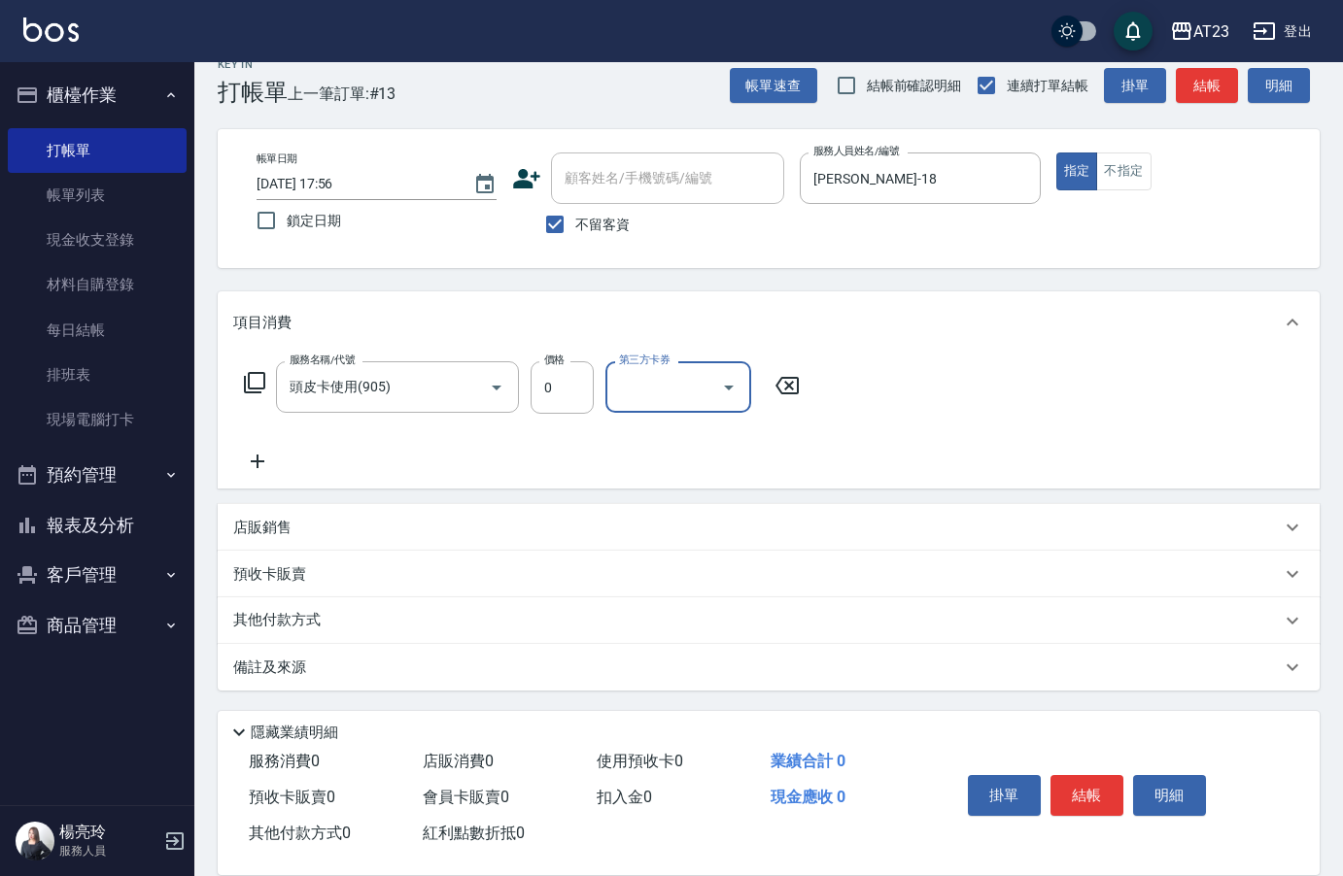
click at [252, 379] on icon at bounding box center [254, 382] width 23 height 23
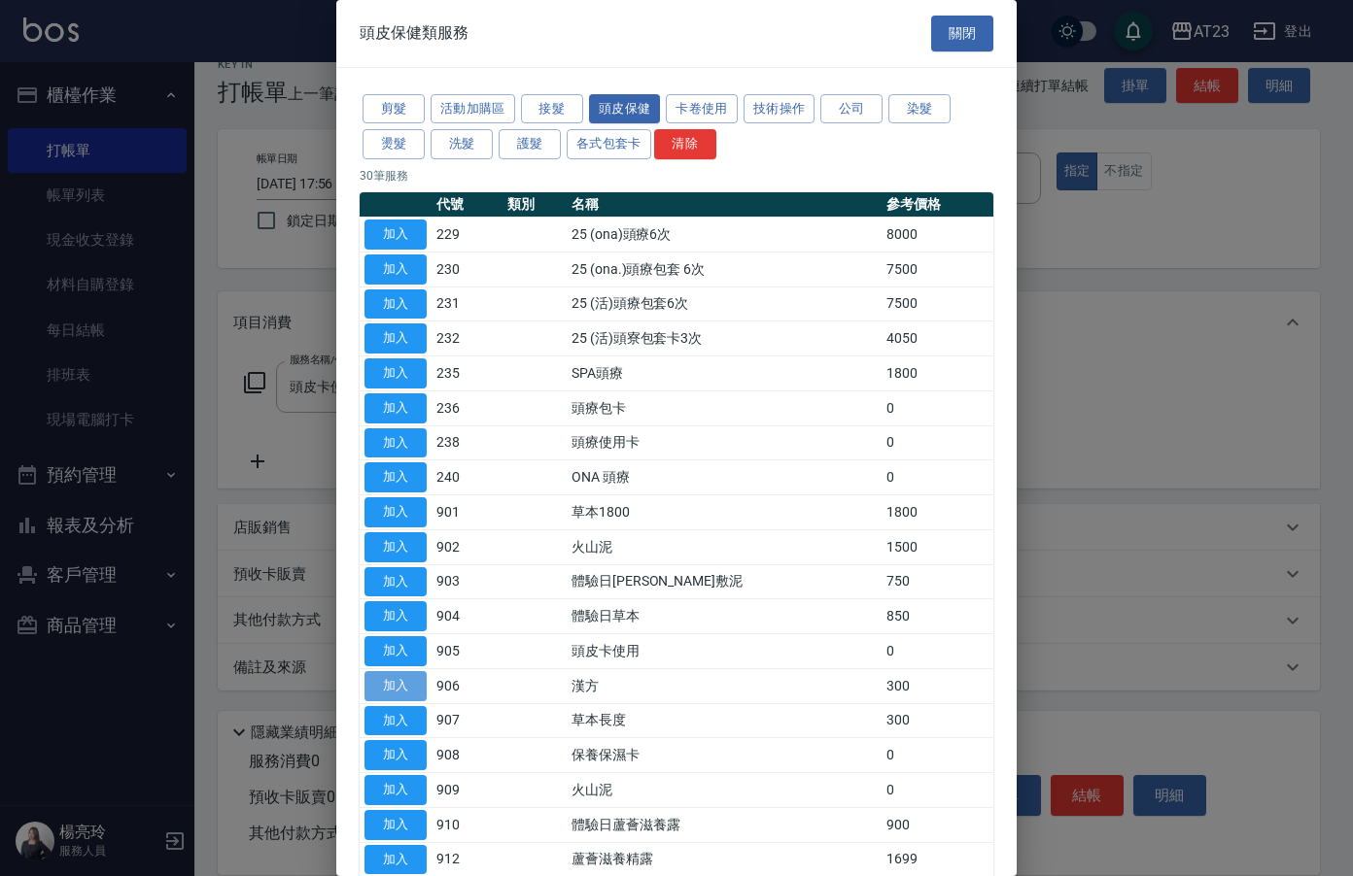
click at [393, 682] on button "加入" at bounding box center [395, 686] width 62 height 30
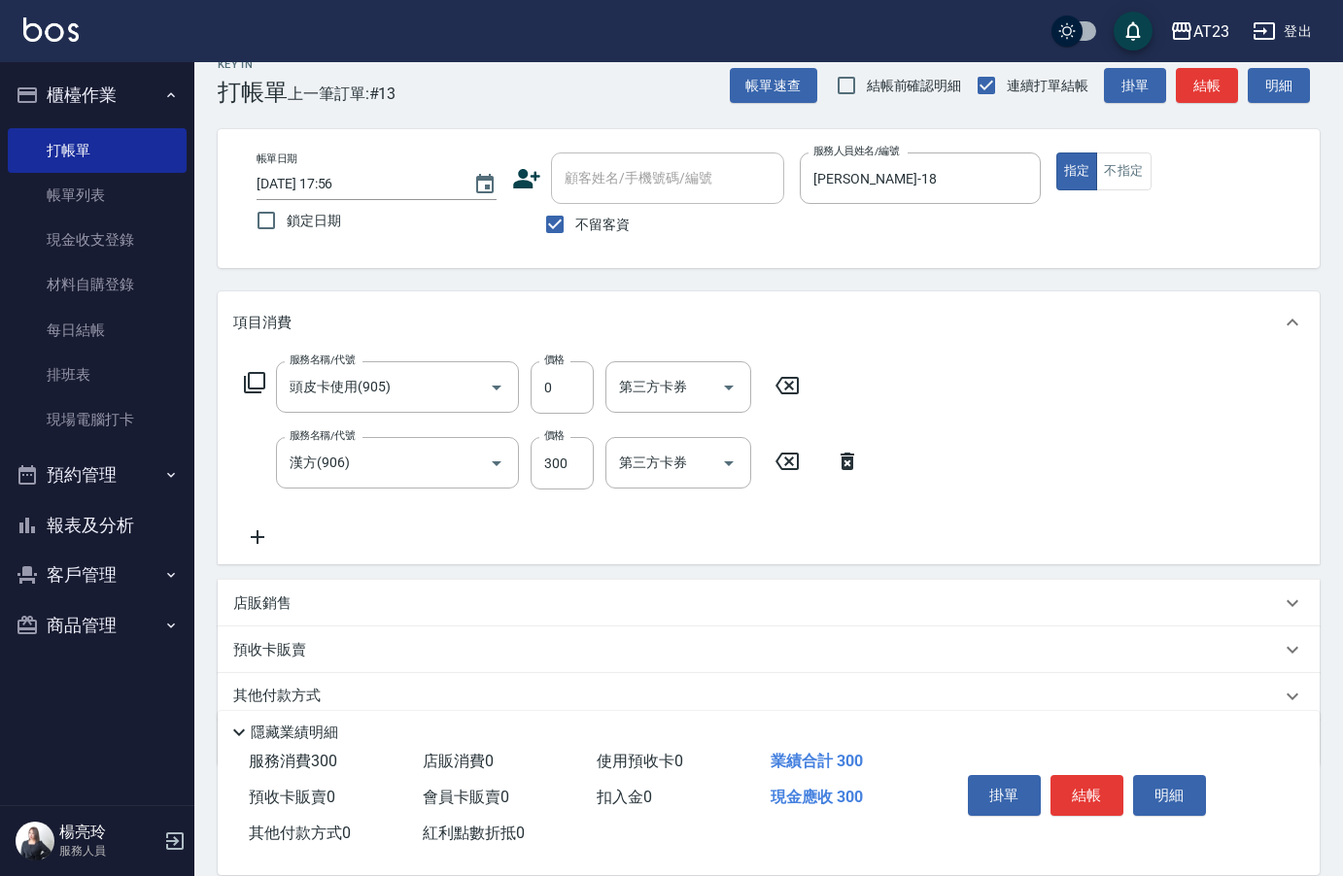
click at [263, 386] on icon at bounding box center [254, 382] width 21 height 21
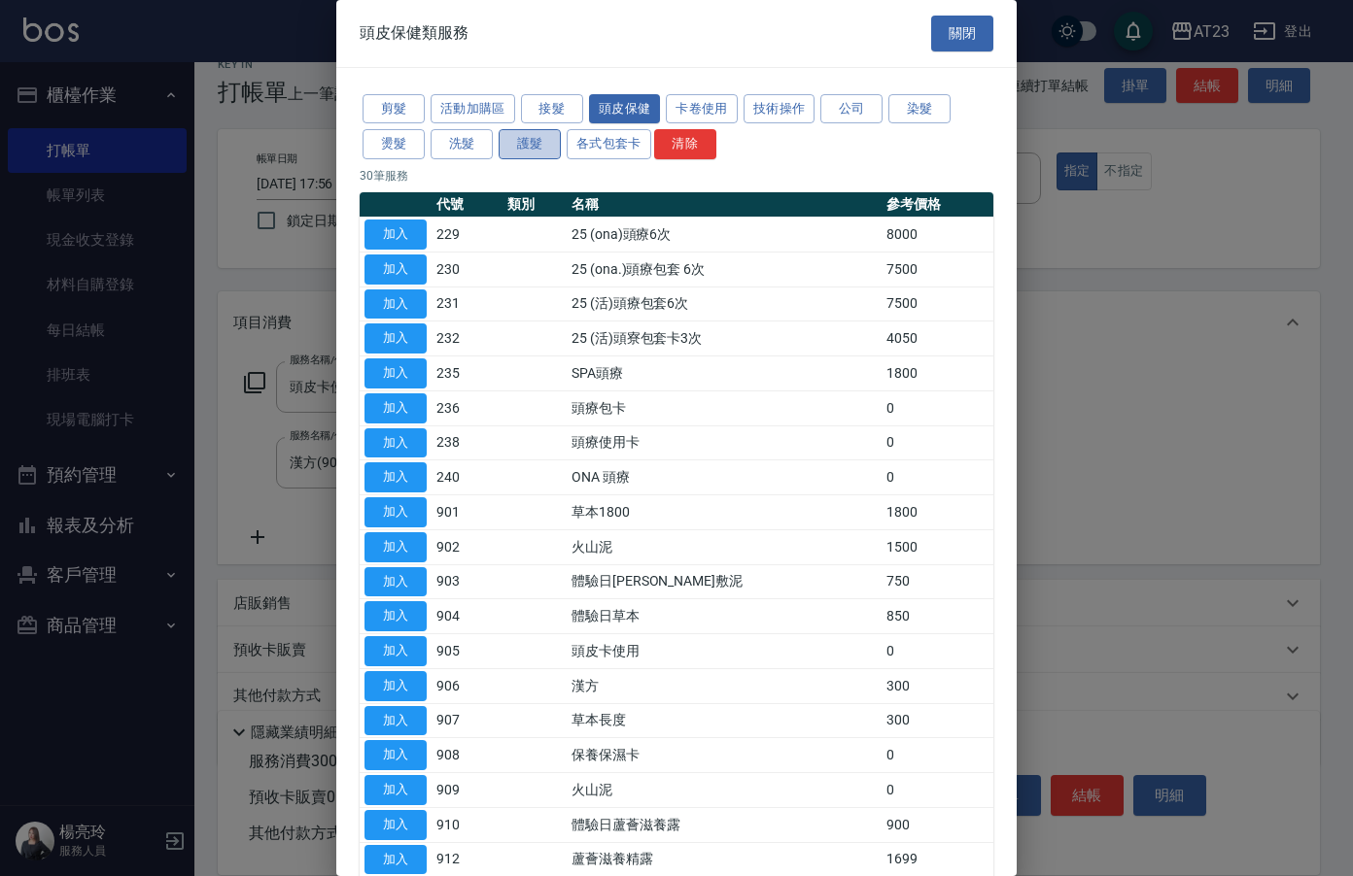
click at [519, 144] on button "護髮" at bounding box center [529, 144] width 62 height 30
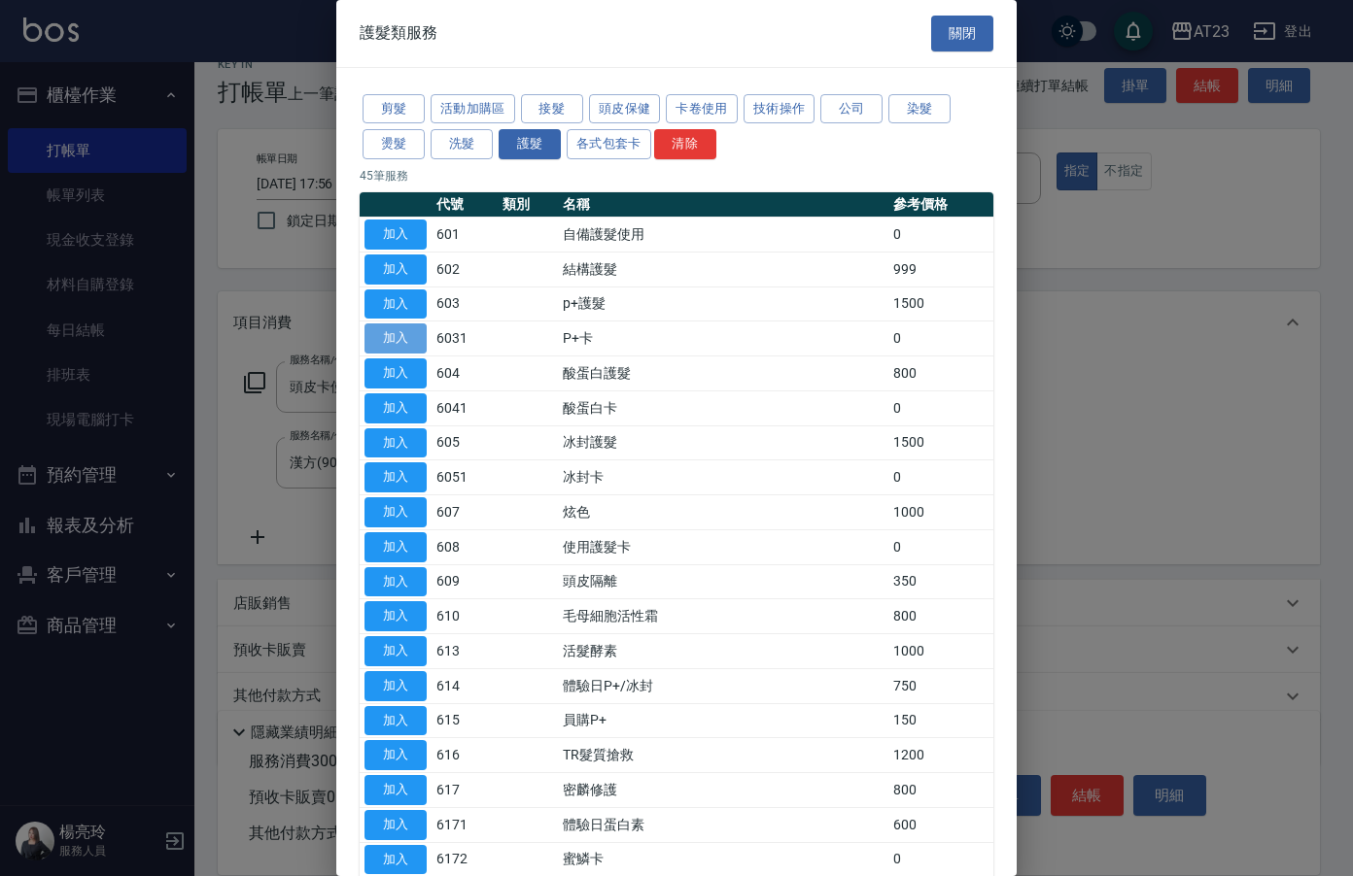
click at [378, 339] on button "加入" at bounding box center [395, 339] width 62 height 30
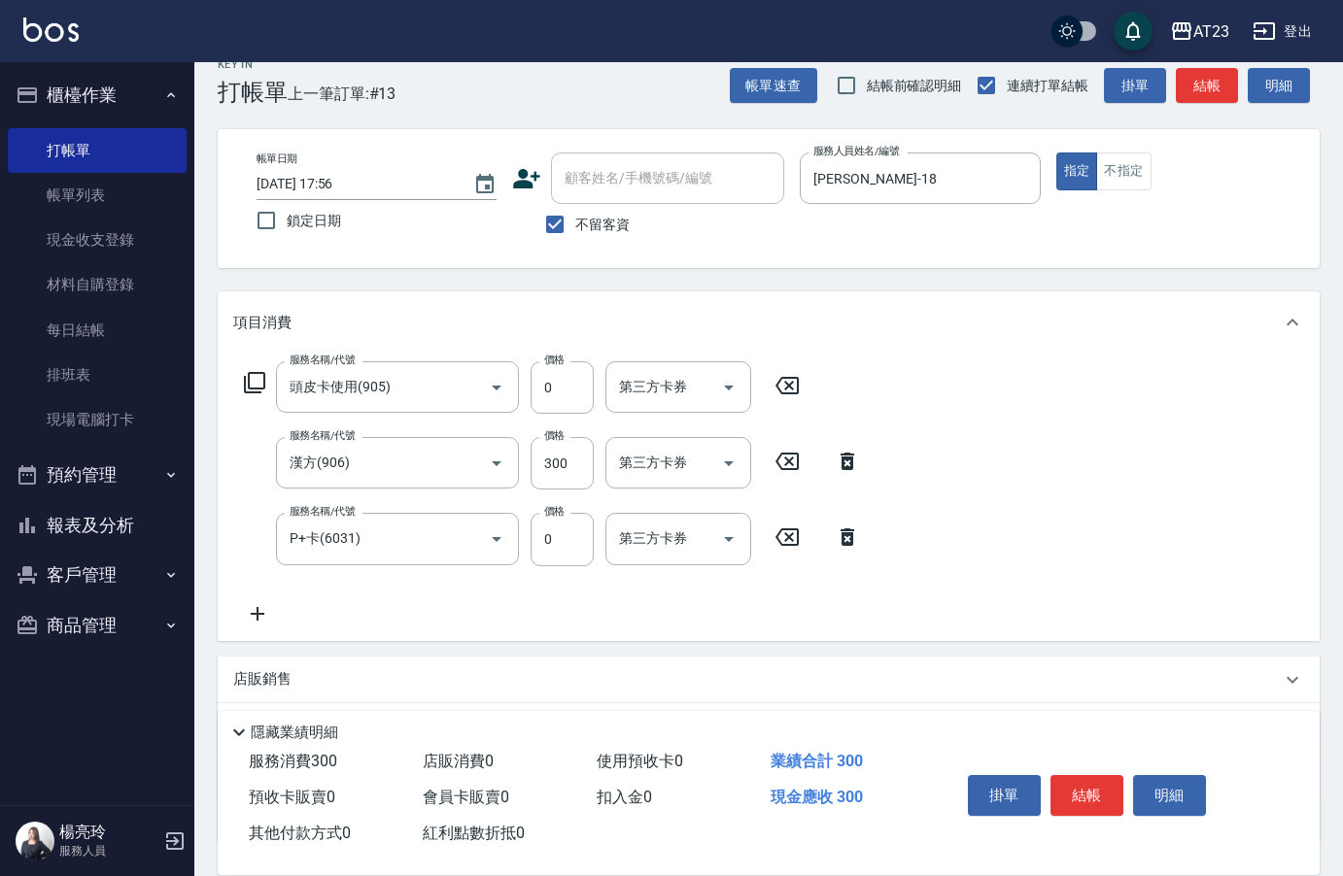
click at [253, 604] on icon at bounding box center [257, 613] width 49 height 23
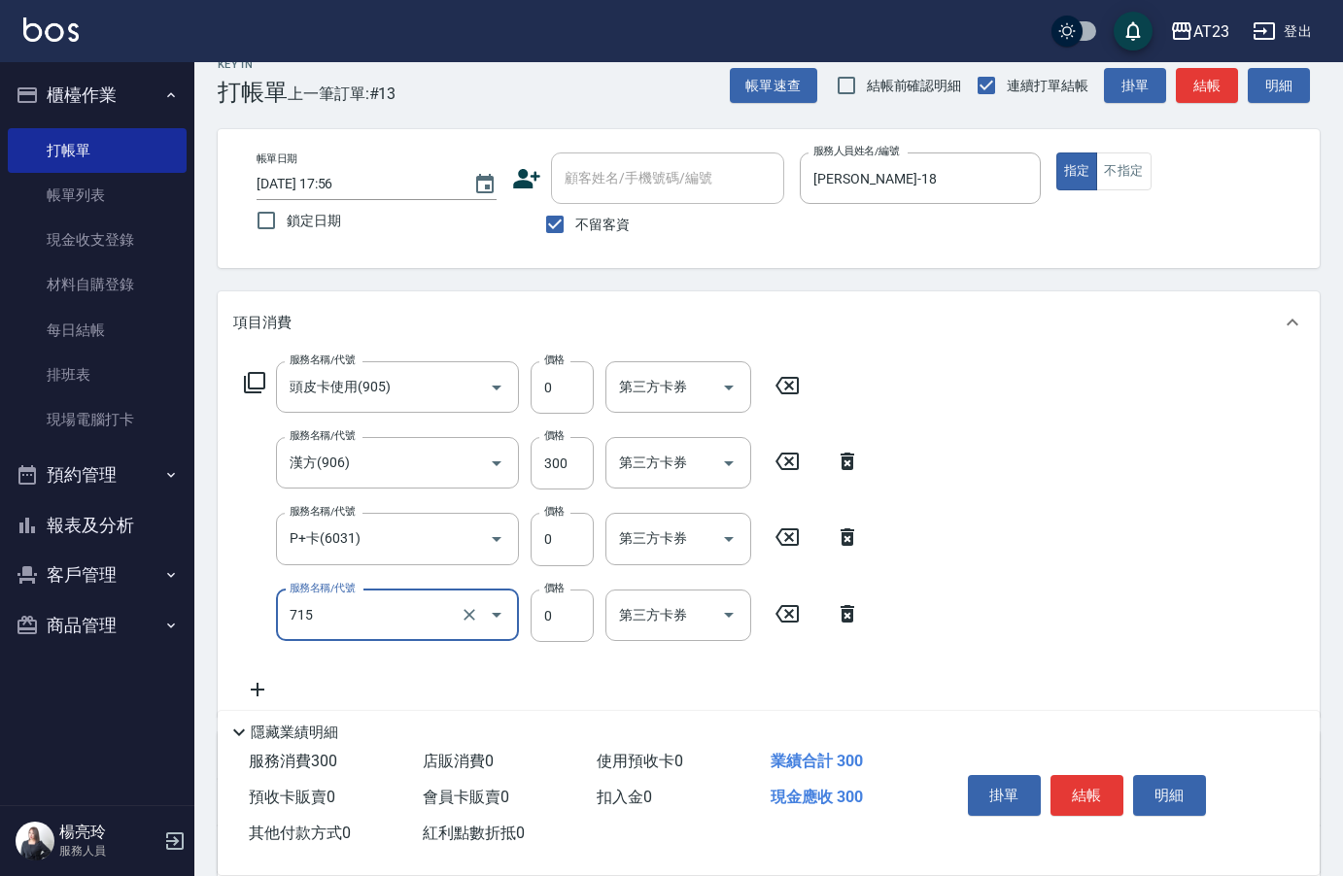
type input "互助150(715)"
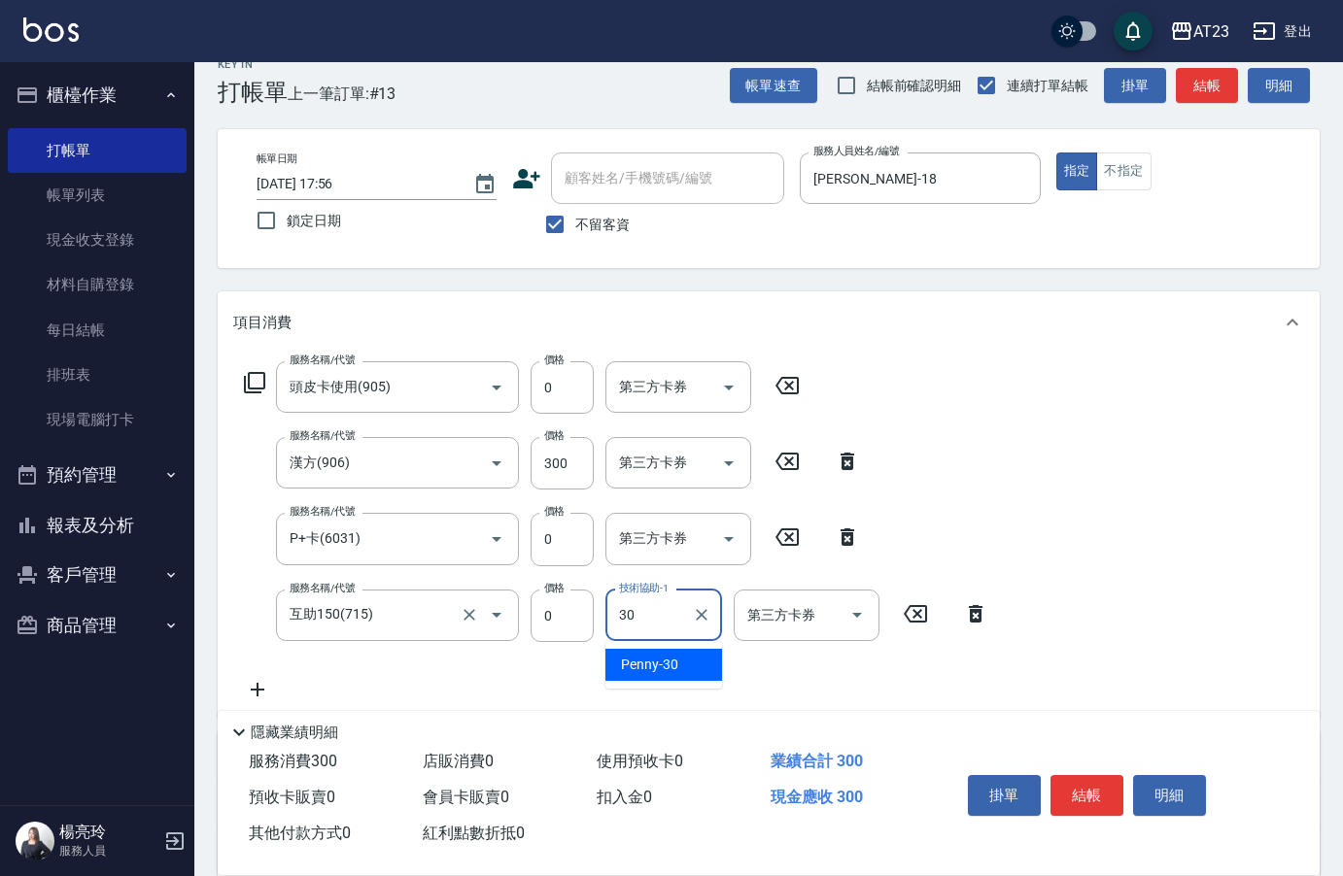
type input "Penny-30"
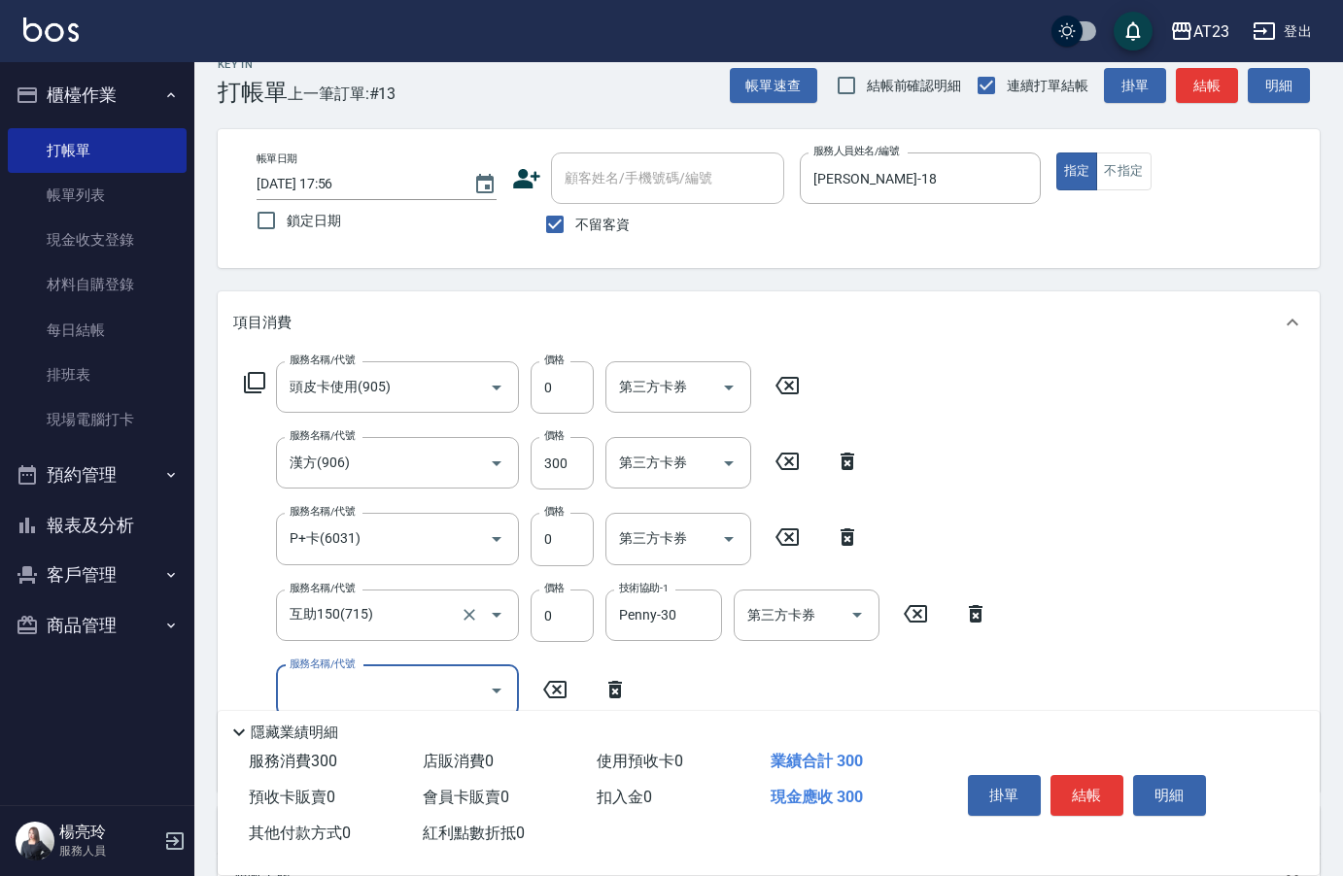
type input "0"
type input "互助60(706)"
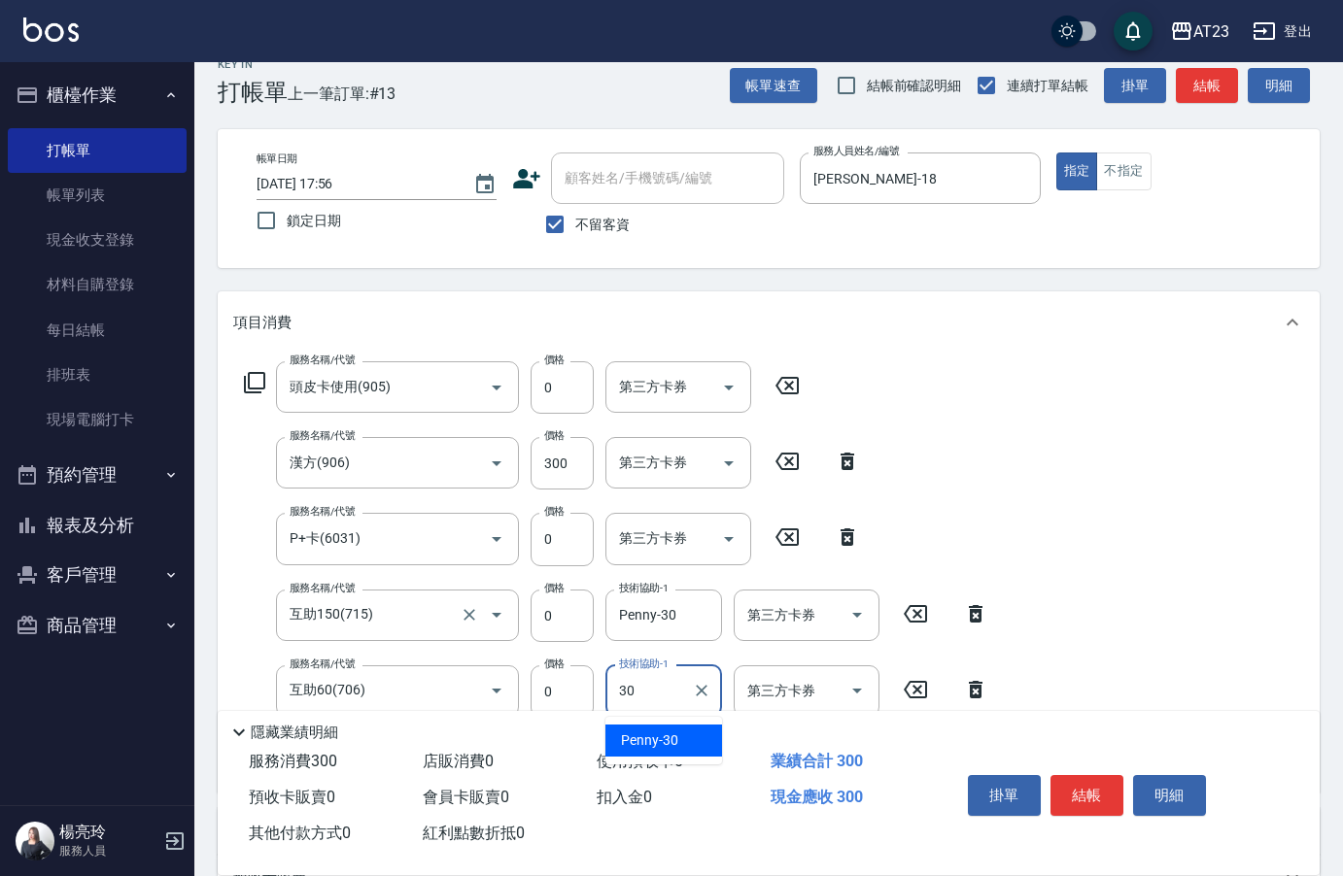
type input "Penny-30"
click at [1100, 807] on button "結帳" at bounding box center [1086, 795] width 73 height 41
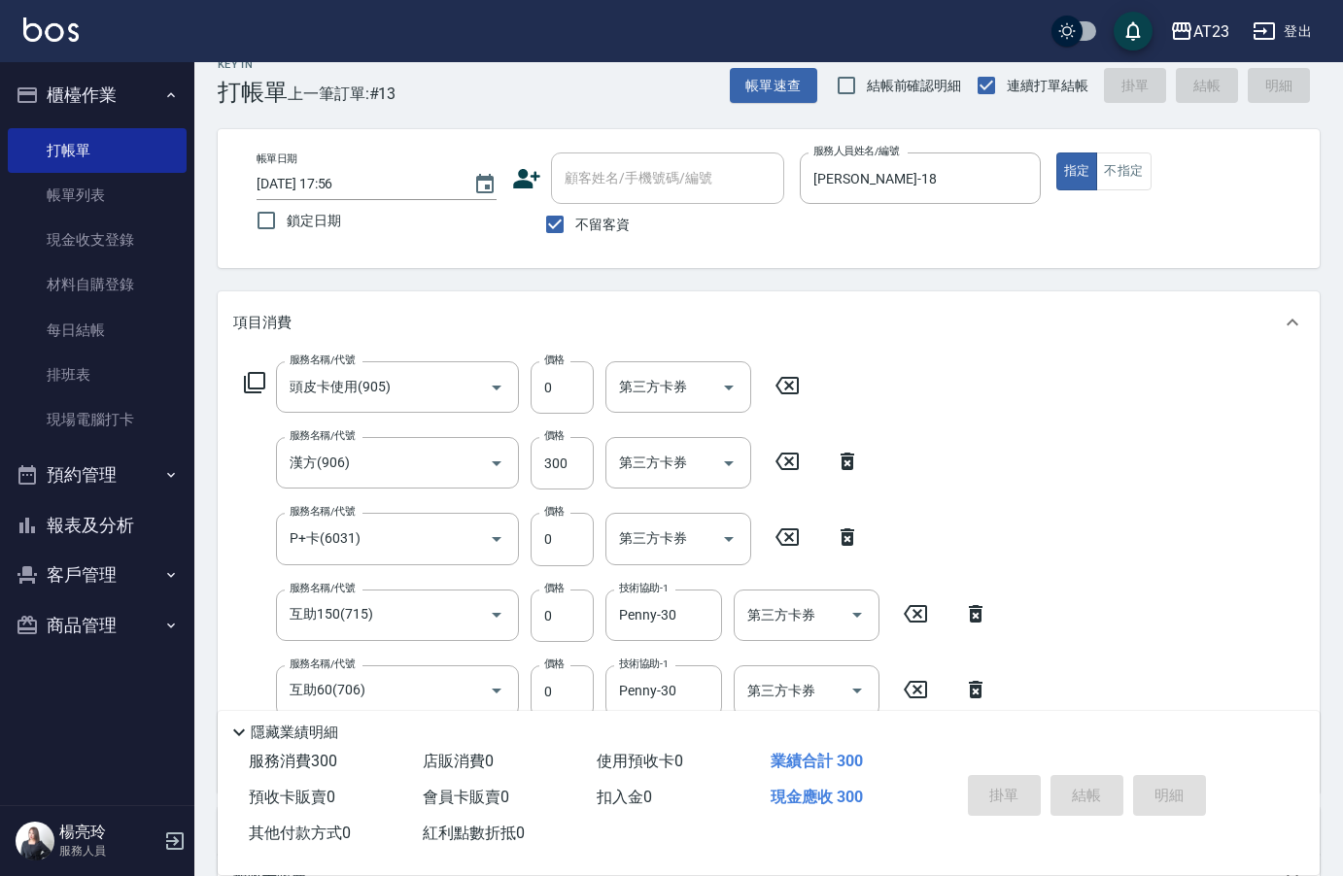
type input "[DATE] 17:57"
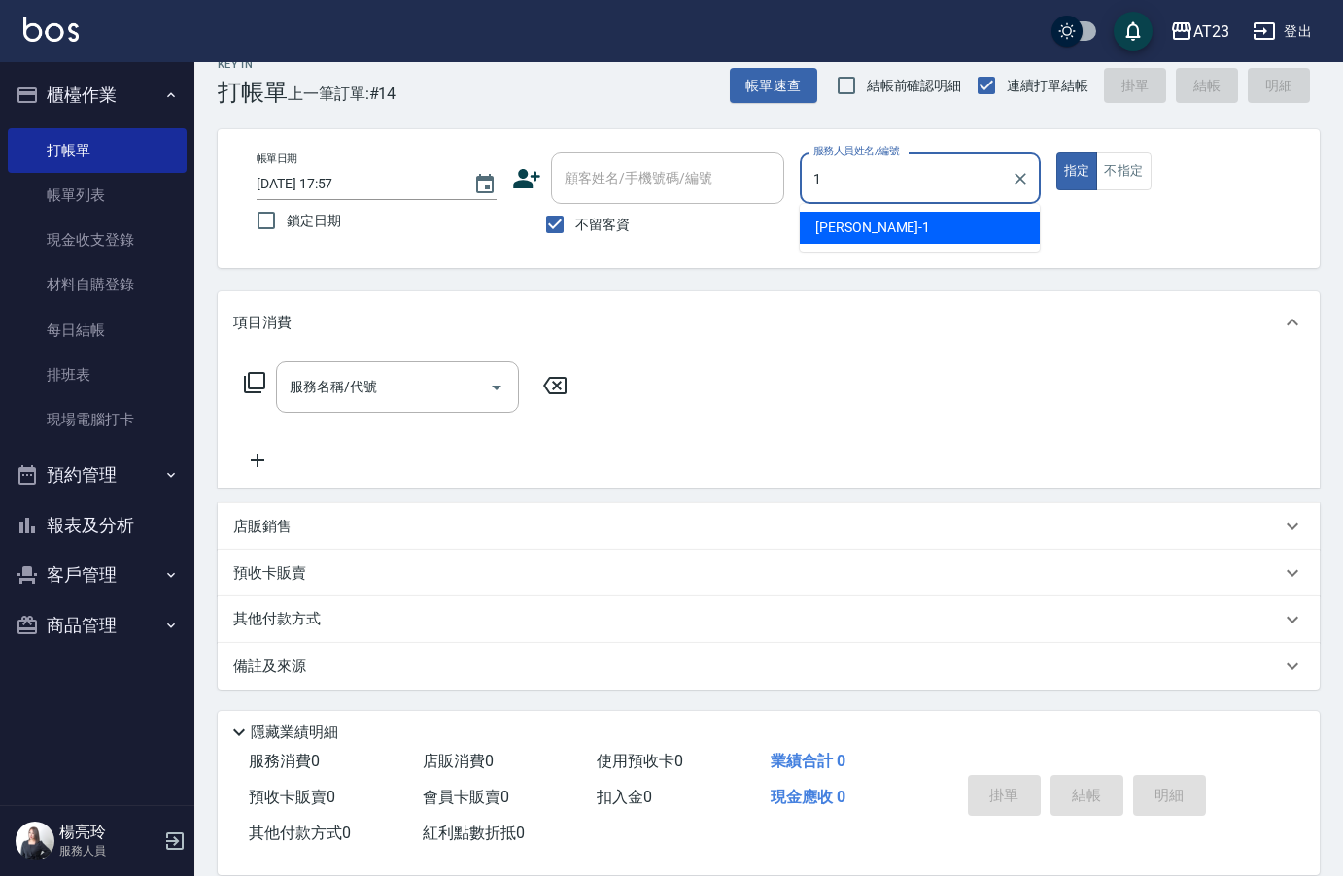
type input "[PERSON_NAME]-1"
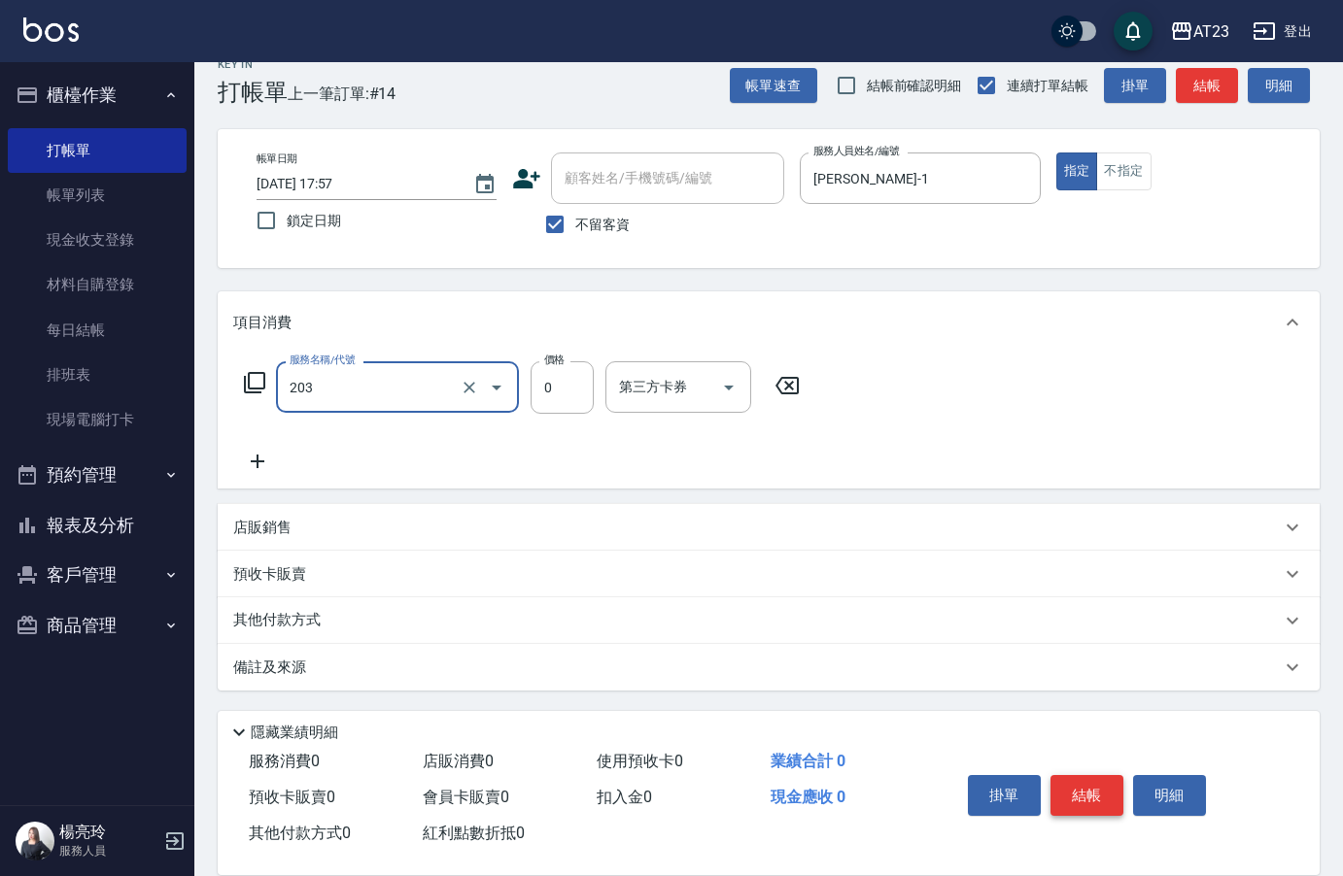
type input "使用洗髮卡(203)"
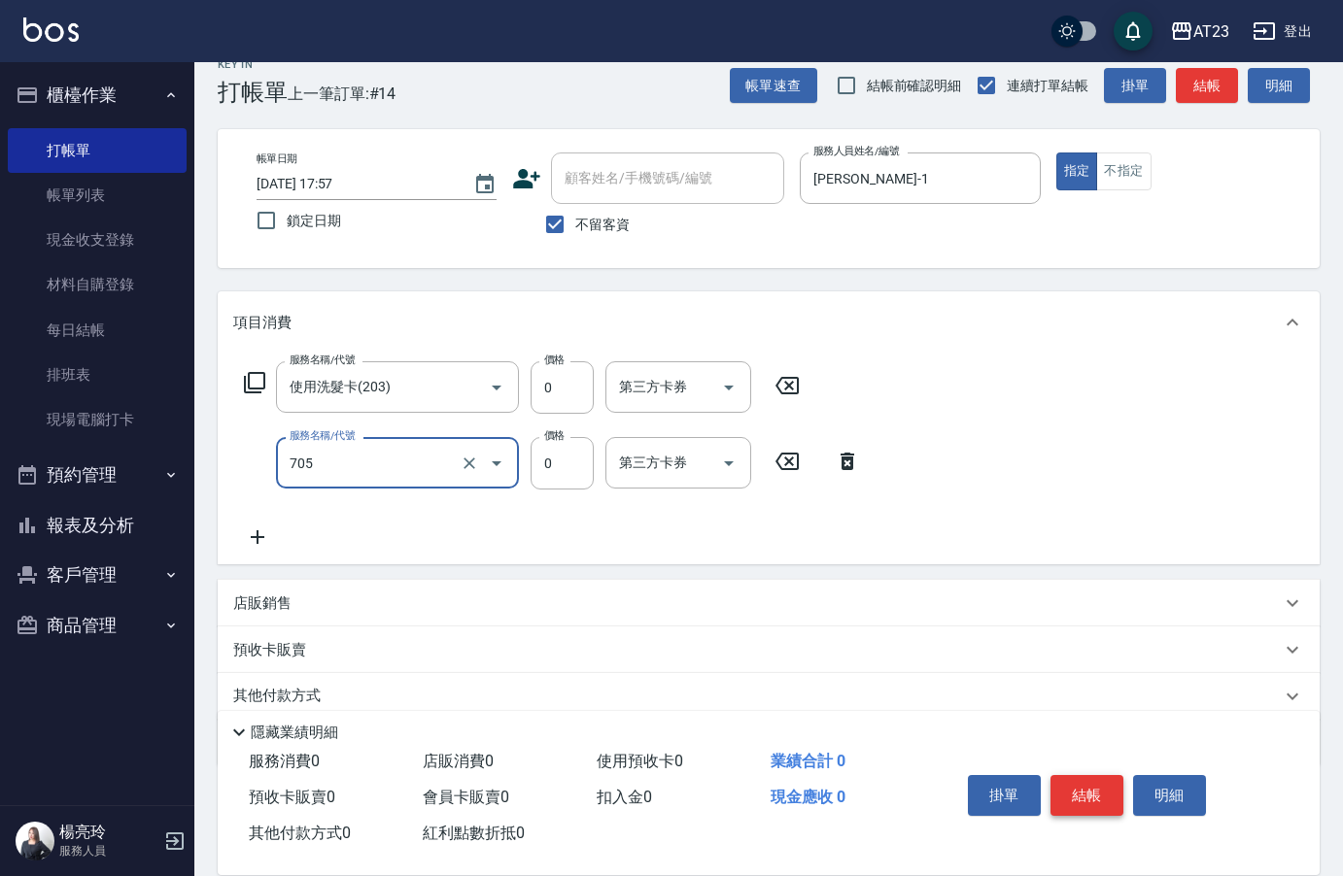
type input "互助50(705)"
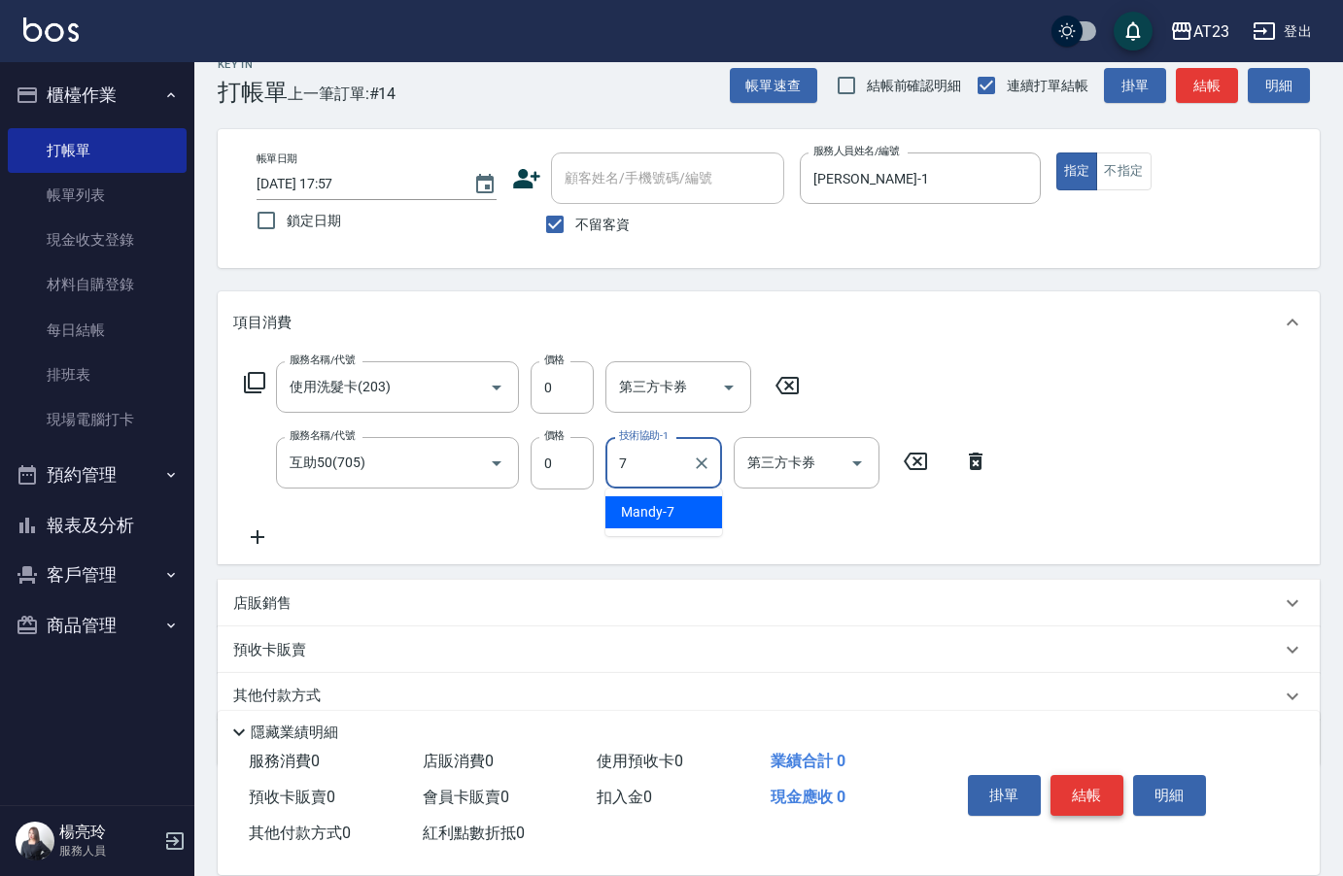
type input "Mandy-7"
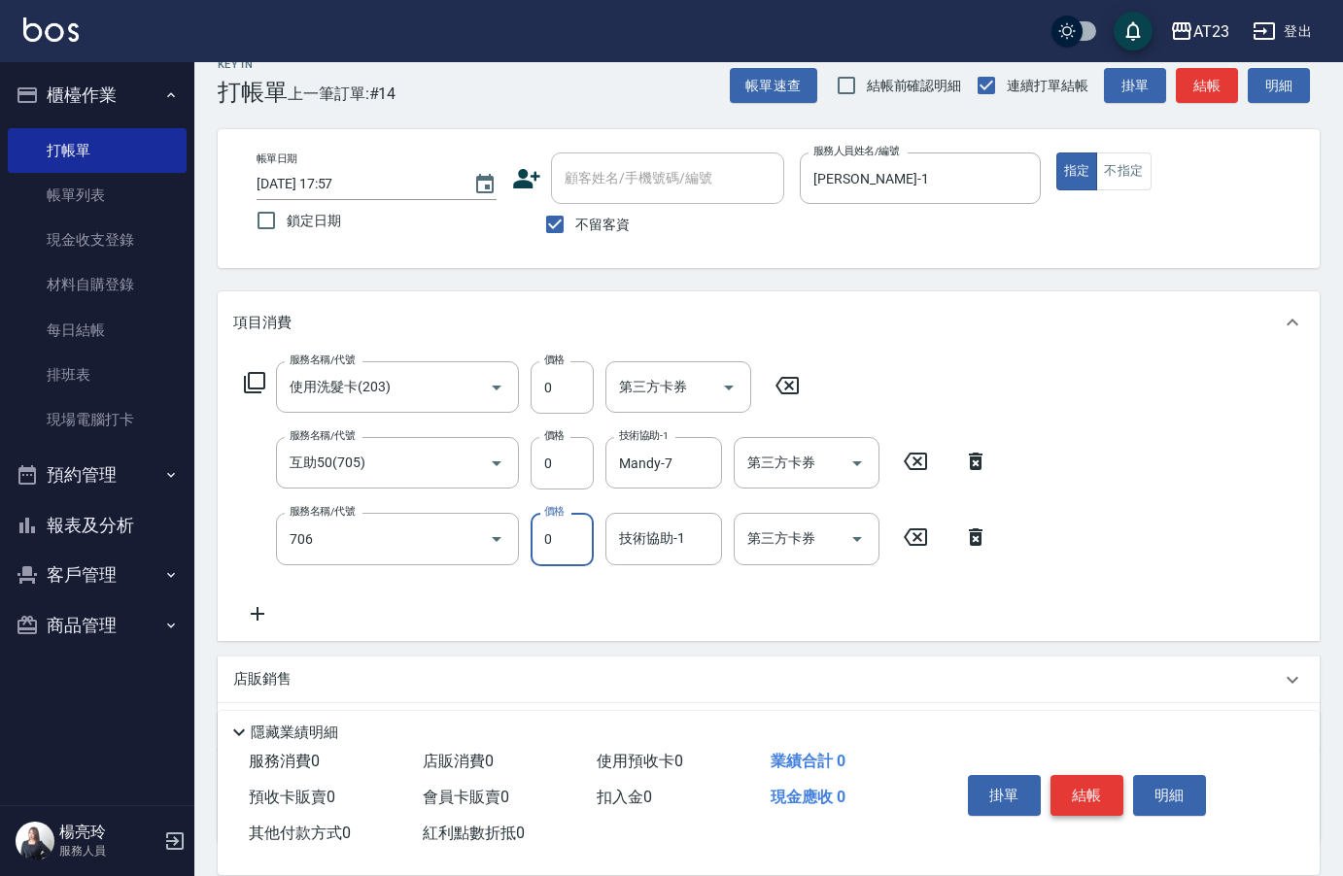
type input "互助60(706)"
type input "Mandy-7"
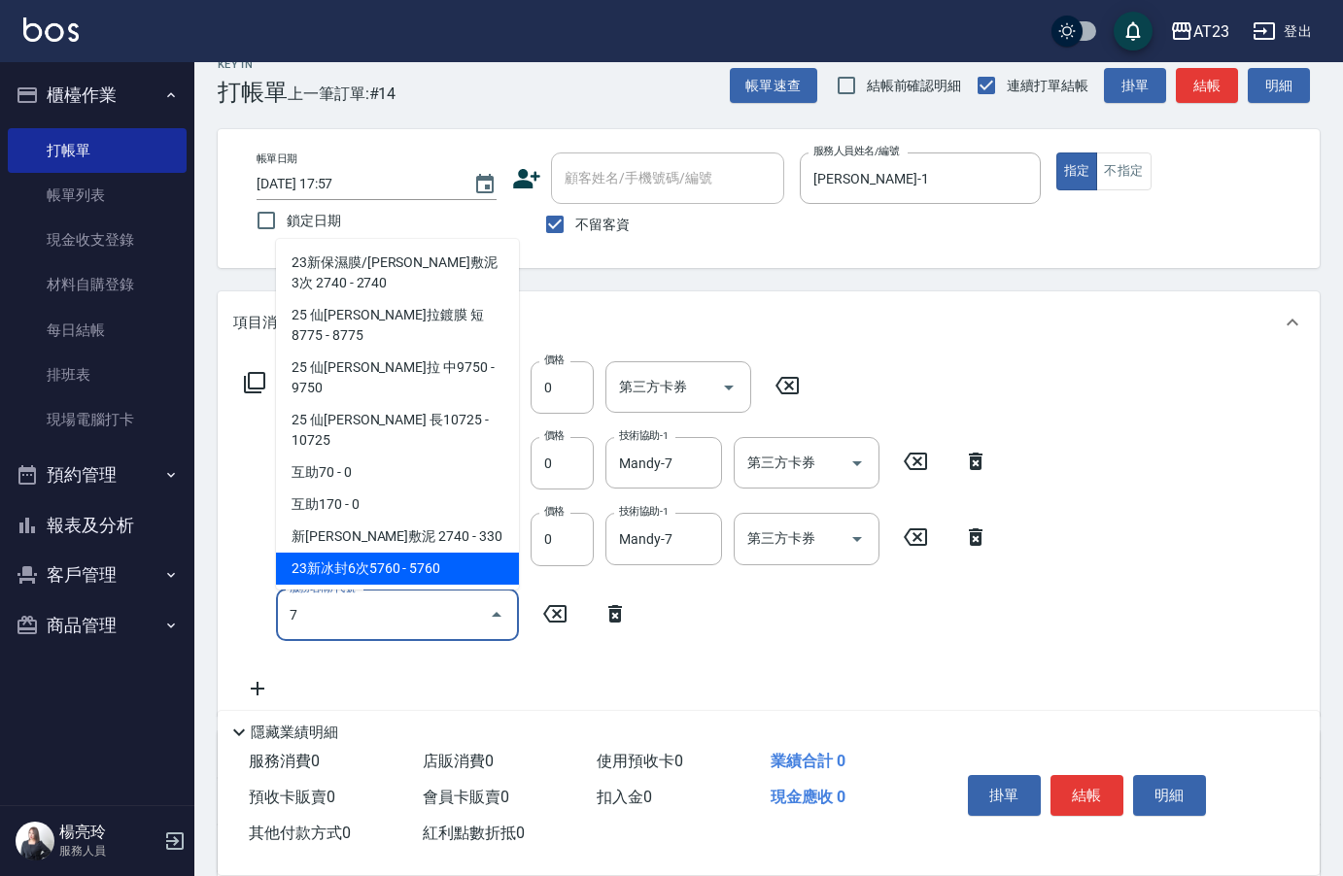
type input "7"
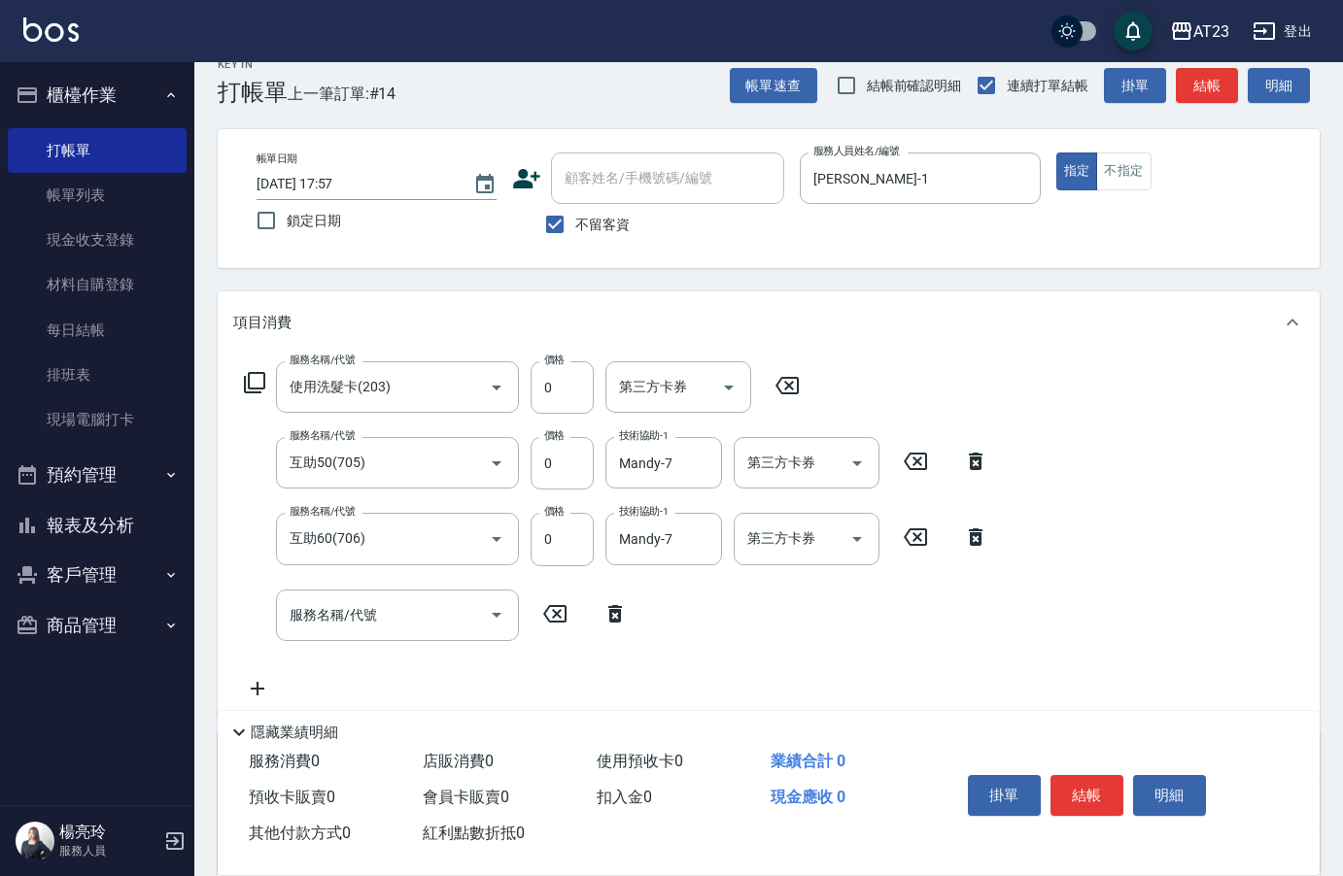
click at [620, 632] on div "服務名稱/代號 服務名稱/代號" at bounding box center [436, 615] width 406 height 51
click at [254, 383] on icon at bounding box center [254, 382] width 23 height 23
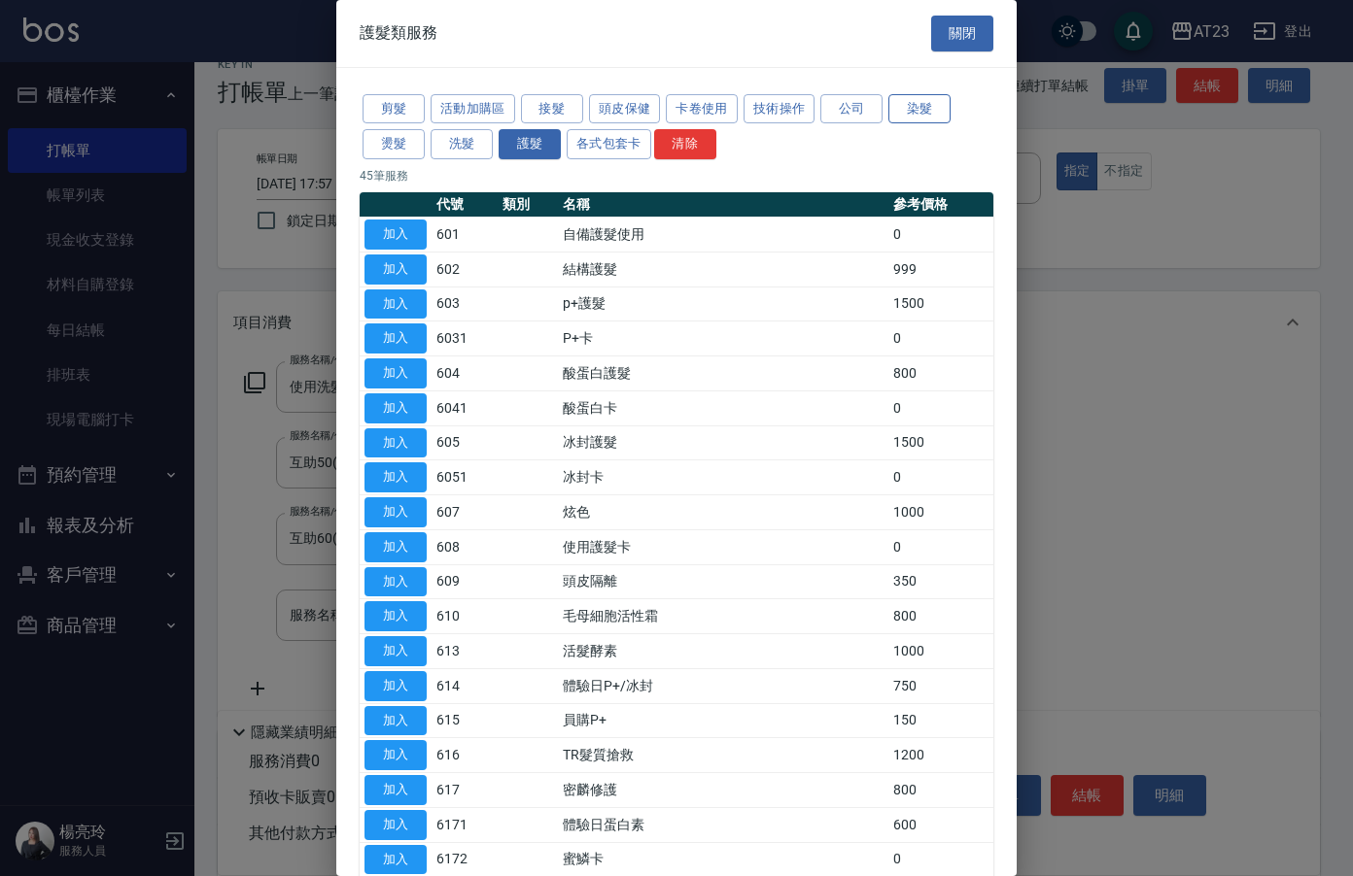
click at [911, 101] on button "染髮" at bounding box center [919, 109] width 62 height 30
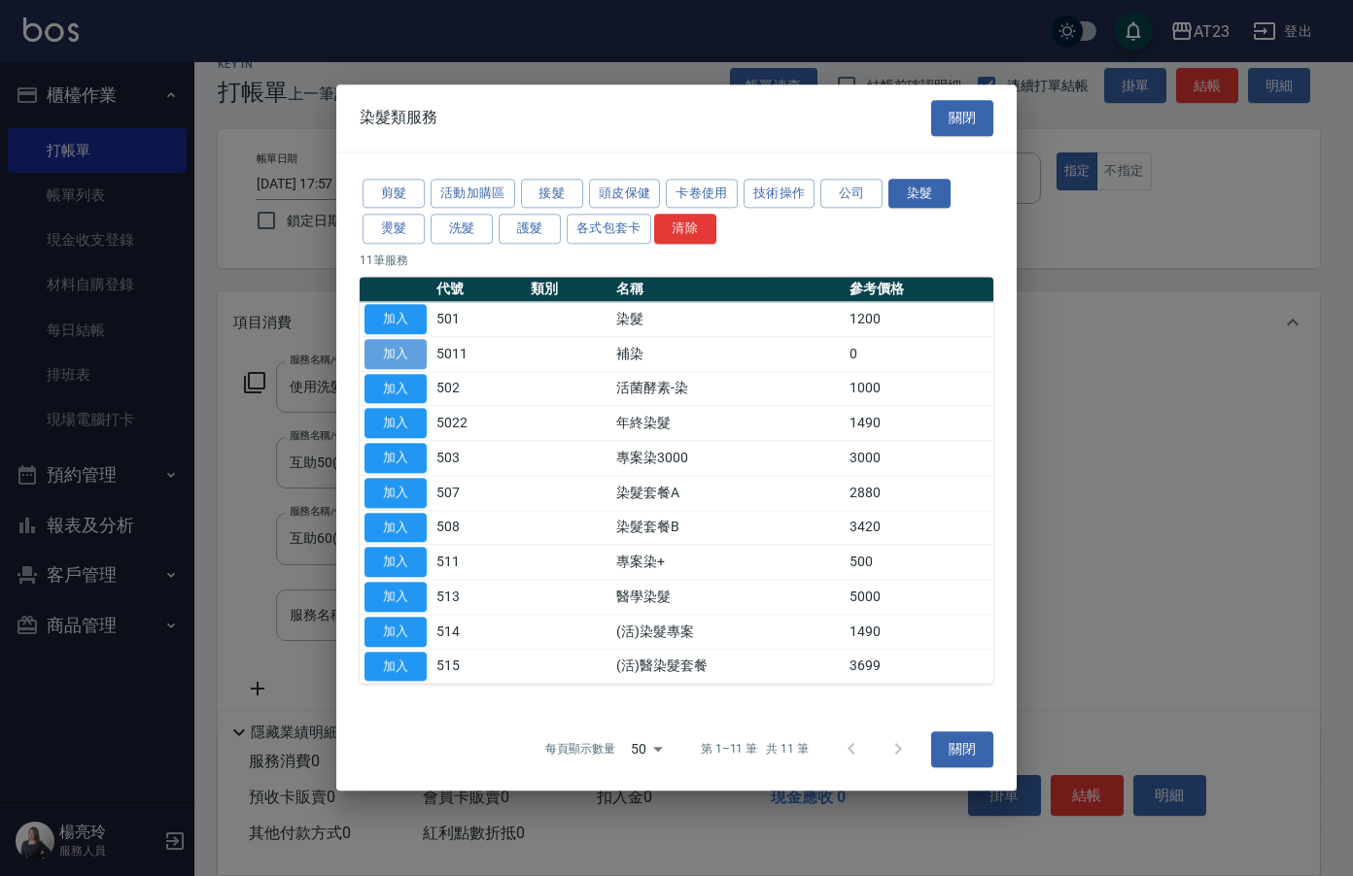
click at [392, 360] on button "加入" at bounding box center [395, 354] width 62 height 30
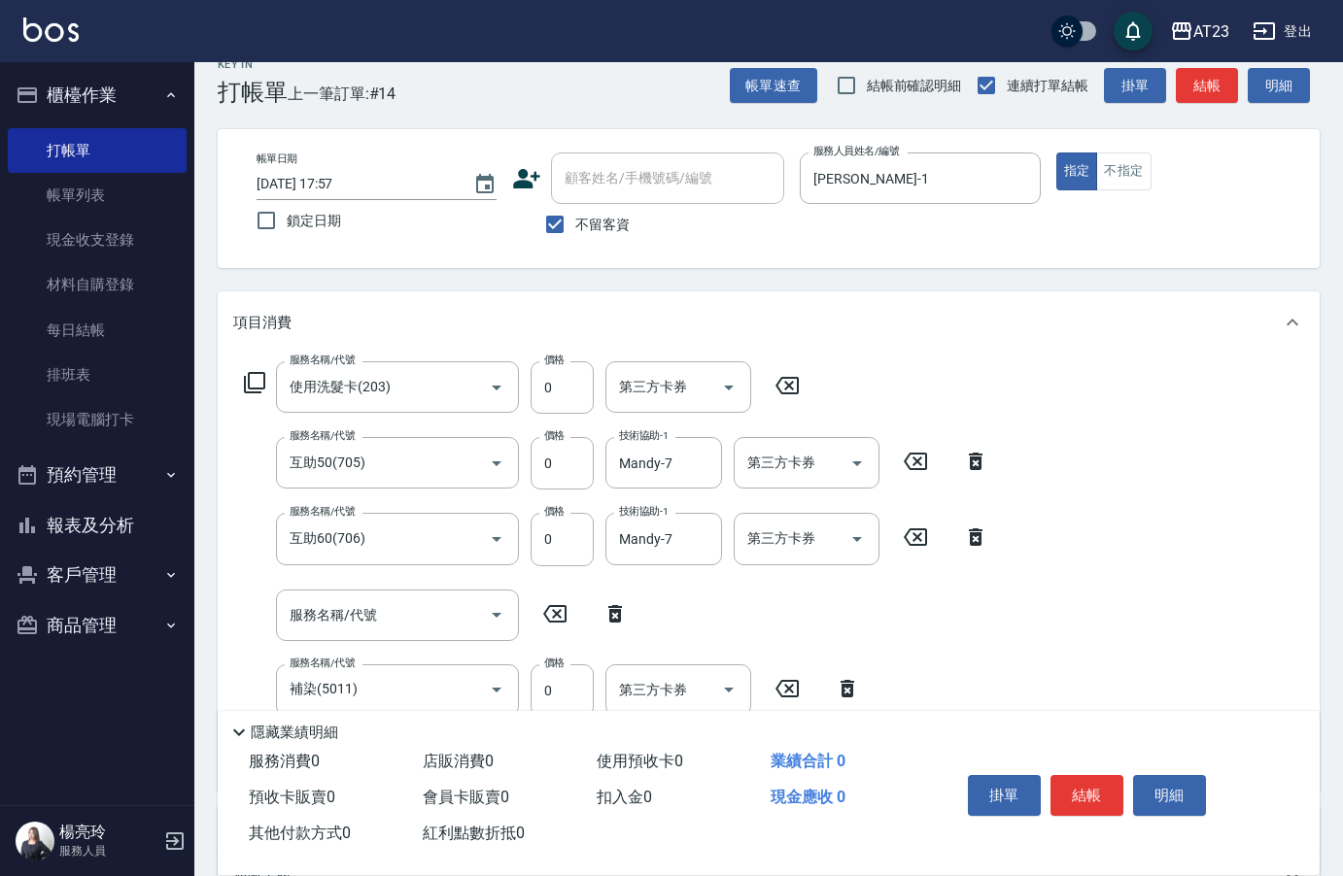
click at [604, 598] on div "服務名稱/代號 服務名稱/代號" at bounding box center [436, 615] width 406 height 51
click at [620, 611] on icon at bounding box center [615, 613] width 14 height 17
type input "補染(5011)"
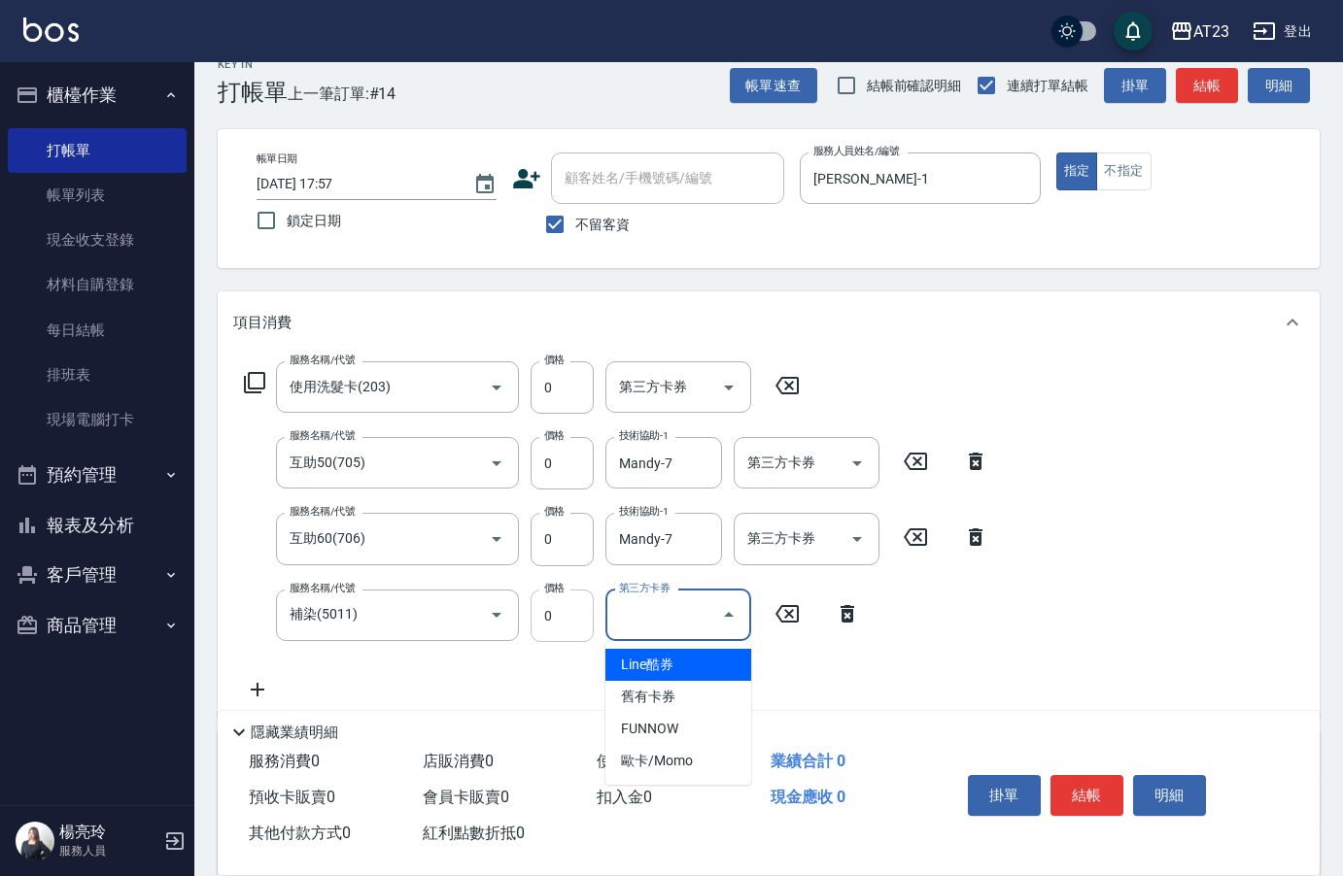
drag, startPoint x: 634, startPoint y: 620, endPoint x: 565, endPoint y: 620, distance: 69.0
click at [565, 620] on div "服務名稱/代號 補染(5011) 服務名稱/代號 價格 0 價格 第三方卡券 第三方卡券" at bounding box center [552, 616] width 638 height 52
click at [564, 615] on input "0" at bounding box center [562, 616] width 63 height 52
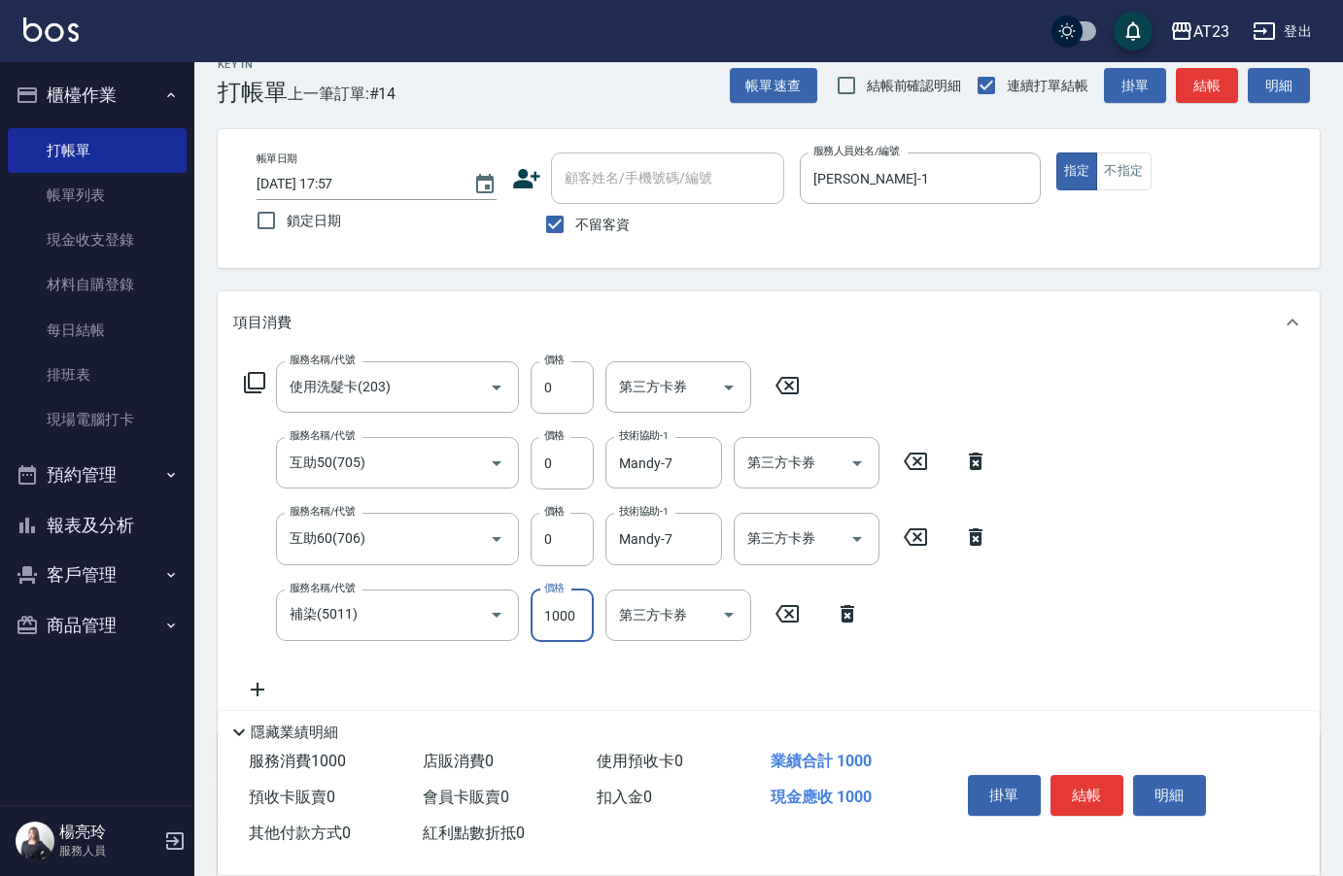
type input "1000"
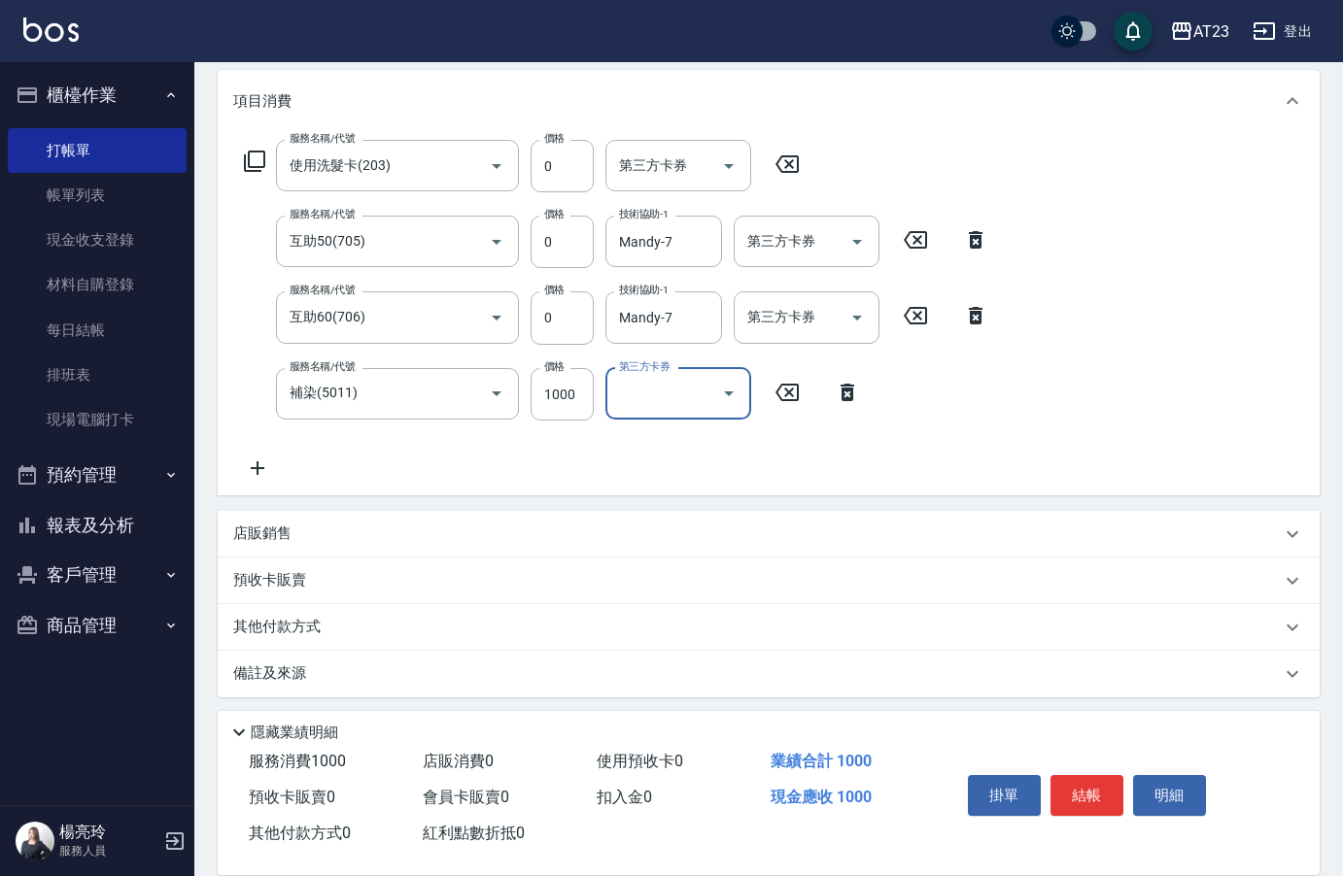
scroll to position [257, 0]
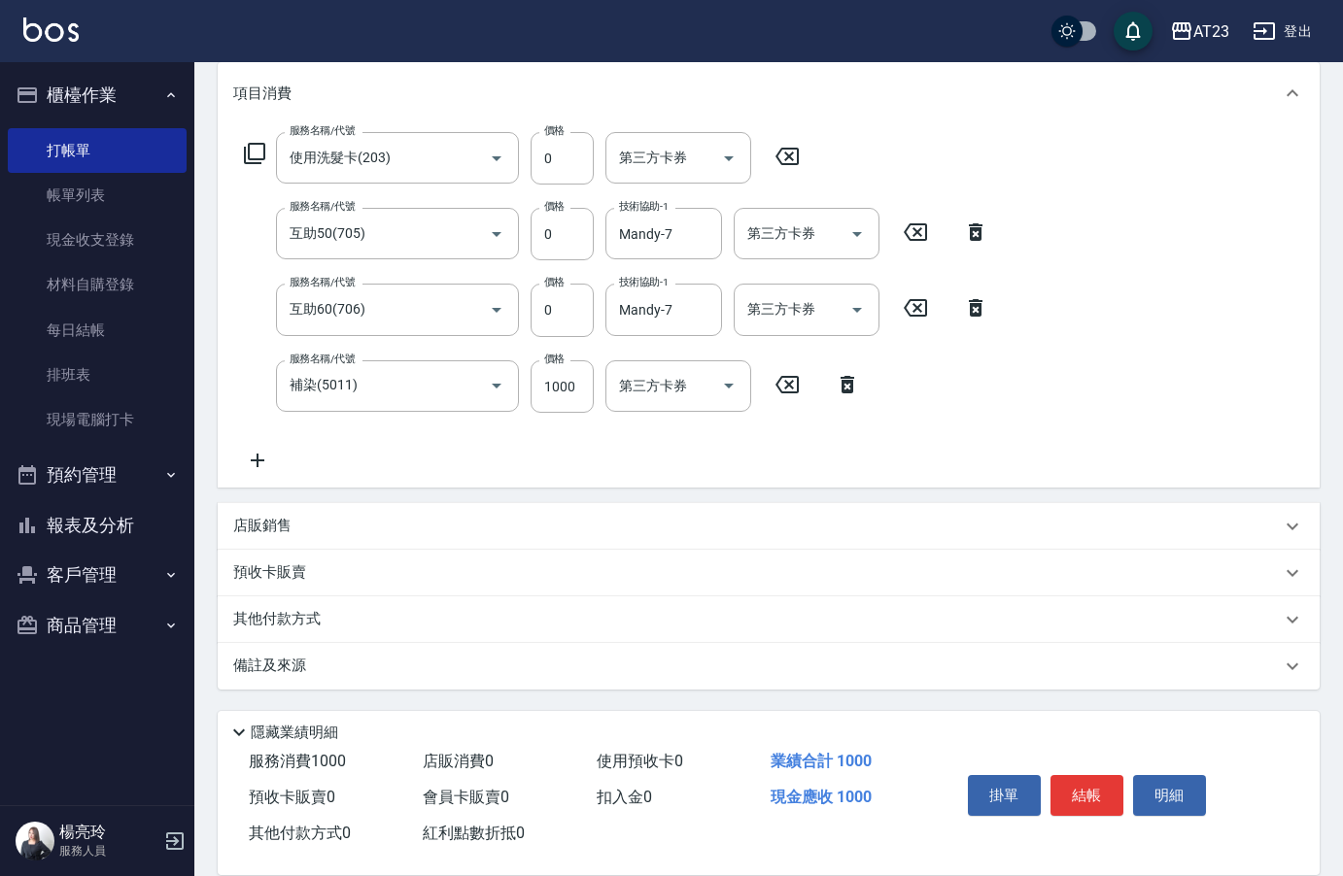
click at [315, 623] on p "其他付款方式" at bounding box center [281, 619] width 97 height 21
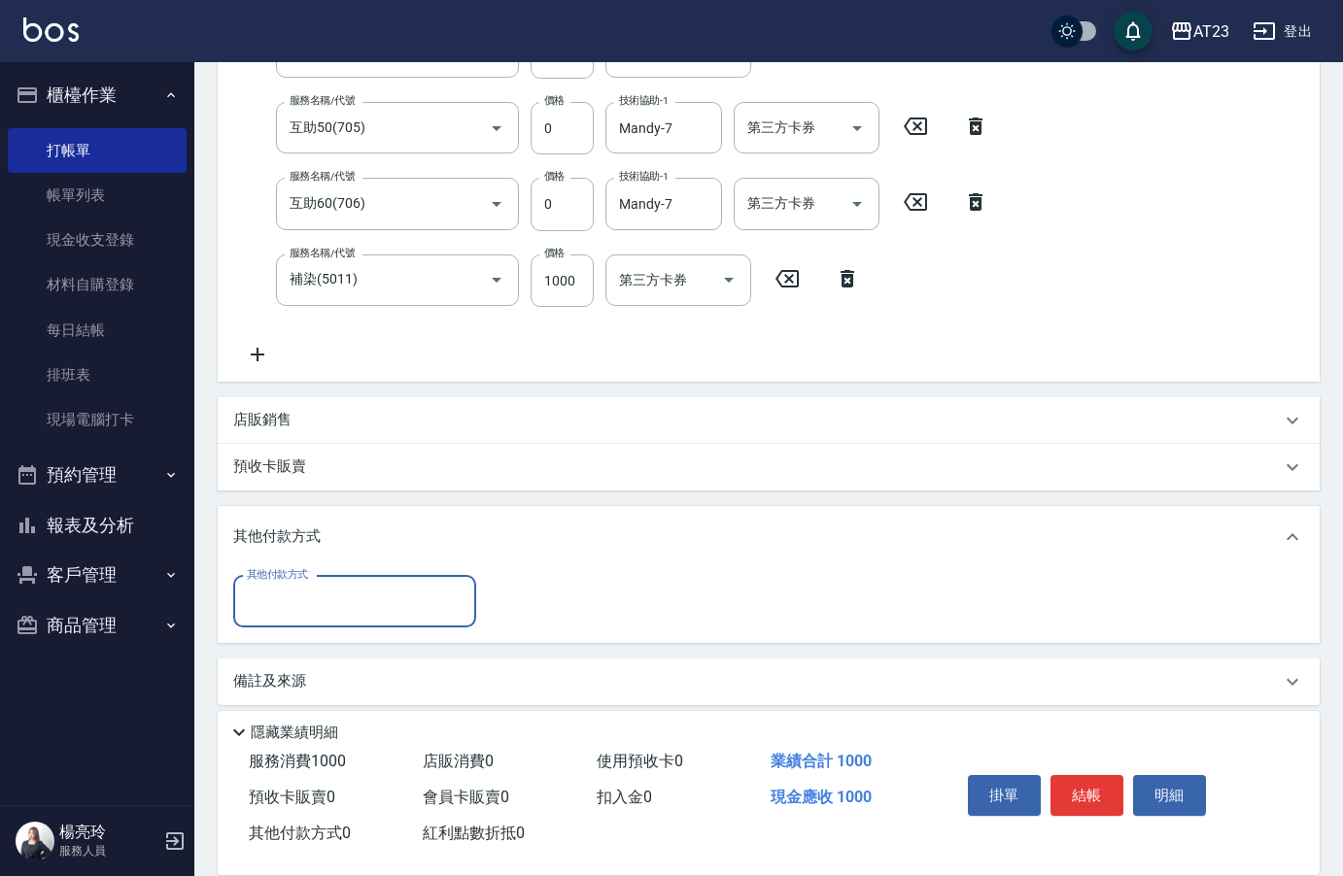
scroll to position [367, 0]
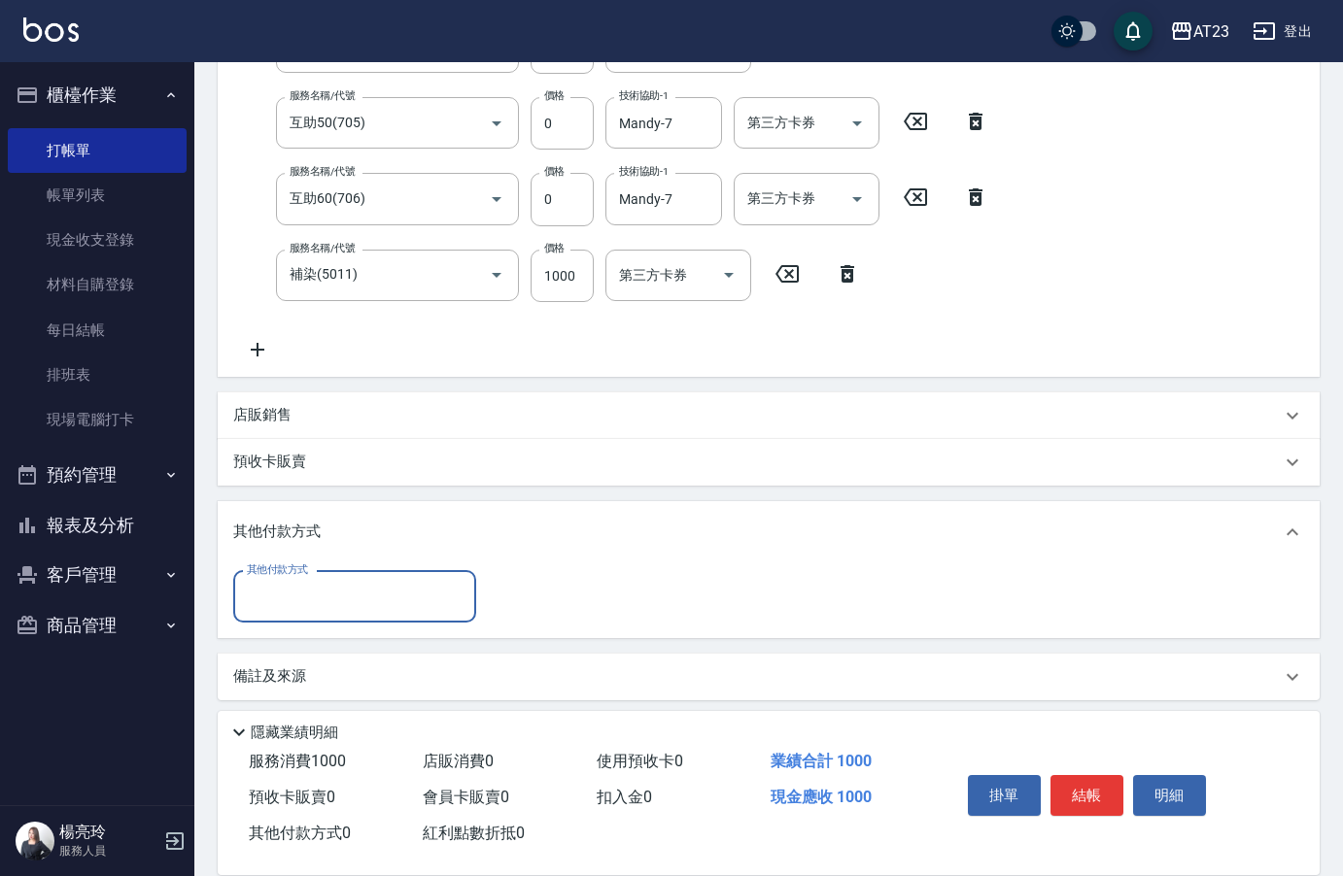
click at [318, 600] on input "其他付款方式" at bounding box center [354, 597] width 225 height 34
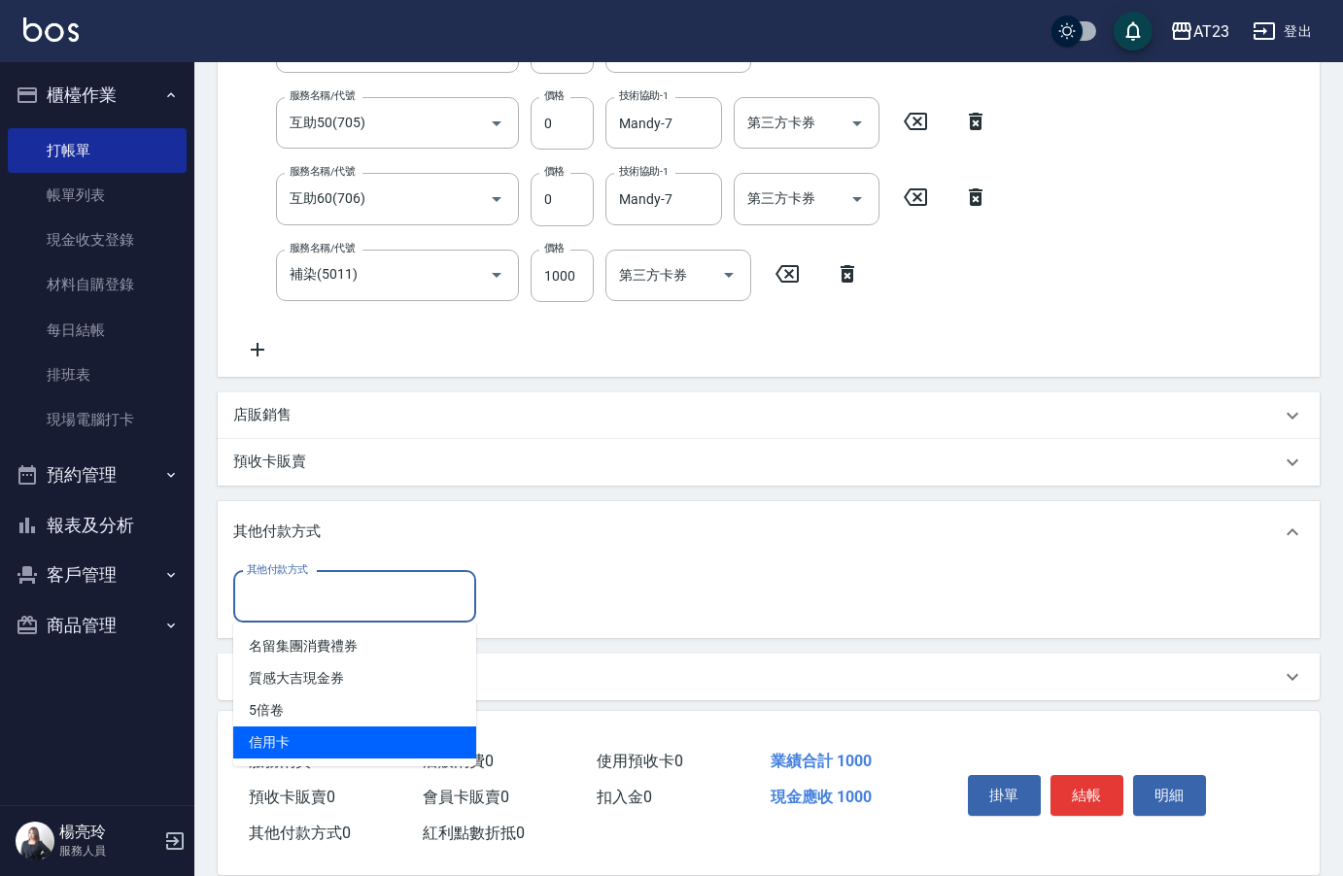
click at [319, 742] on span "信用卡" at bounding box center [354, 743] width 243 height 32
type input "信用卡"
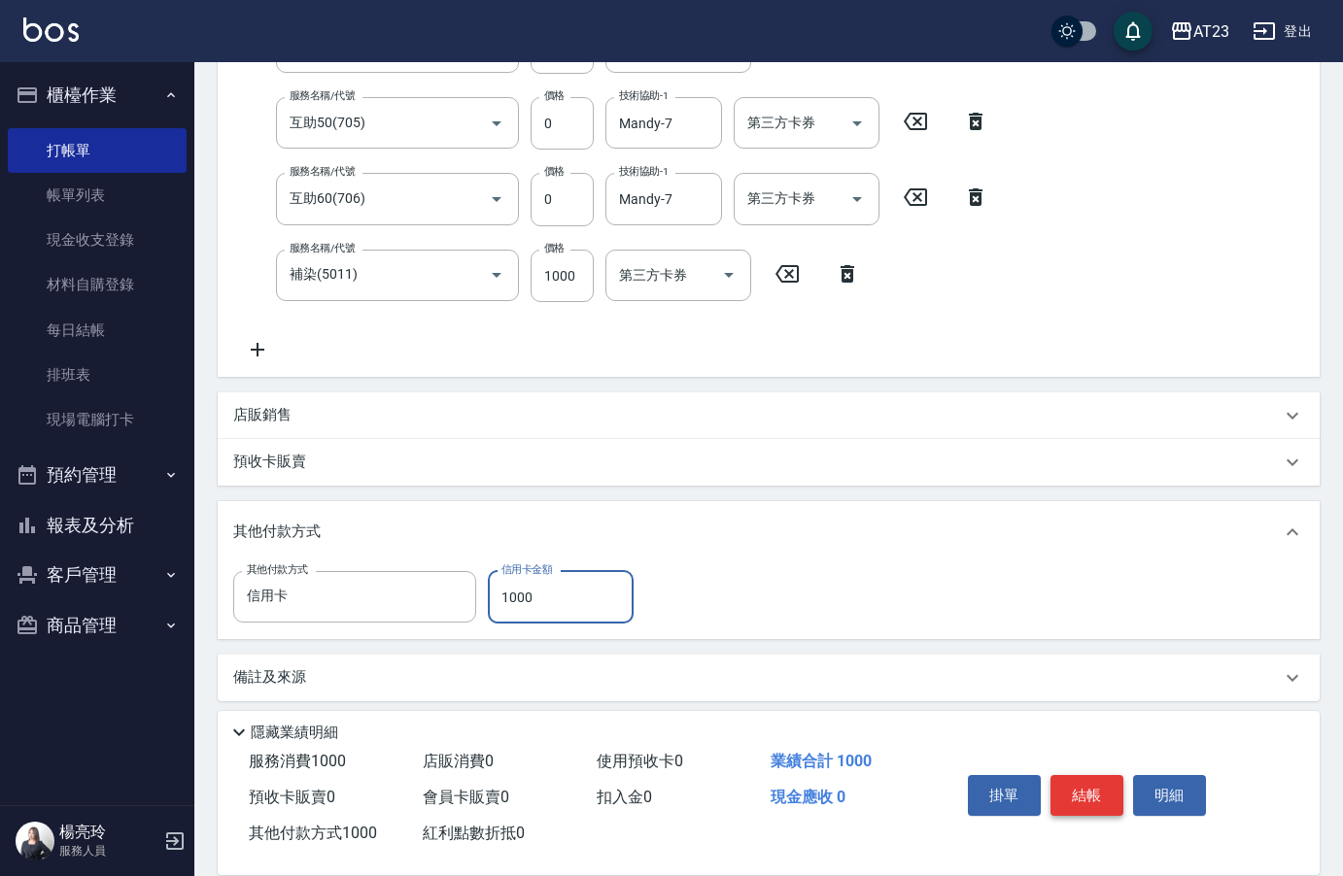
type input "1000"
click at [1086, 783] on button "結帳" at bounding box center [1086, 795] width 73 height 41
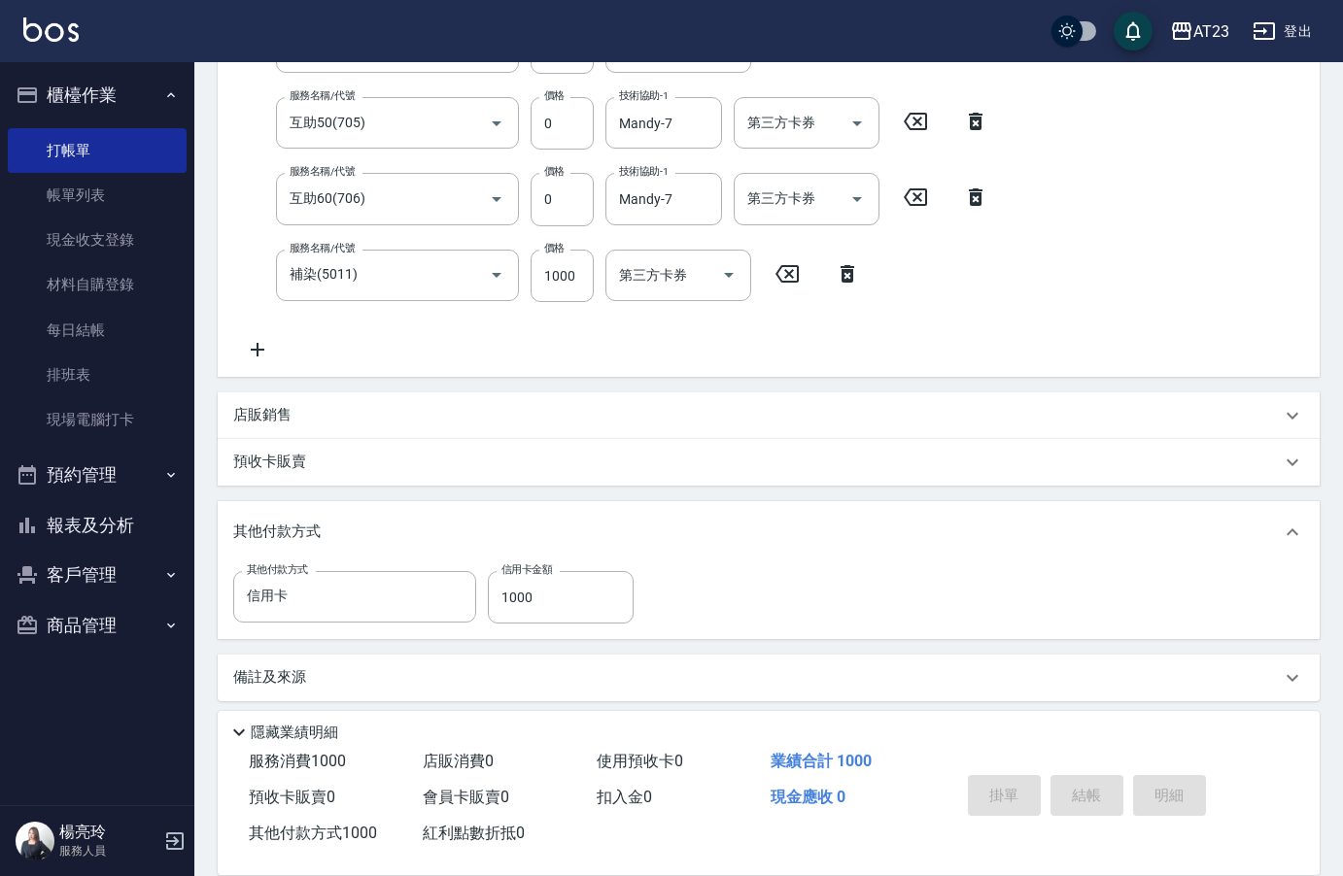
type input "[DATE] 17:58"
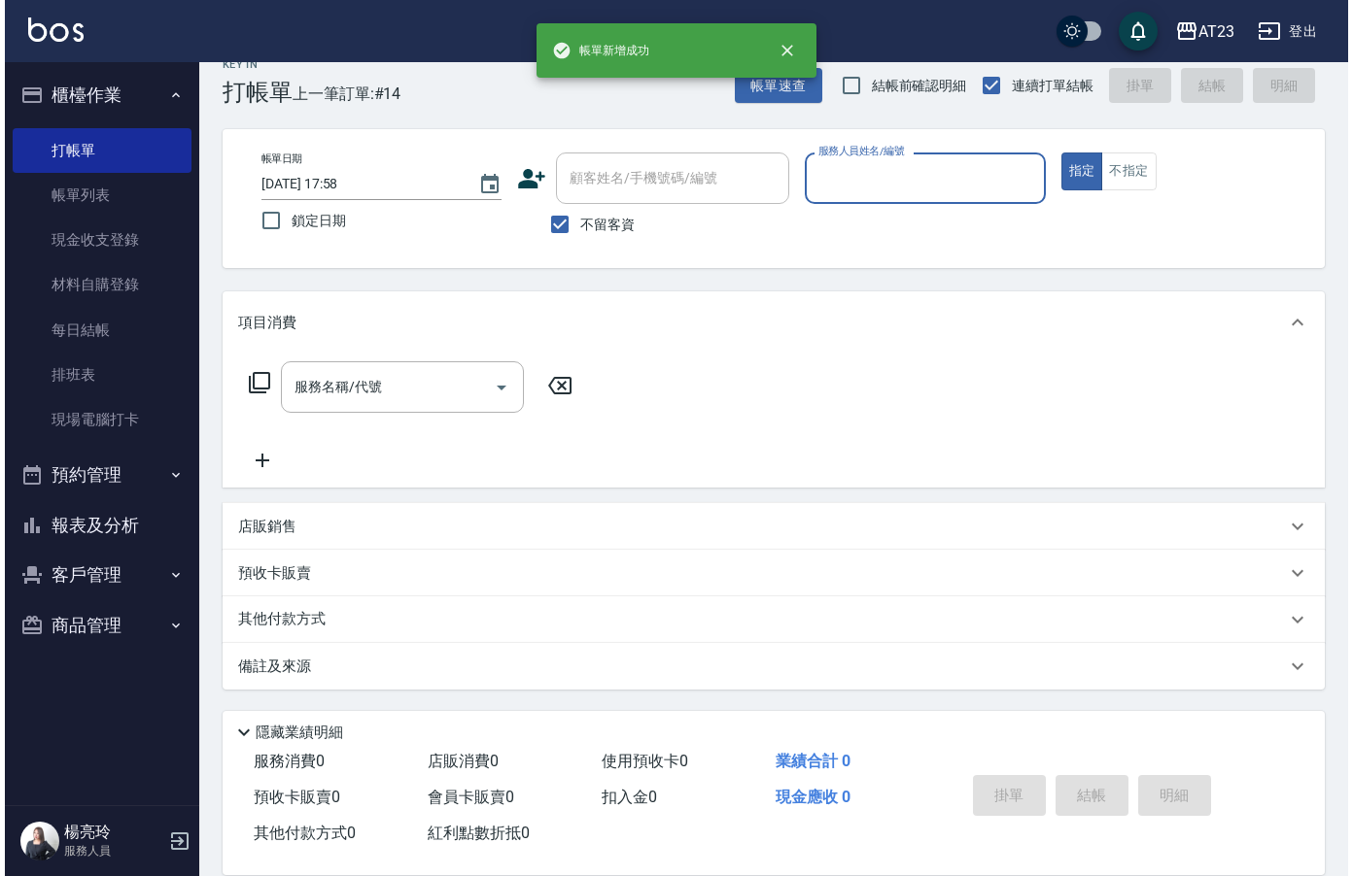
scroll to position [27, 0]
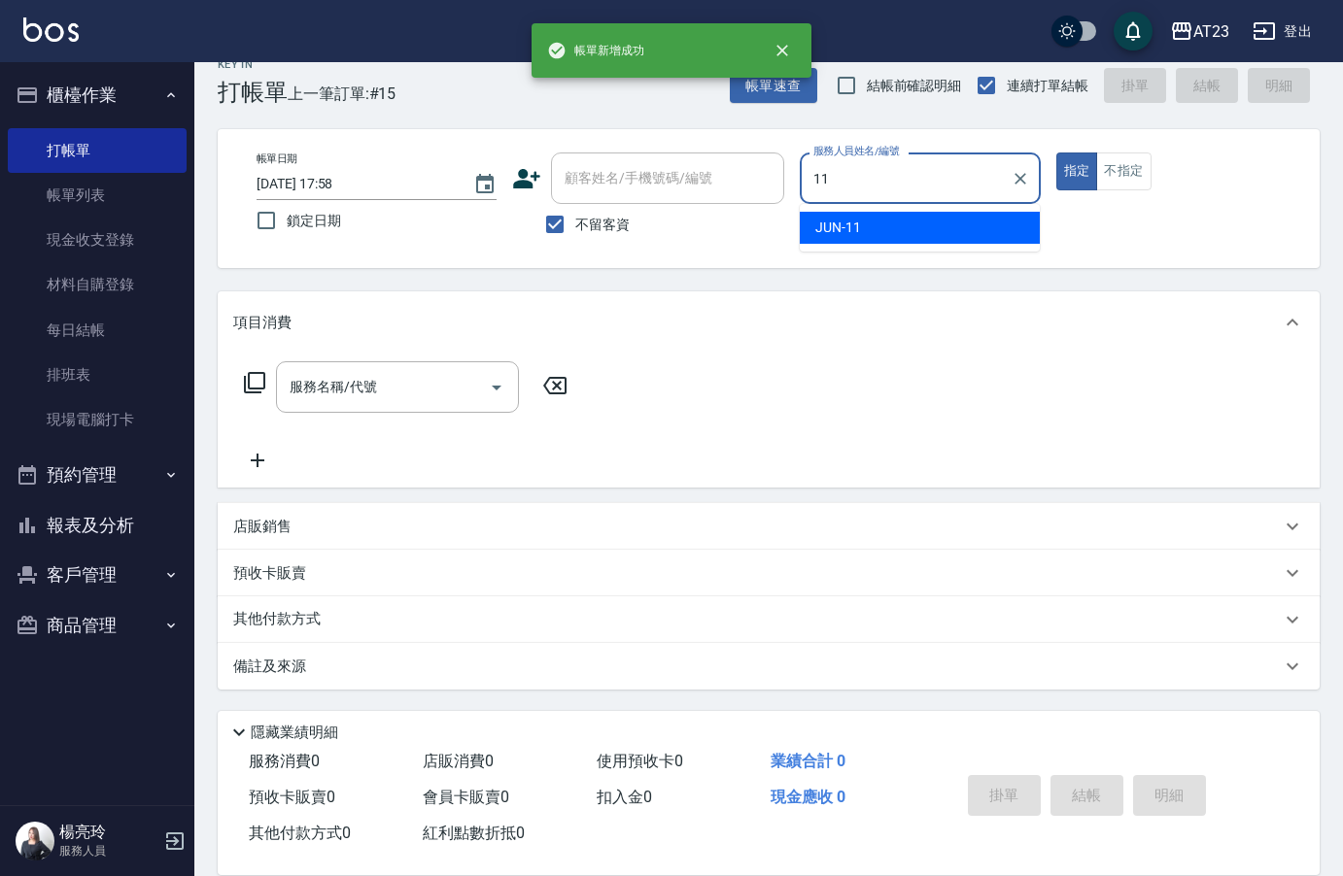
type input "JUN-11"
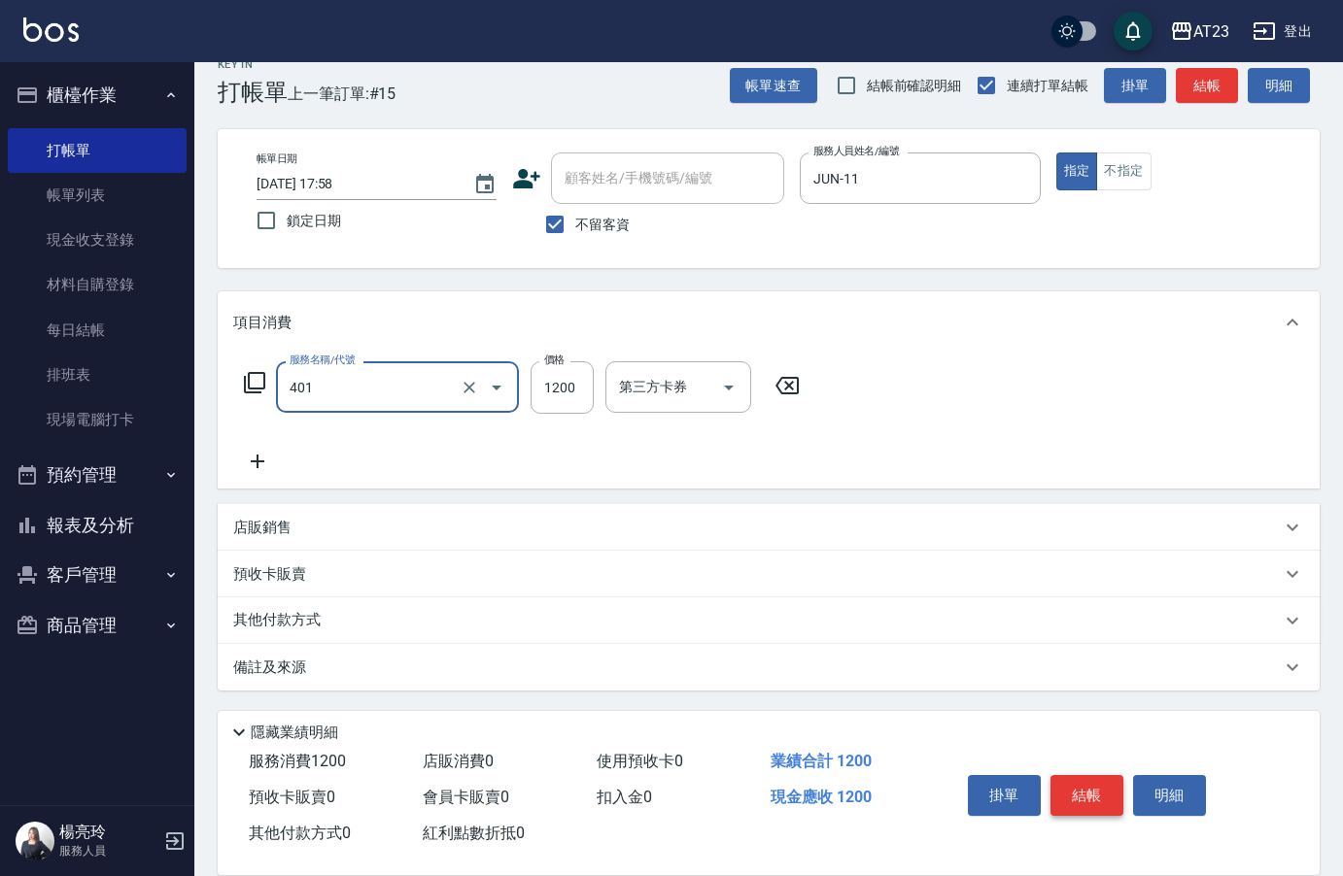
type input "燙髮(401)"
type input "3000"
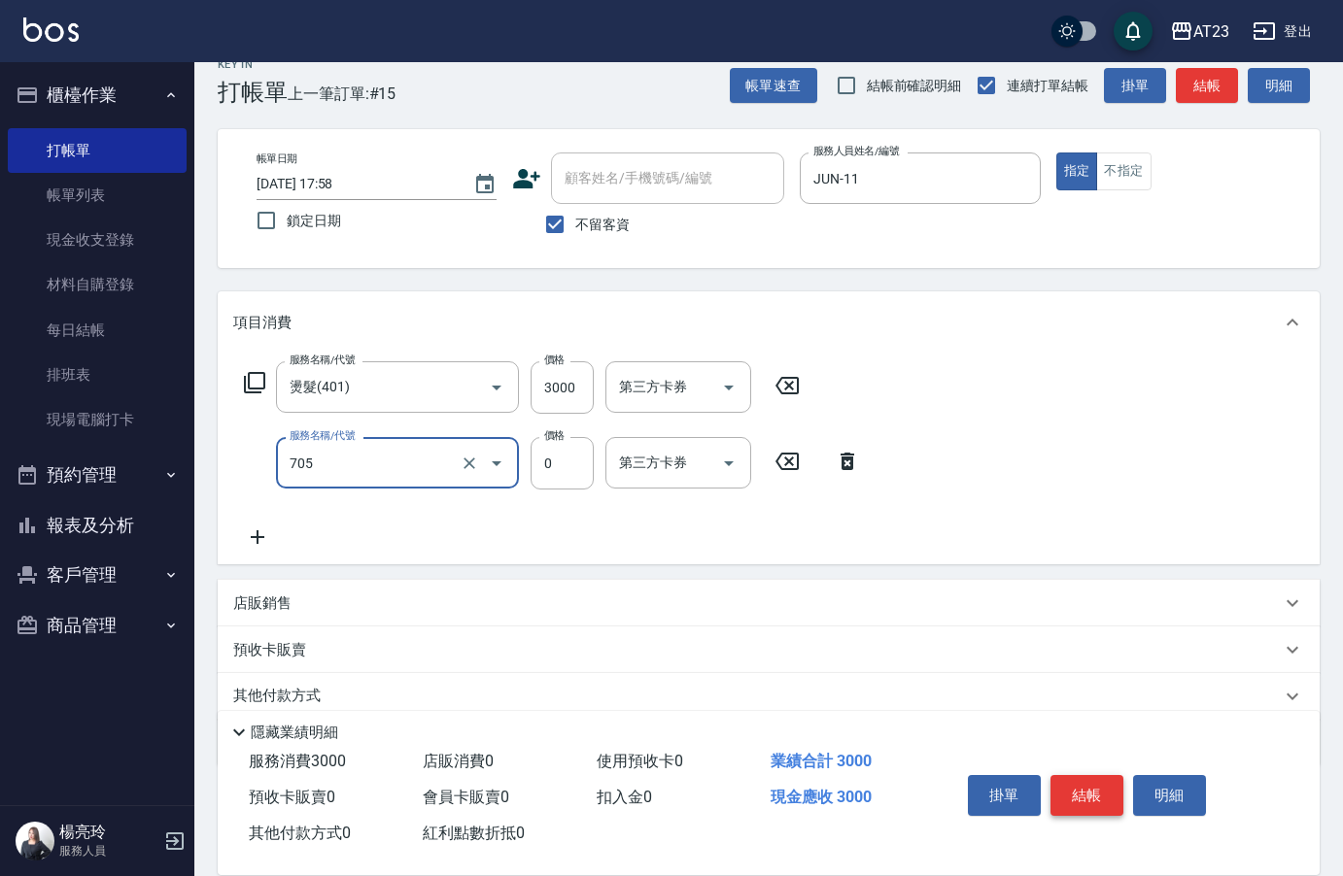
type input "互助50(705)"
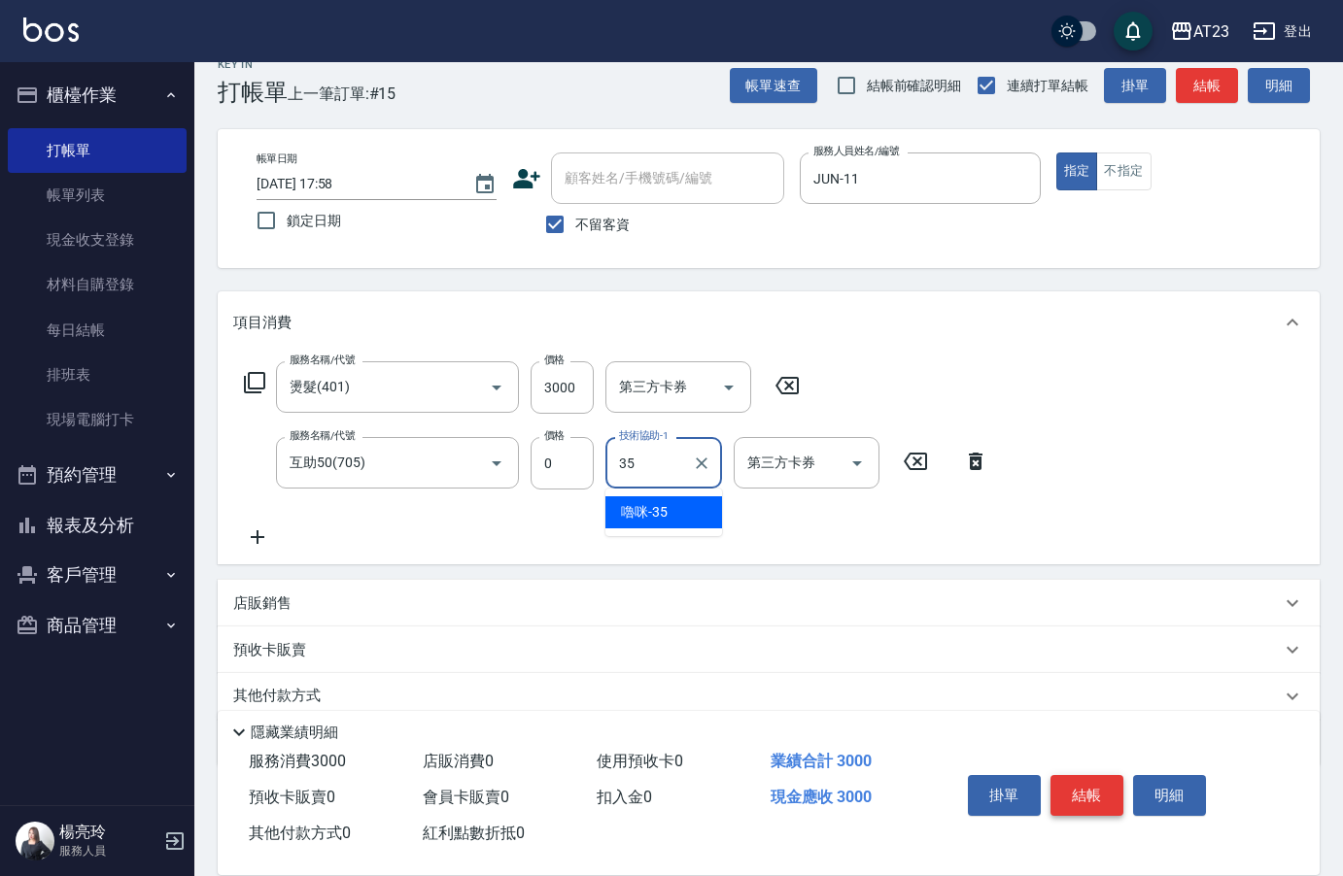
type input "嚕咪-35"
click at [1086, 783] on button "結帳" at bounding box center [1086, 795] width 73 height 41
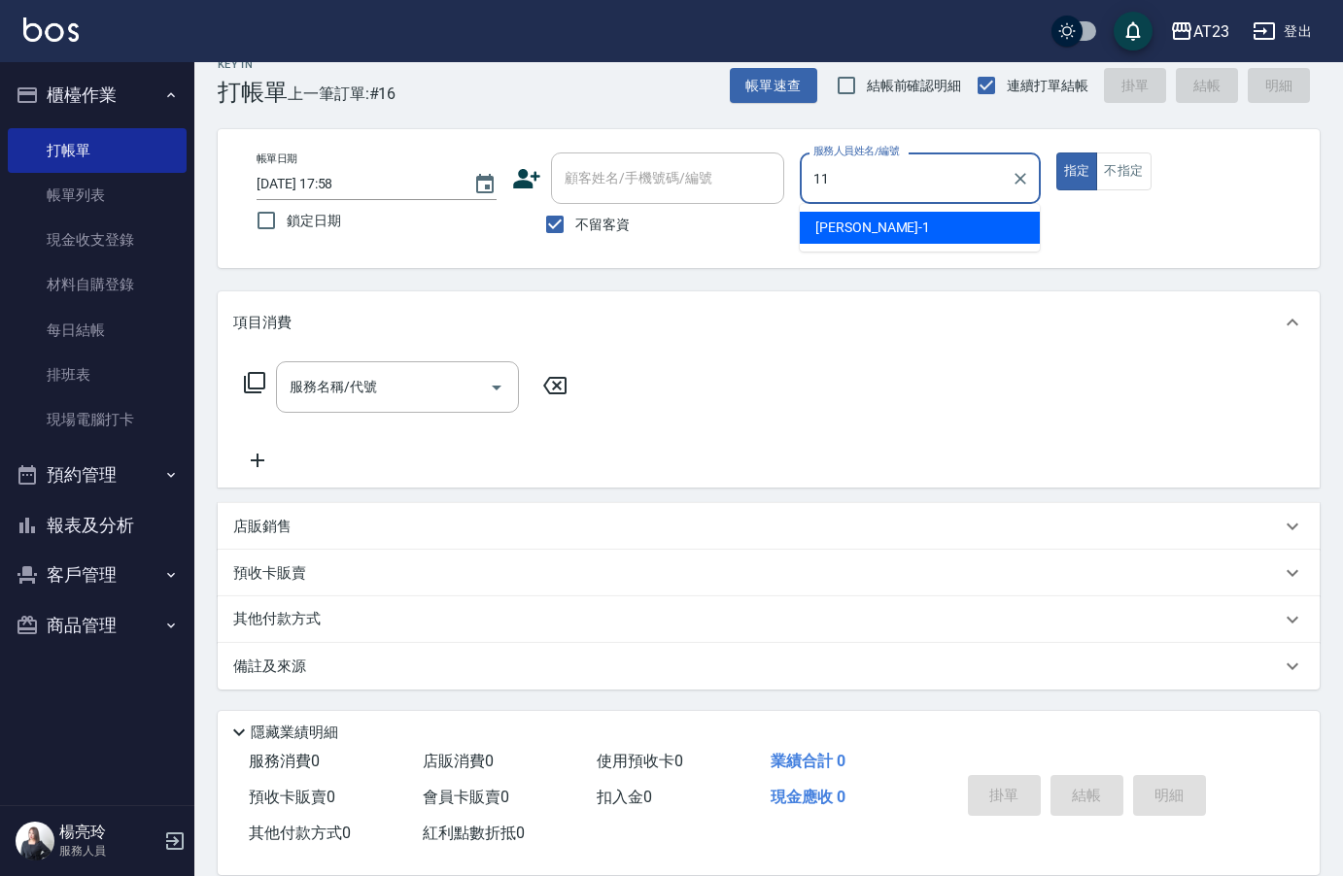
type input "JUN-11"
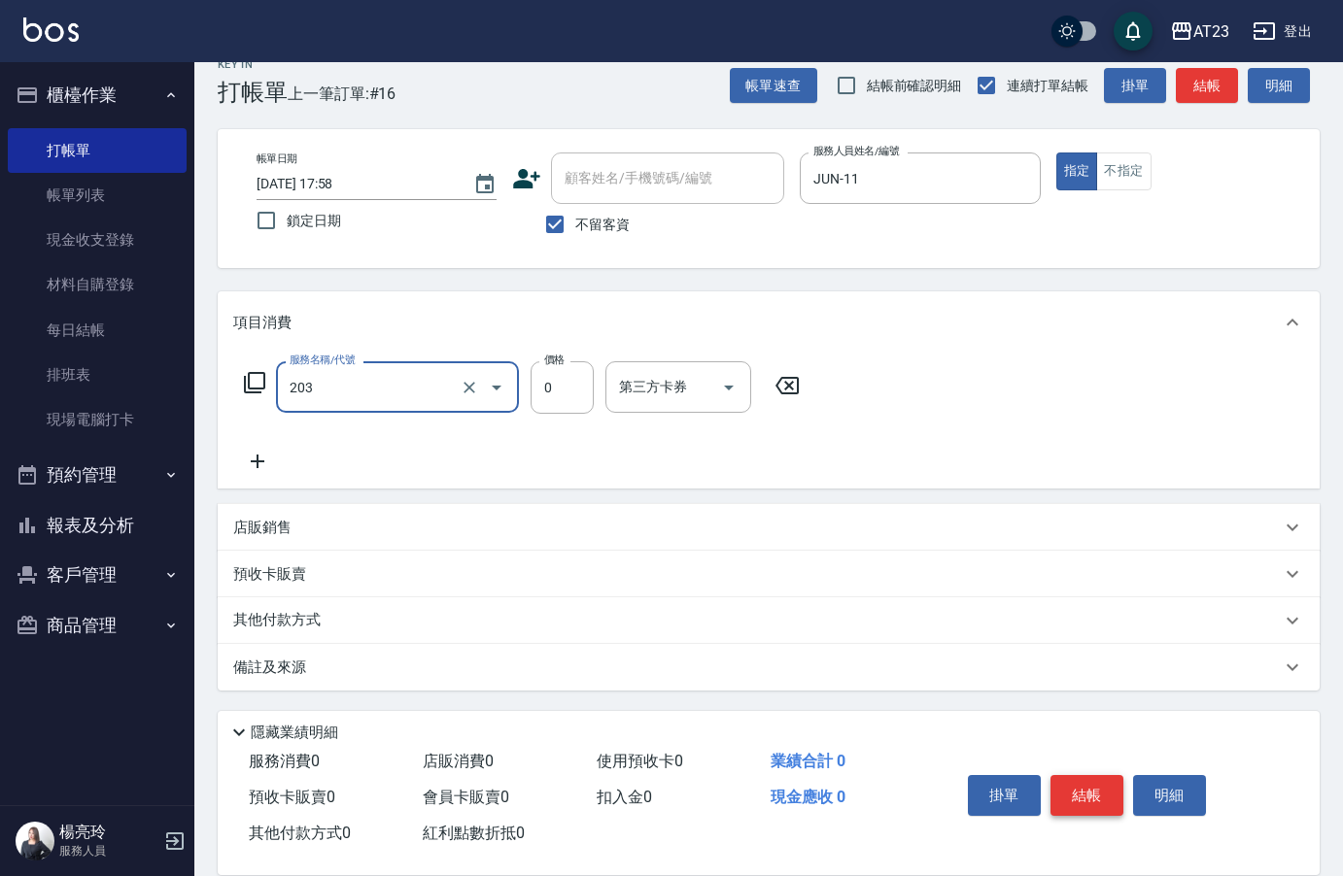
type input "使用洗髮卡(203)"
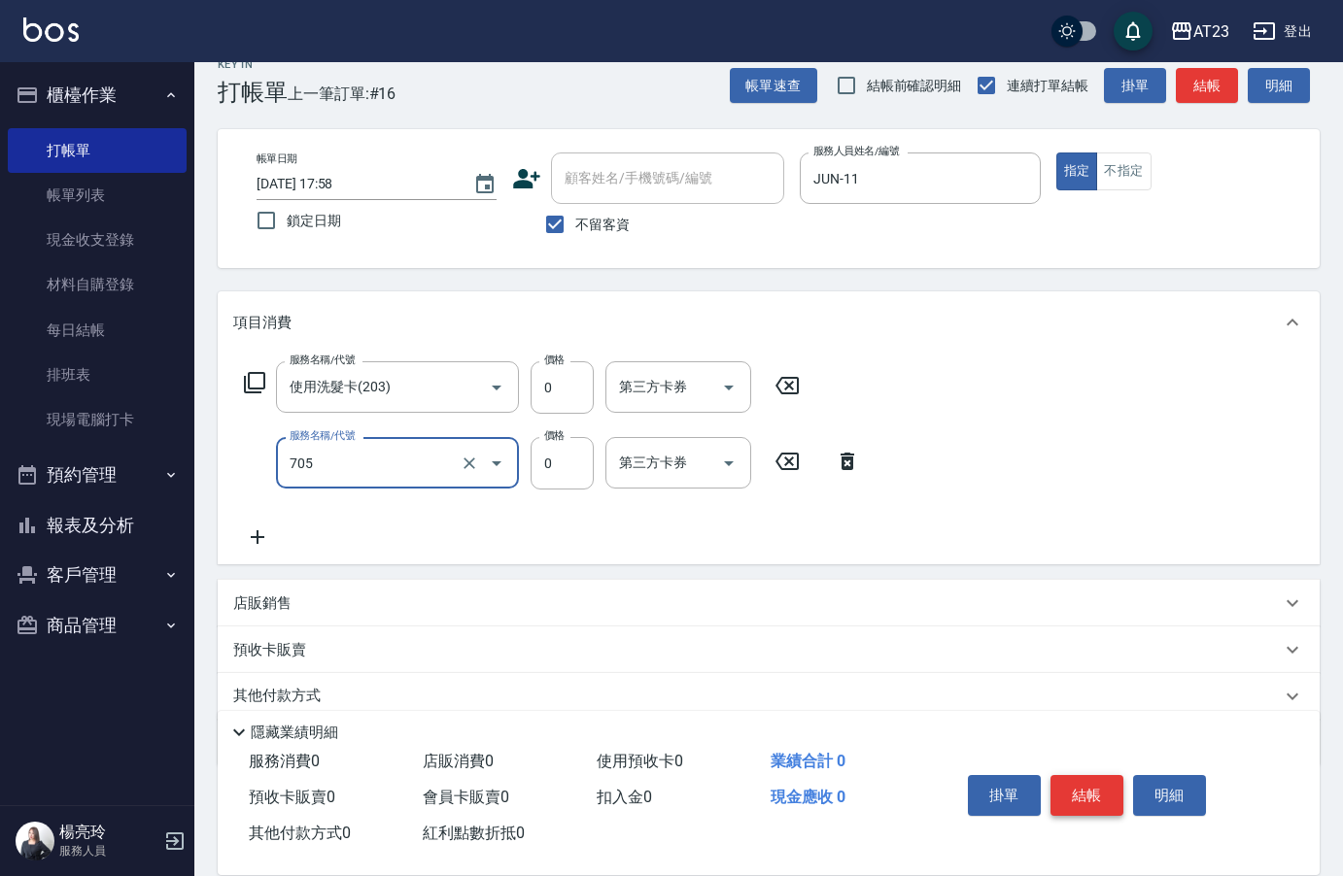
type input "互助50(705)"
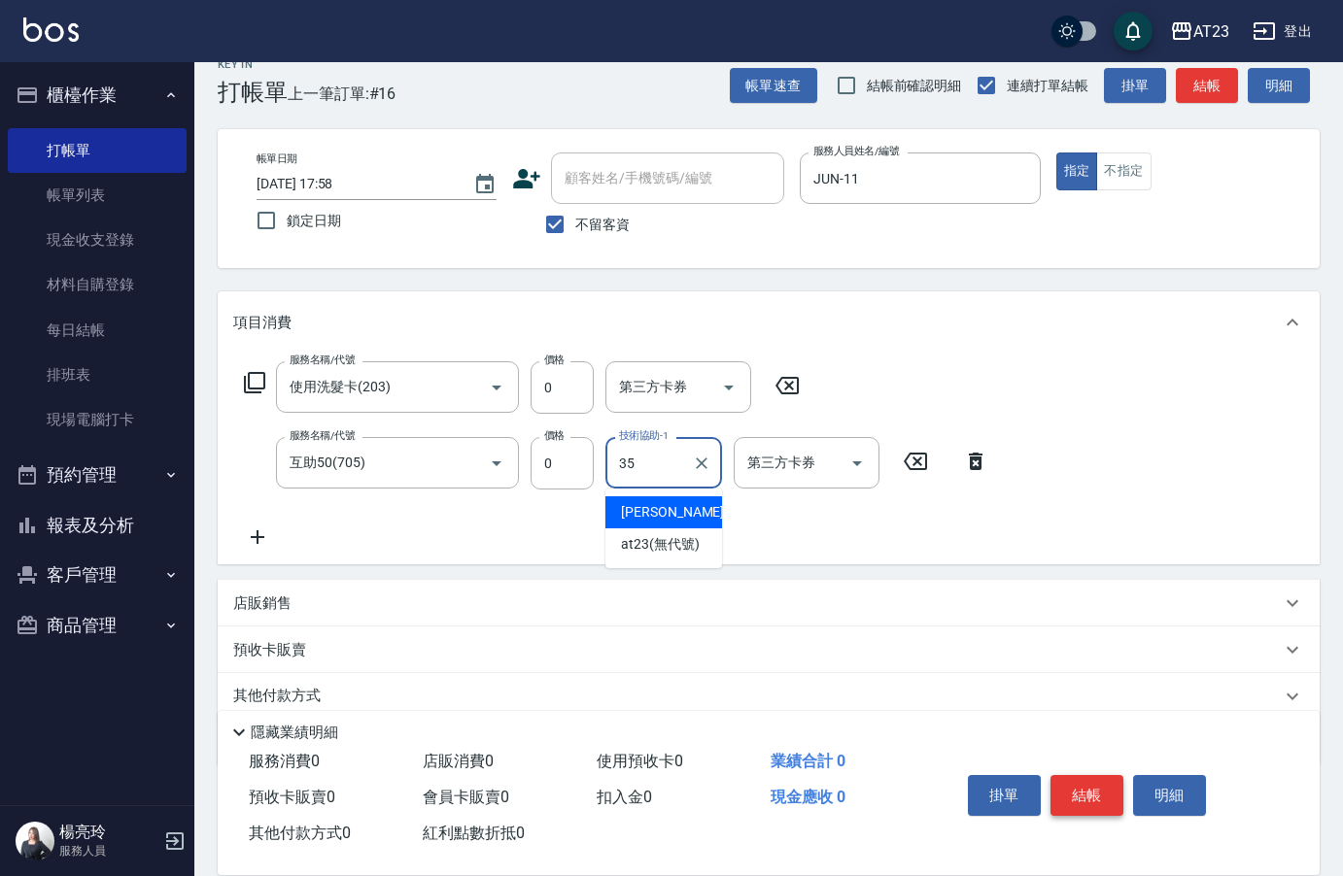
type input "嚕咪-35"
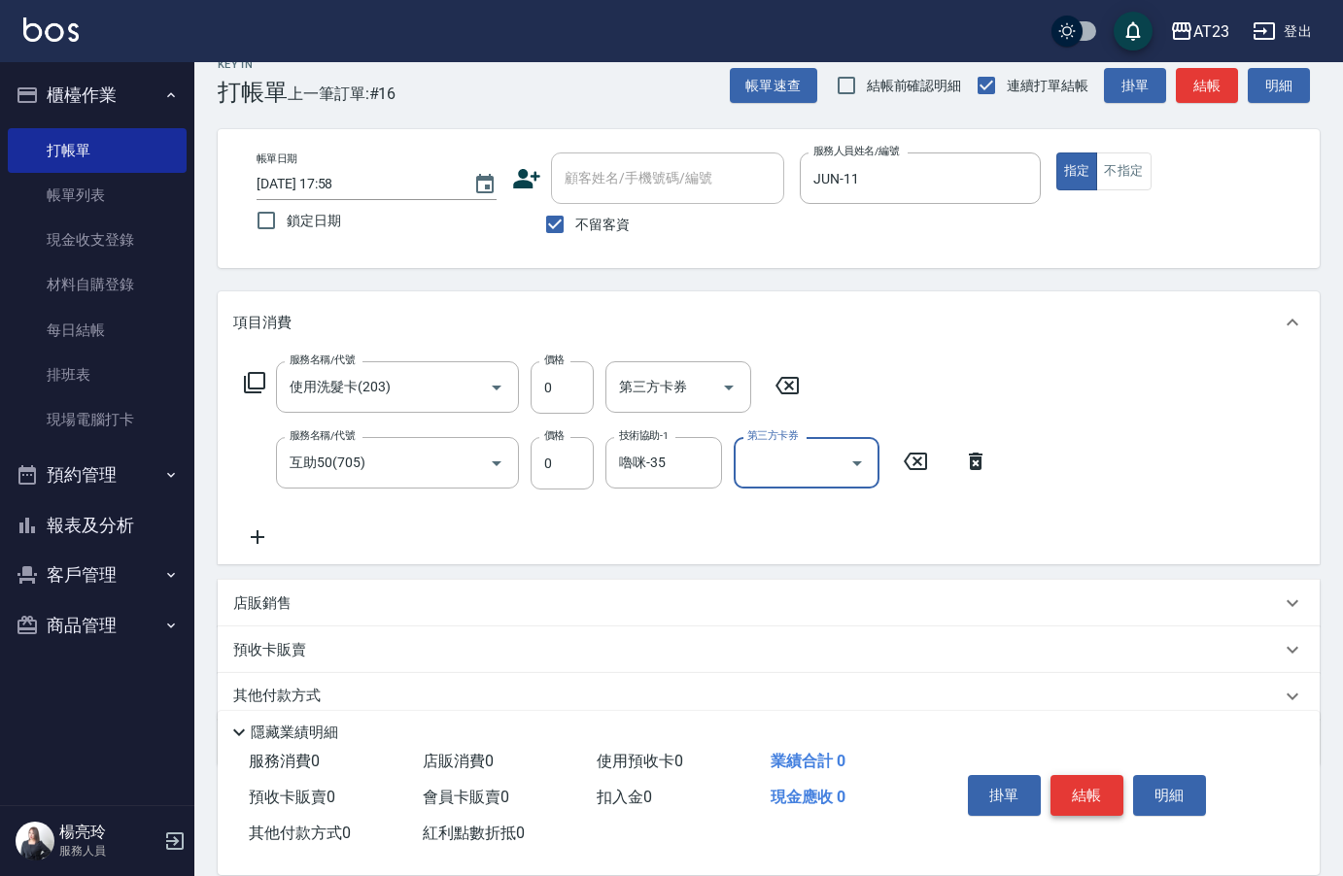
click at [1086, 783] on button "結帳" at bounding box center [1086, 795] width 73 height 41
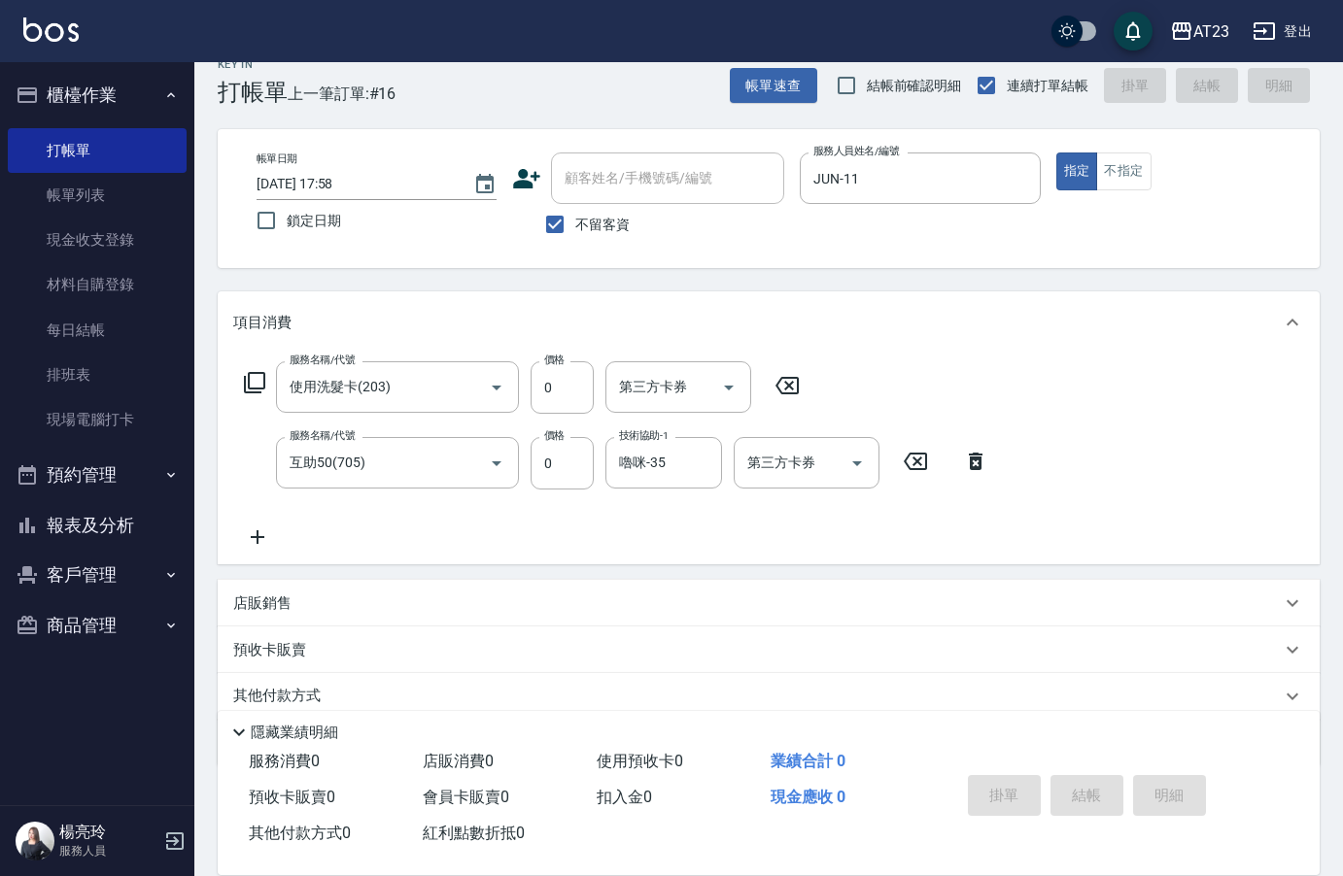
type input "[DATE] 17:59"
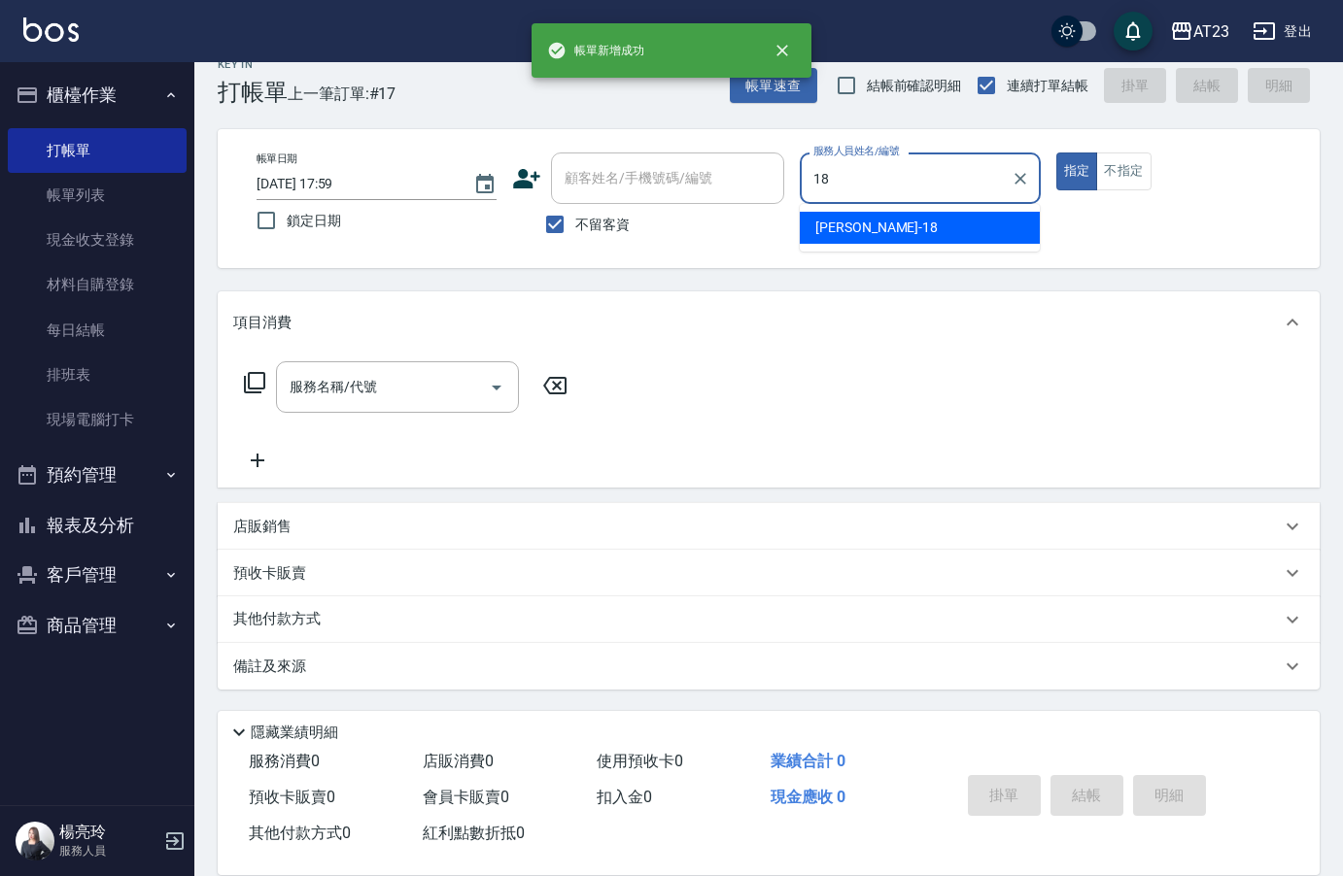
type input "[PERSON_NAME]-18"
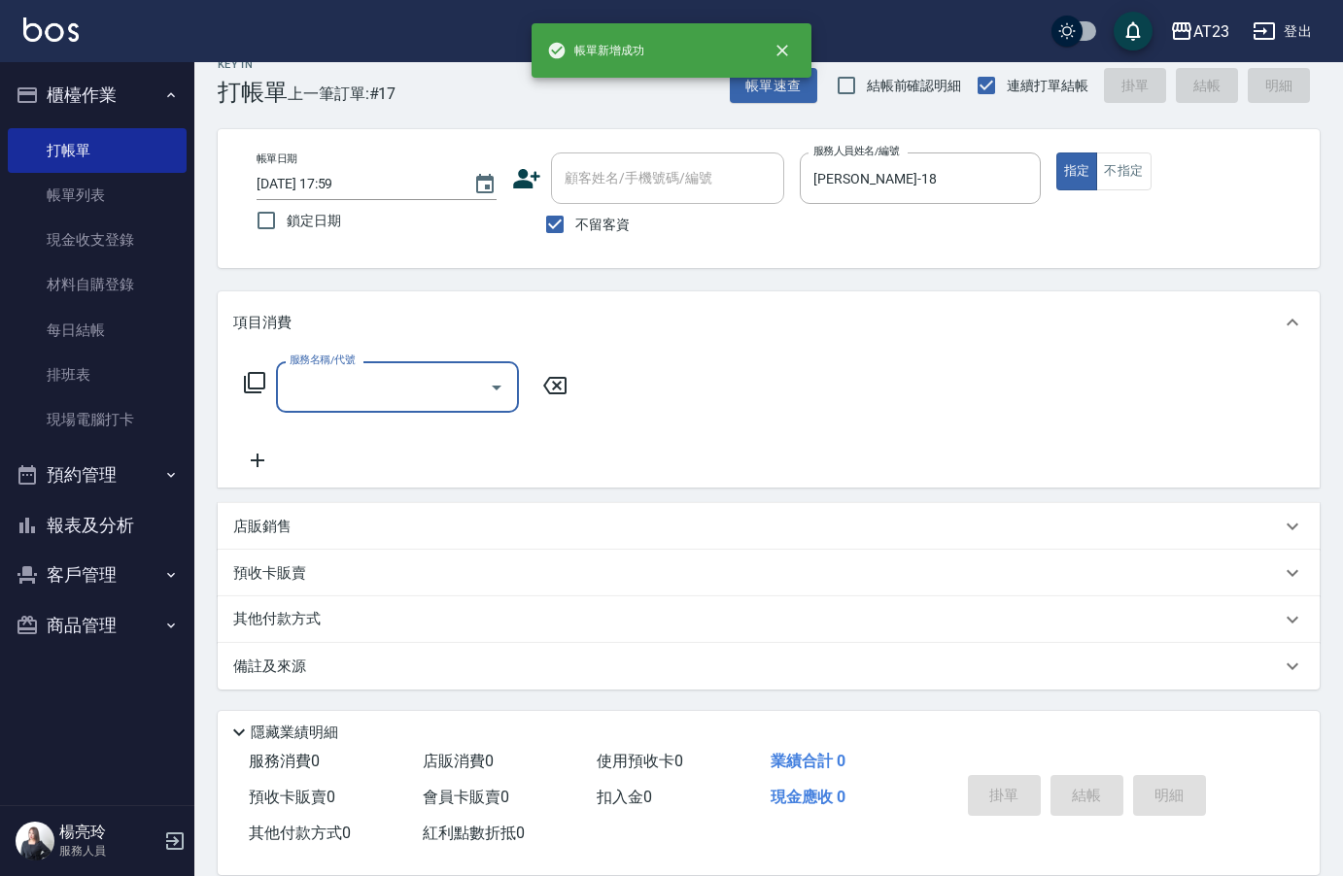
type input "2"
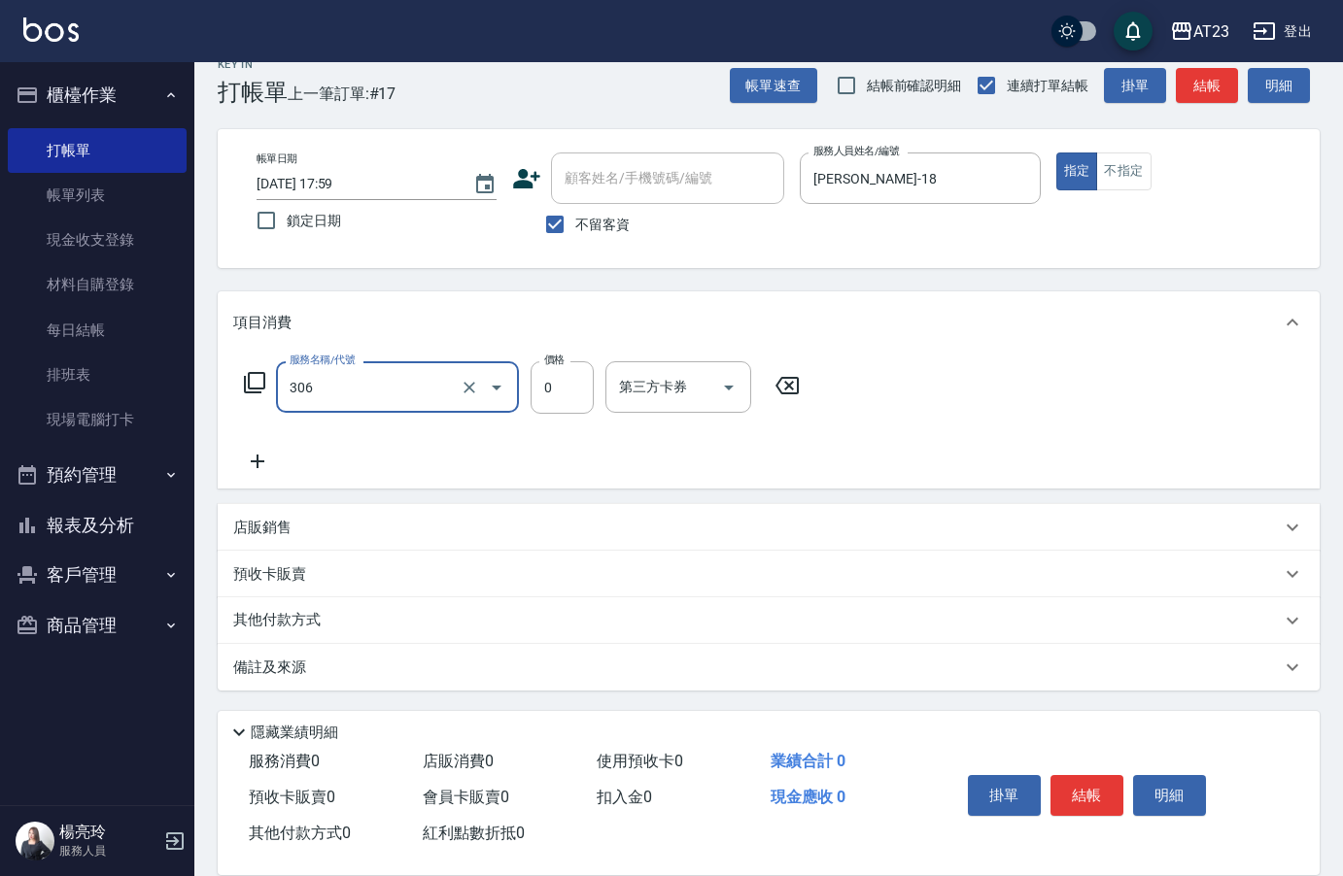
type input "剪髮卡(306)"
click at [1098, 790] on button "結帳" at bounding box center [1086, 795] width 73 height 41
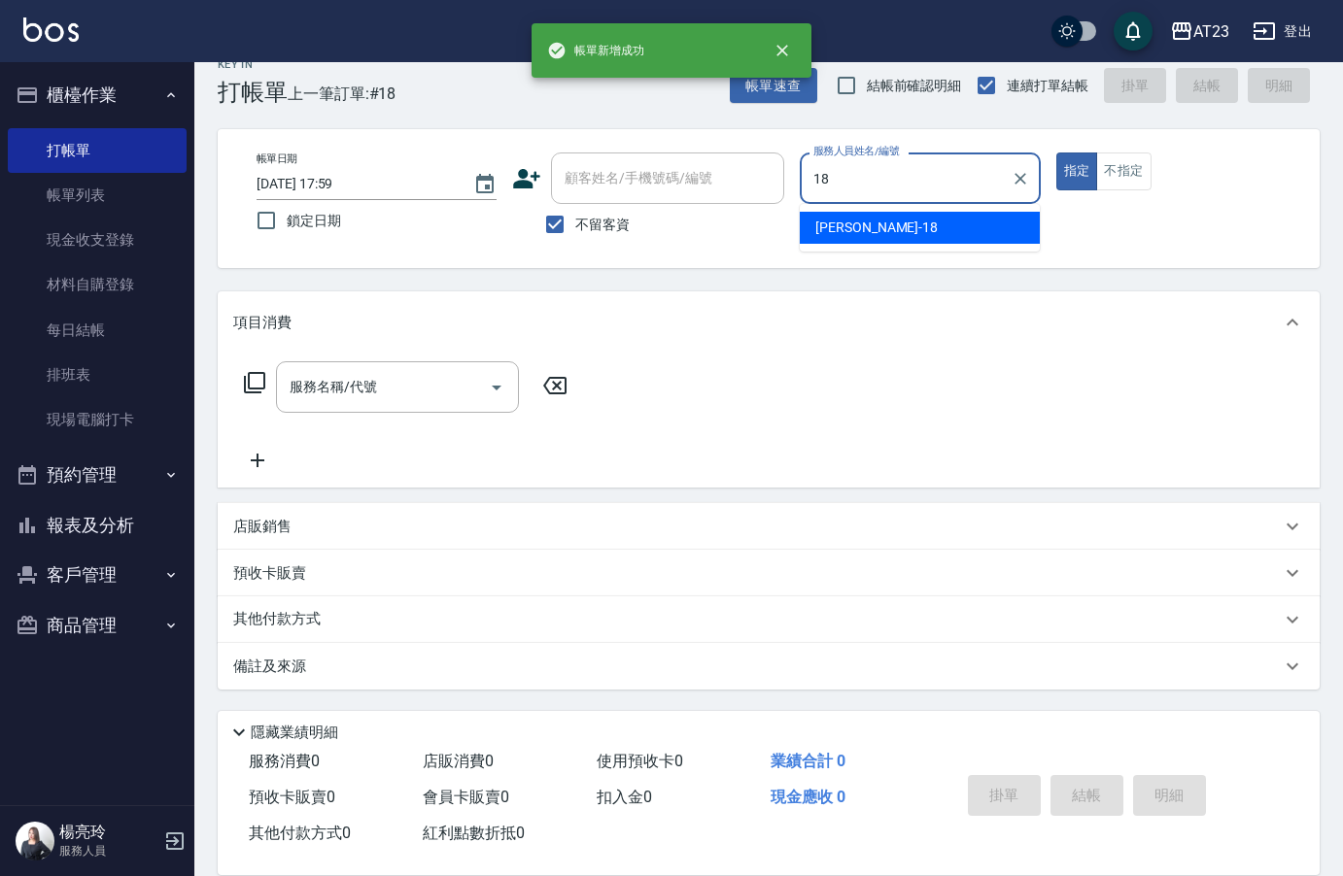
type input "[PERSON_NAME]-18"
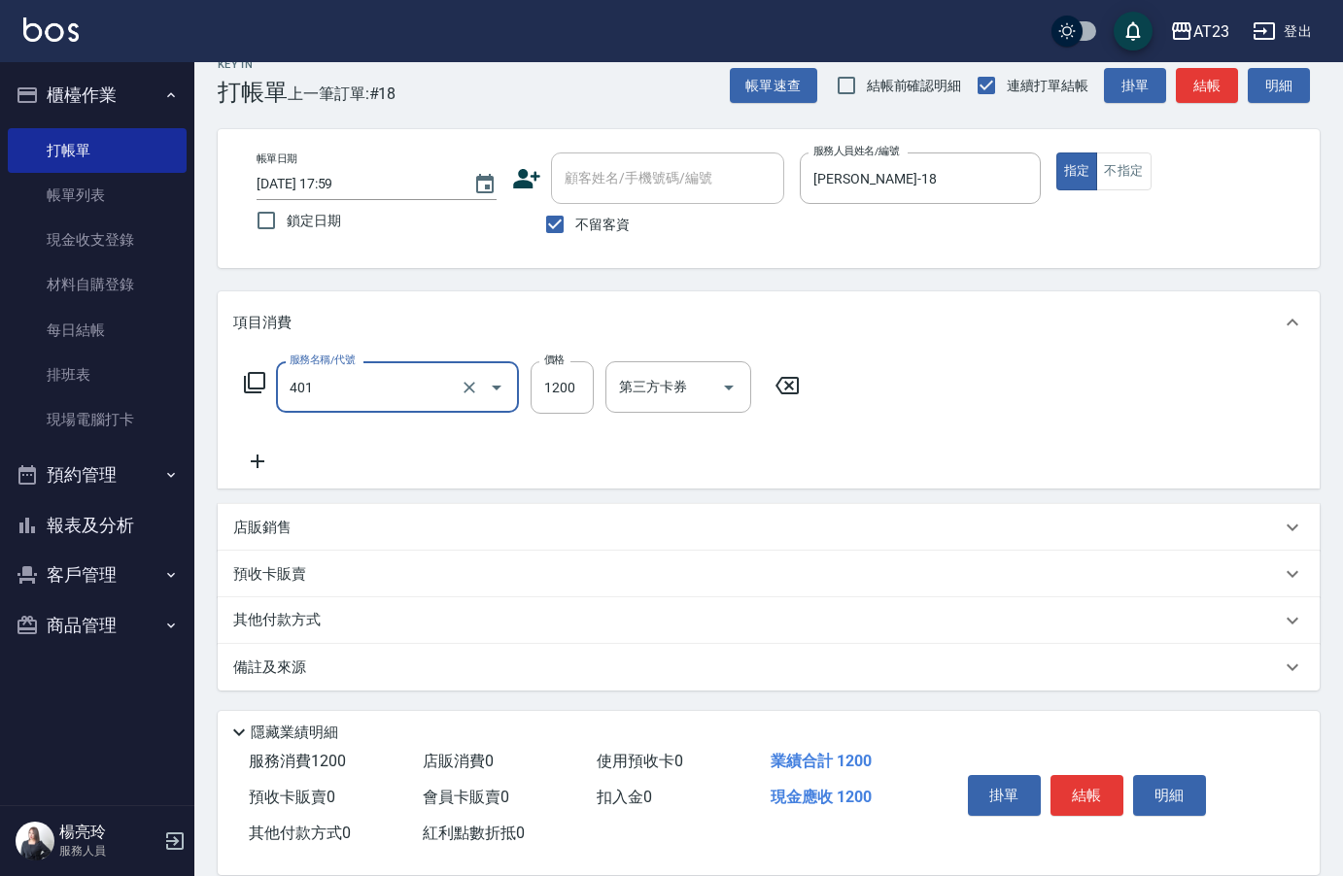
type input "燙髮(401)"
type input "2000"
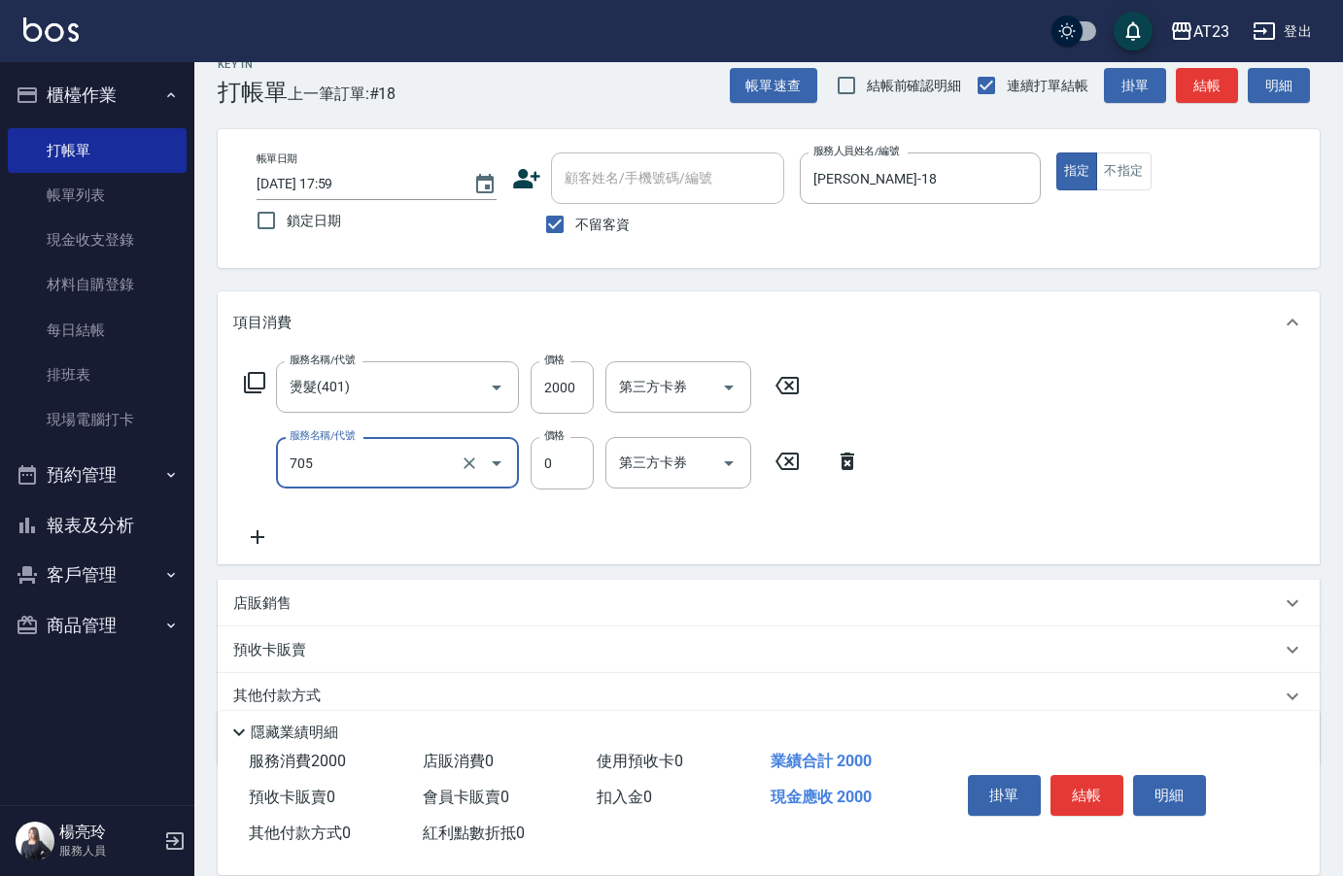
type input "互助50(705)"
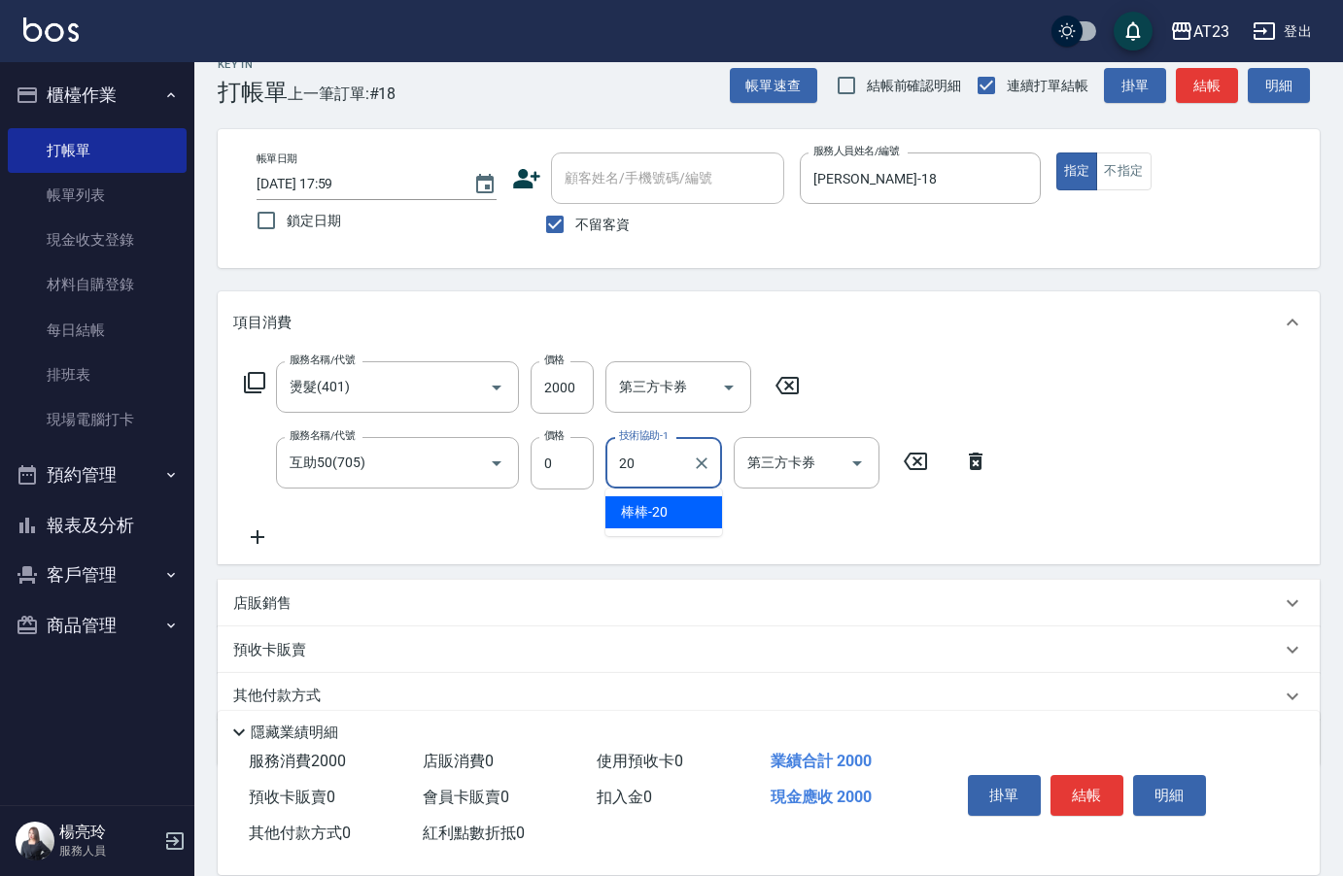
type input "棒棒-20"
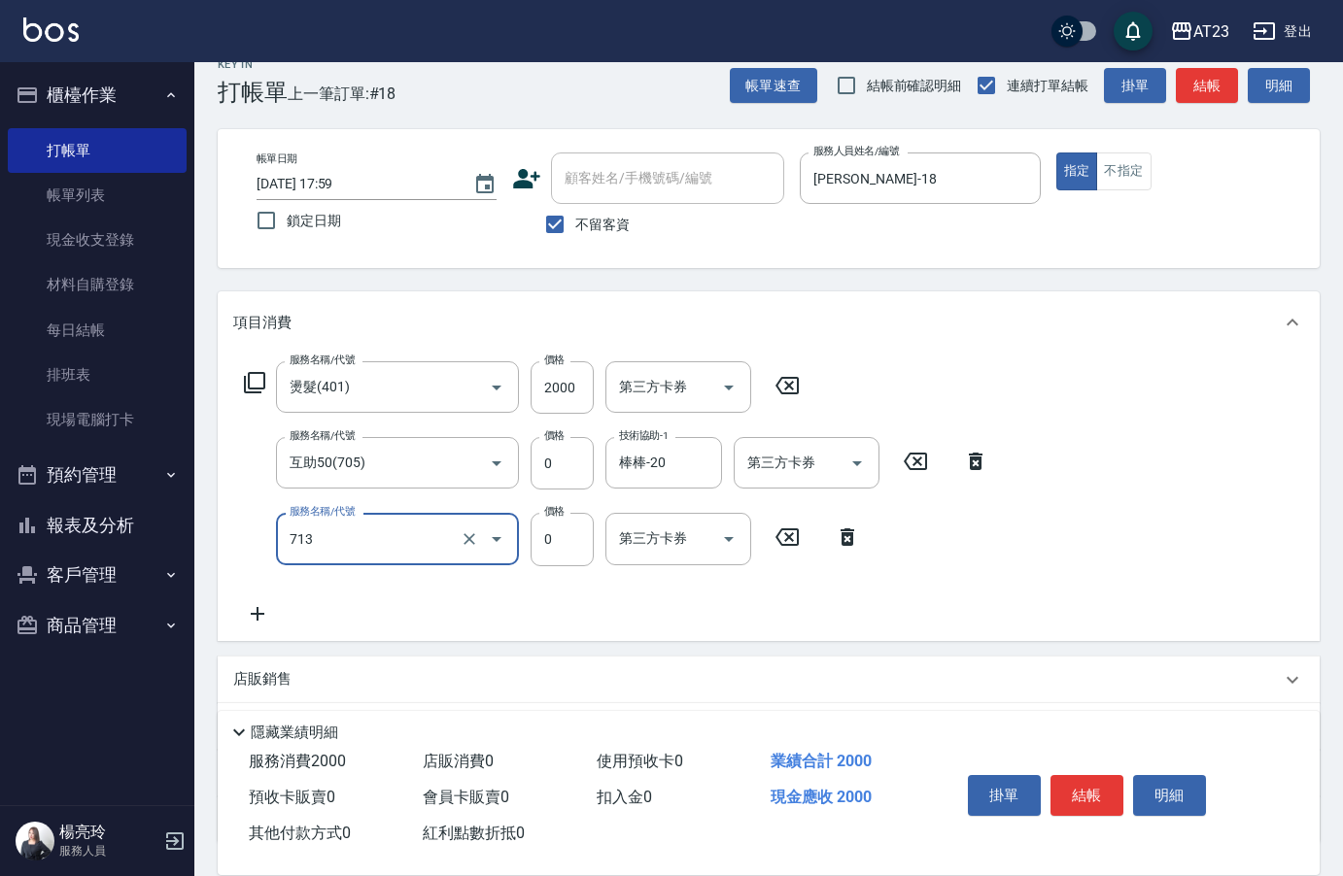
type input "互助130(713)"
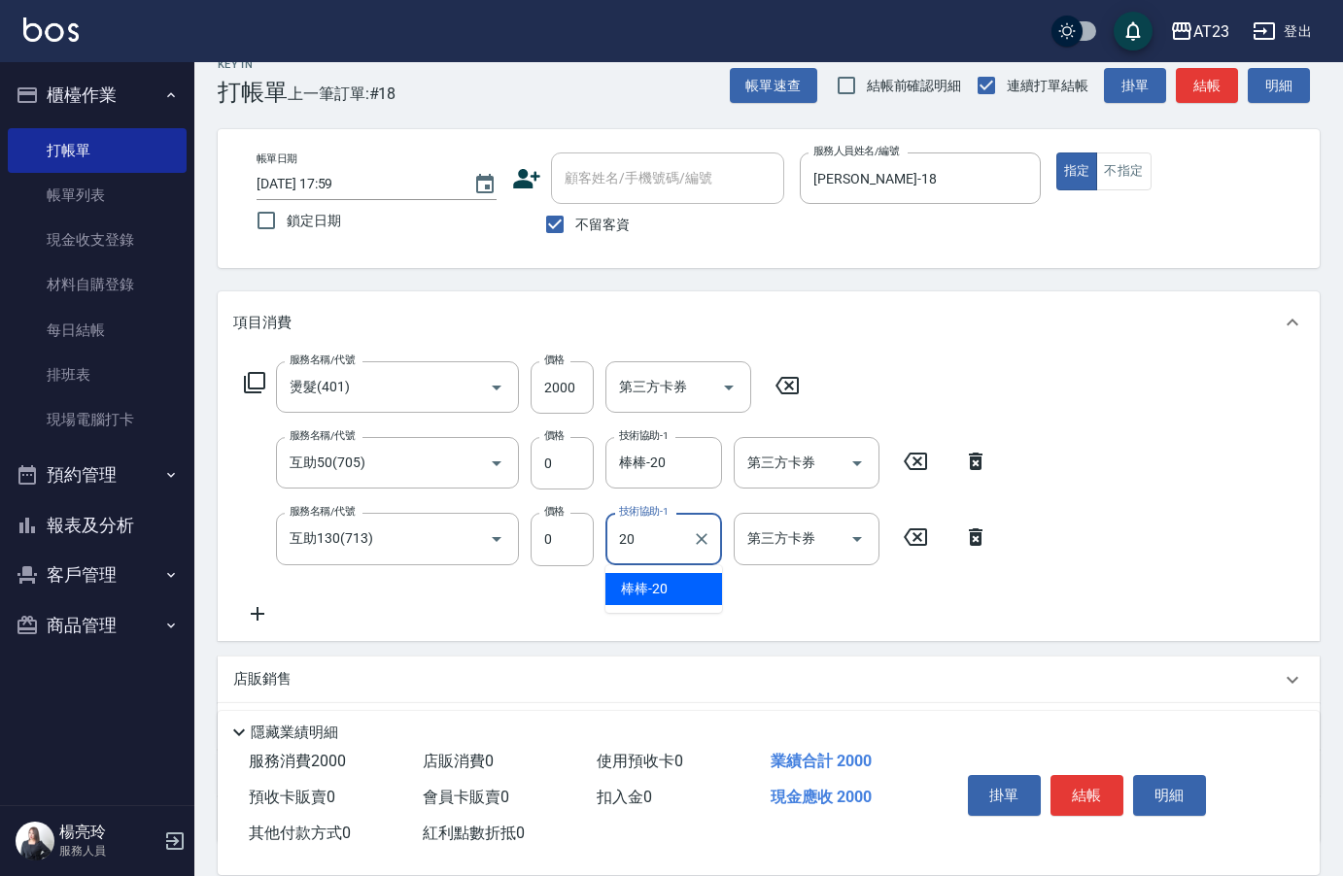
type input "棒棒-20"
click at [1098, 790] on button "結帳" at bounding box center [1086, 795] width 73 height 41
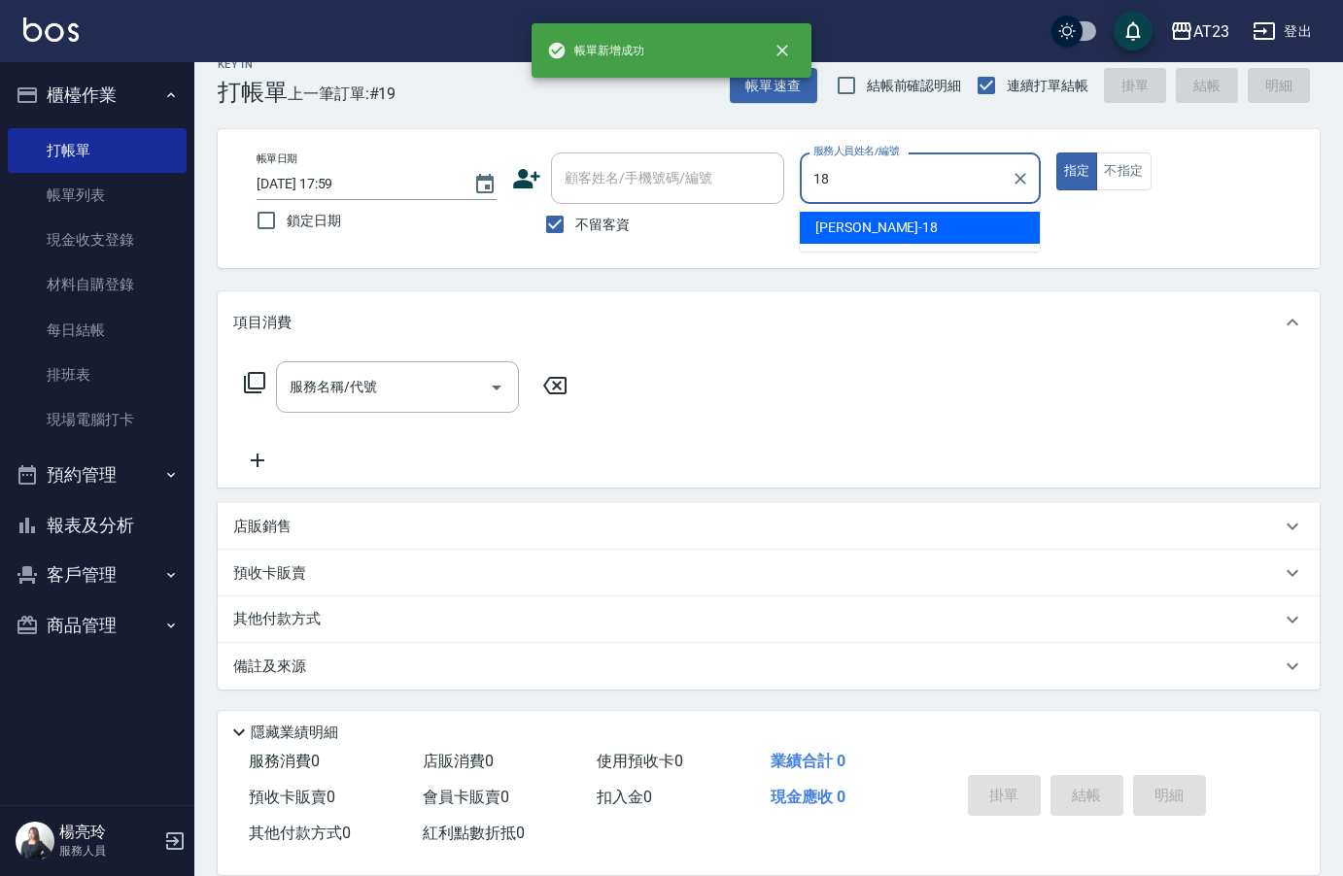
type input "[PERSON_NAME]-18"
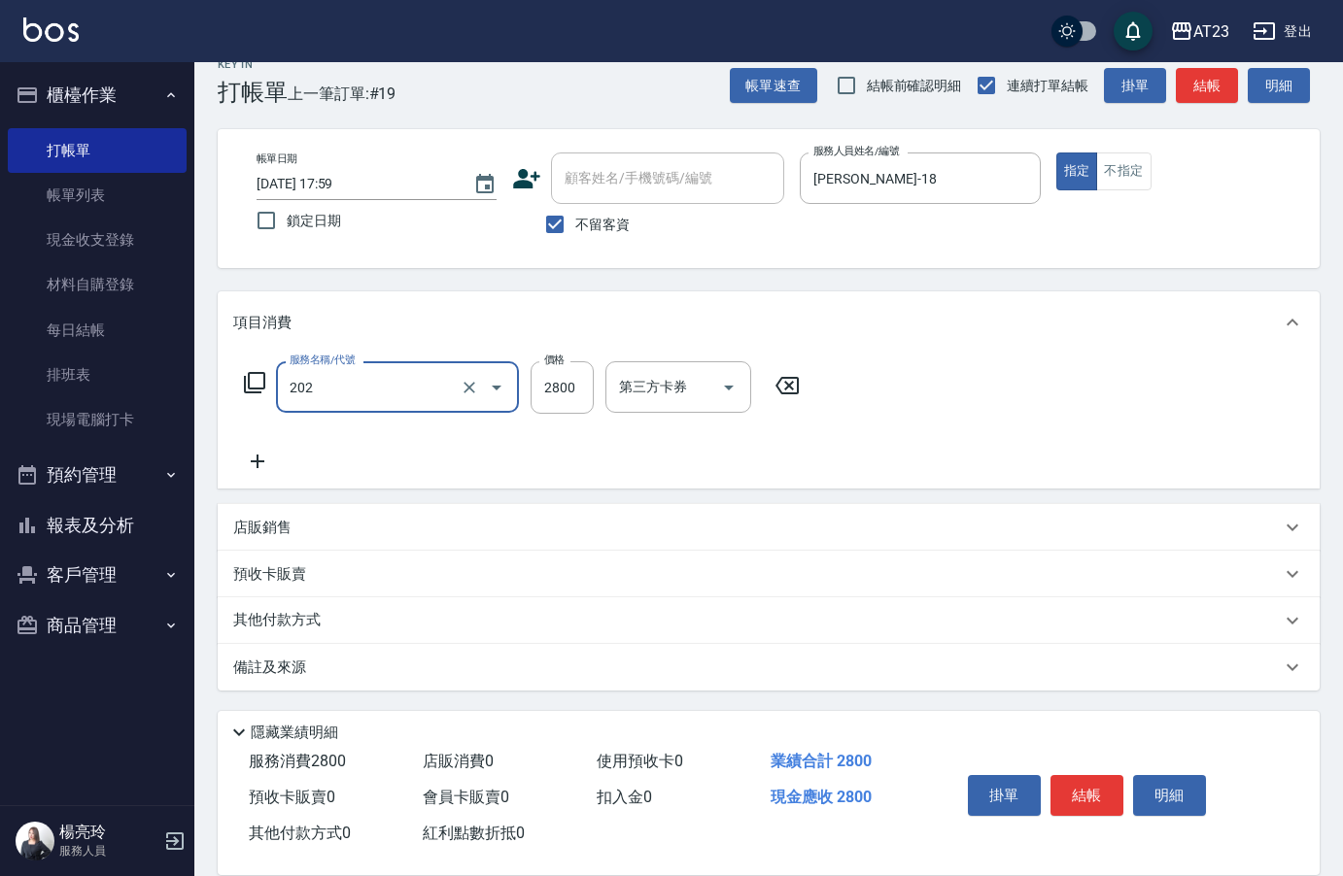
type input "一般洗髮卡(202)"
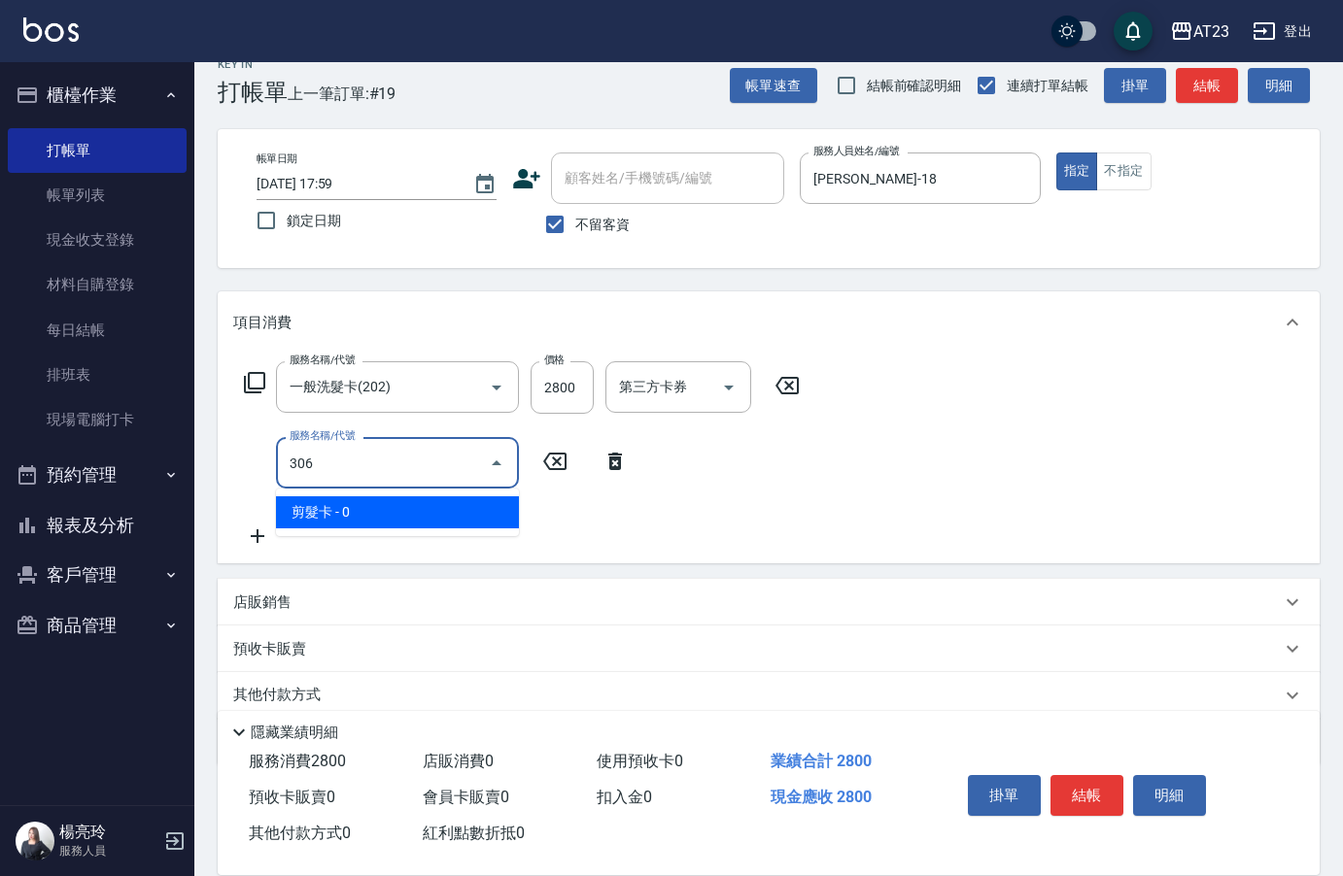
type input "剪髮卡(306)"
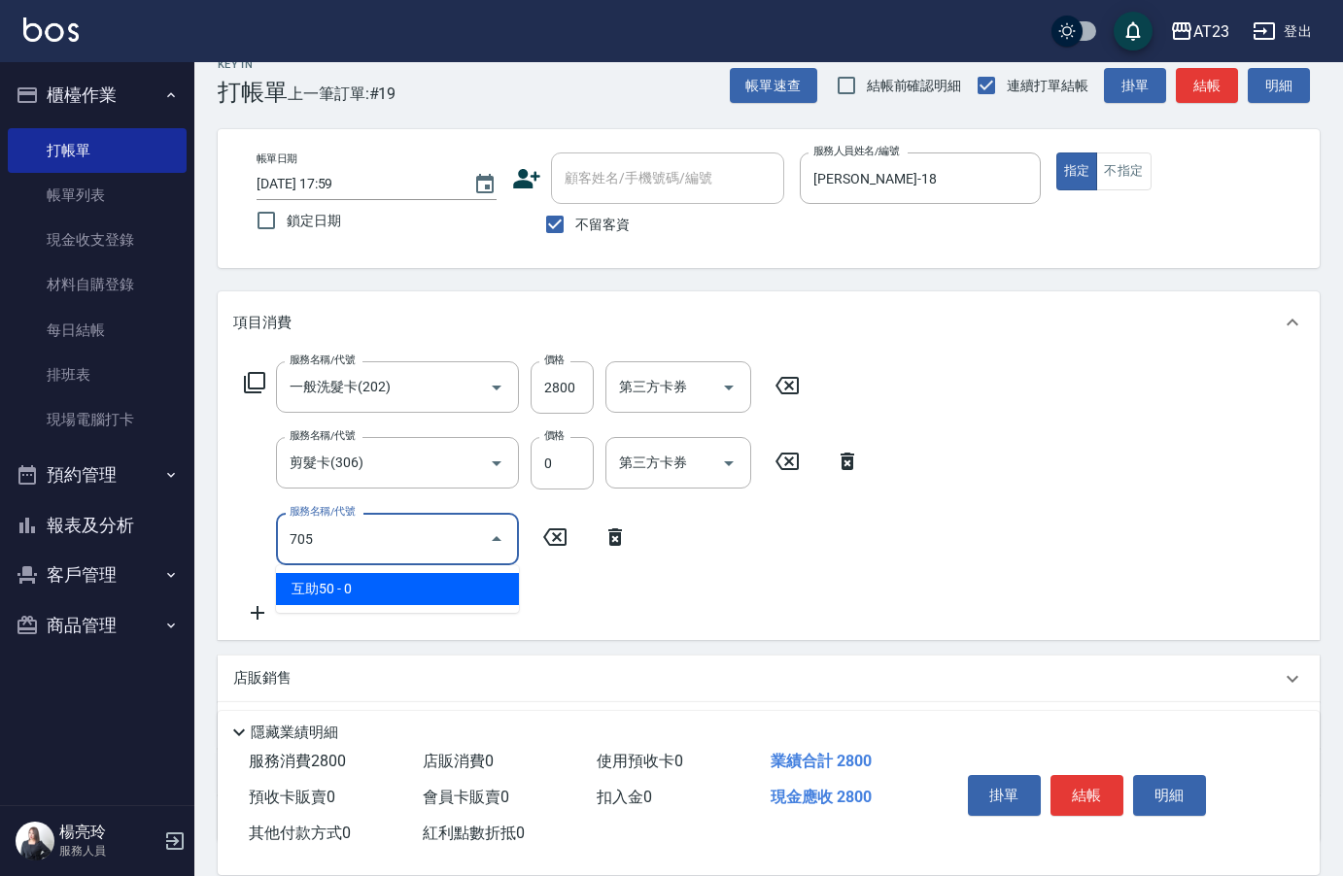
type input "互助50(705)"
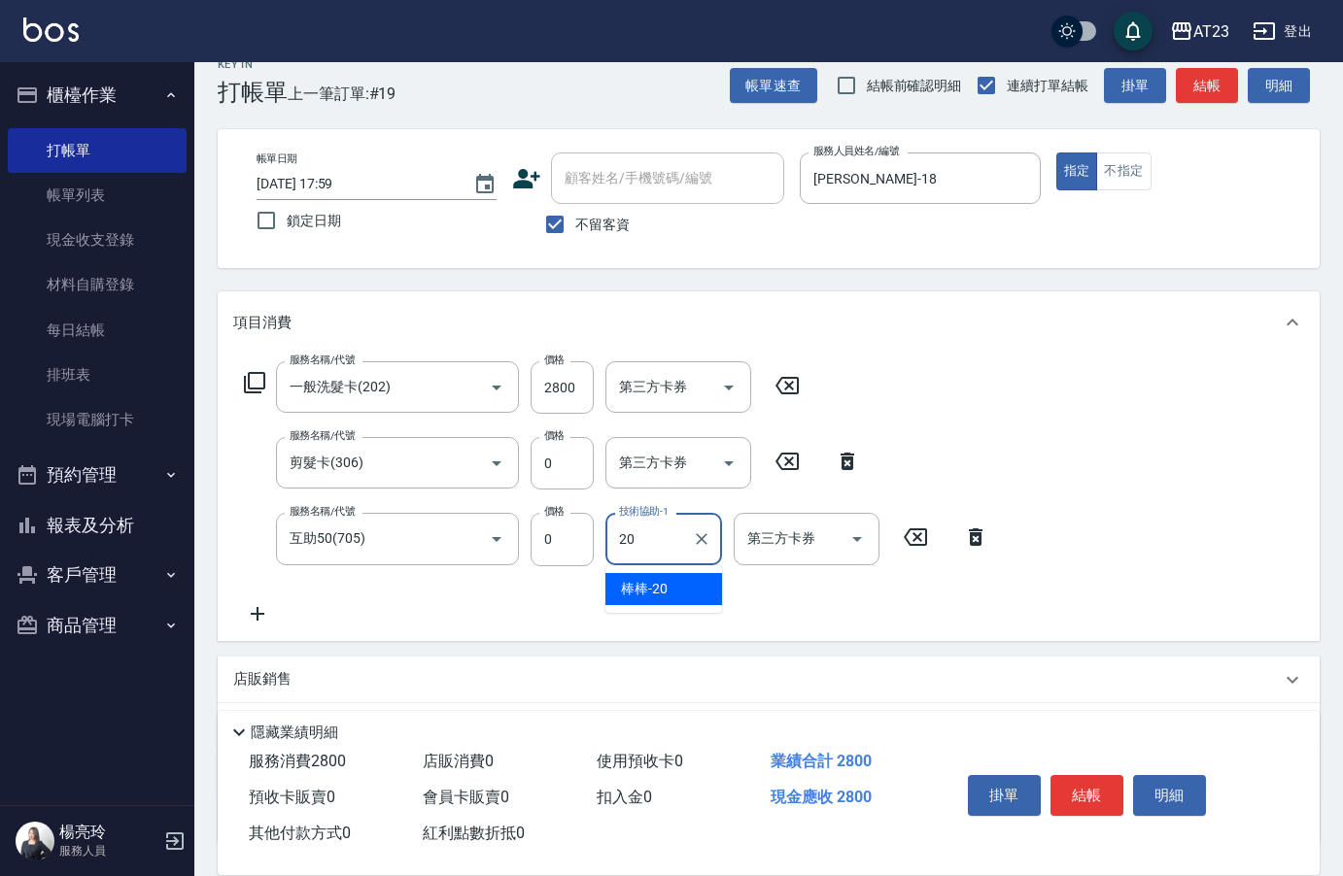
type input "棒棒-20"
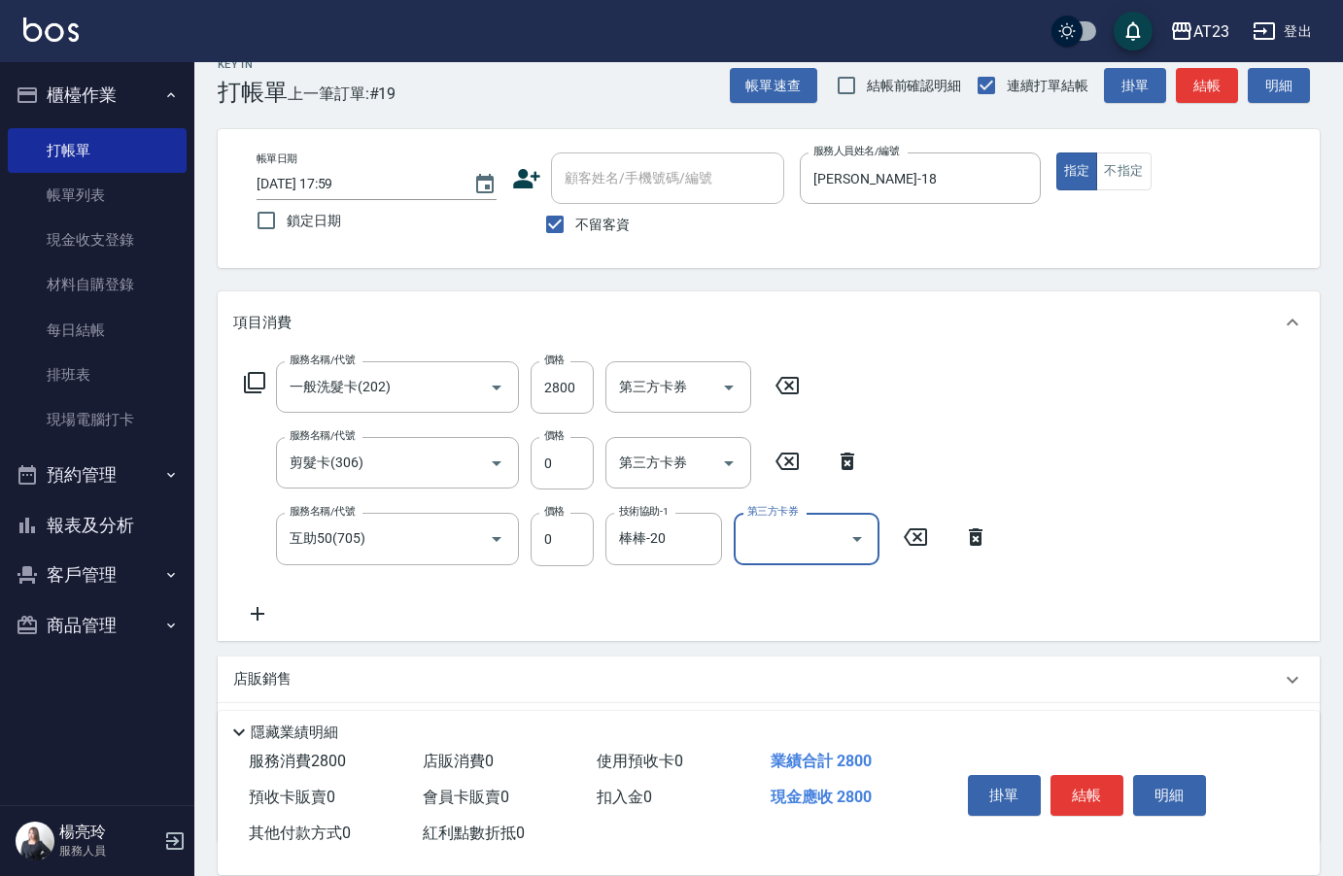
click at [1098, 790] on button "結帳" at bounding box center [1086, 795] width 73 height 41
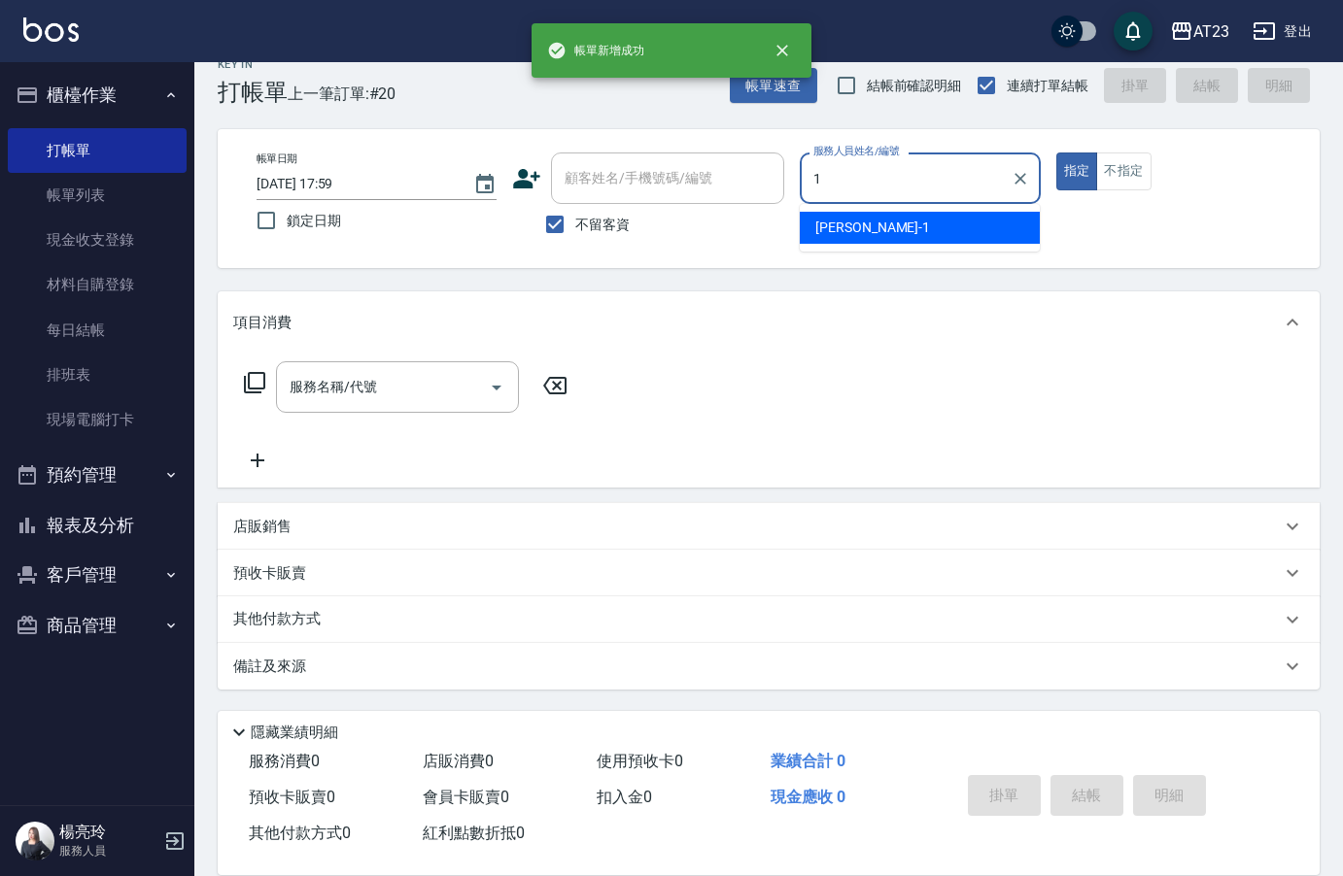
type input "[PERSON_NAME]-1"
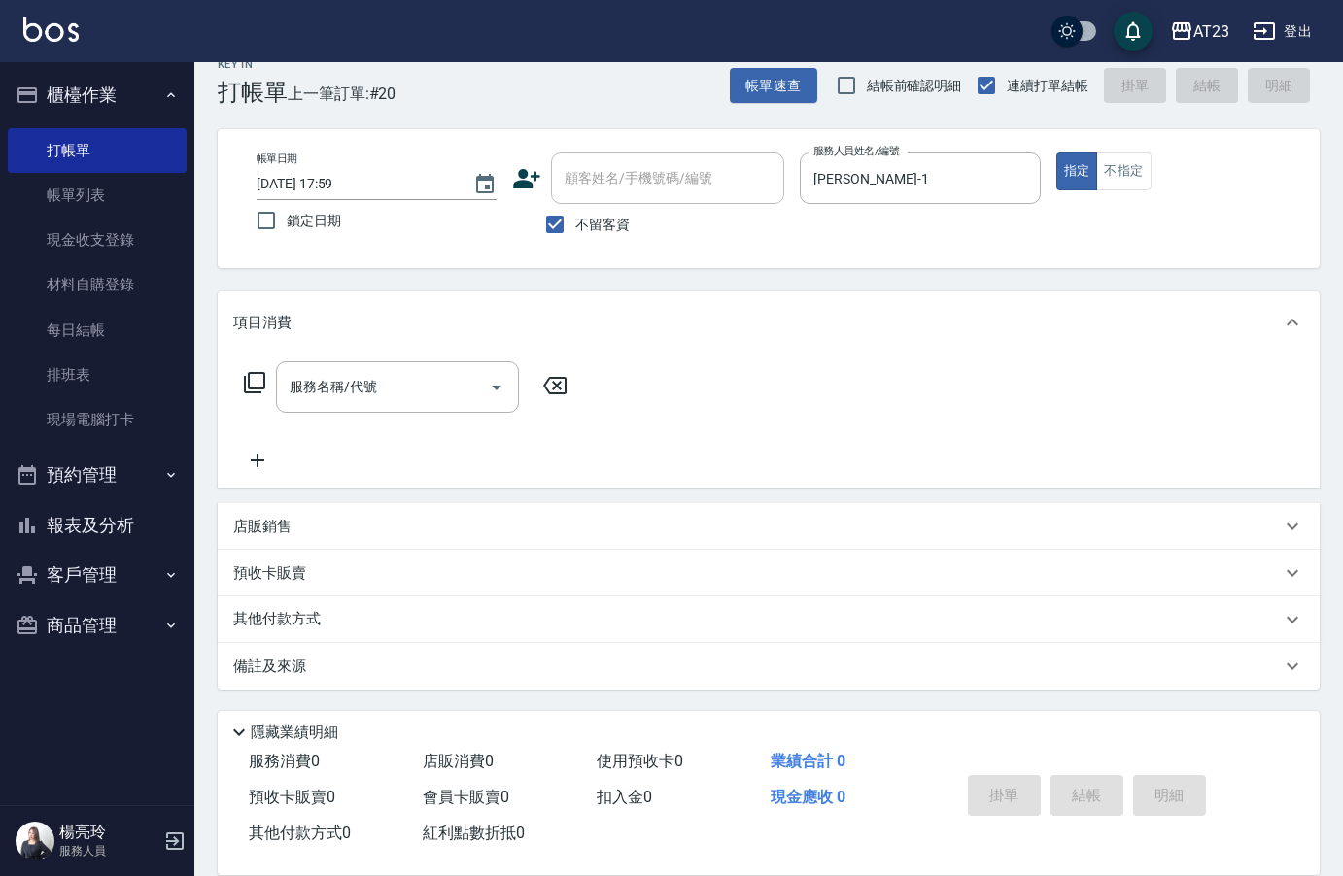
click at [261, 376] on icon at bounding box center [254, 382] width 23 height 23
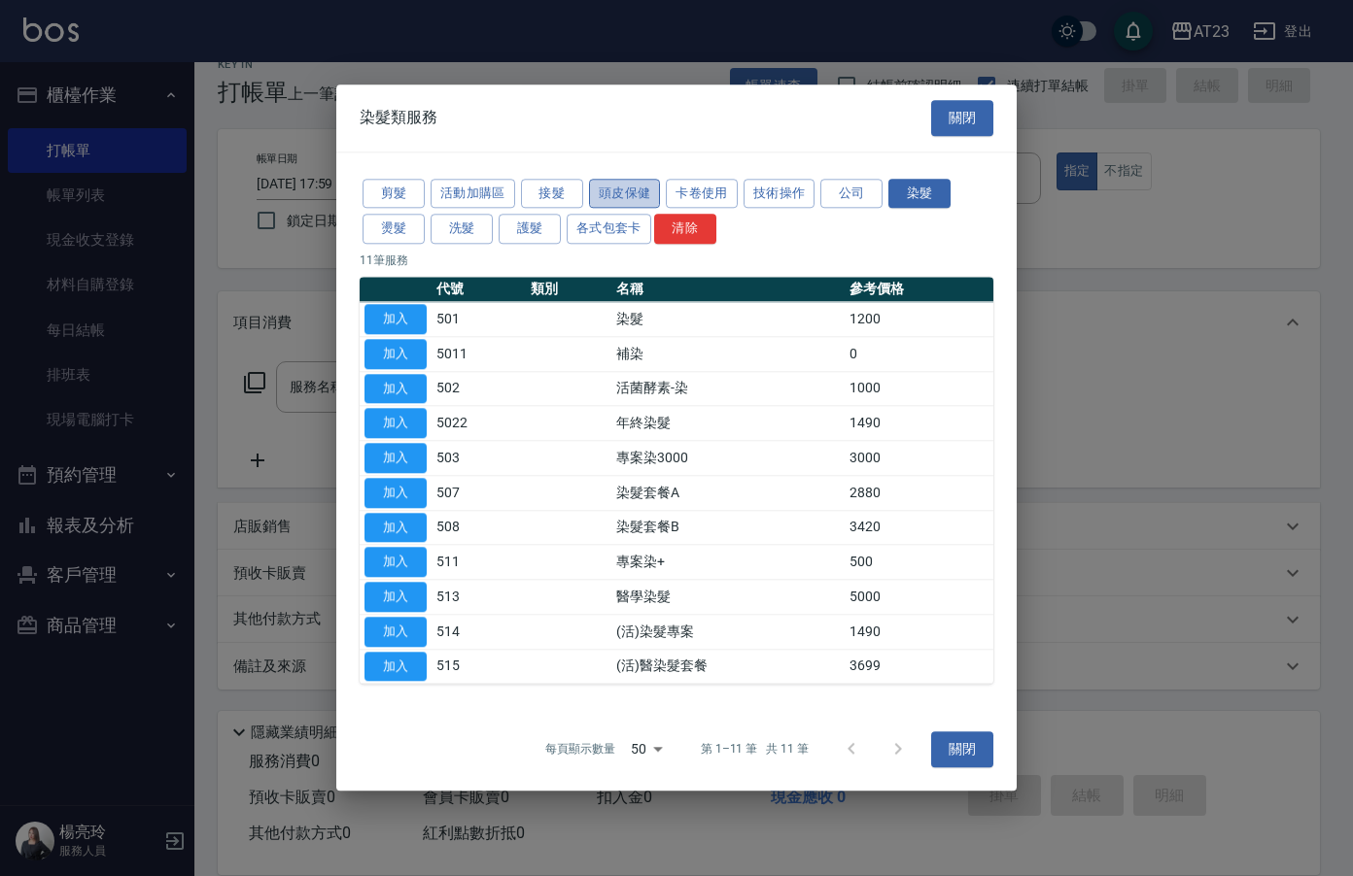
click at [609, 198] on button "頭皮保健" at bounding box center [625, 194] width 72 height 30
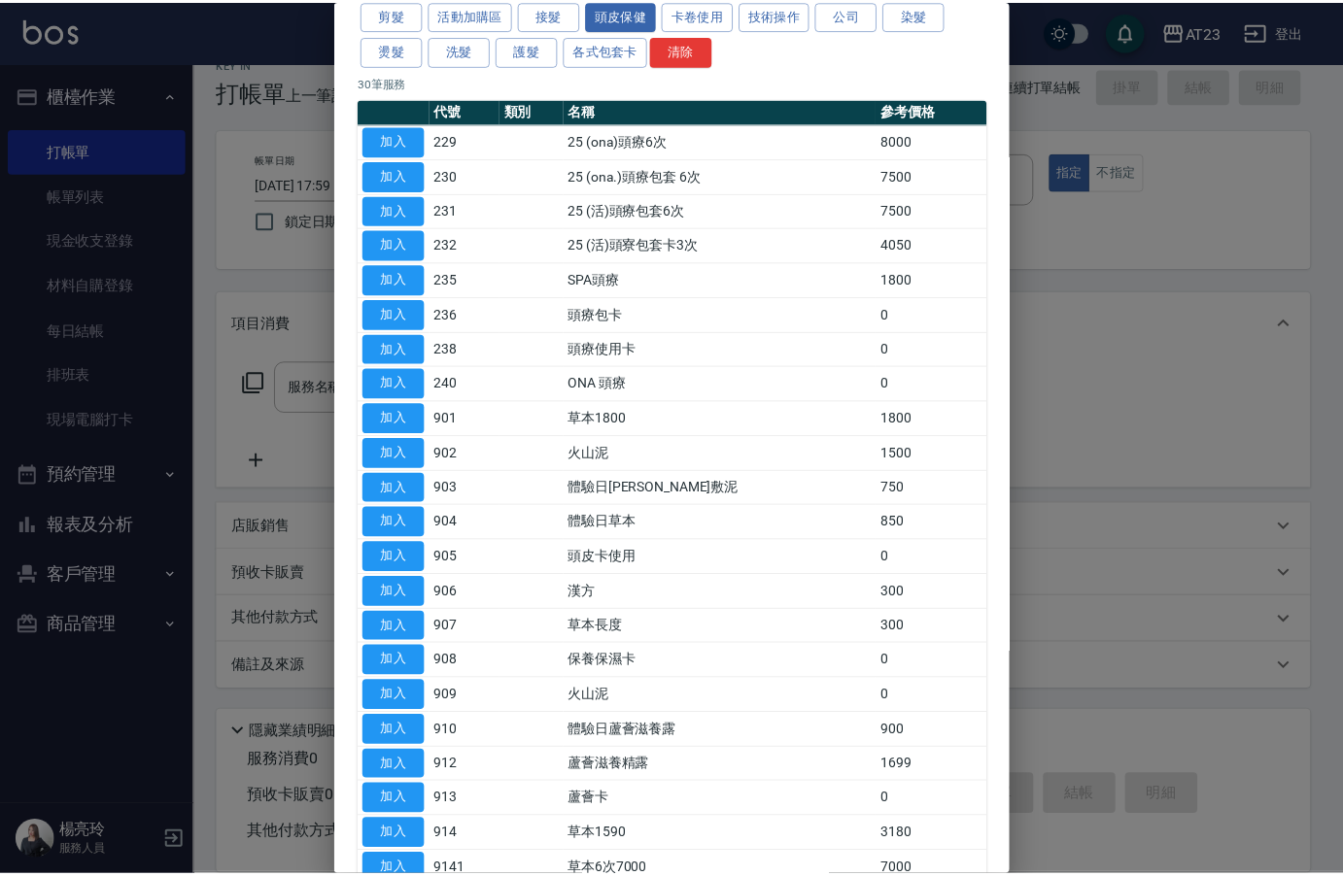
scroll to position [97, 0]
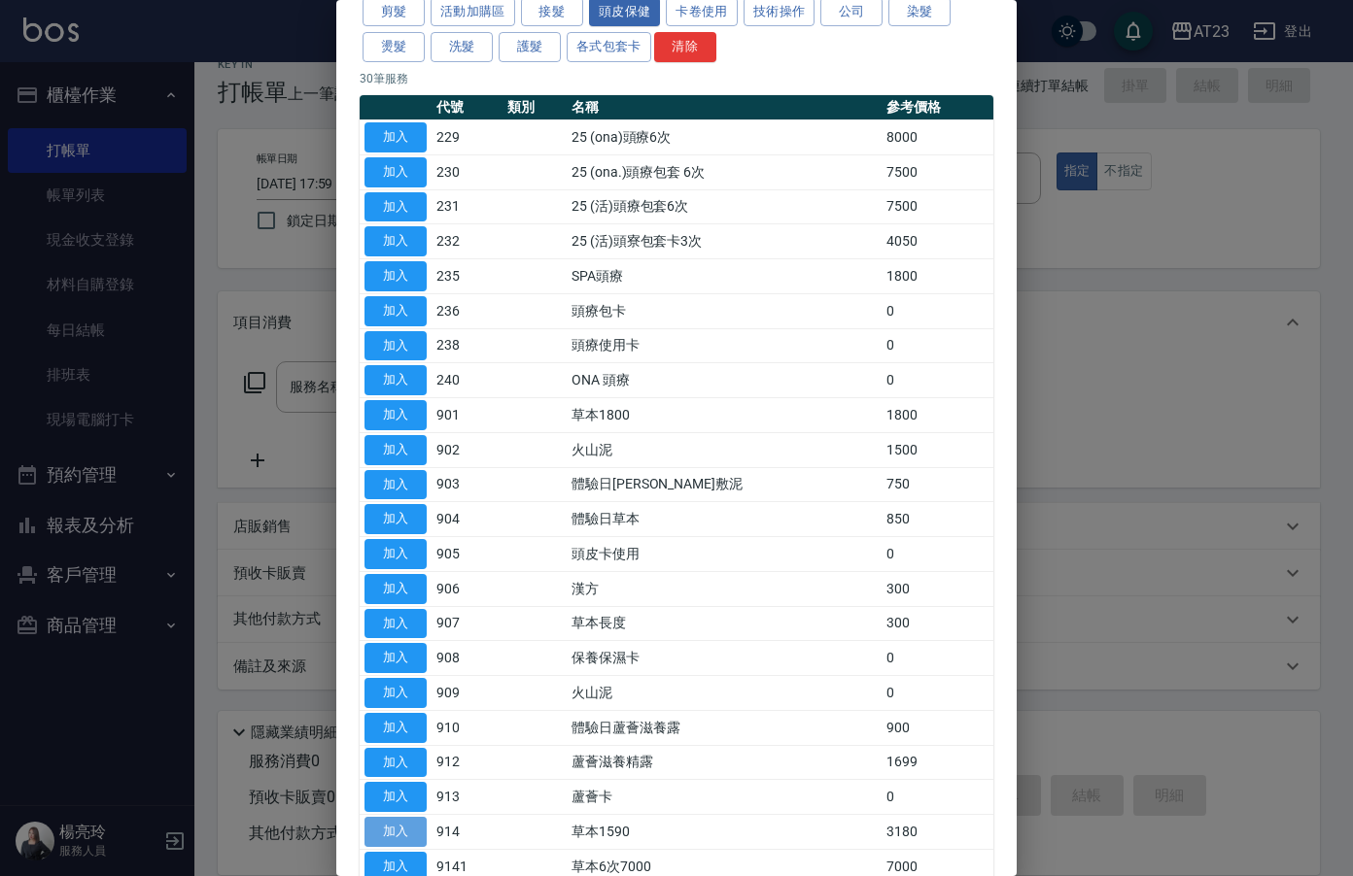
click at [401, 824] on button "加入" at bounding box center [395, 832] width 62 height 30
type input "草本1590(914)"
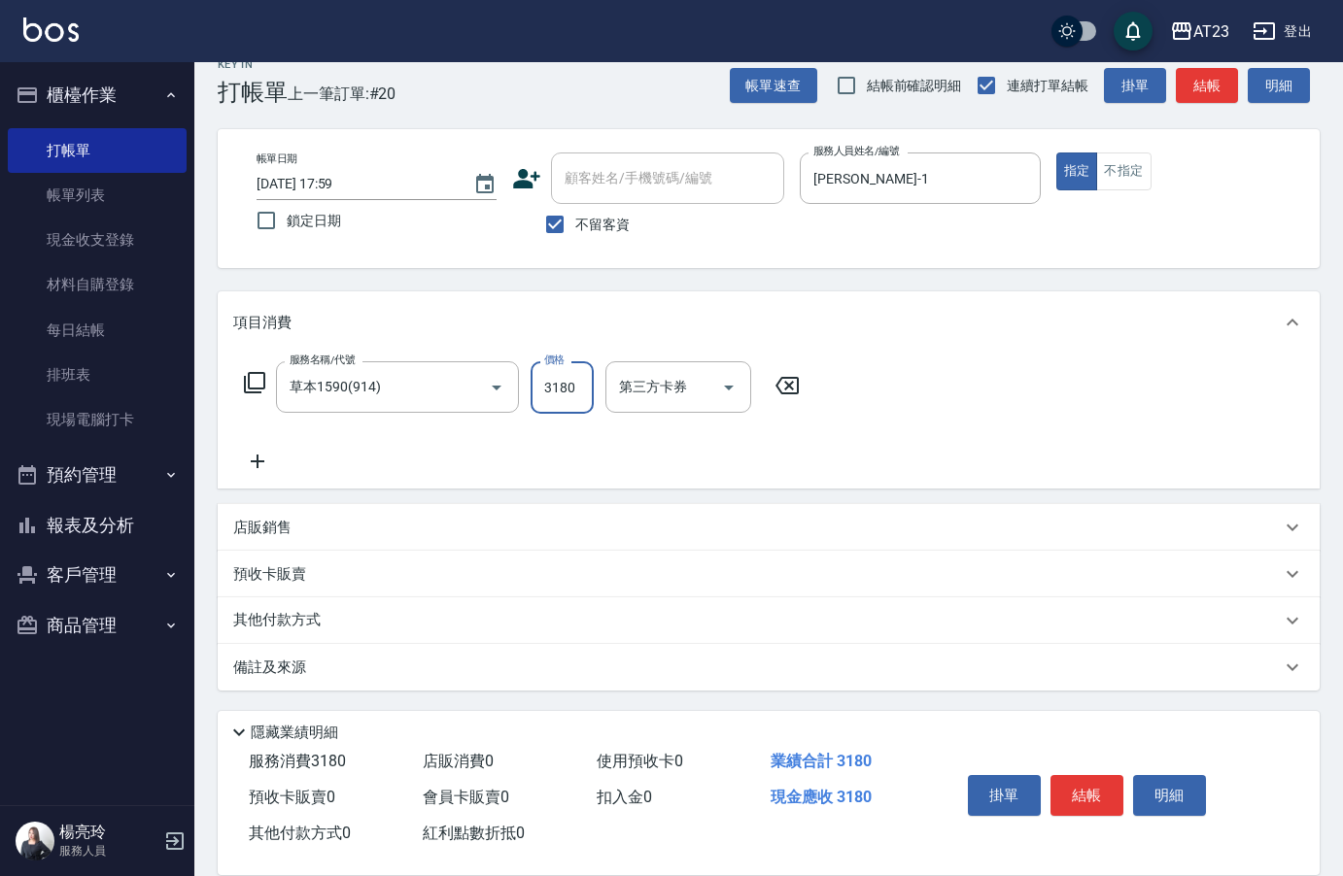
click at [570, 386] on input "3180" at bounding box center [562, 387] width 63 height 52
type input "2376"
click at [331, 618] on div "其他付款方式" at bounding box center [756, 619] width 1047 height 21
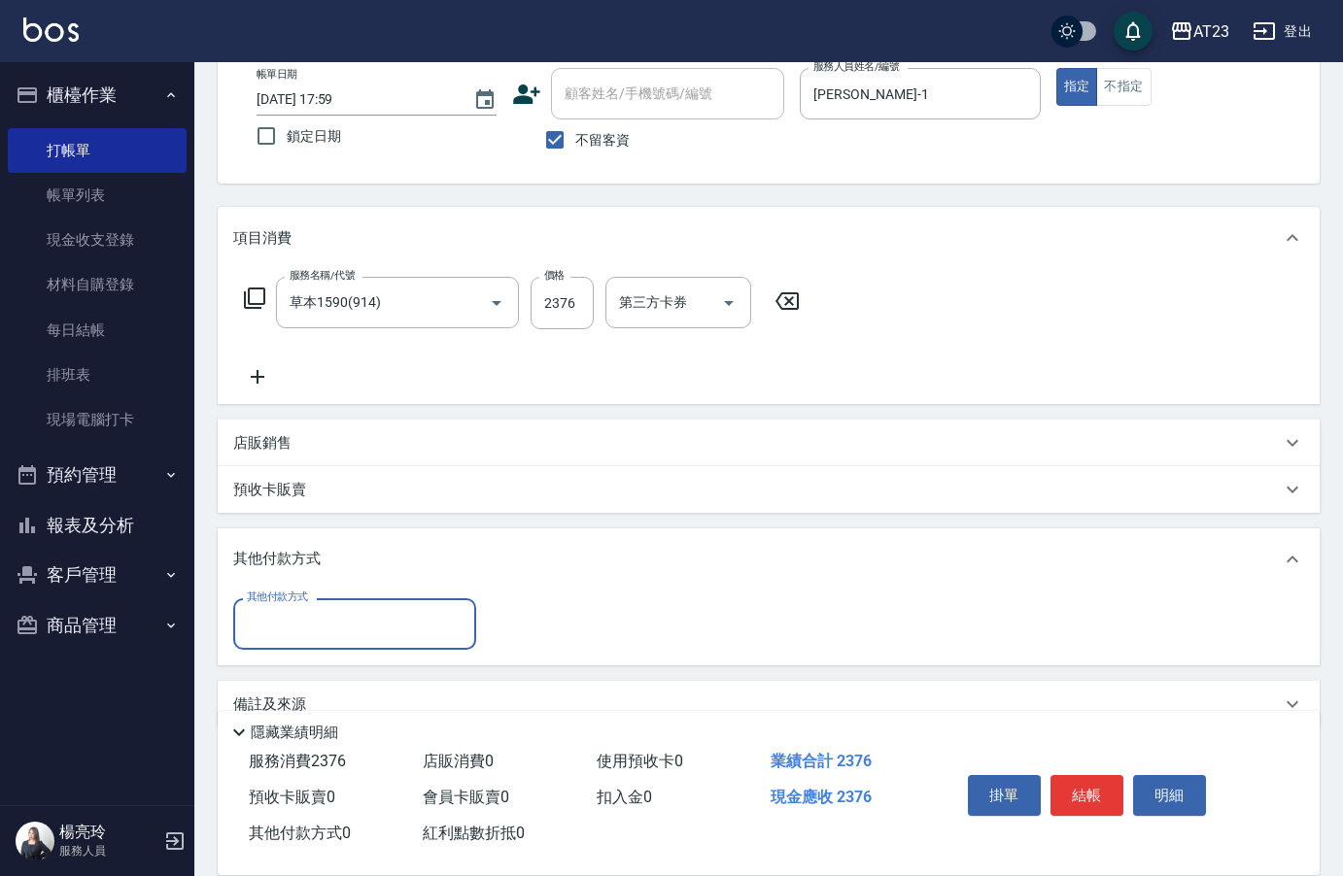
scroll to position [125, 0]
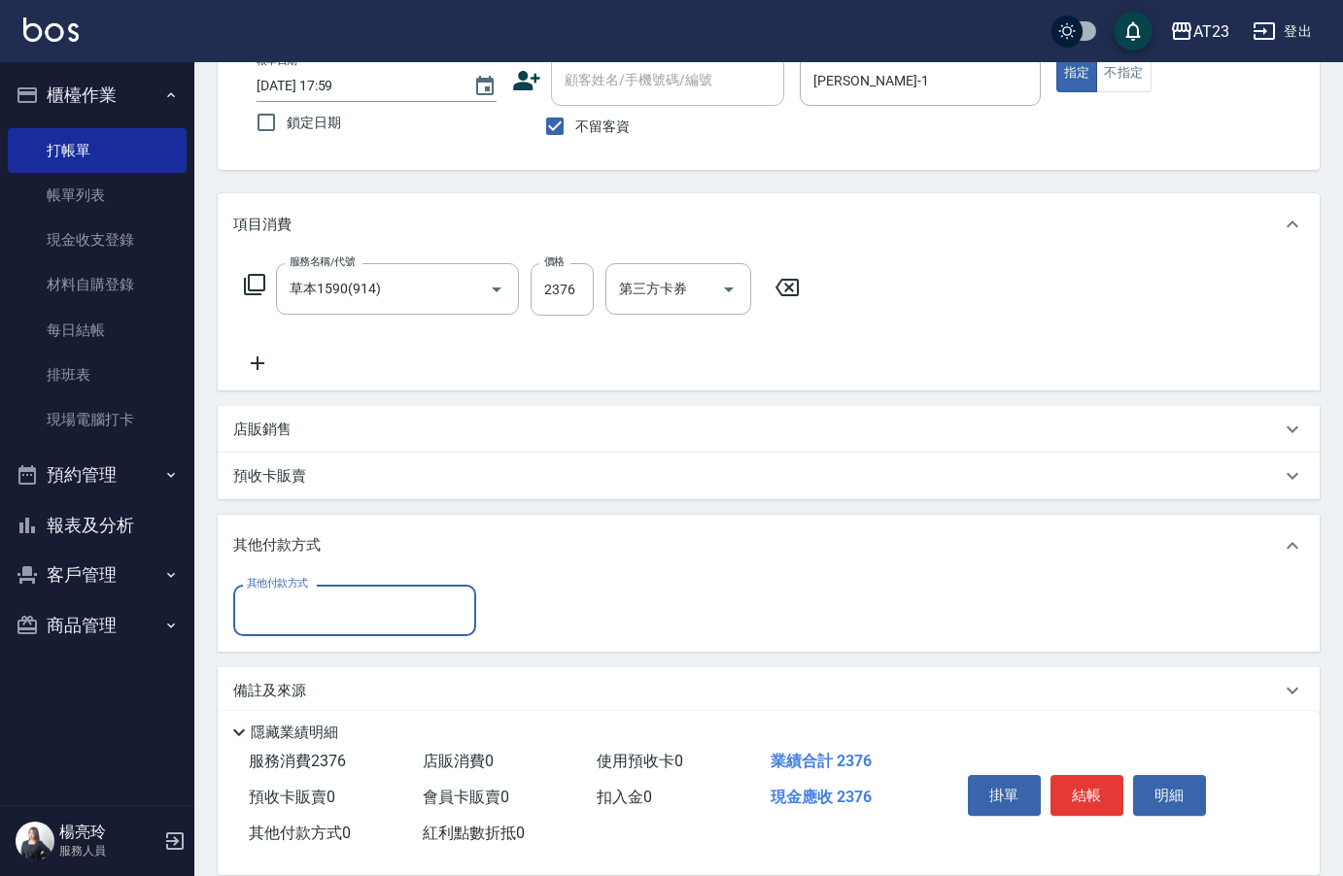
click at [326, 608] on input "其他付款方式" at bounding box center [354, 611] width 225 height 34
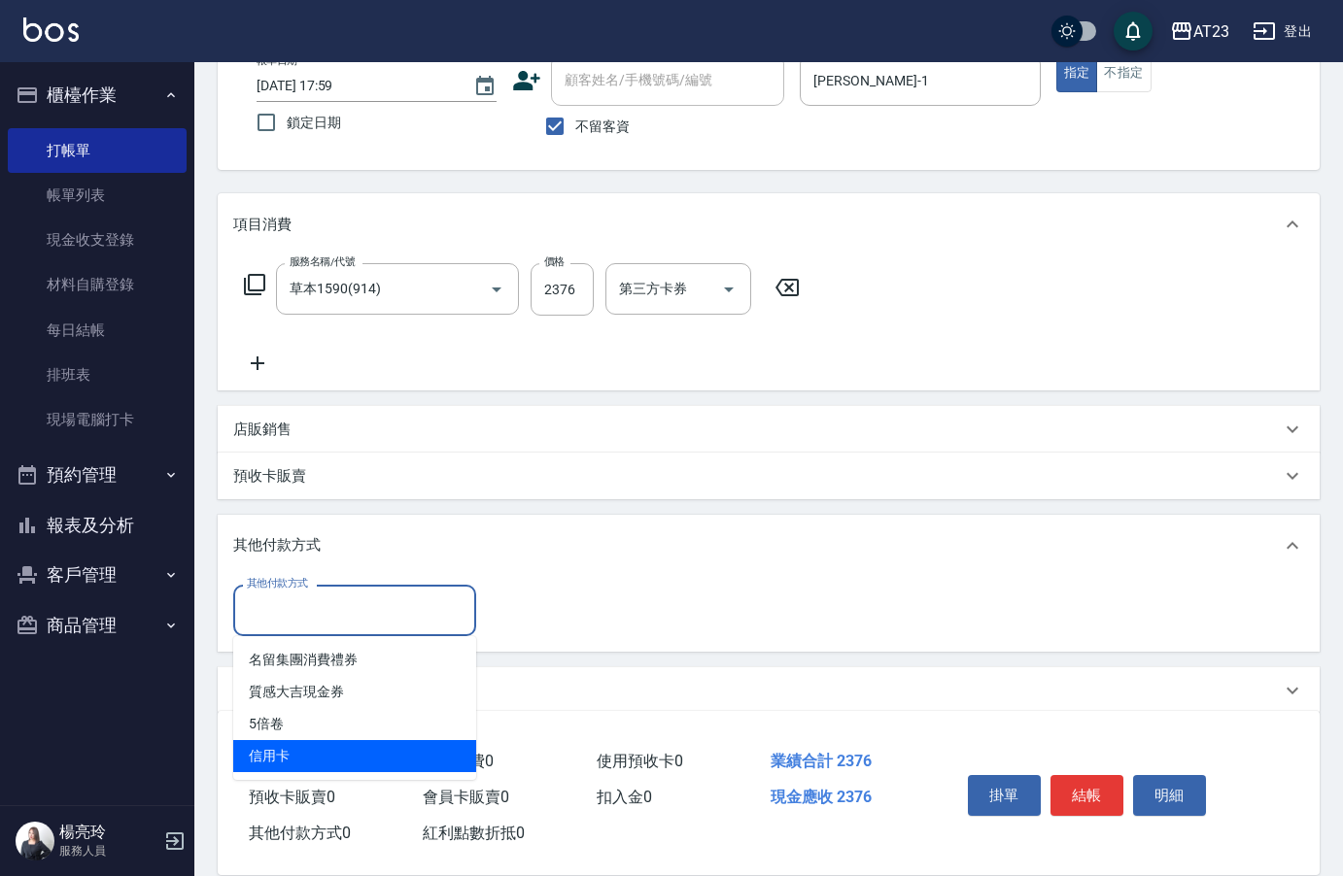
click at [310, 756] on span "信用卡" at bounding box center [354, 756] width 243 height 32
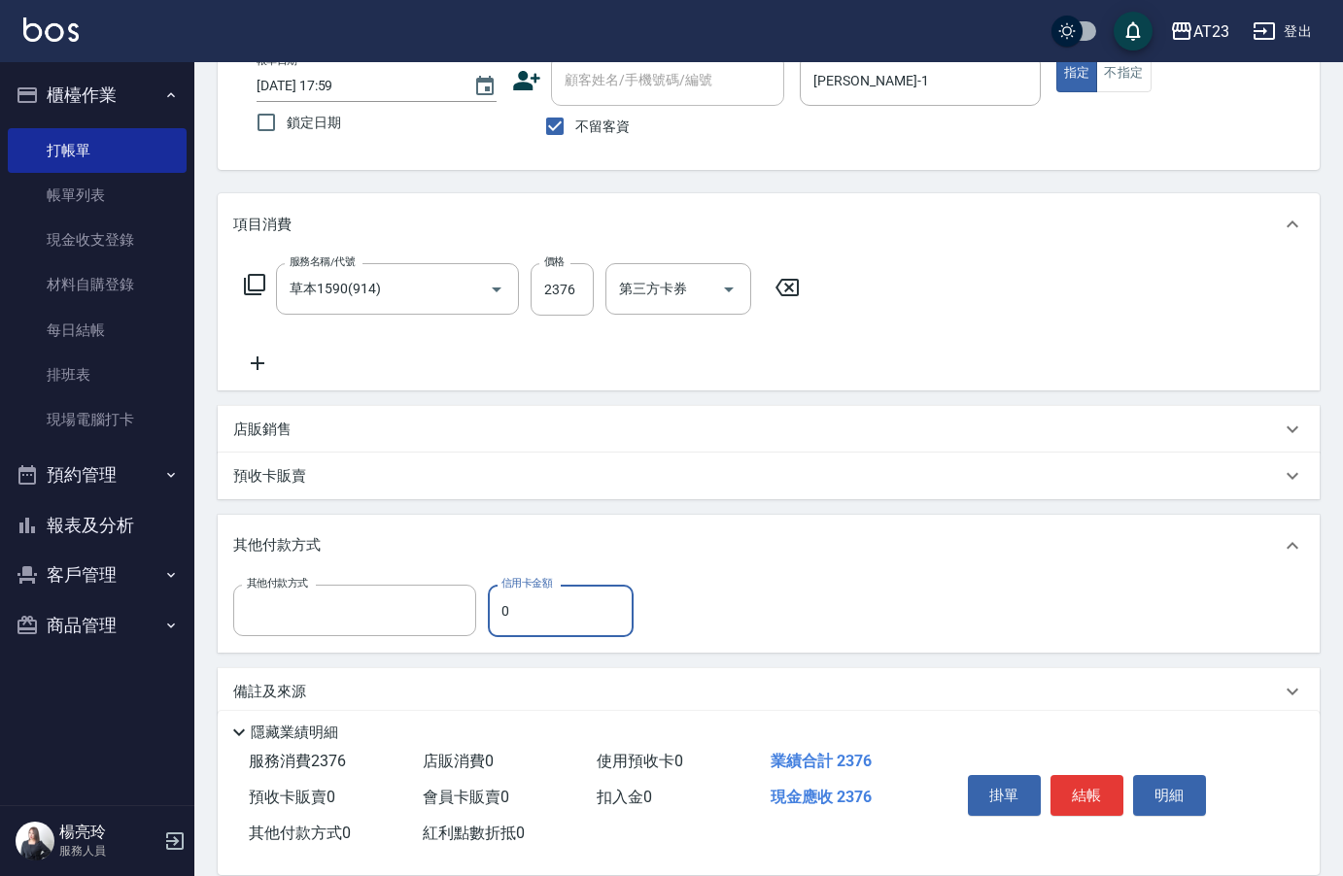
type input "信用卡"
type input "2376"
click at [1084, 775] on button "結帳" at bounding box center [1086, 795] width 73 height 41
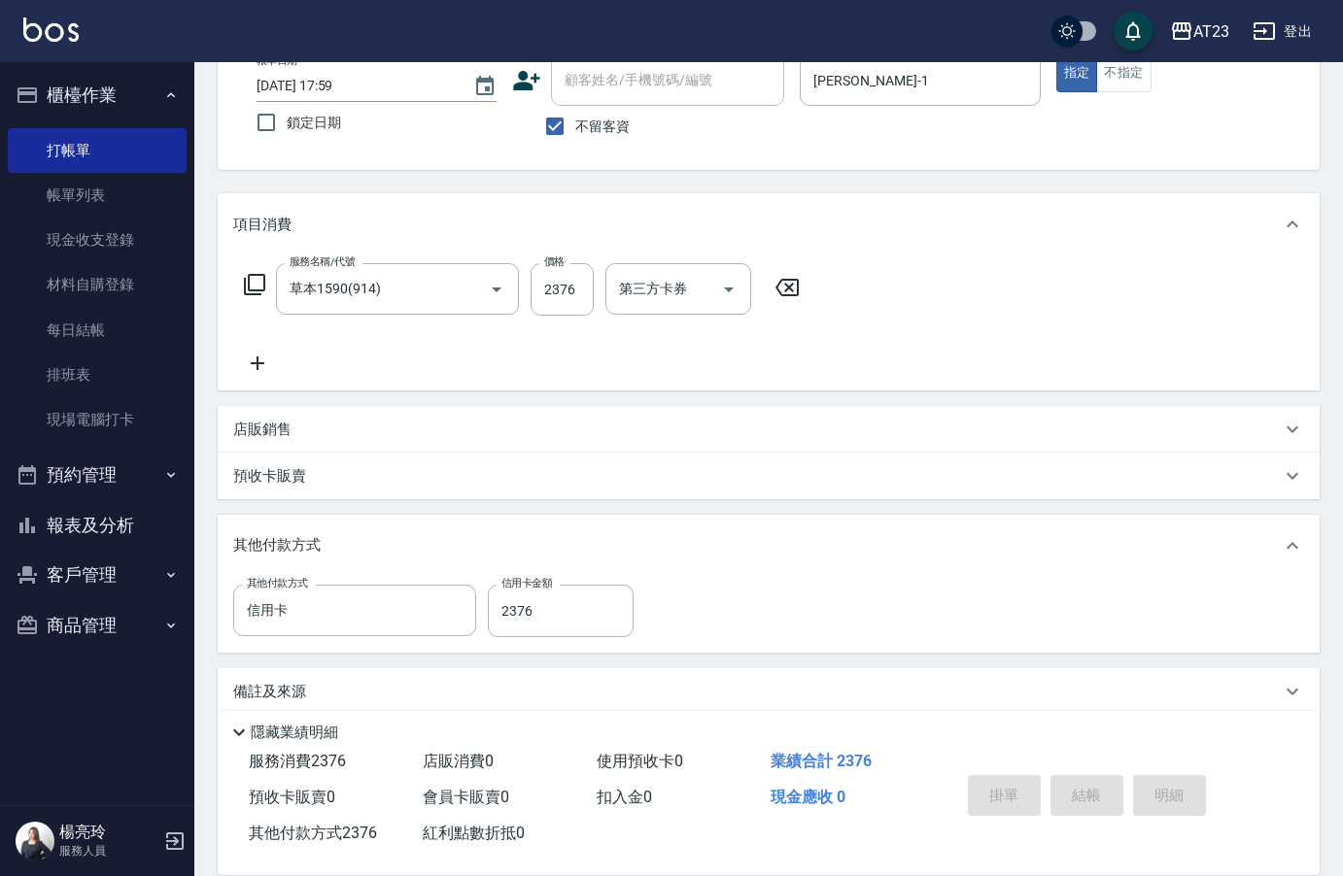
type input "[DATE] 18:00"
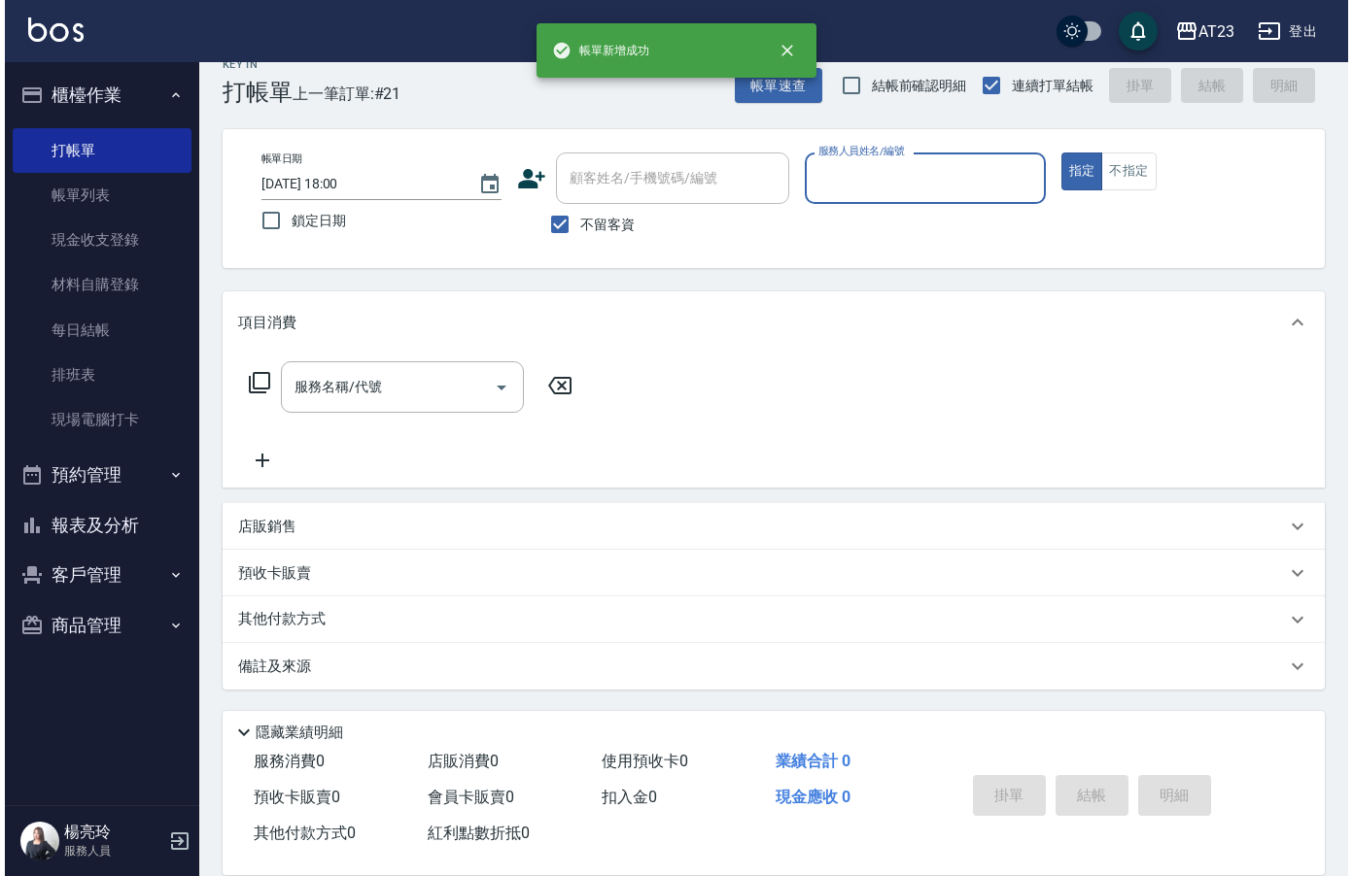
scroll to position [27, 0]
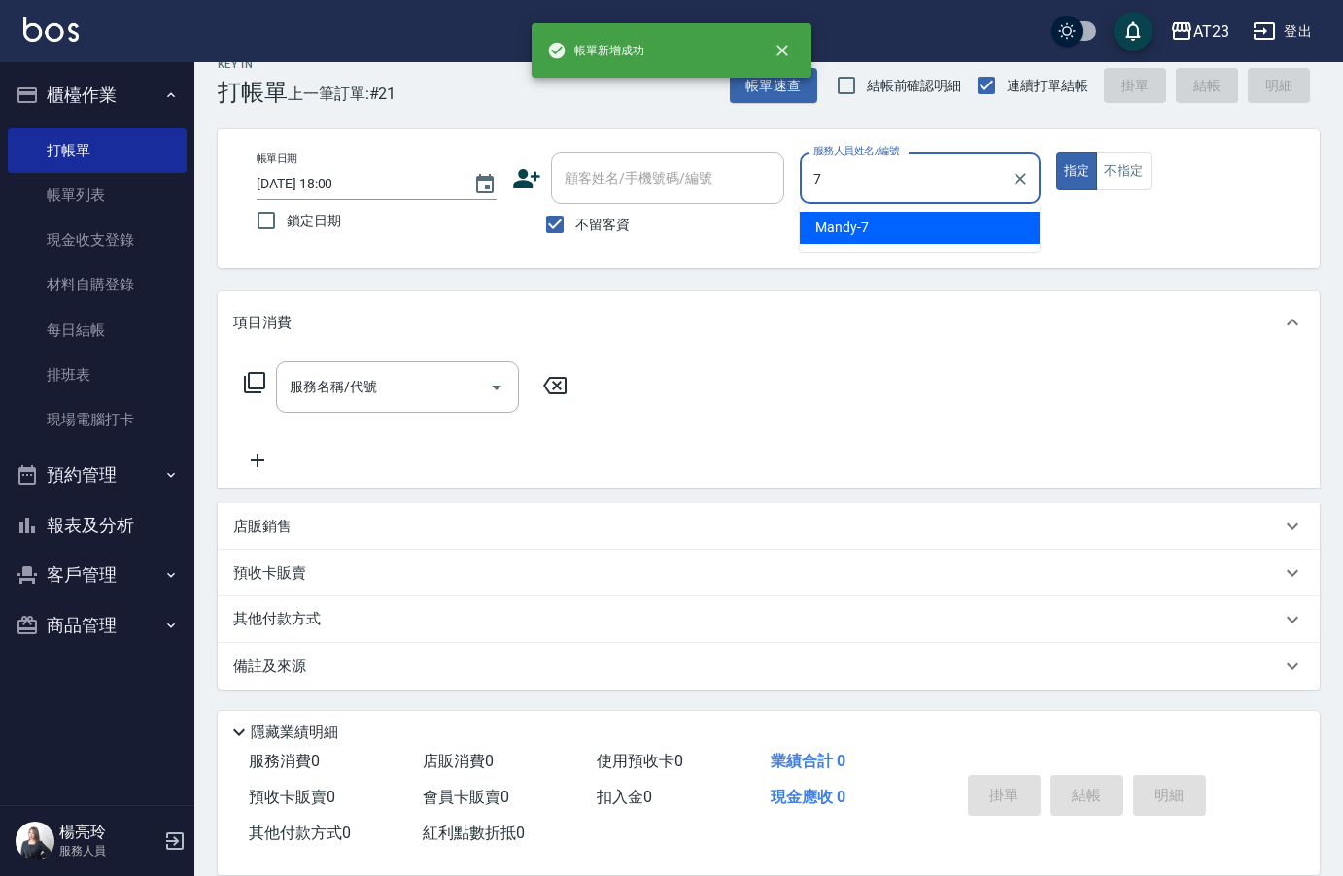
type input "Mandy-7"
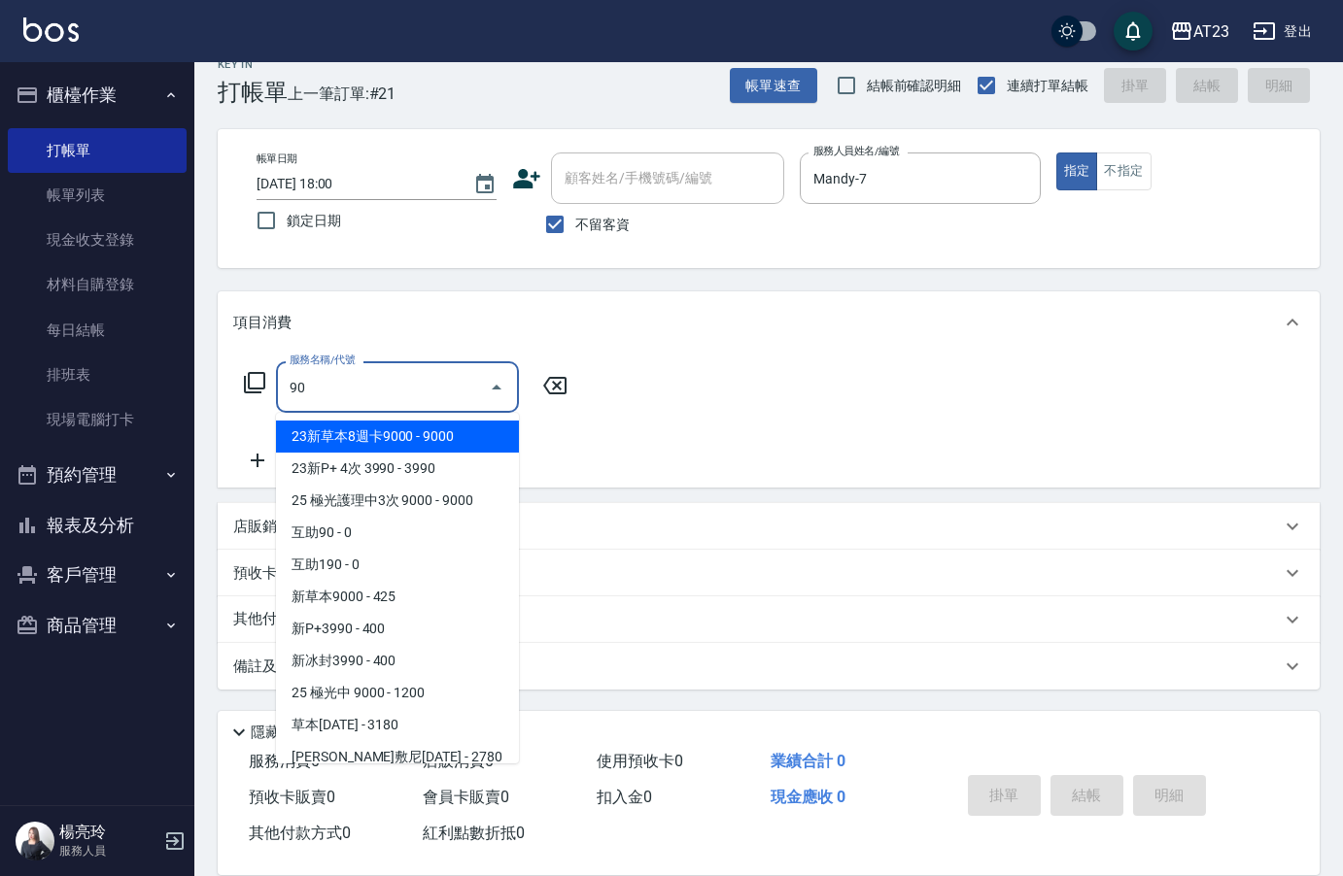
type input "90"
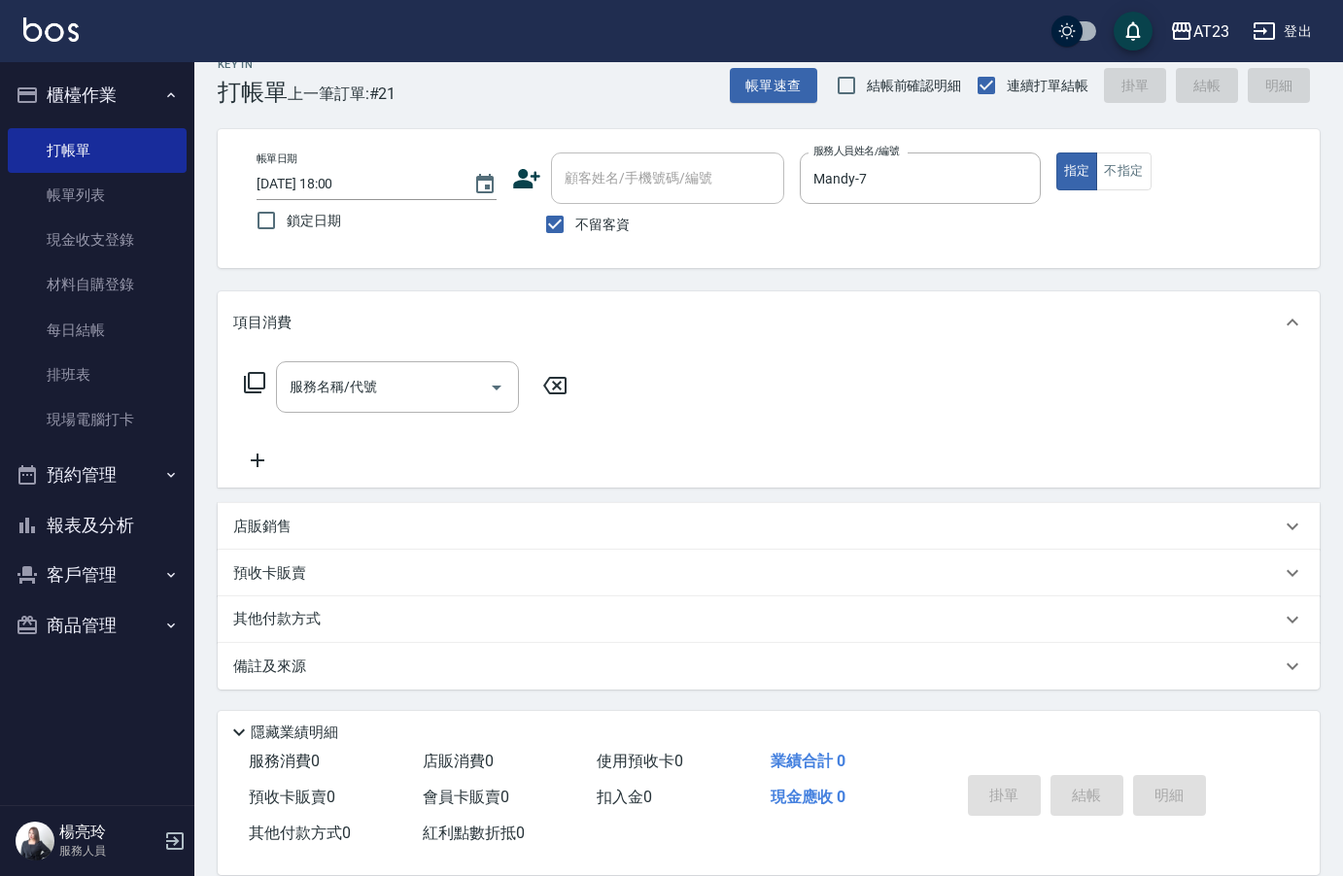
click at [250, 390] on icon at bounding box center [254, 382] width 21 height 21
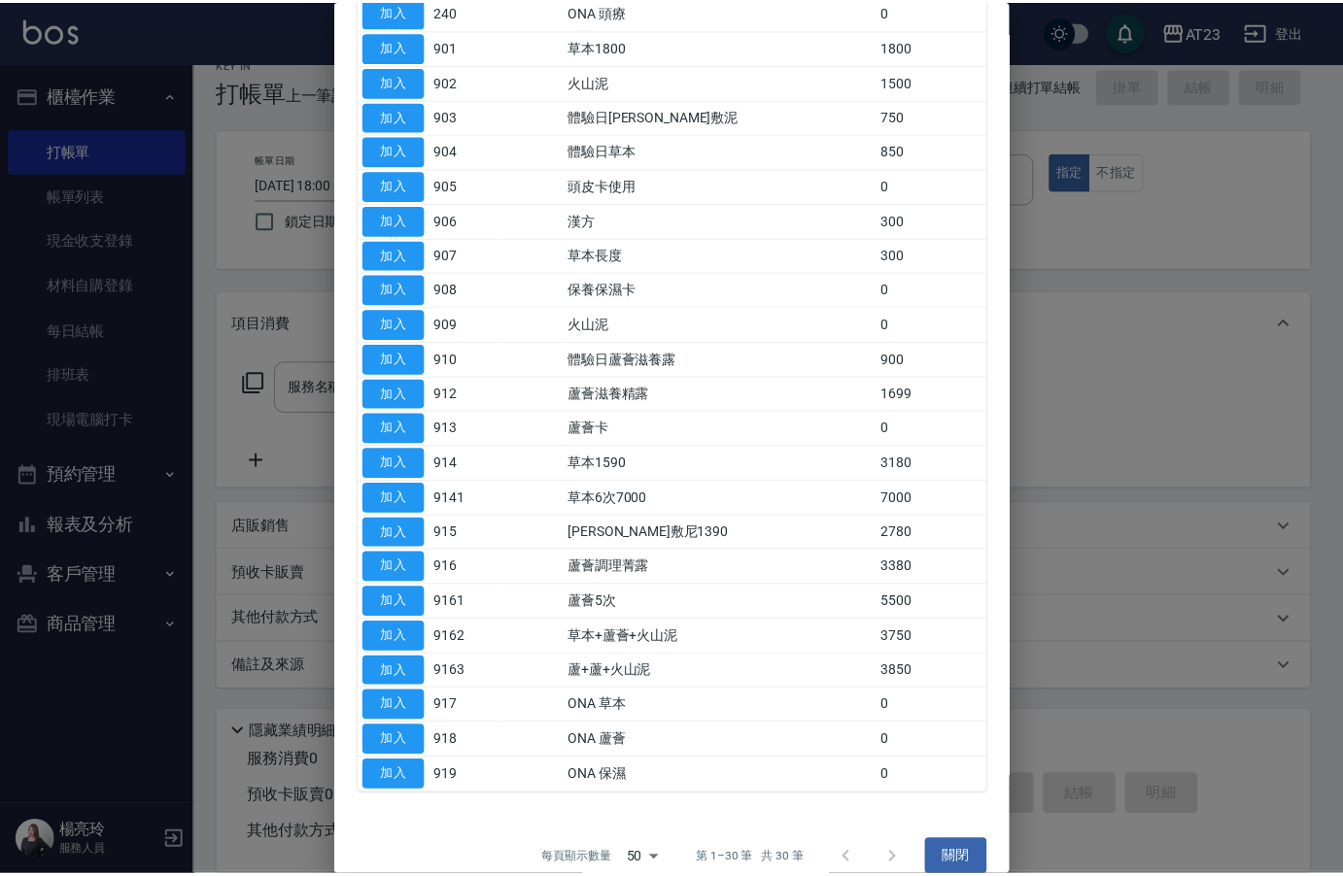
scroll to position [491, 0]
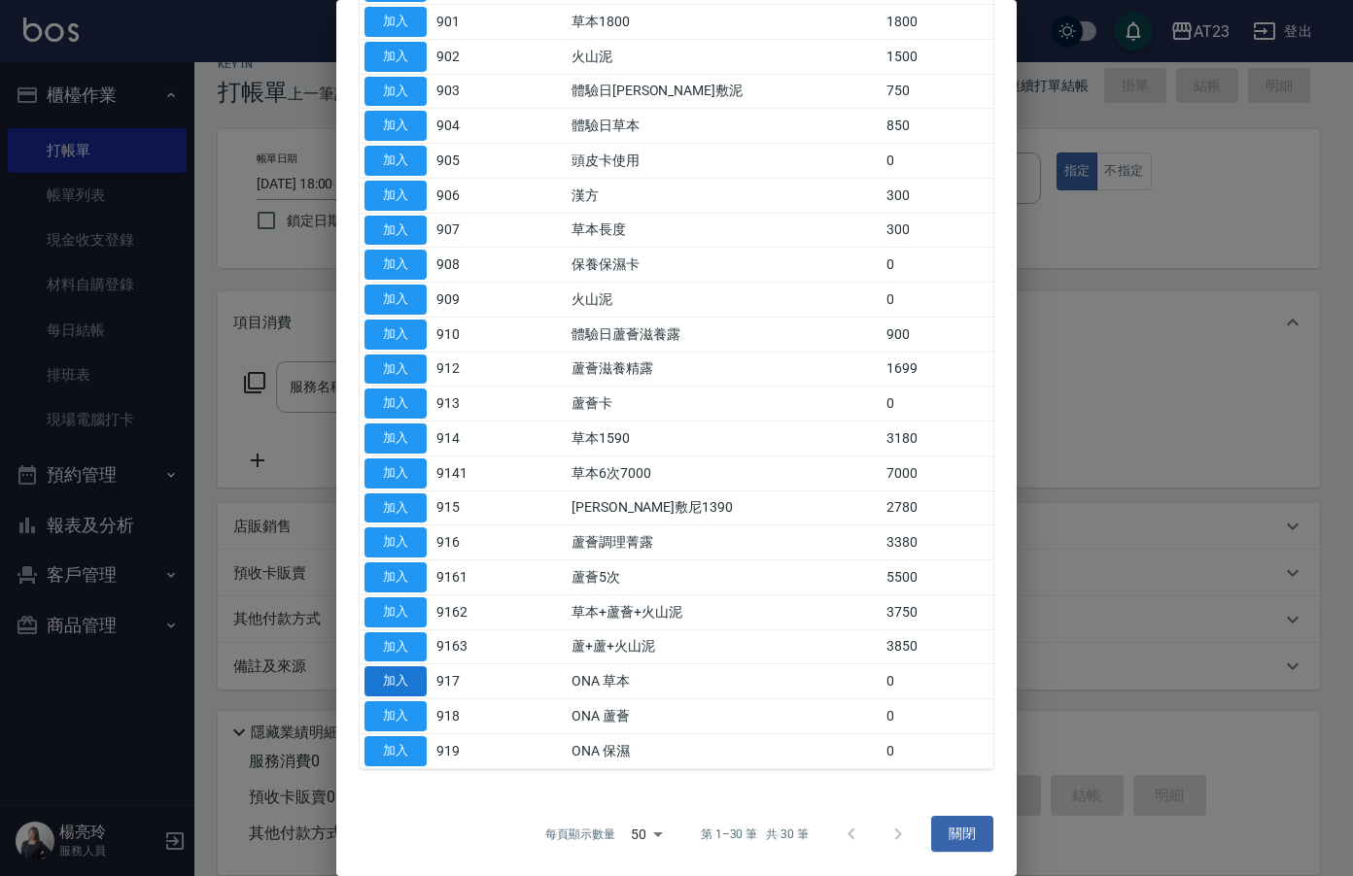
click at [388, 683] on button "加入" at bounding box center [395, 682] width 62 height 30
type input "ONA 草本(917)"
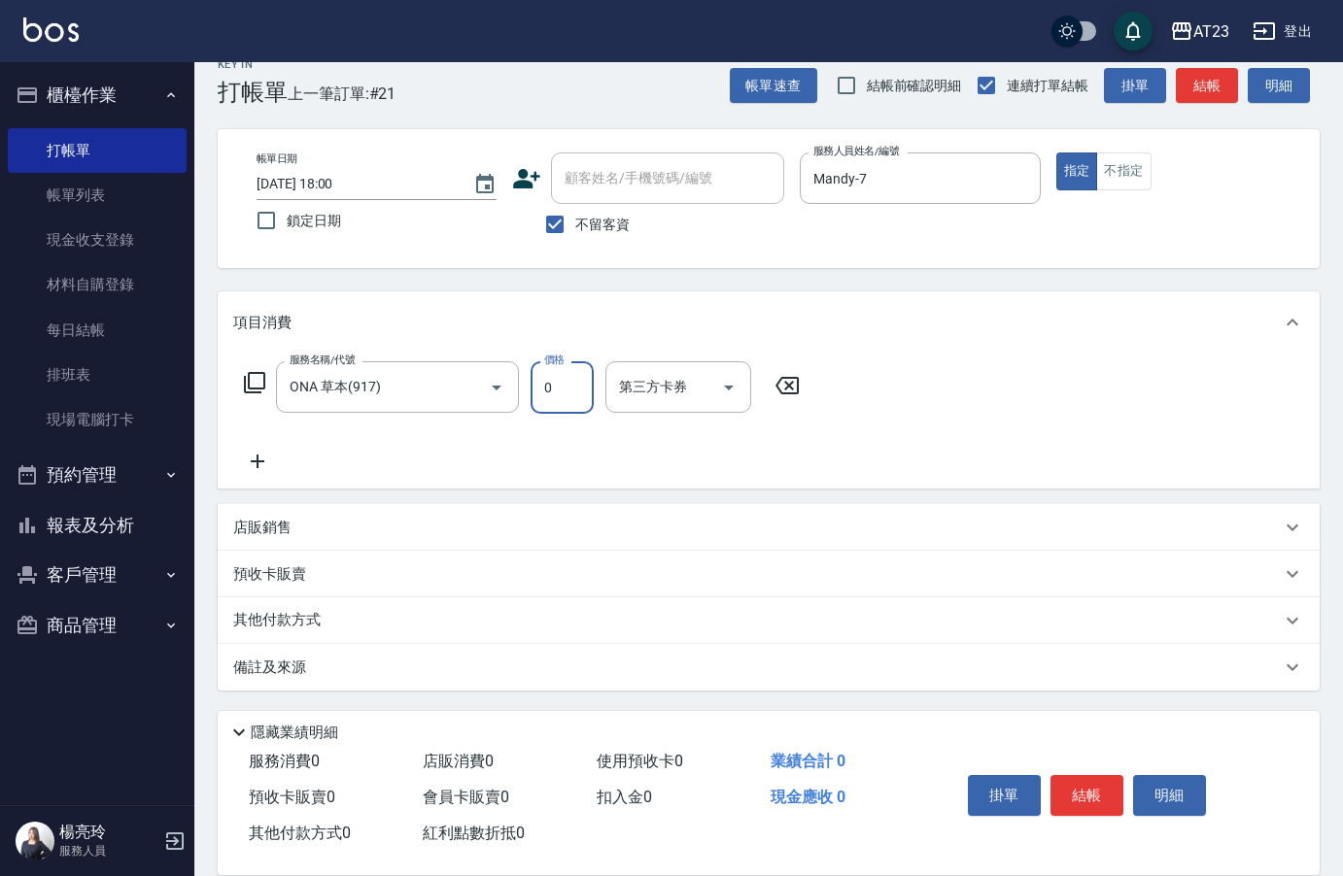
click at [559, 384] on input "0" at bounding box center [562, 387] width 63 height 52
type input "804"
click at [267, 629] on p "其他付款方式" at bounding box center [281, 620] width 97 height 21
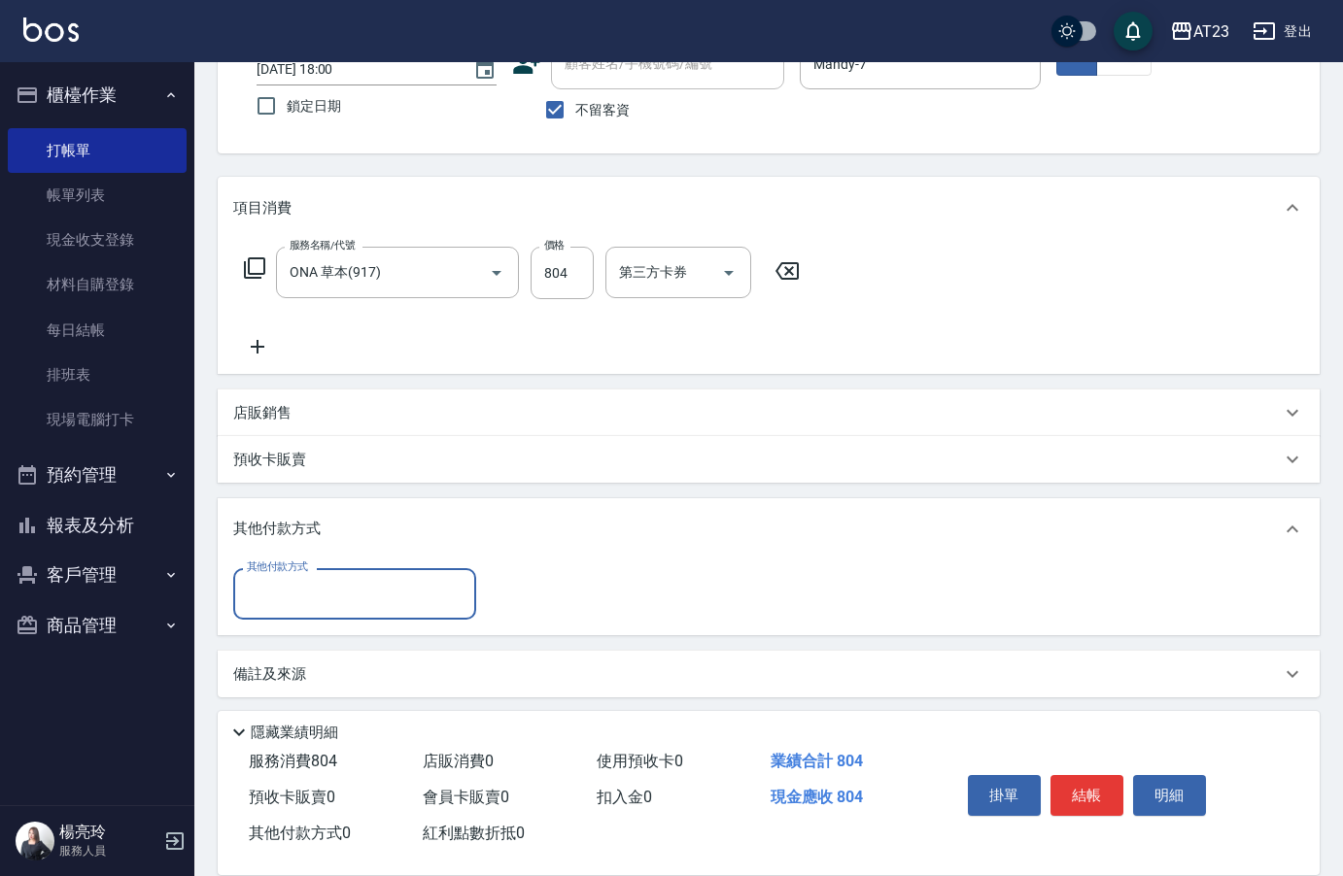
scroll to position [144, 0]
click at [291, 589] on input "其他付款方式" at bounding box center [354, 592] width 225 height 34
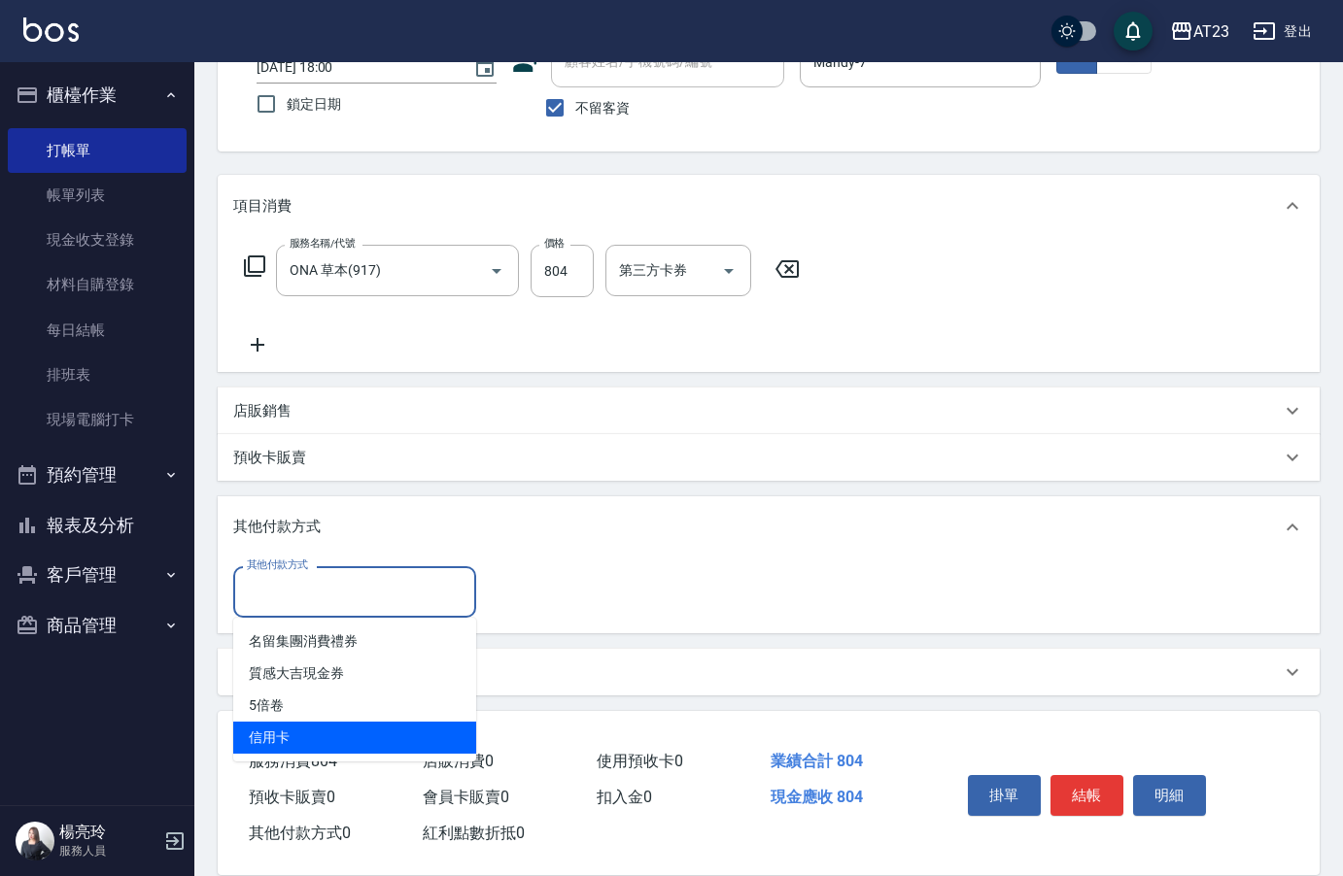
click at [356, 734] on span "信用卡" at bounding box center [354, 738] width 243 height 32
type input "信用卡"
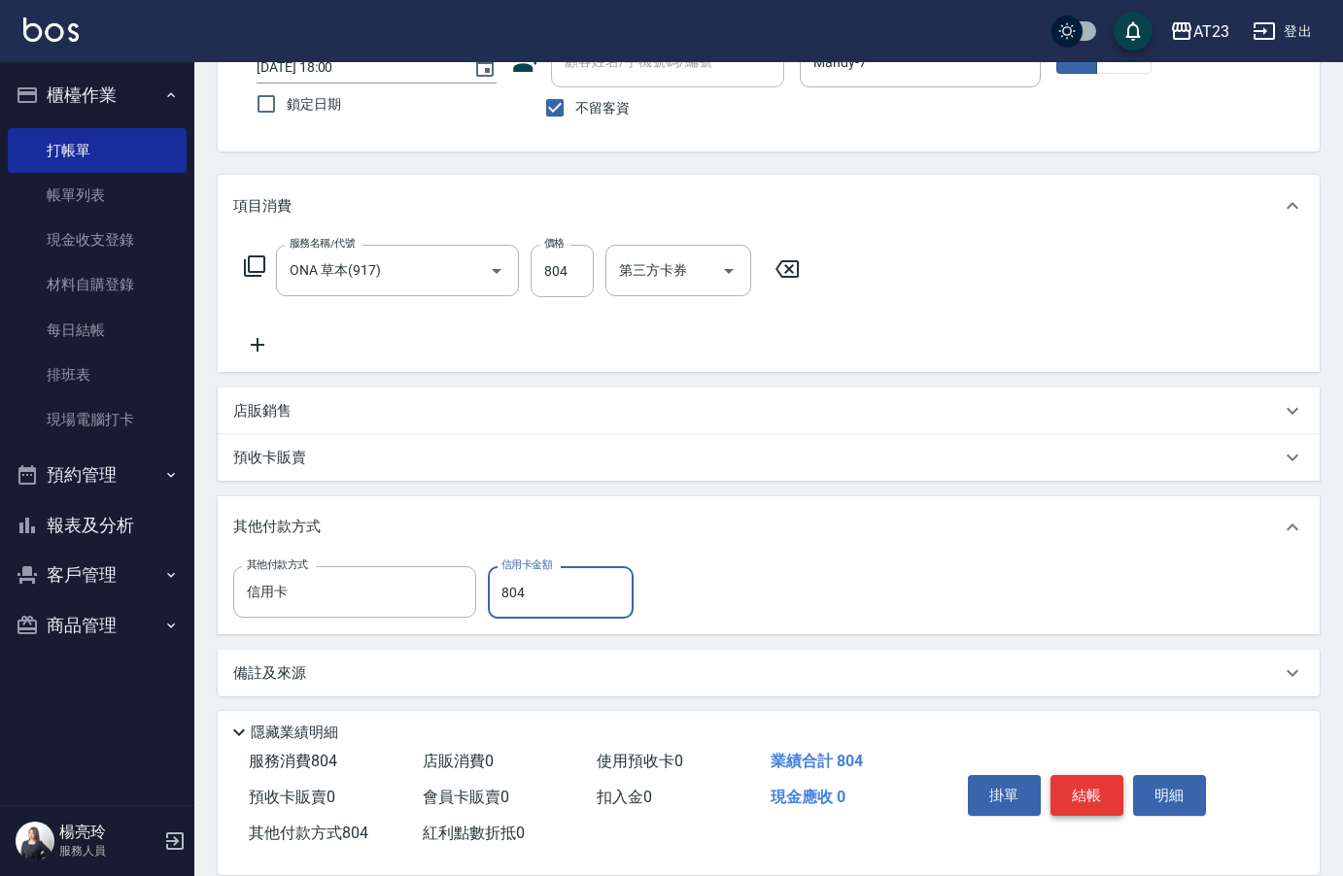
type input "804"
click at [1074, 790] on button "結帳" at bounding box center [1086, 795] width 73 height 41
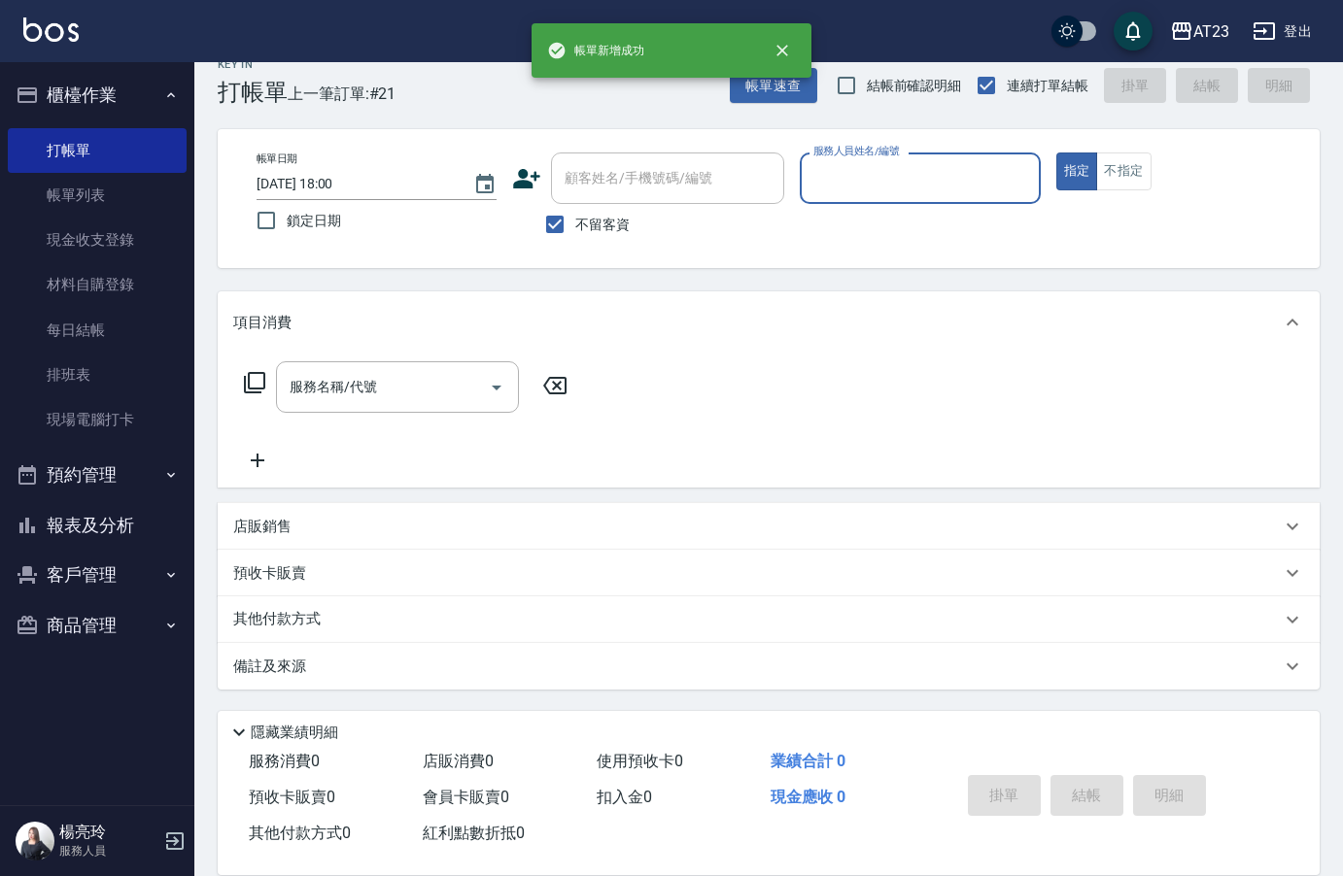
scroll to position [27, 0]
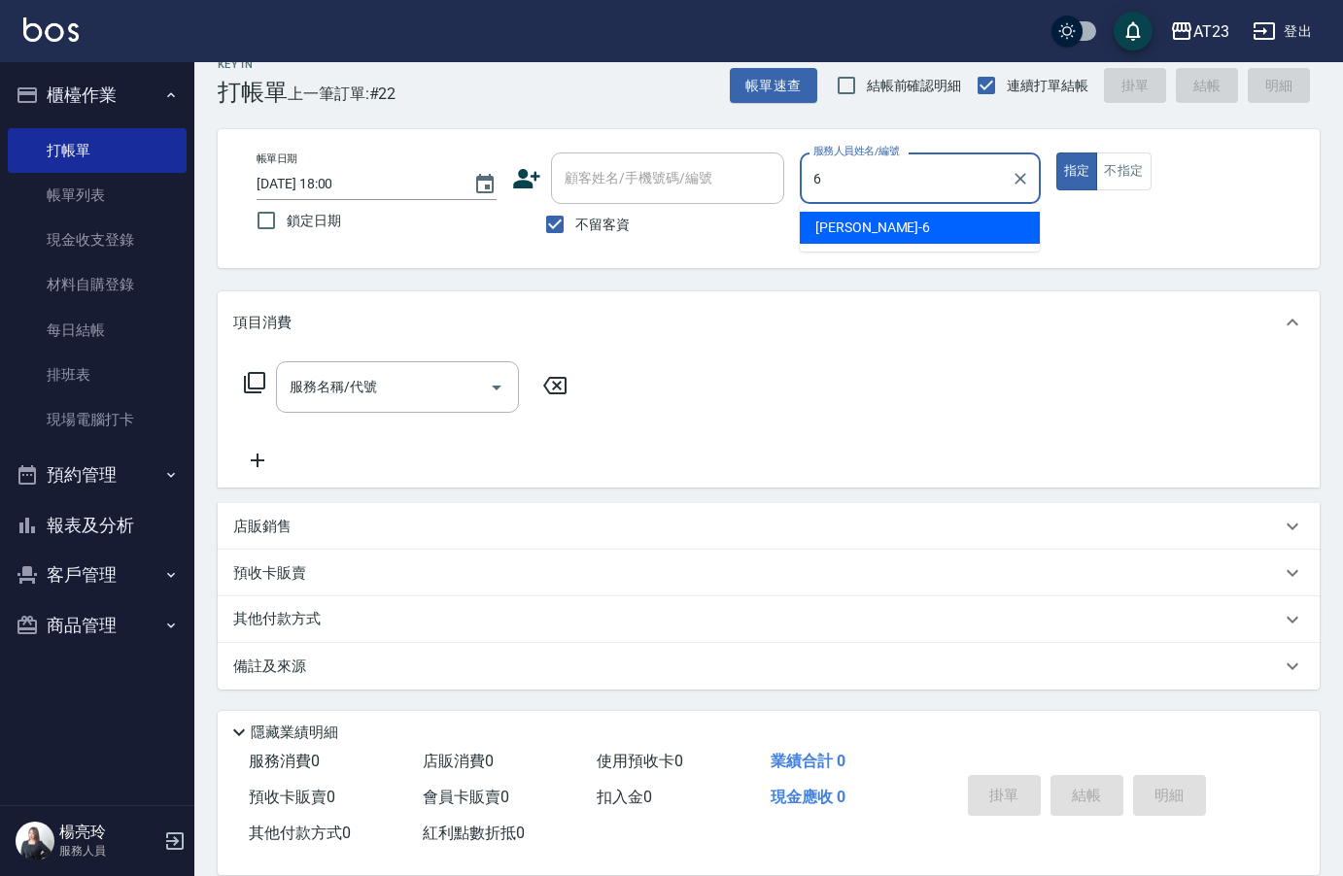
type input "Joann-6"
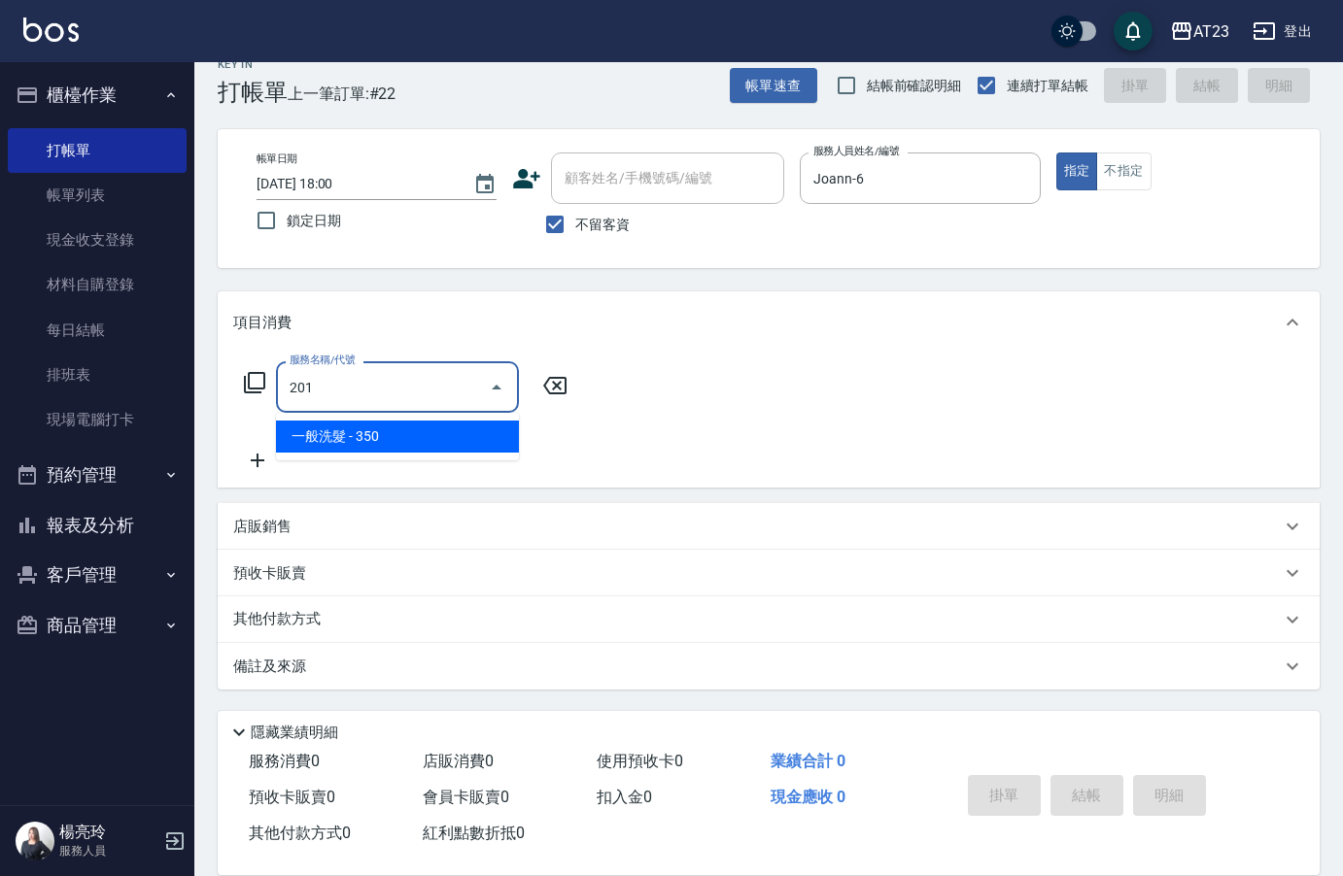
type input "一般洗髮(201)"
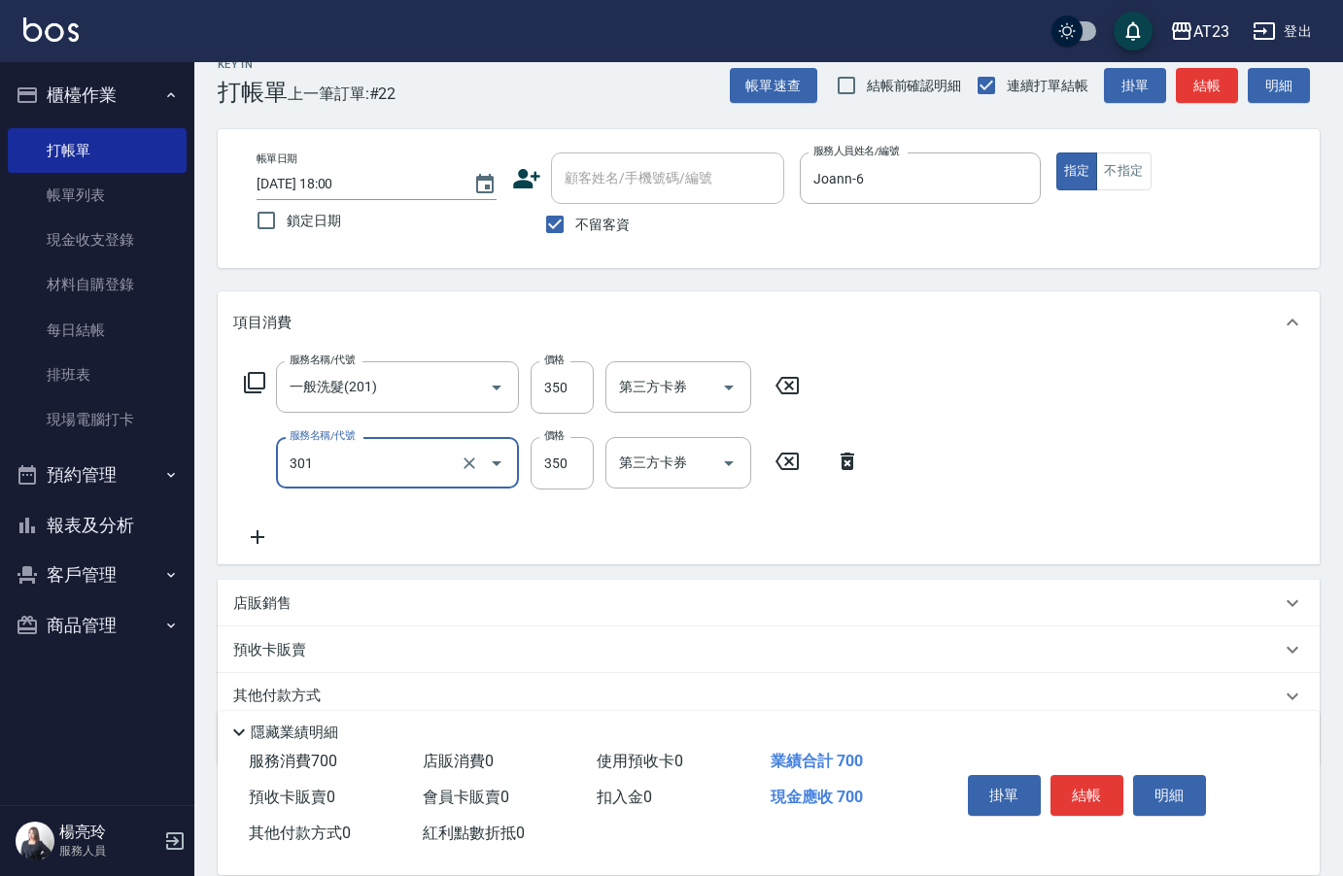
type input "造型剪髮(301)"
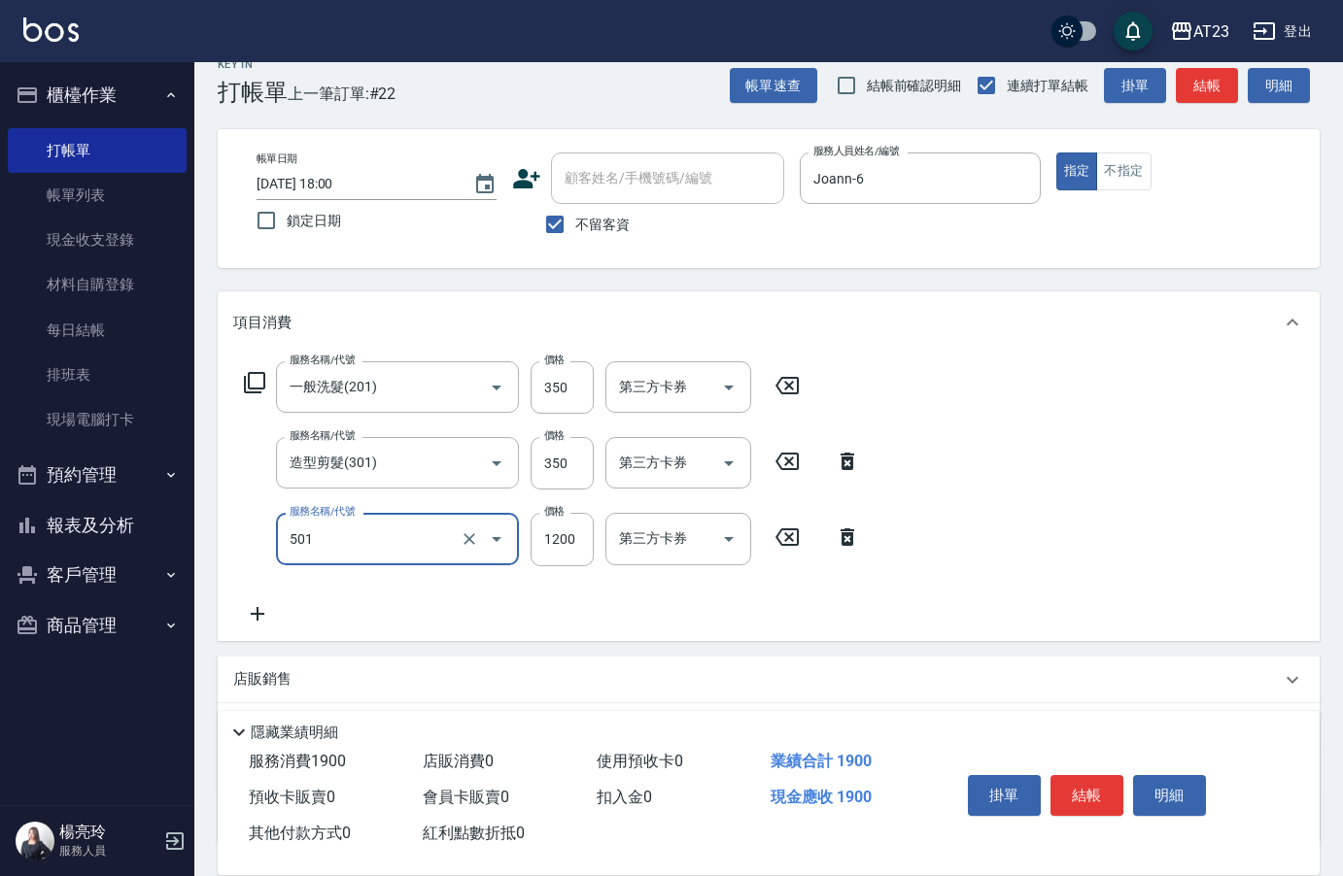
type input "染髮(501)"
type input "1200"
click at [264, 379] on icon at bounding box center [254, 382] width 21 height 21
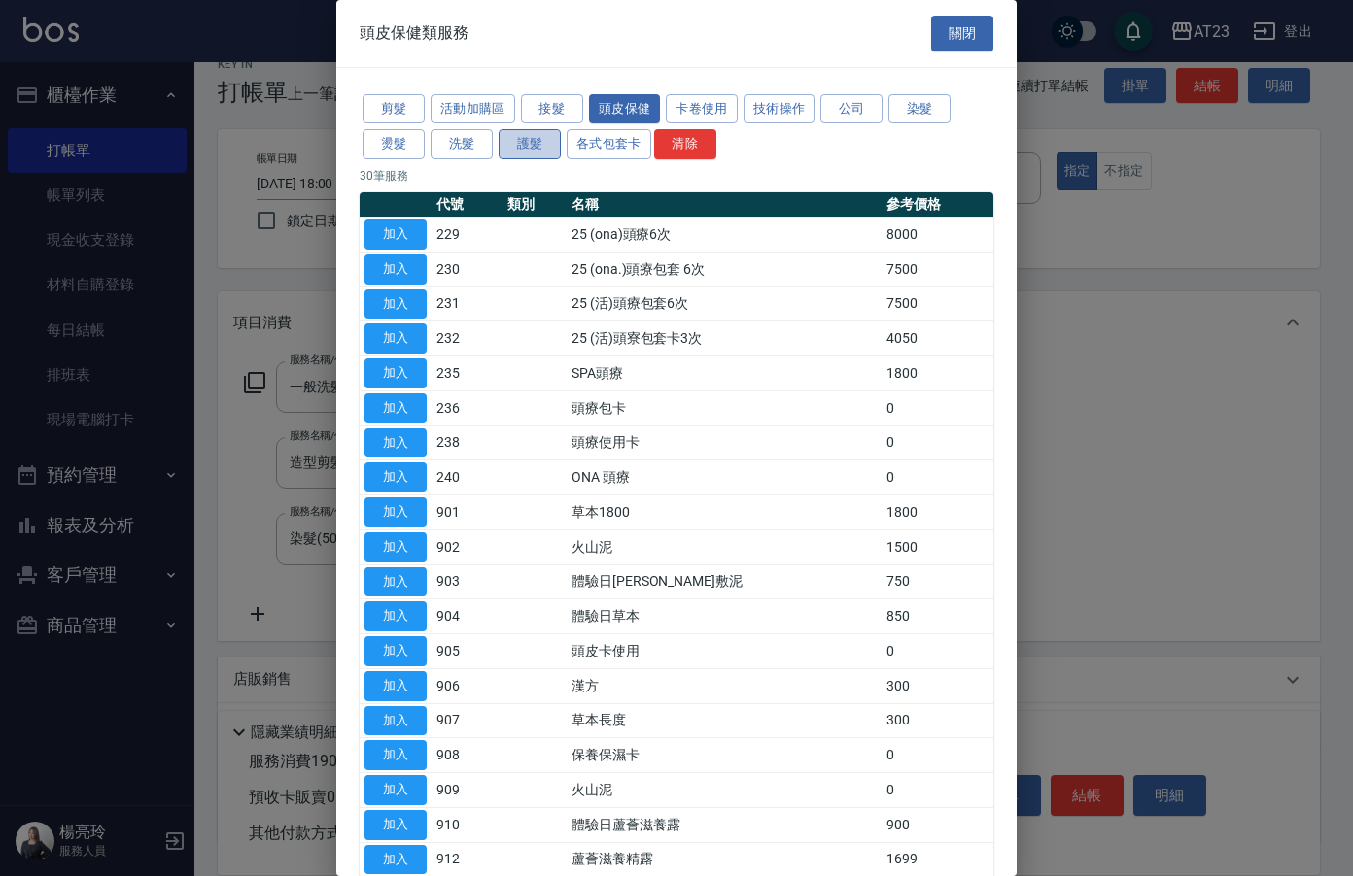
click at [517, 134] on button "護髮" at bounding box center [529, 144] width 62 height 30
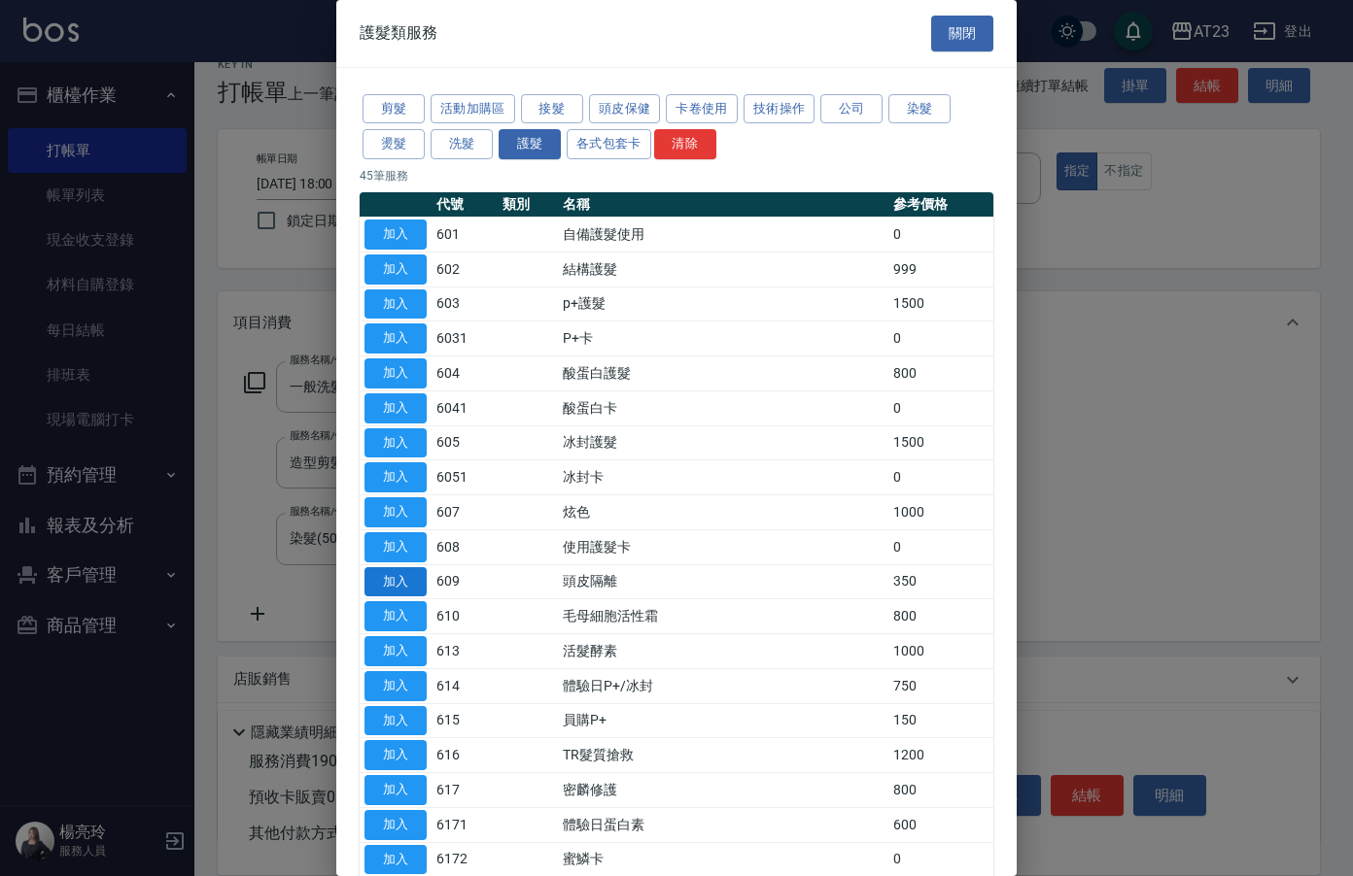
click at [417, 590] on button "加入" at bounding box center [395, 582] width 62 height 30
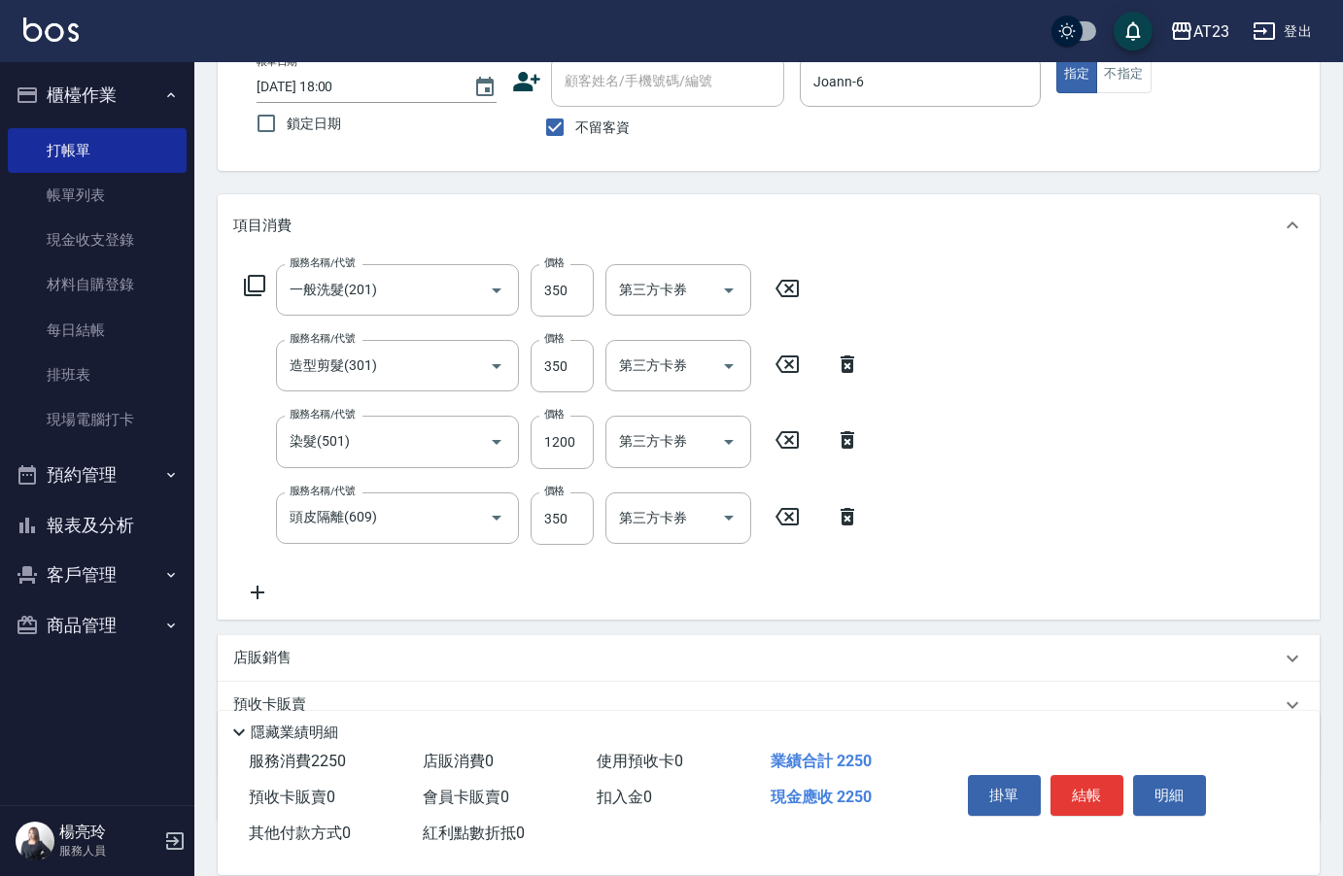
scroll to position [159, 0]
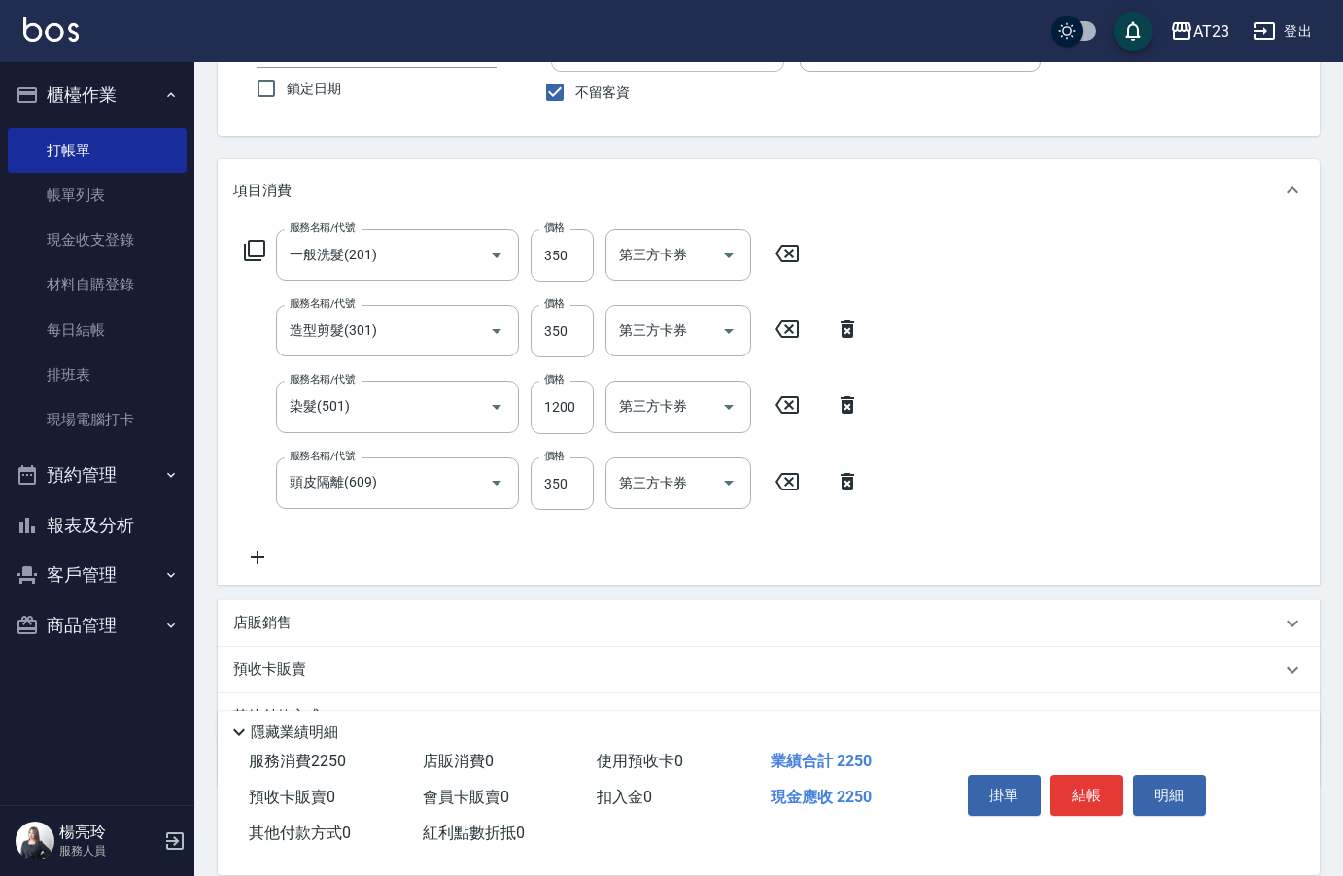
click at [279, 678] on p "預收卡販賣" at bounding box center [269, 670] width 73 height 20
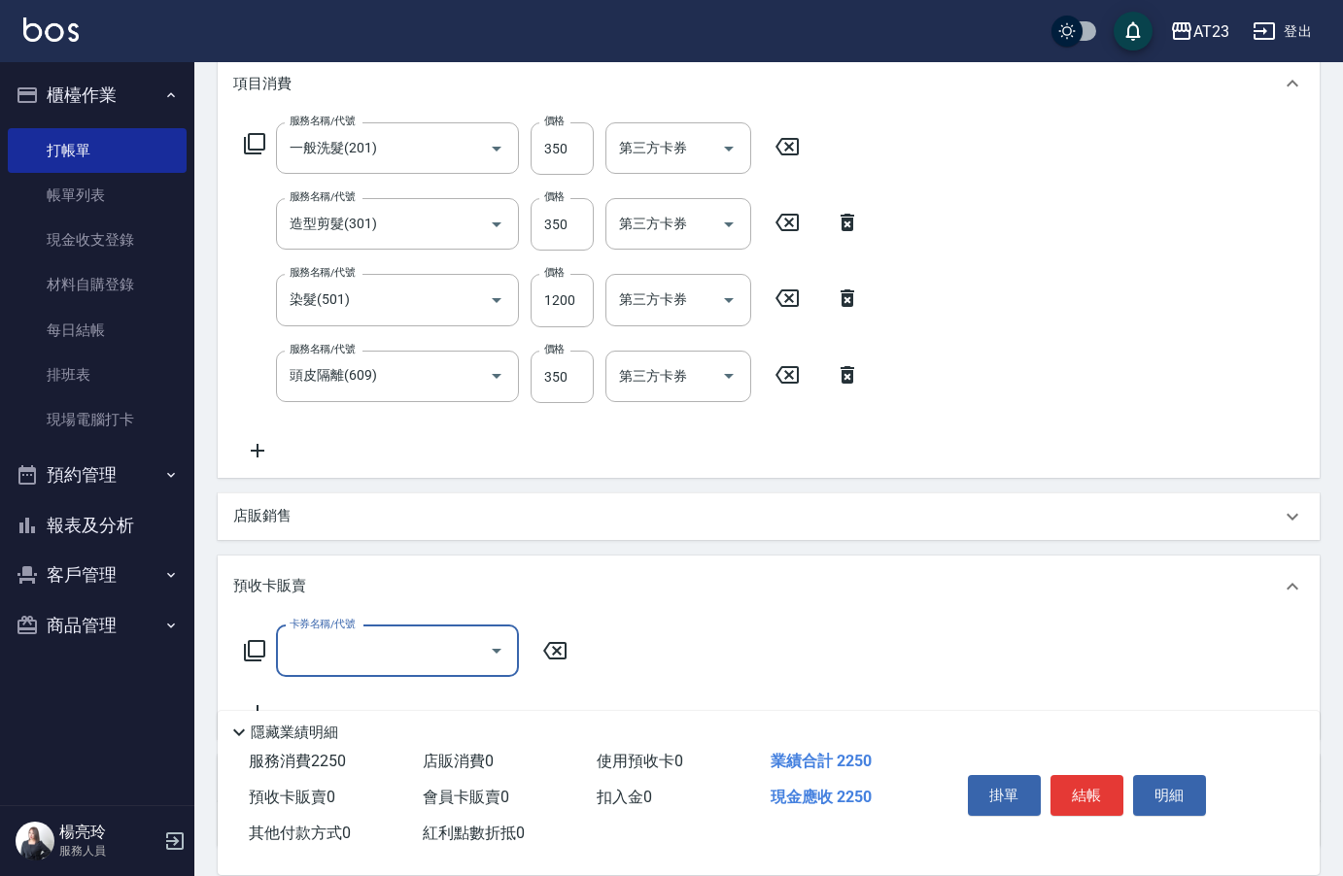
scroll to position [425, 0]
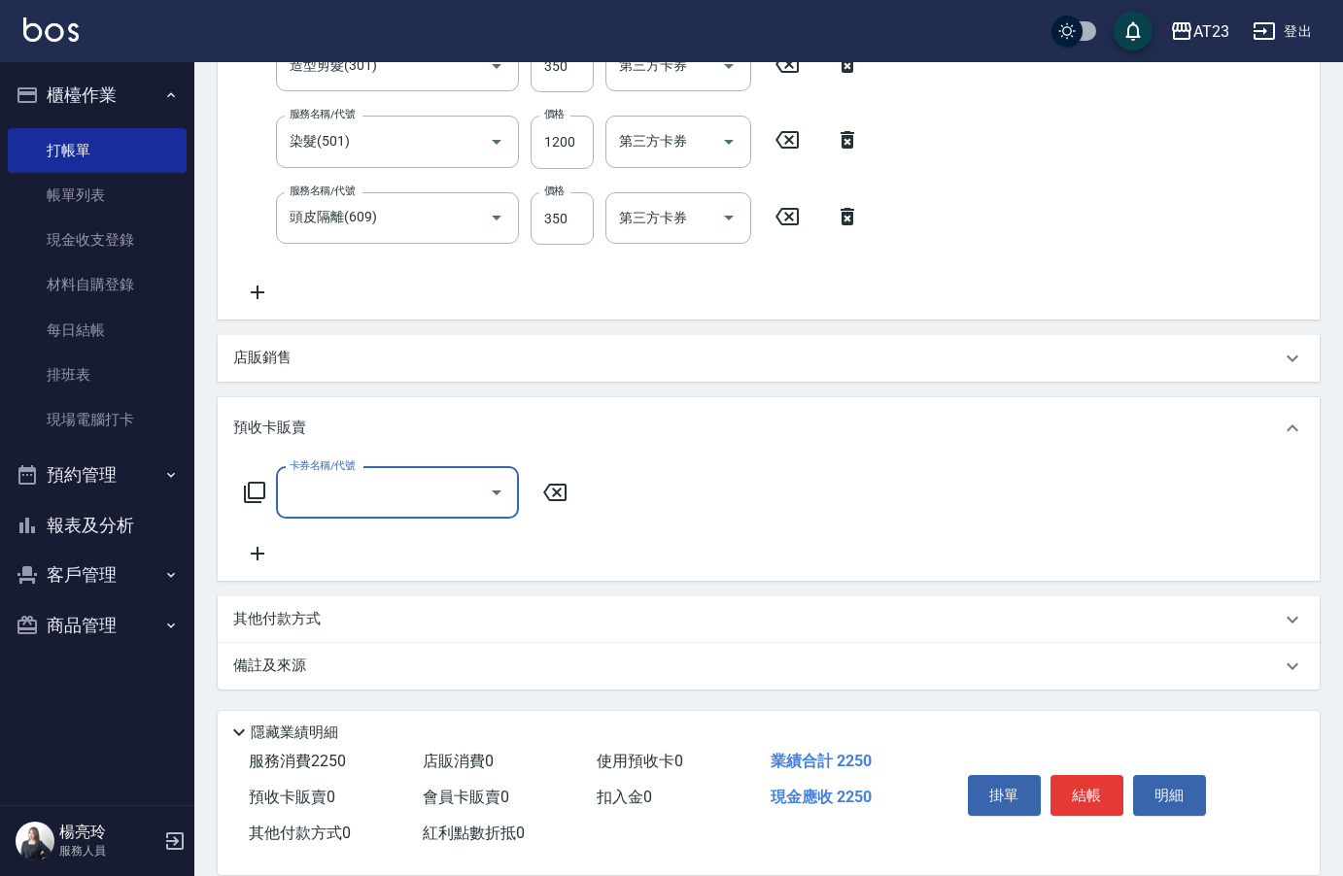
click at [263, 490] on icon at bounding box center [254, 492] width 21 height 21
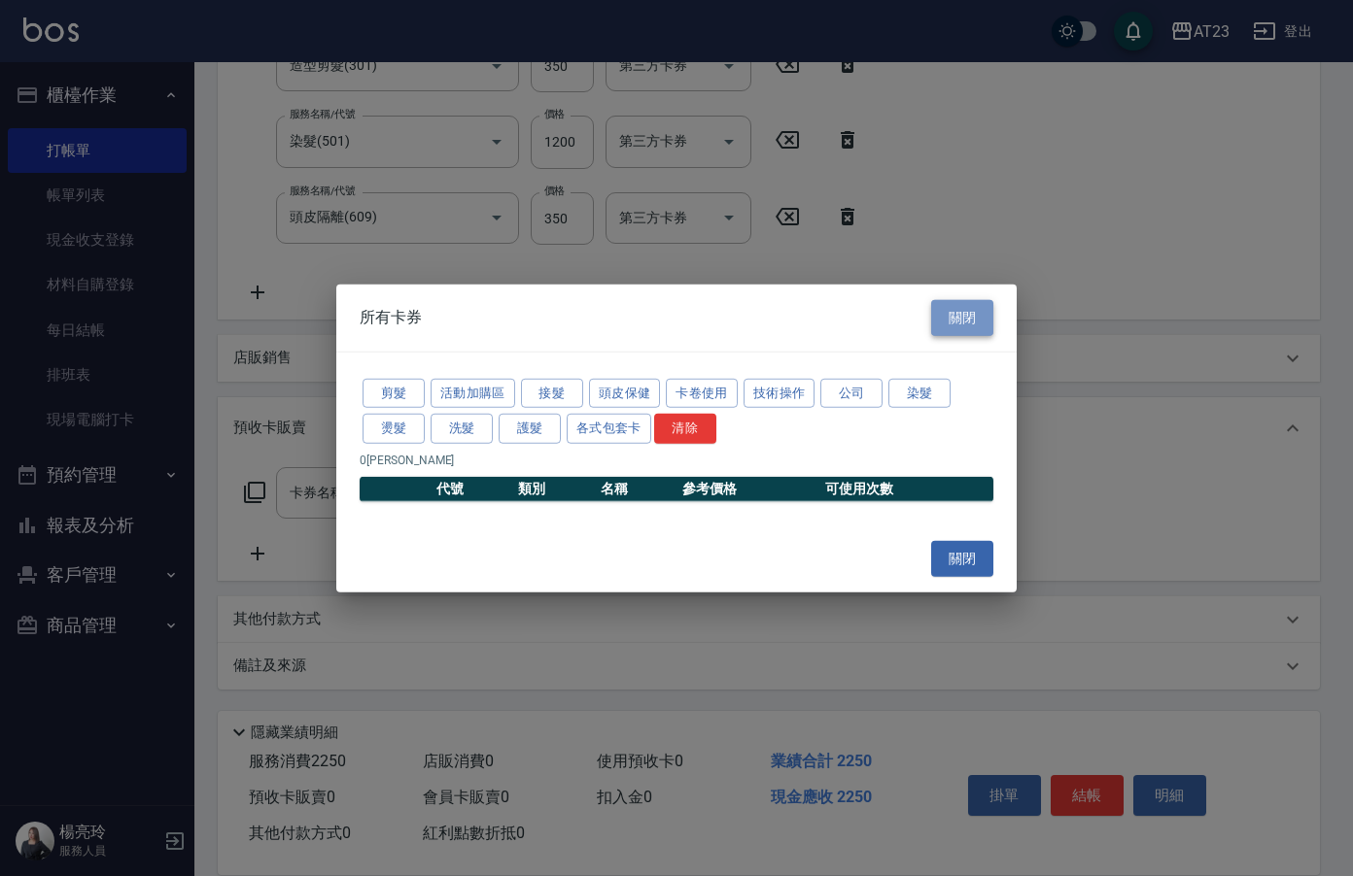
click at [966, 325] on button "關閉" at bounding box center [962, 318] width 62 height 36
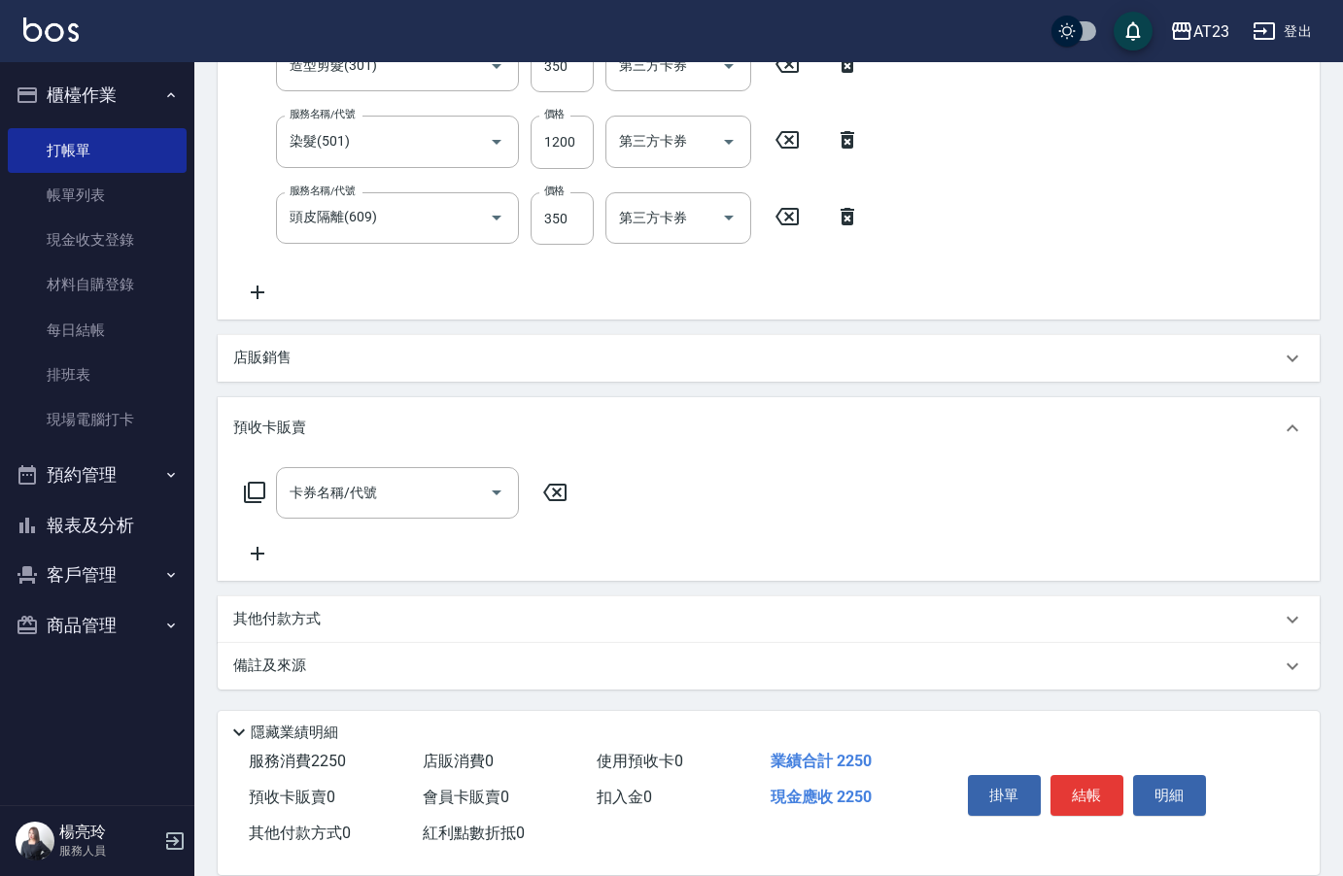
click at [325, 593] on div "項目消費 服務名稱/代號 一般洗髮(201) 服務名稱/代號 價格 350 價格 第三方卡券 第三方卡券 服務名稱/代號 造型剪髮(301) 服務名稱/代號 …" at bounding box center [769, 292] width 1102 height 796
click at [318, 615] on p "其他付款方式" at bounding box center [281, 619] width 97 height 21
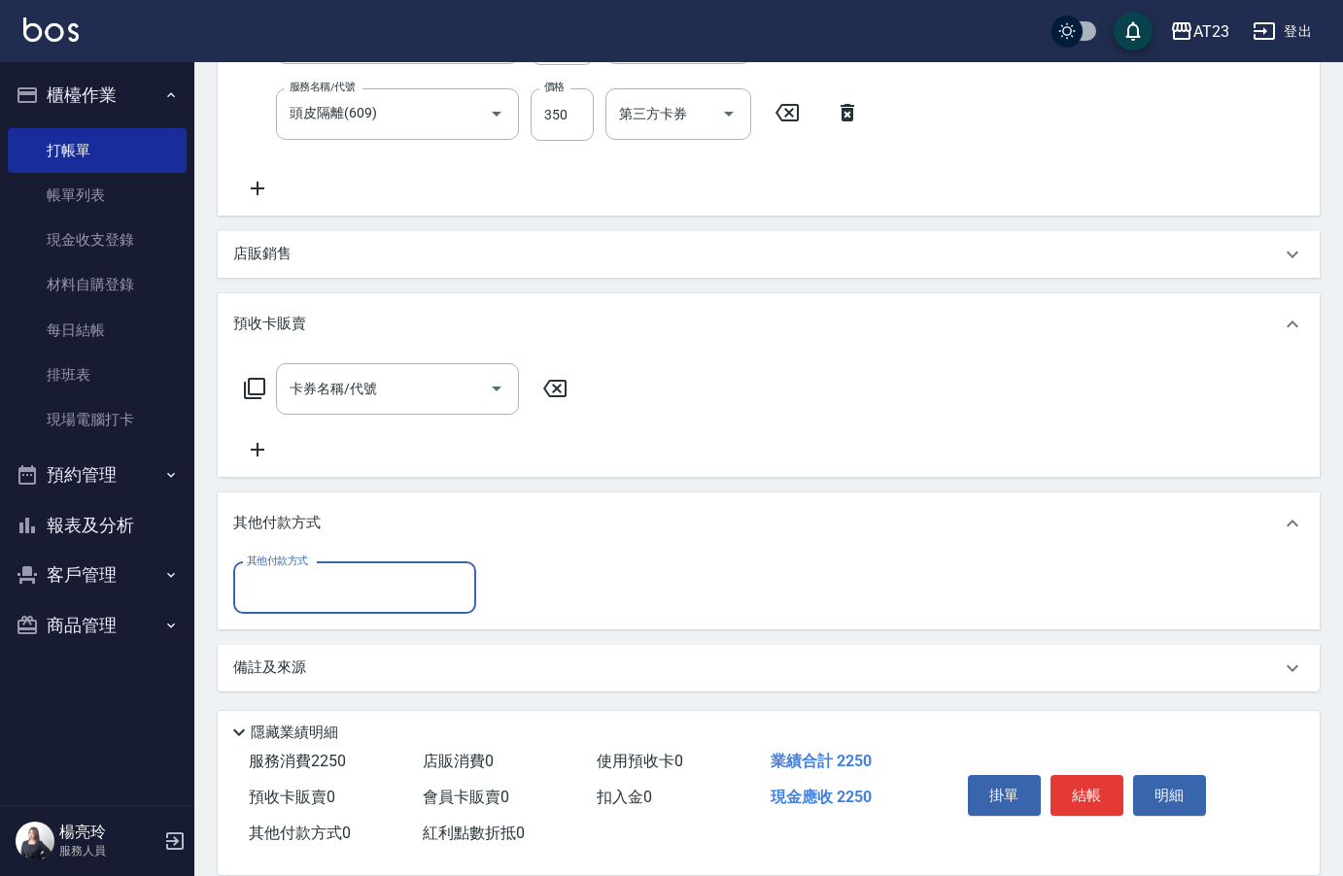
scroll to position [531, 0]
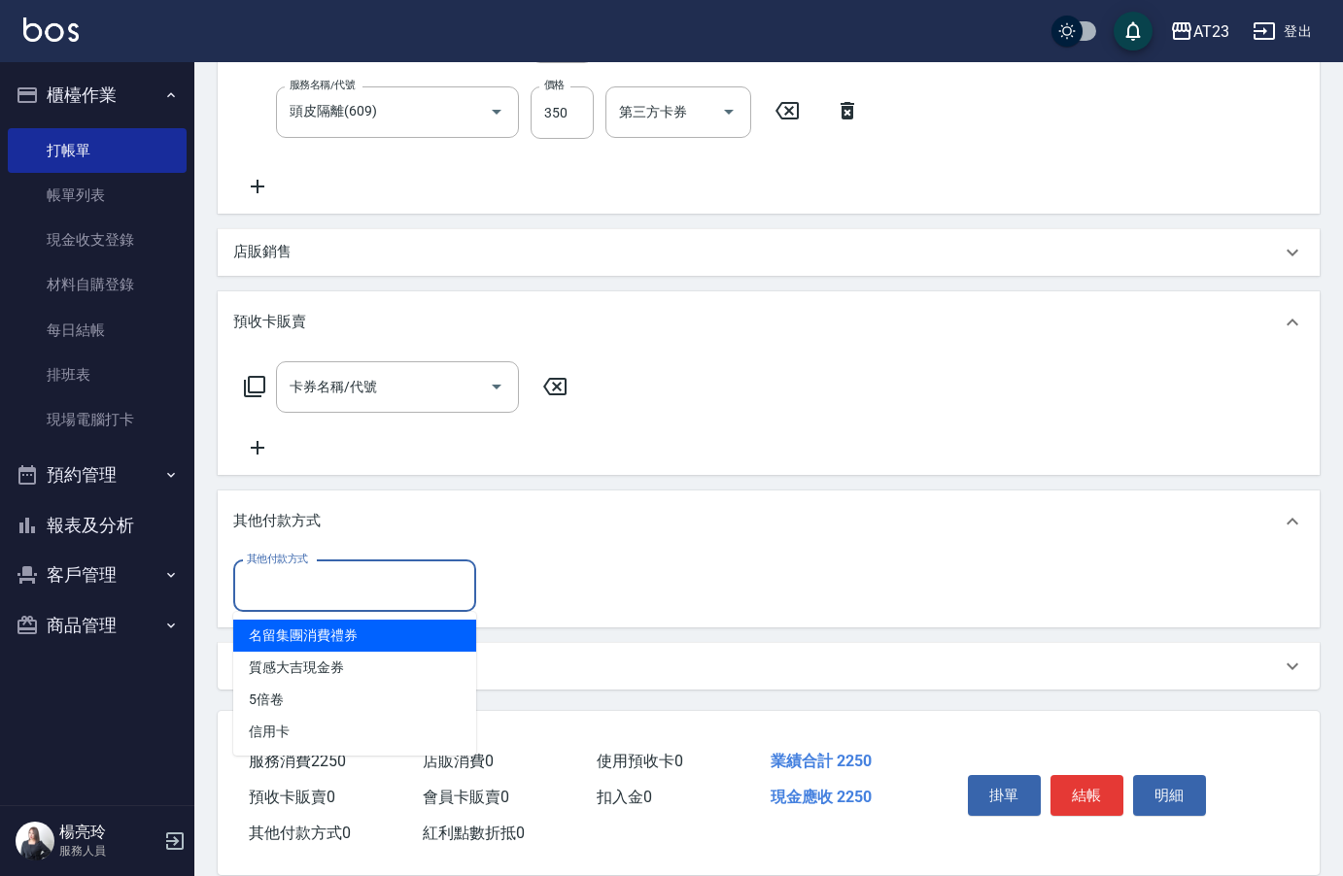
click at [339, 601] on input "其他付款方式" at bounding box center [354, 586] width 225 height 34
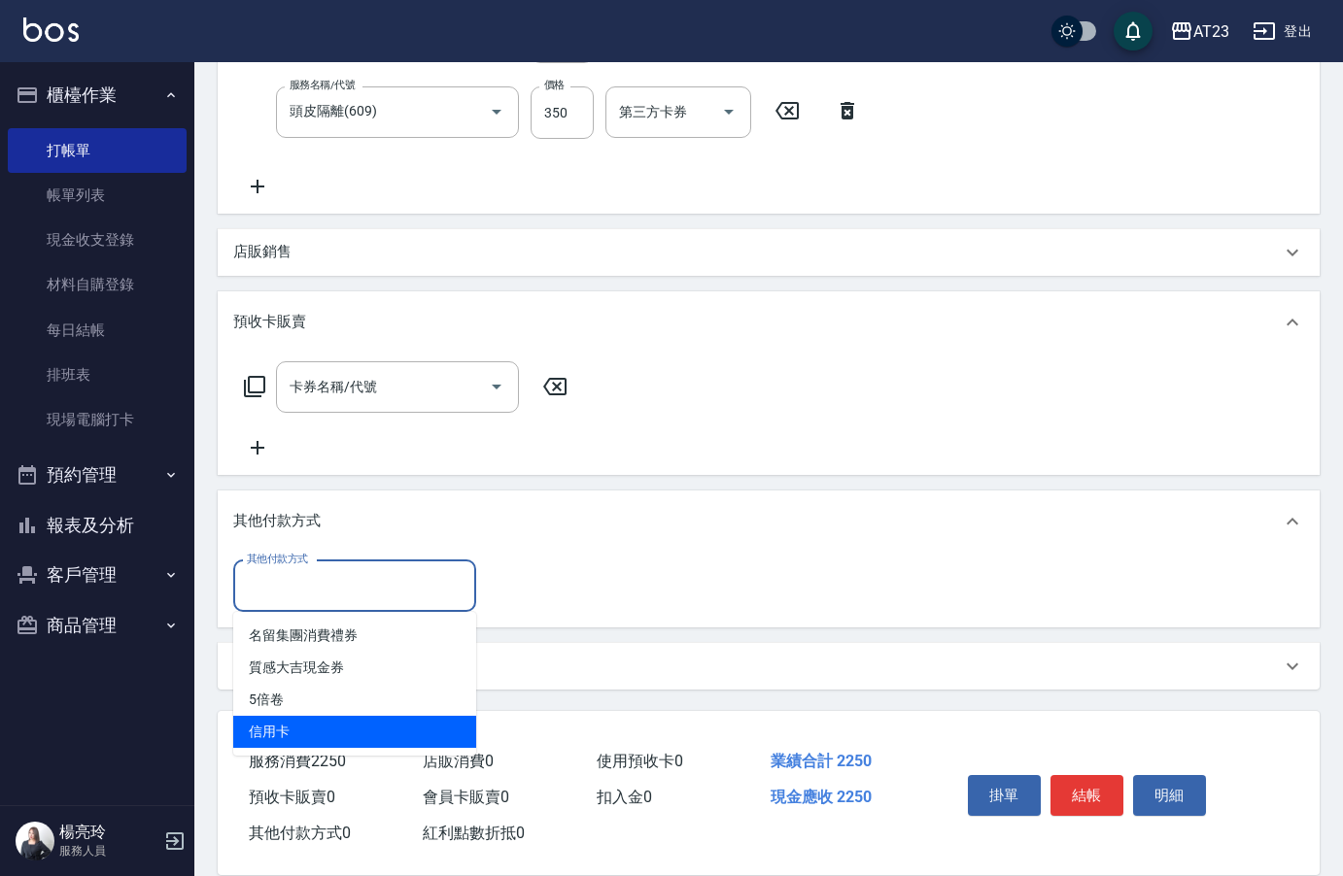
click at [332, 733] on span "信用卡" at bounding box center [354, 732] width 243 height 32
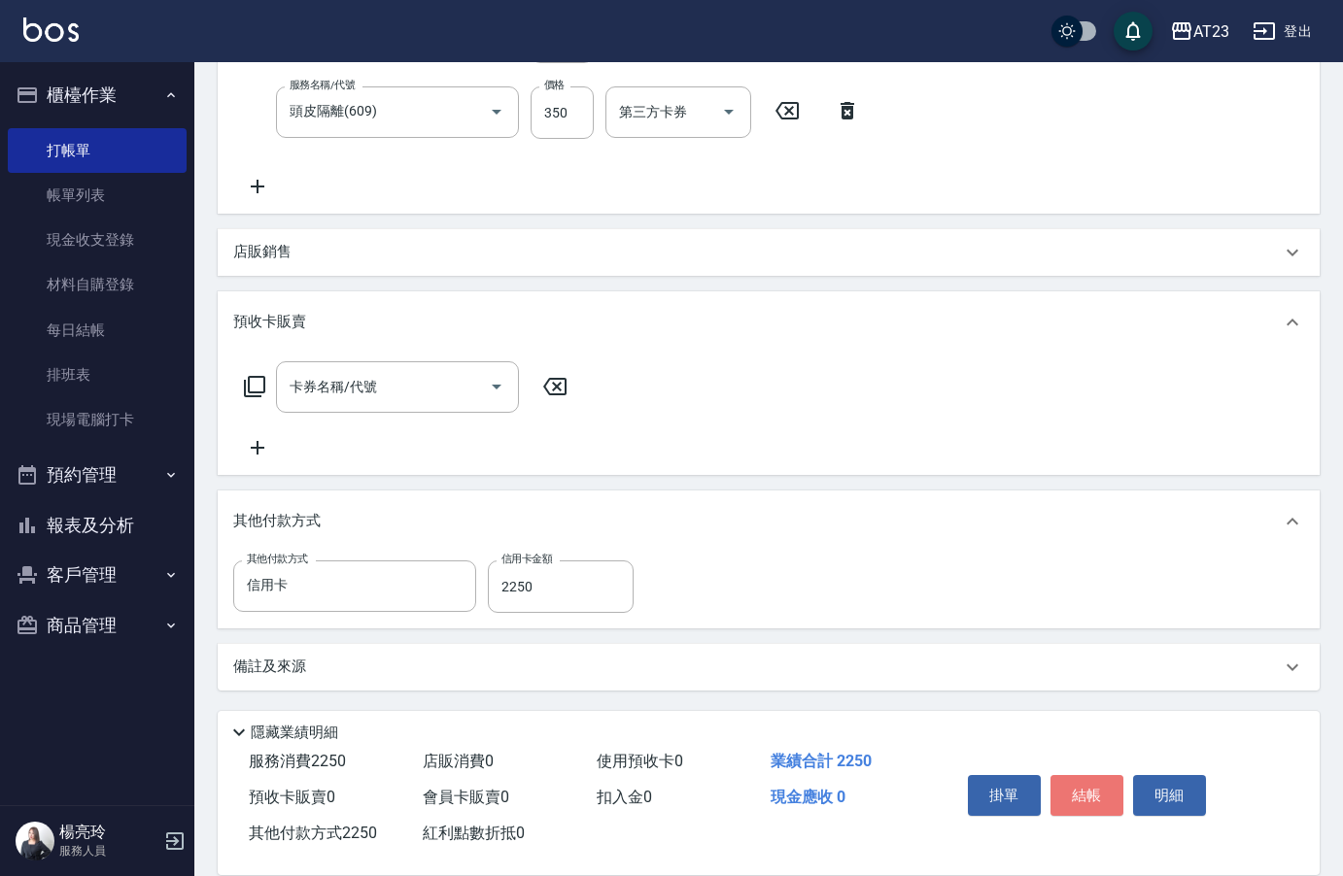
click at [1096, 795] on button "結帳" at bounding box center [1086, 795] width 73 height 41
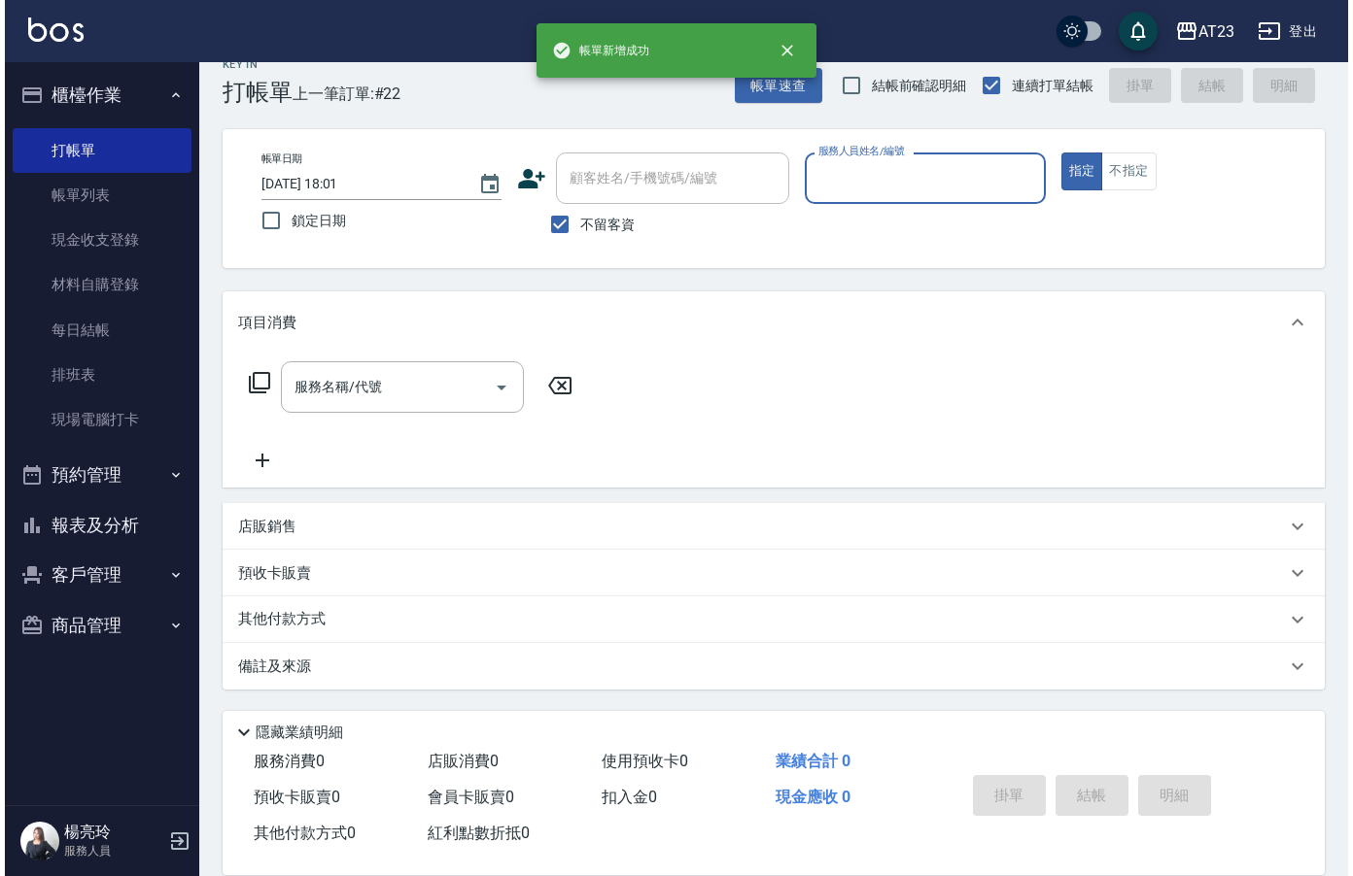
scroll to position [0, 0]
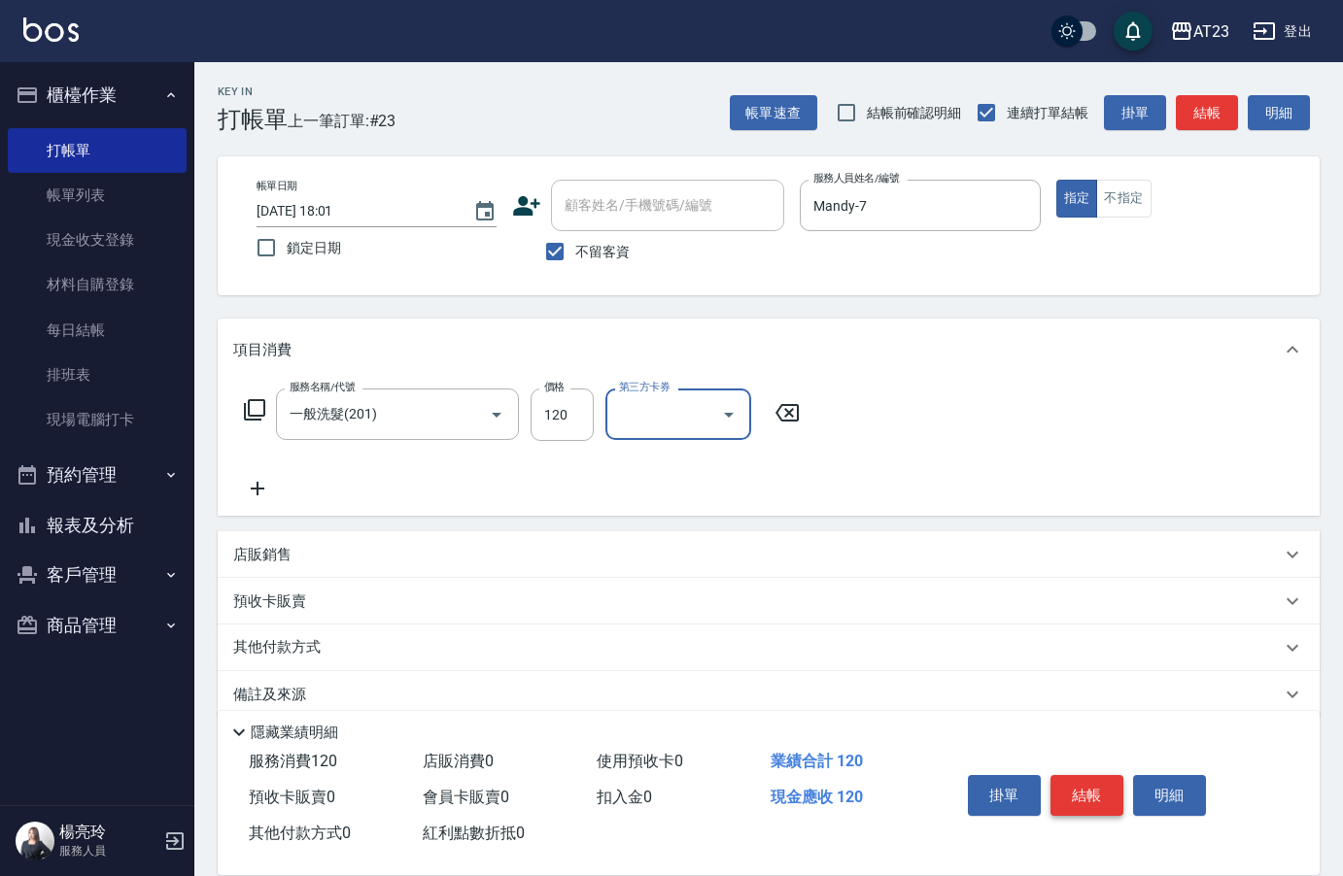
click at [1068, 775] on button "結帳" at bounding box center [1086, 795] width 73 height 41
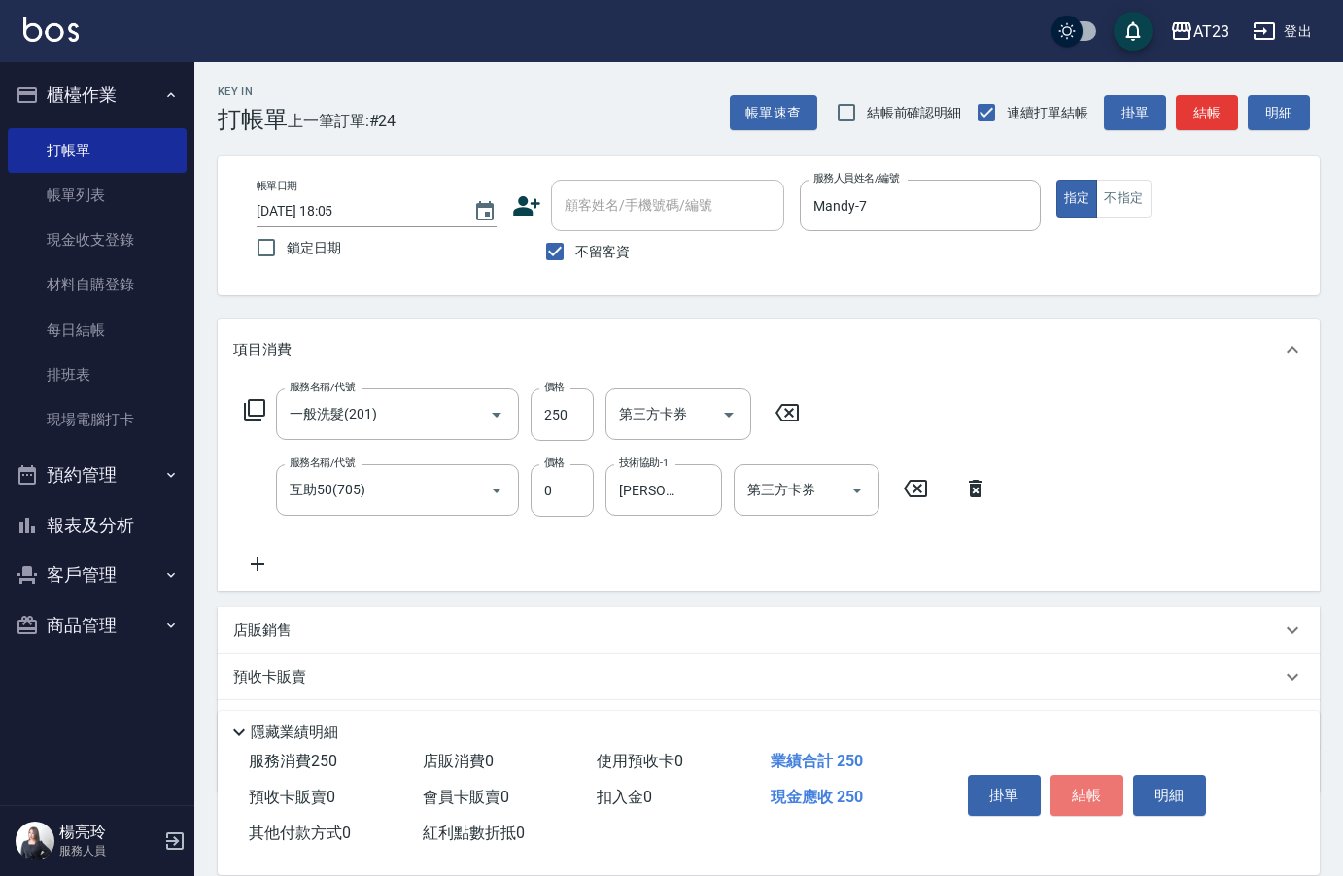
click at [1069, 775] on button "結帳" at bounding box center [1086, 795] width 73 height 41
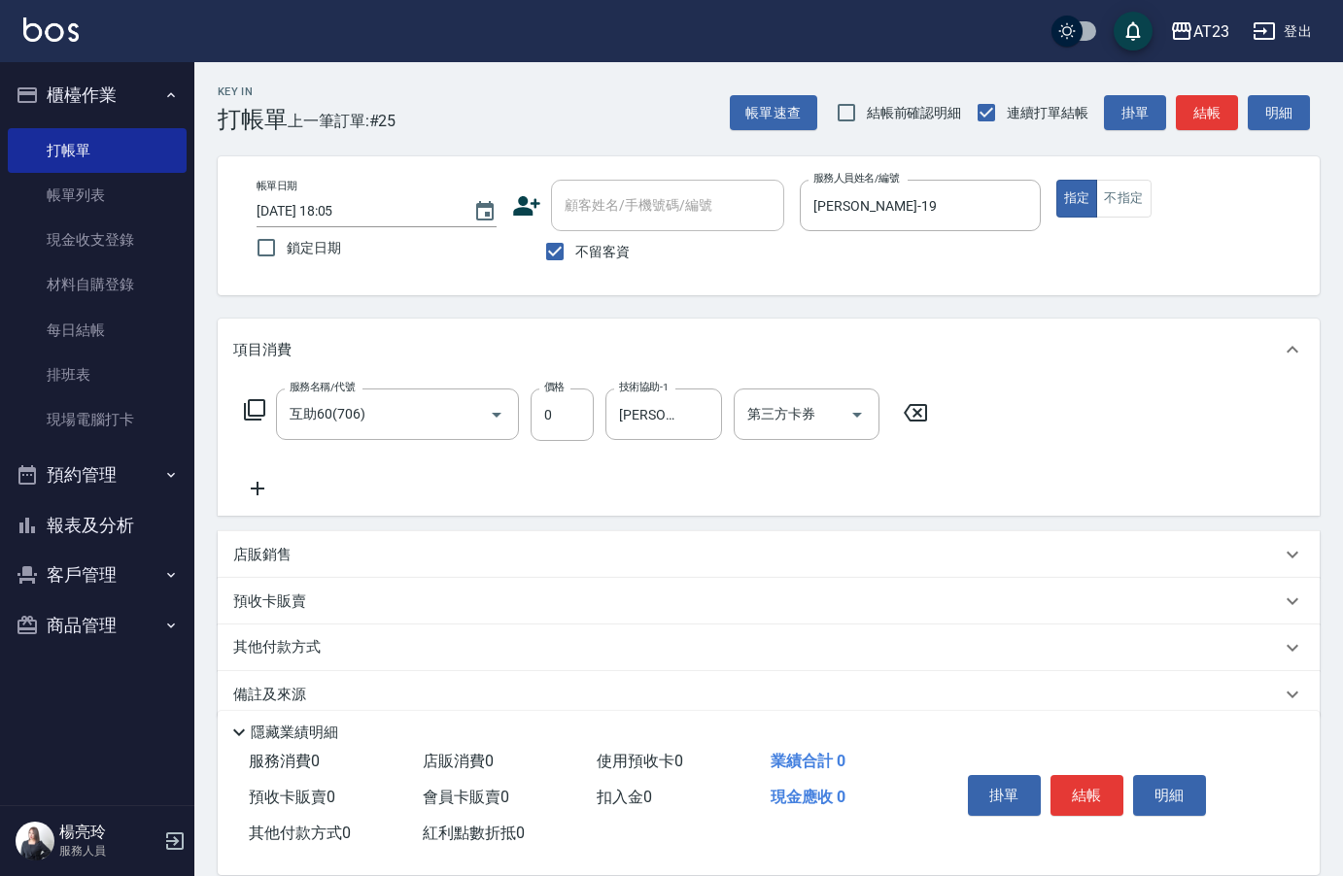
click at [246, 405] on icon at bounding box center [254, 409] width 21 height 21
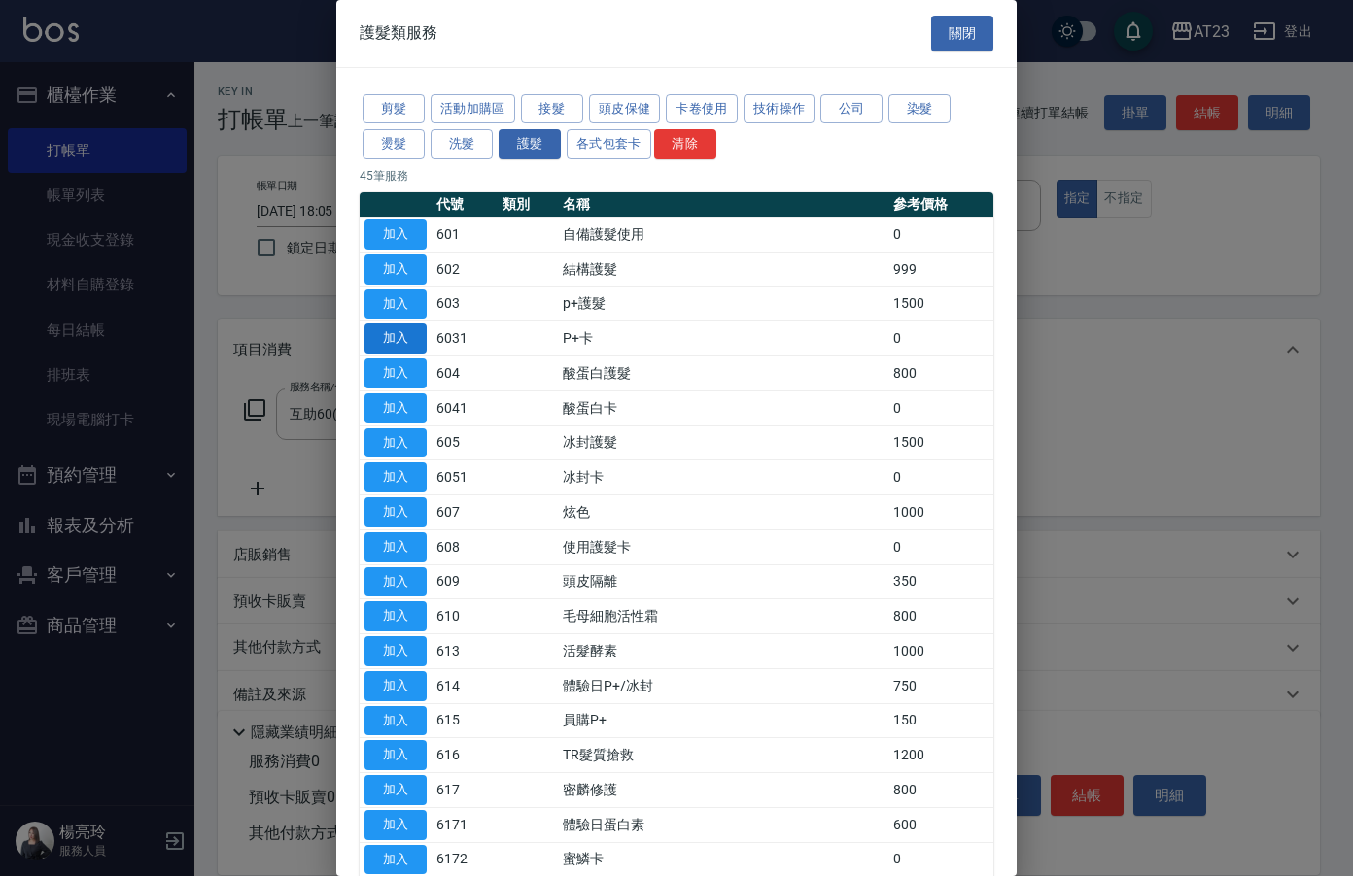
click at [384, 327] on button "加入" at bounding box center [395, 339] width 62 height 30
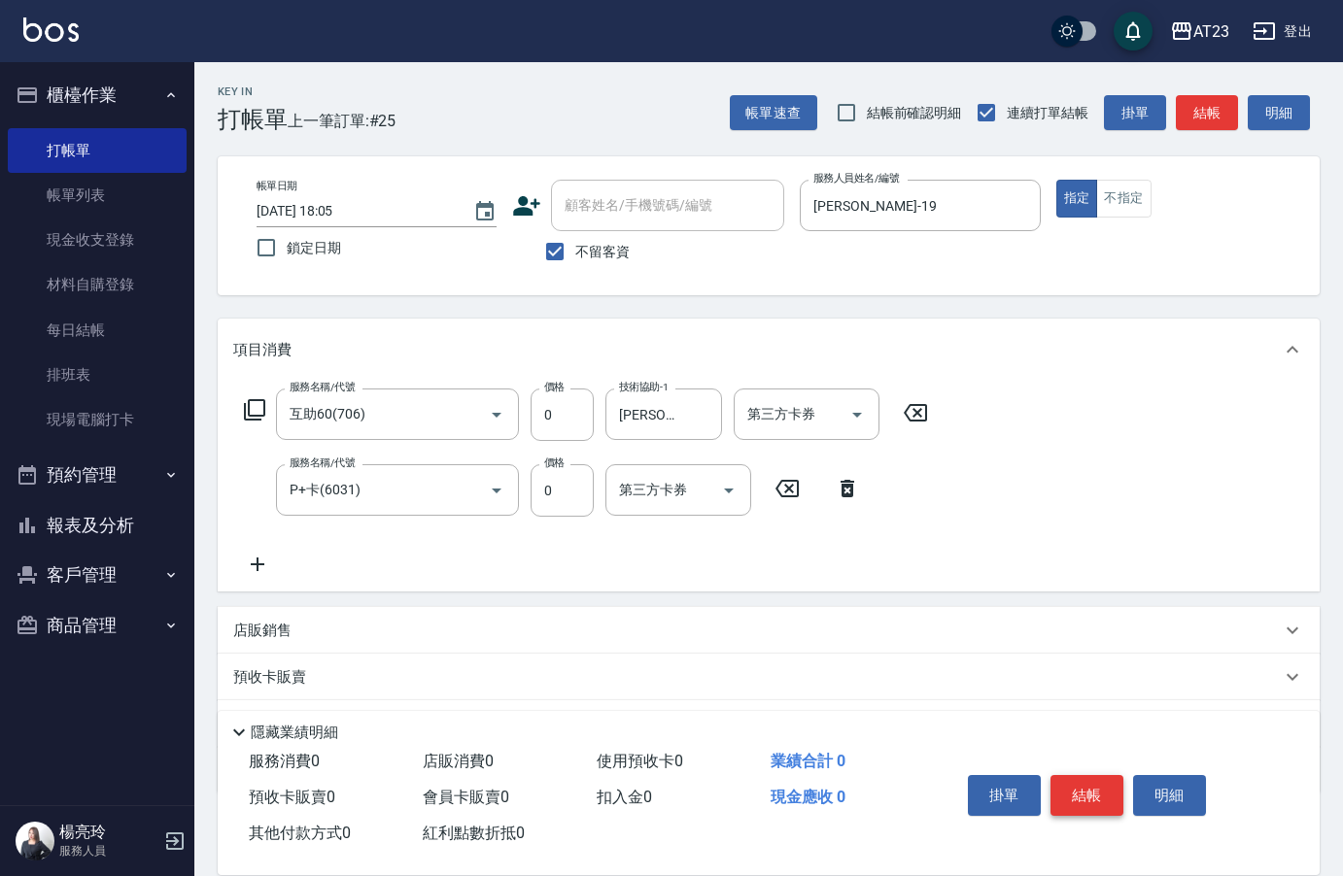
click at [1085, 791] on button "結帳" at bounding box center [1086, 795] width 73 height 41
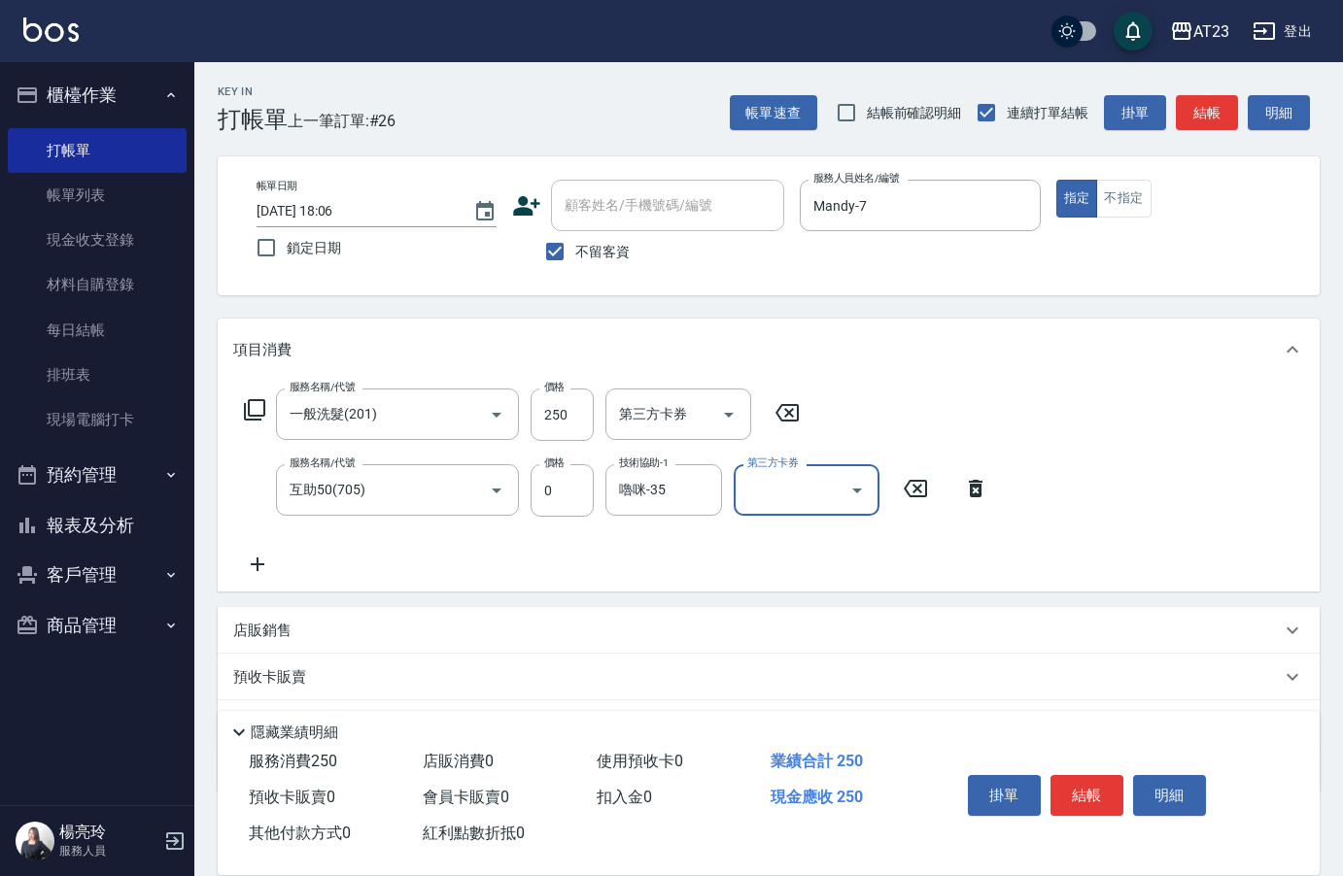
click at [992, 768] on div "掛單 結帳 明細" at bounding box center [1087, 798] width 254 height 61
click at [1090, 782] on button "結帳" at bounding box center [1086, 795] width 73 height 41
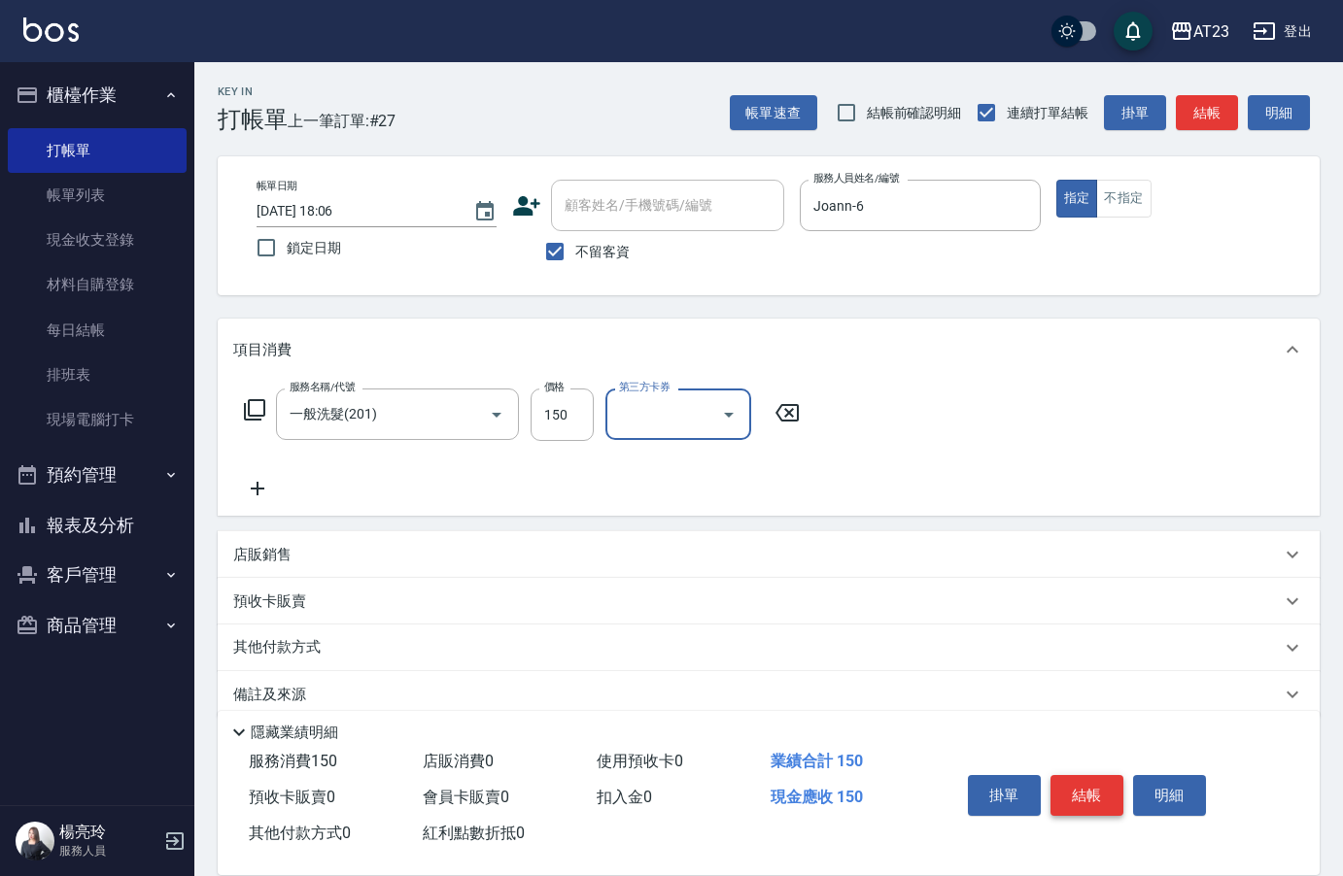
click at [1090, 782] on button "結帳" at bounding box center [1086, 795] width 73 height 41
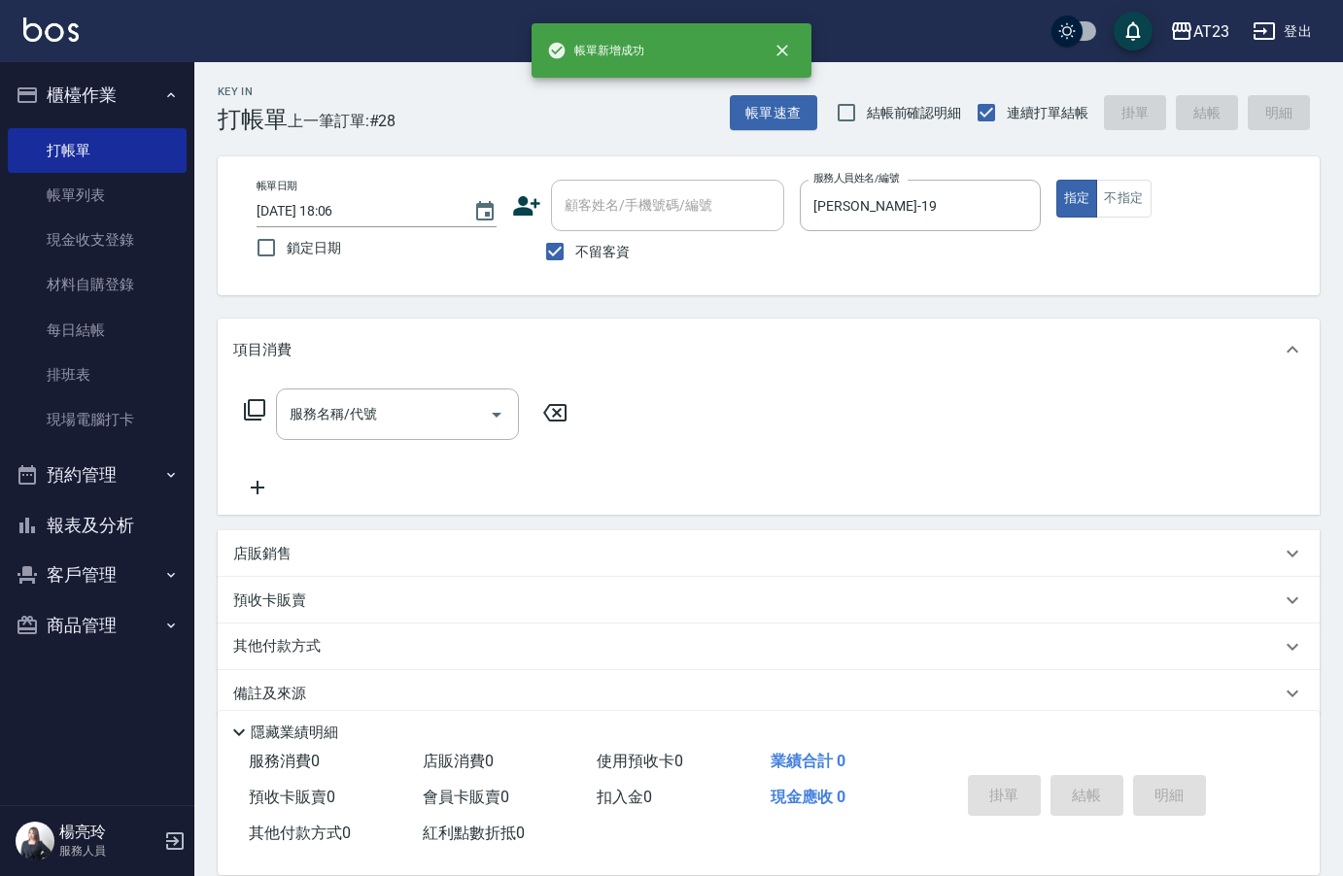
click at [263, 399] on icon at bounding box center [254, 409] width 23 height 23
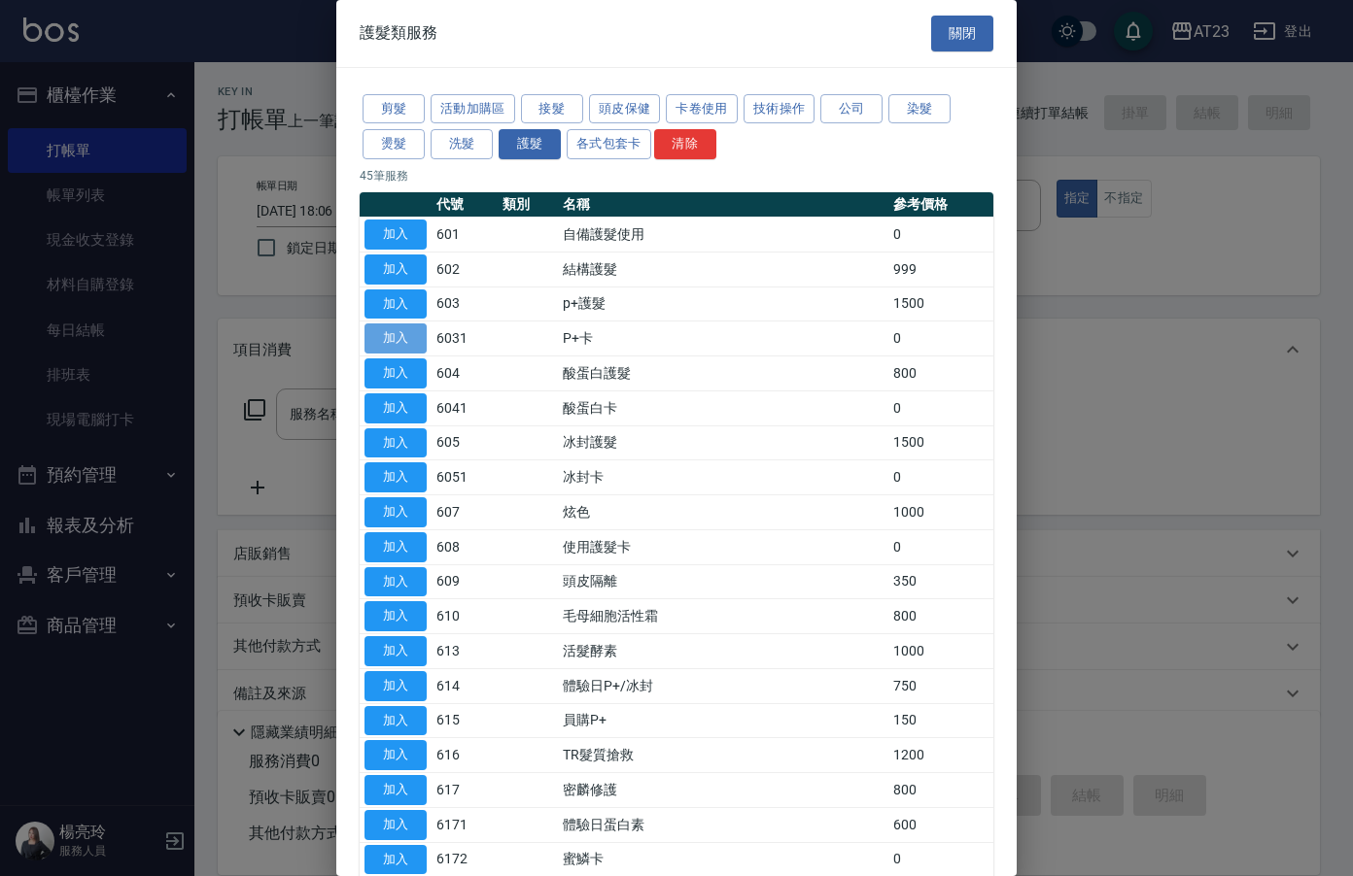
click at [393, 347] on button "加入" at bounding box center [395, 339] width 62 height 30
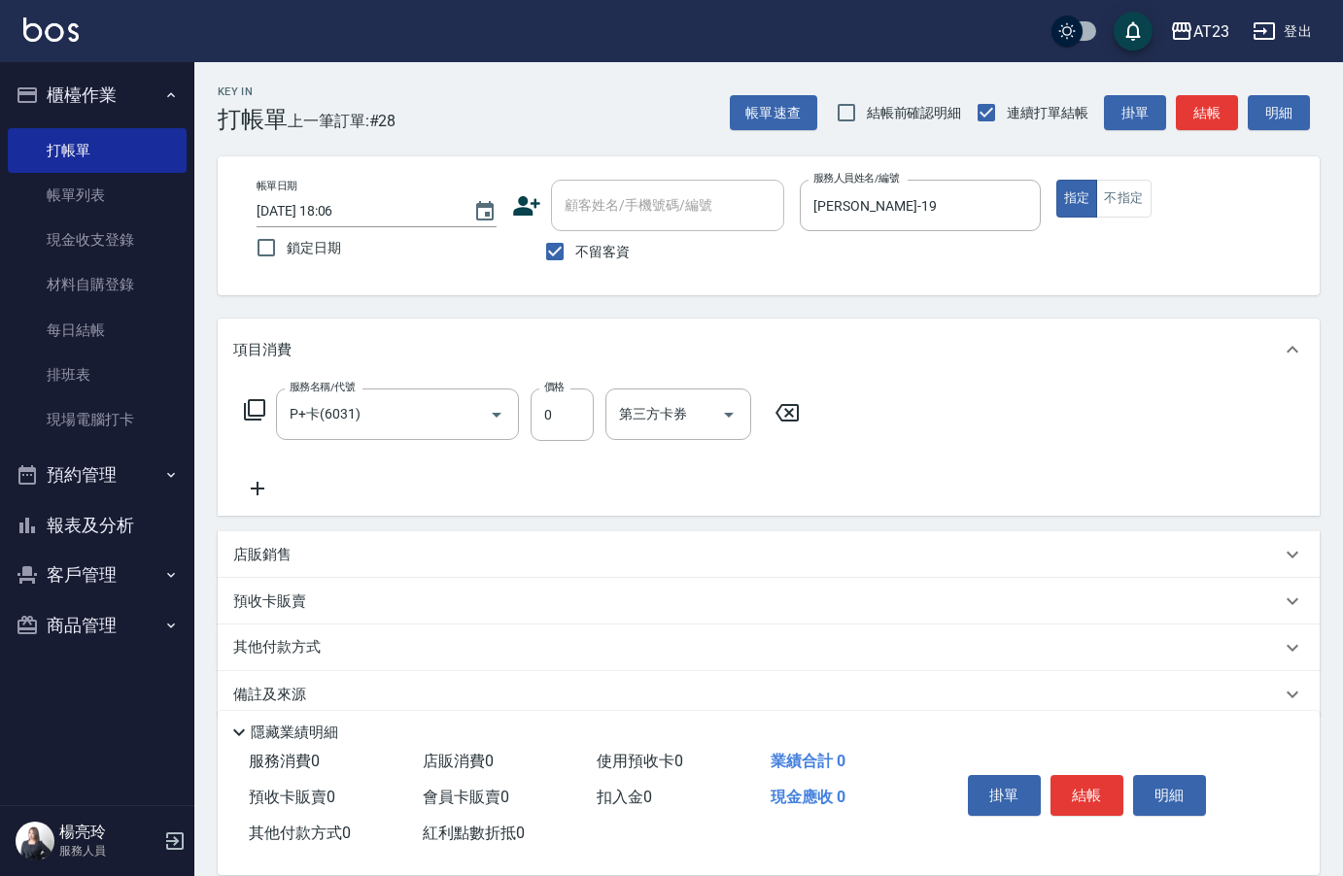
click at [263, 492] on icon at bounding box center [257, 488] width 49 height 23
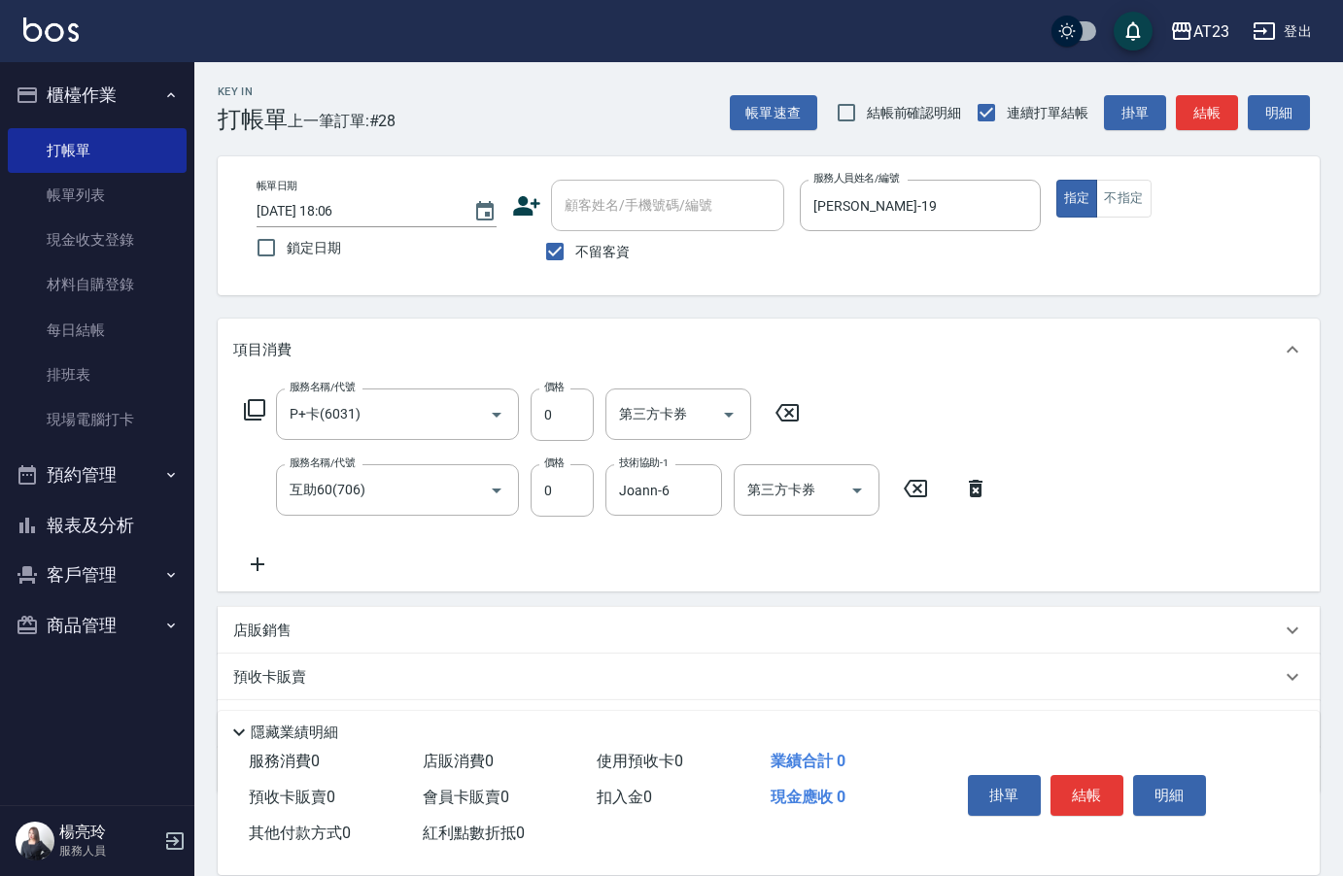
click at [1086, 768] on div "掛單 結帳 明細" at bounding box center [1087, 798] width 254 height 61
click at [1088, 775] on button "結帳" at bounding box center [1086, 795] width 73 height 41
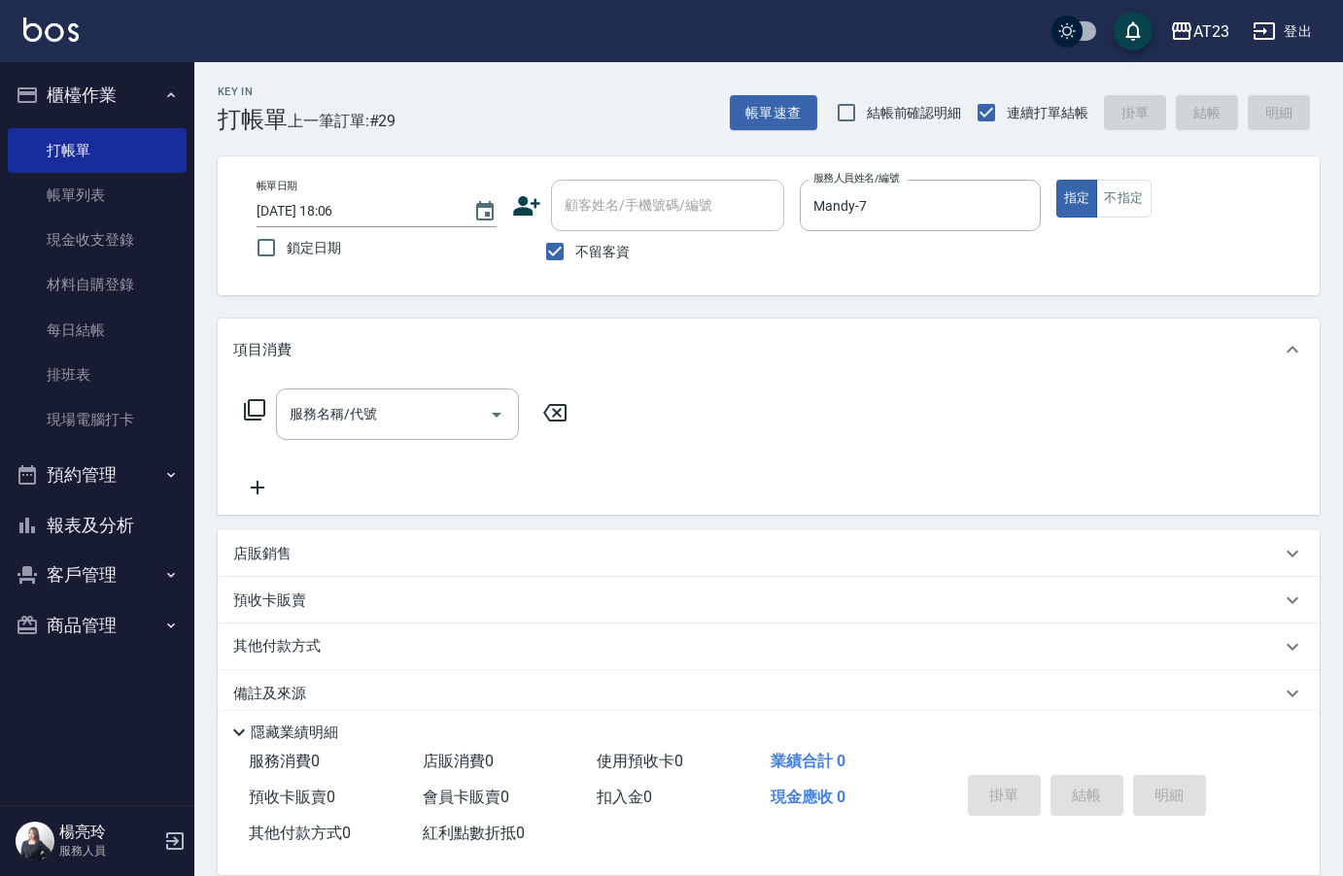
click at [263, 406] on icon at bounding box center [254, 409] width 21 height 21
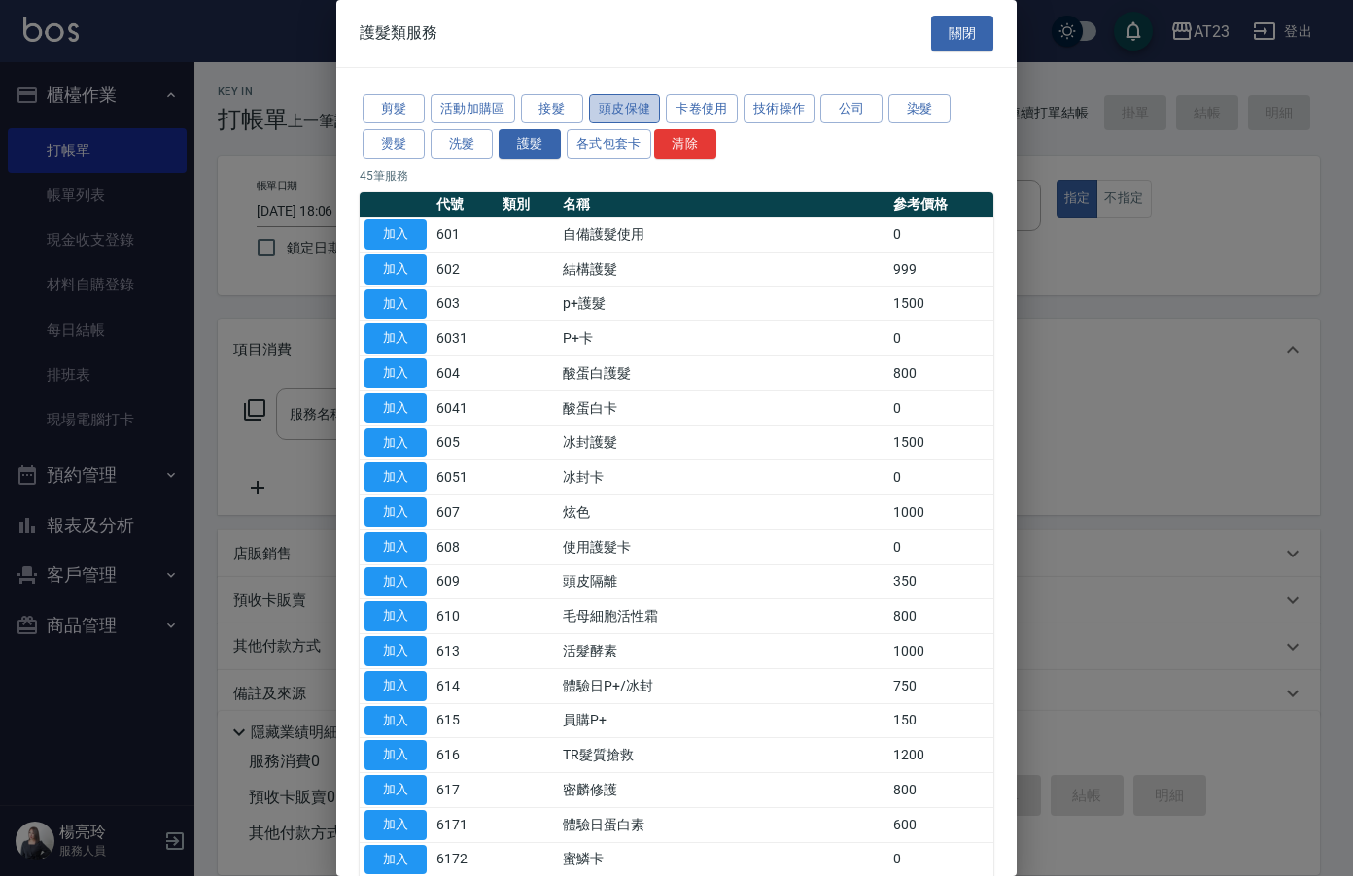
click at [643, 111] on button "頭皮保健" at bounding box center [625, 109] width 72 height 30
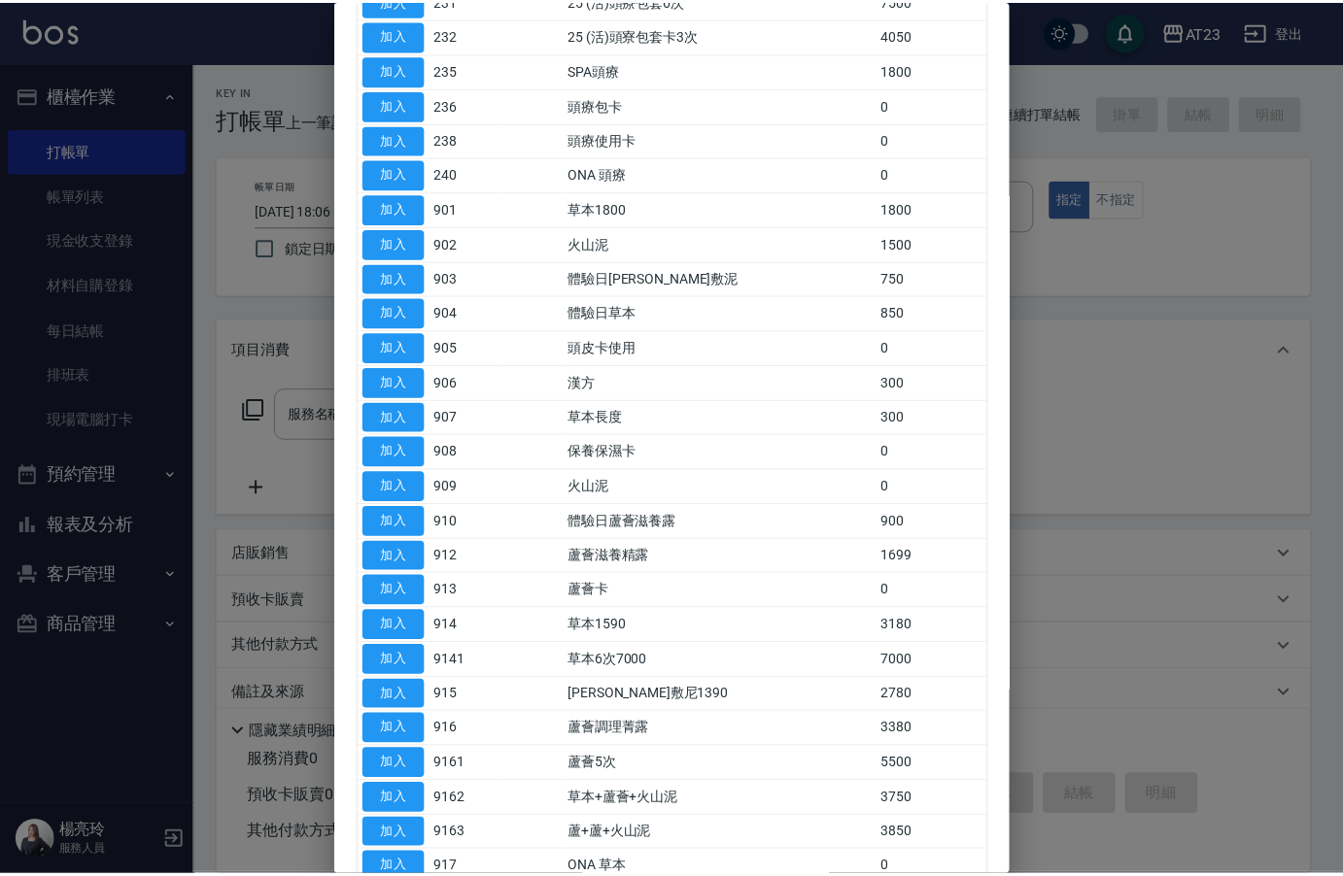
scroll to position [296, 0]
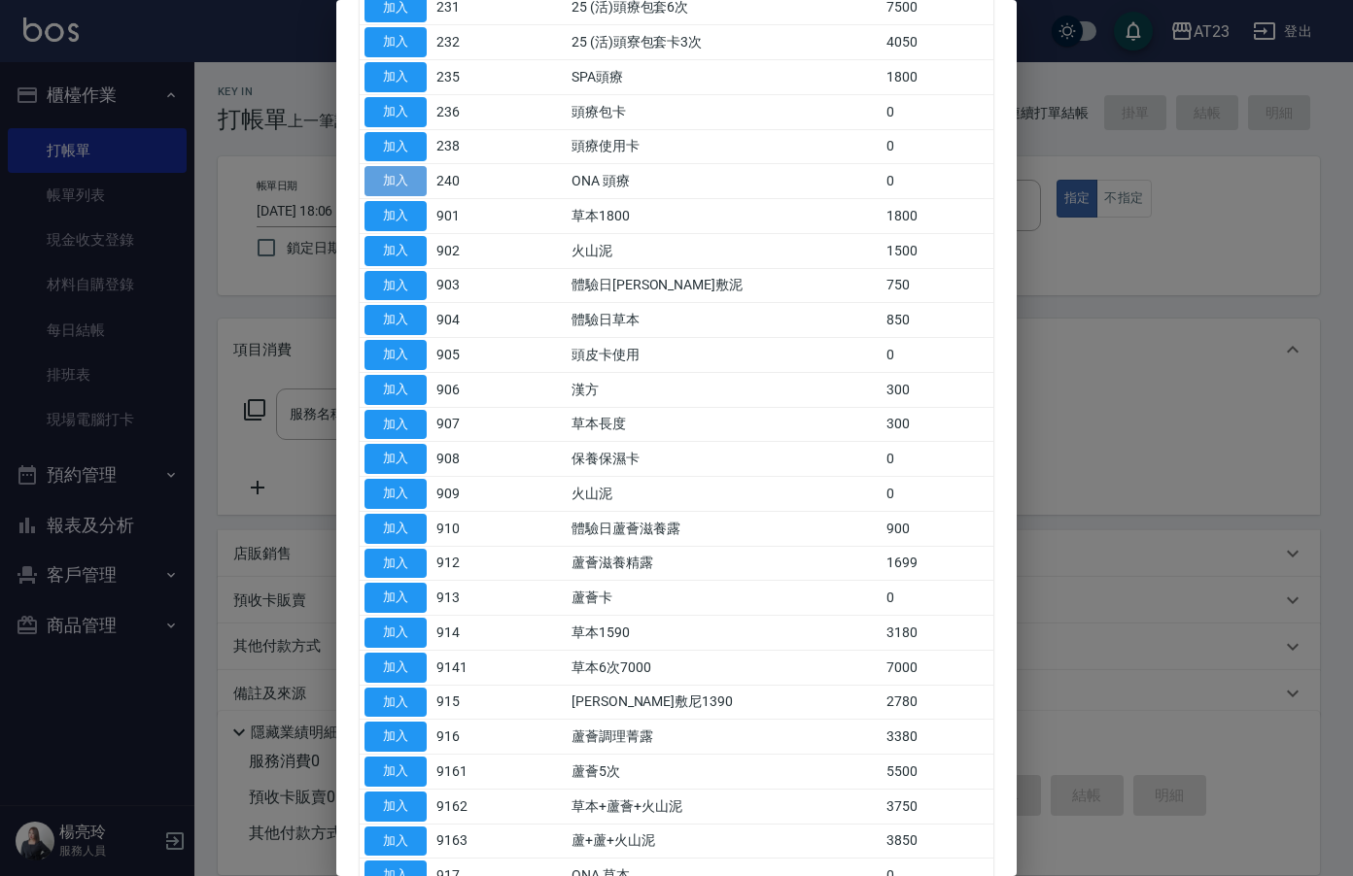
click at [401, 181] on button "加入" at bounding box center [395, 181] width 62 height 30
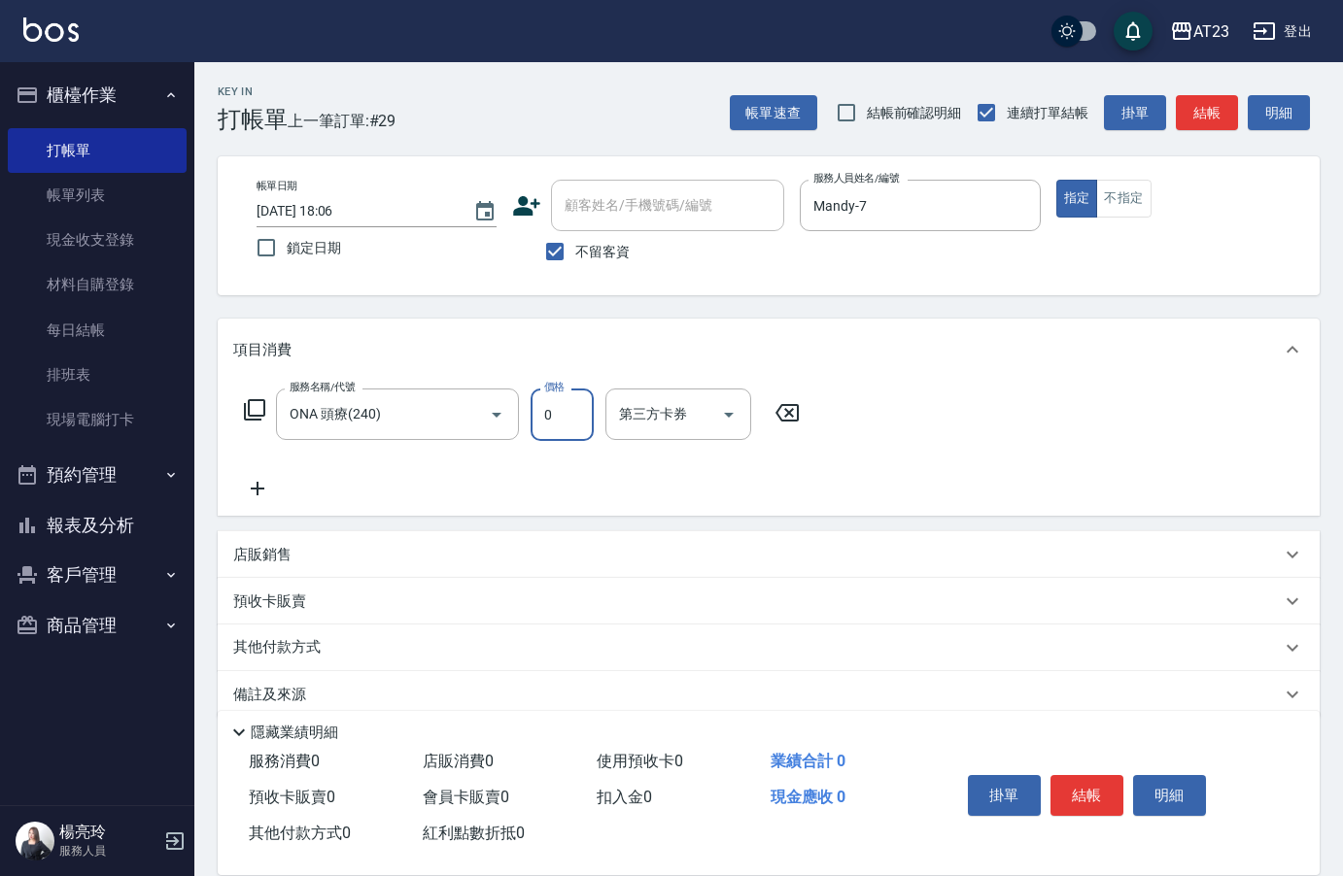
click at [543, 426] on input "0" at bounding box center [562, 415] width 63 height 52
click at [1098, 775] on button "結帳" at bounding box center [1086, 795] width 73 height 41
